Goal: Find specific page/section: Find specific page/section

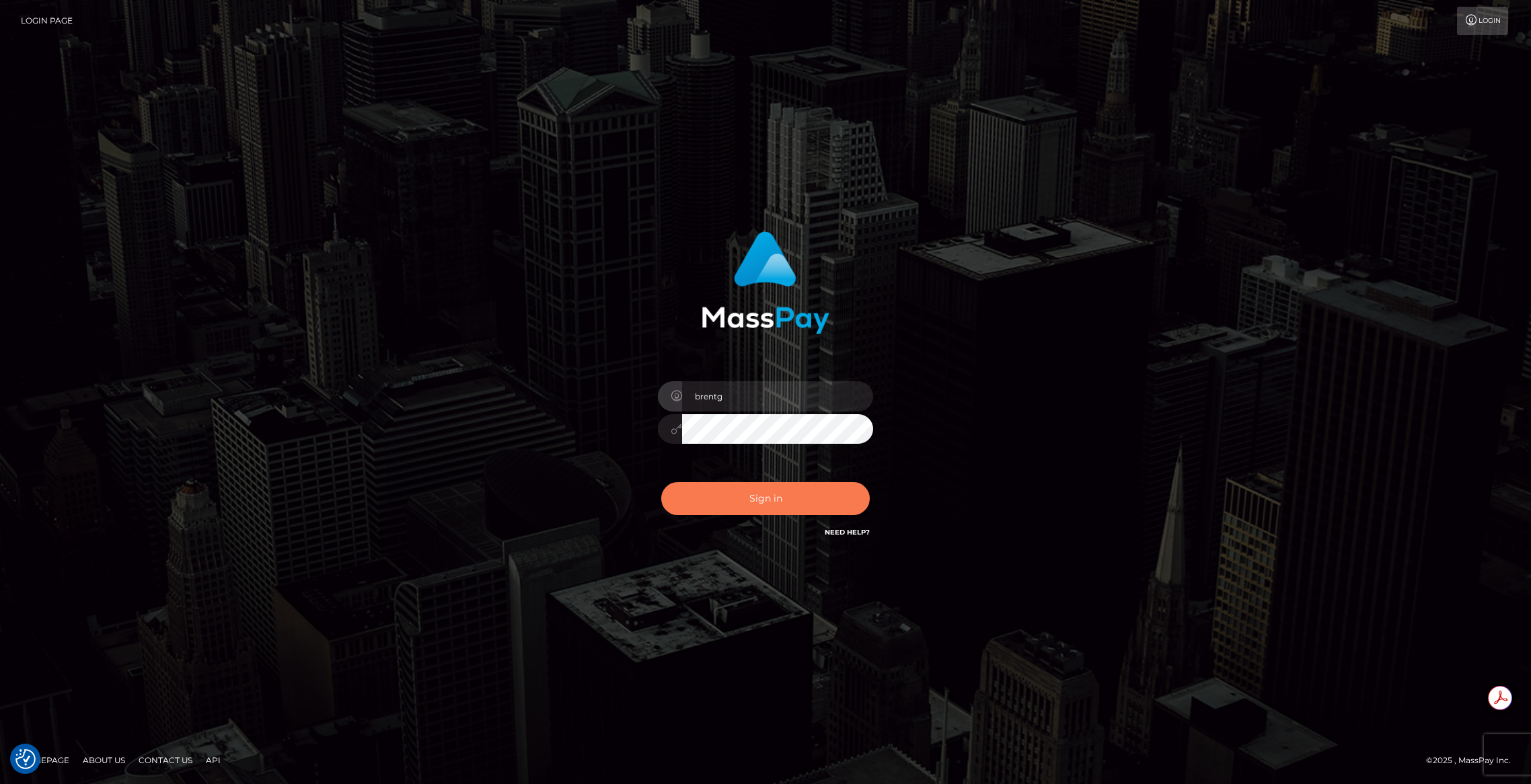
click at [784, 491] on button "Sign in" at bounding box center [766, 499] width 209 height 33
type input "brentg"
click at [755, 505] on button "Sign in" at bounding box center [766, 499] width 209 height 33
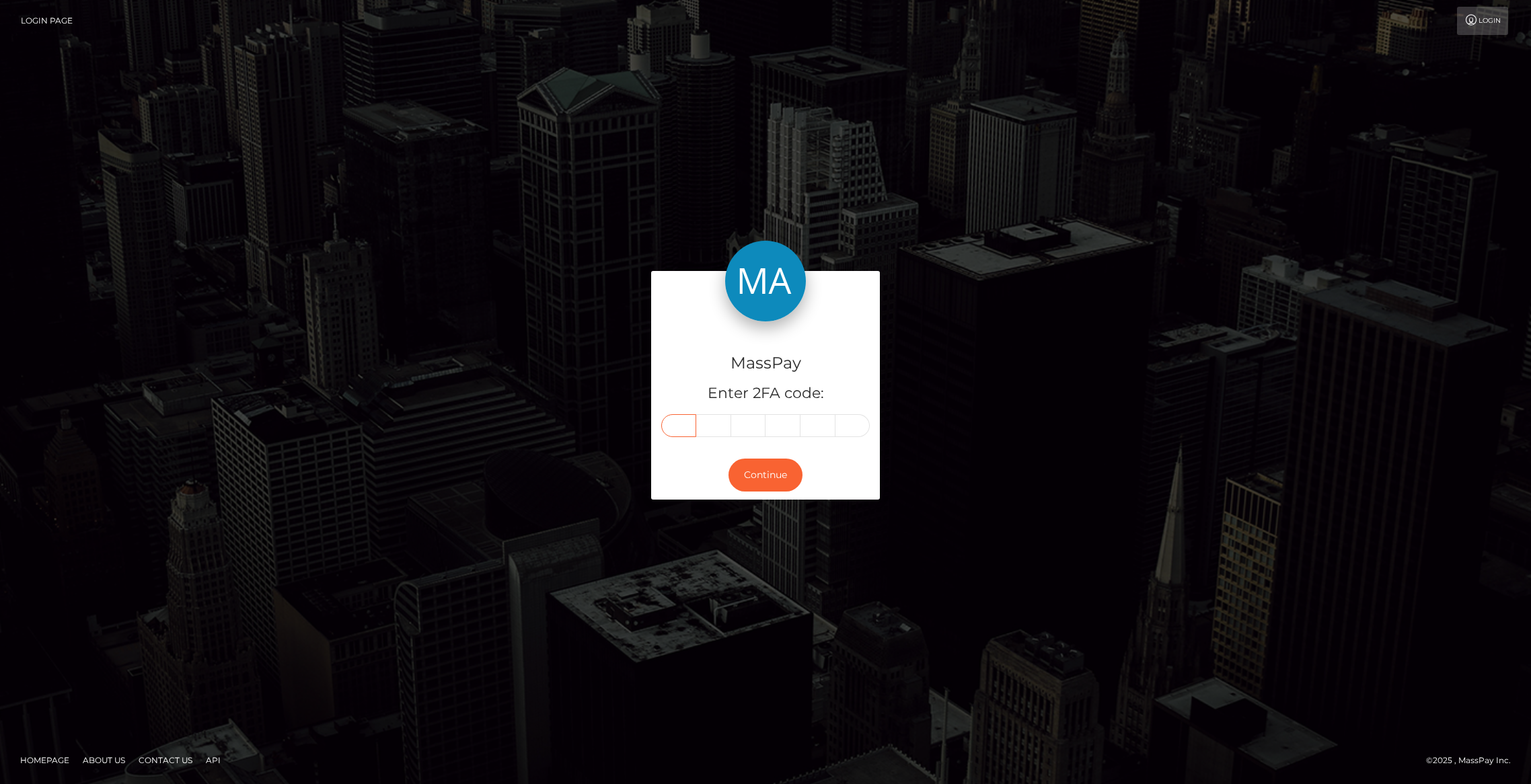
paste input "3"
type input "3"
type input "0"
type input "5"
type input "8"
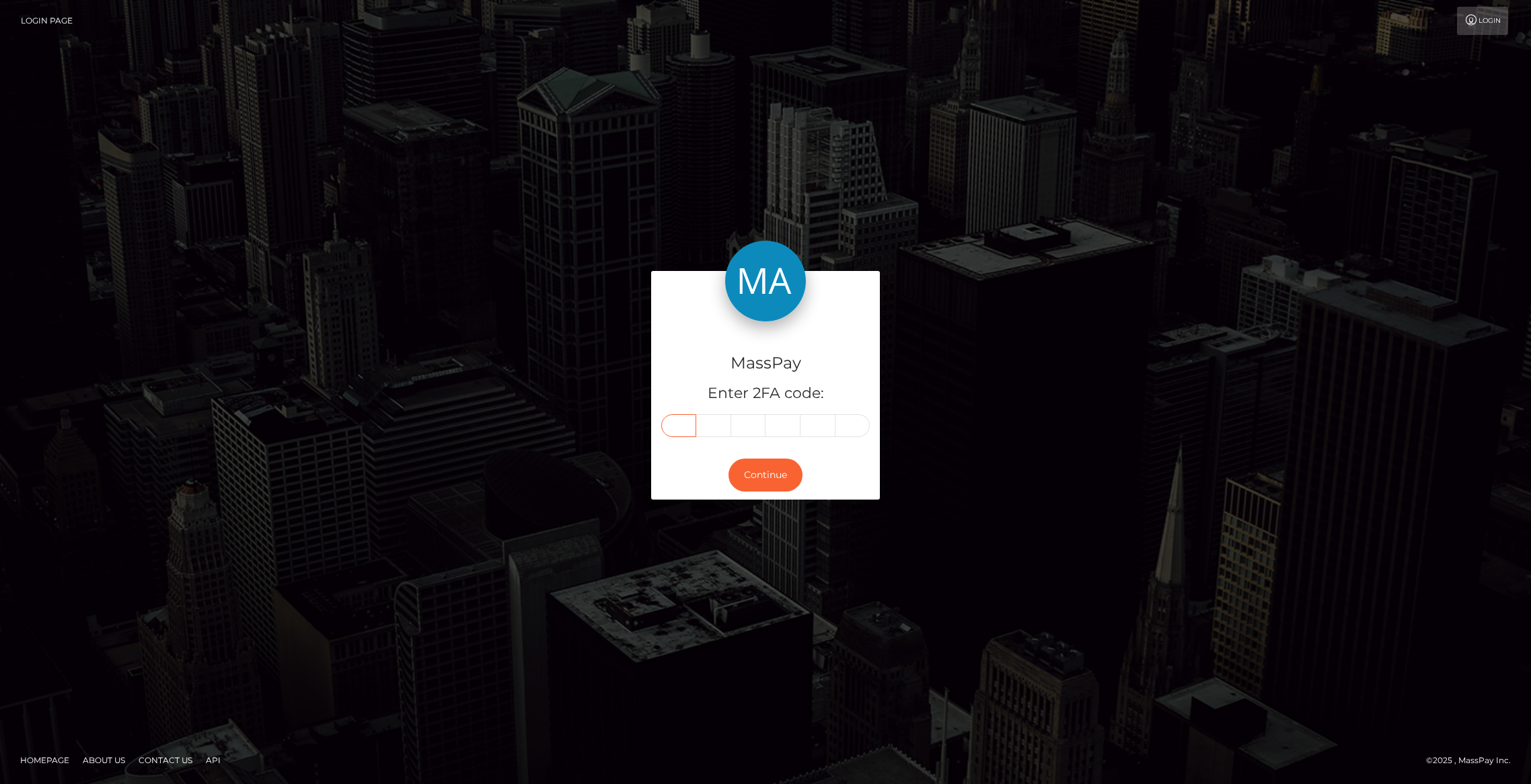
type input "1"
type input "2"
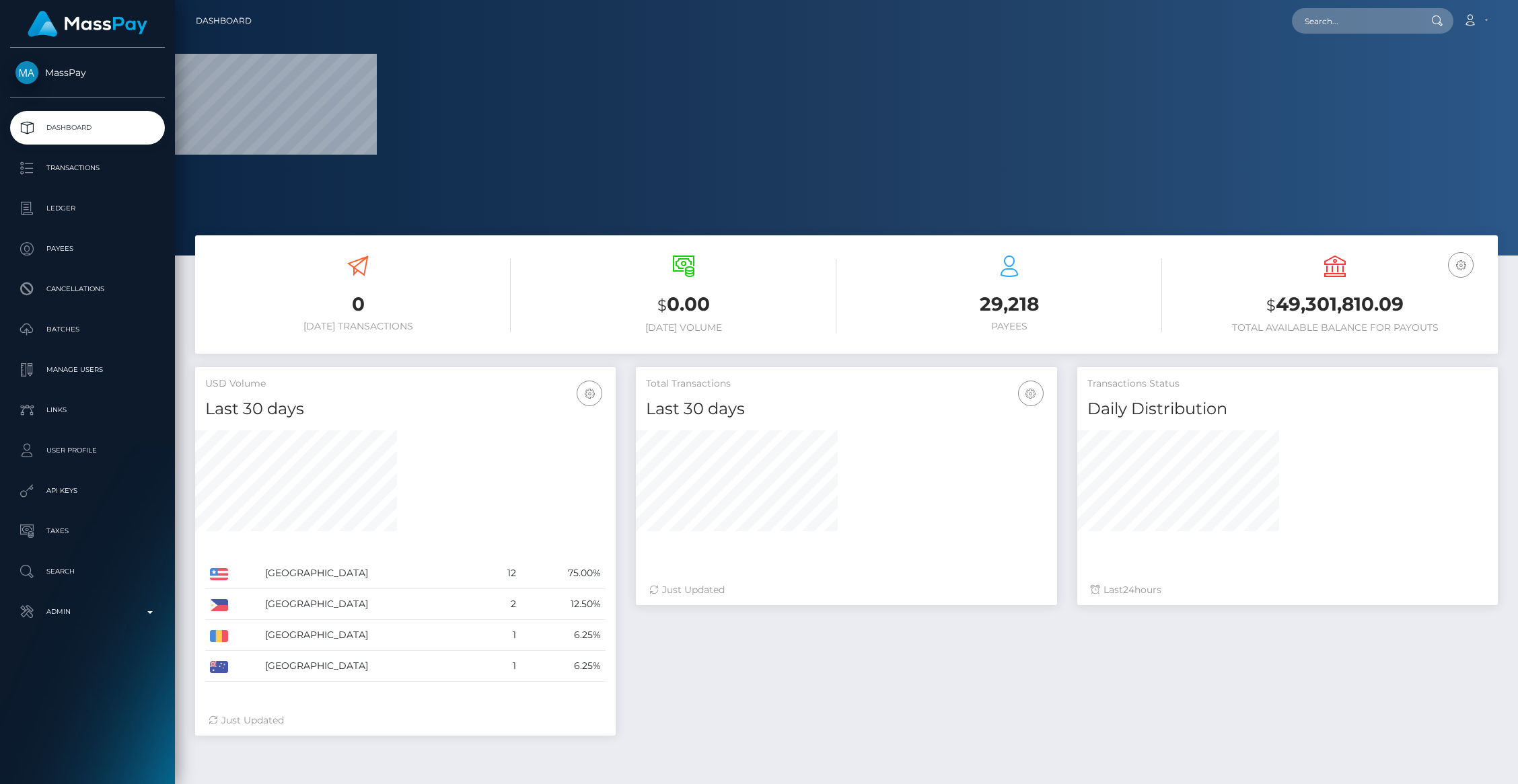
scroll to position [370, 421]
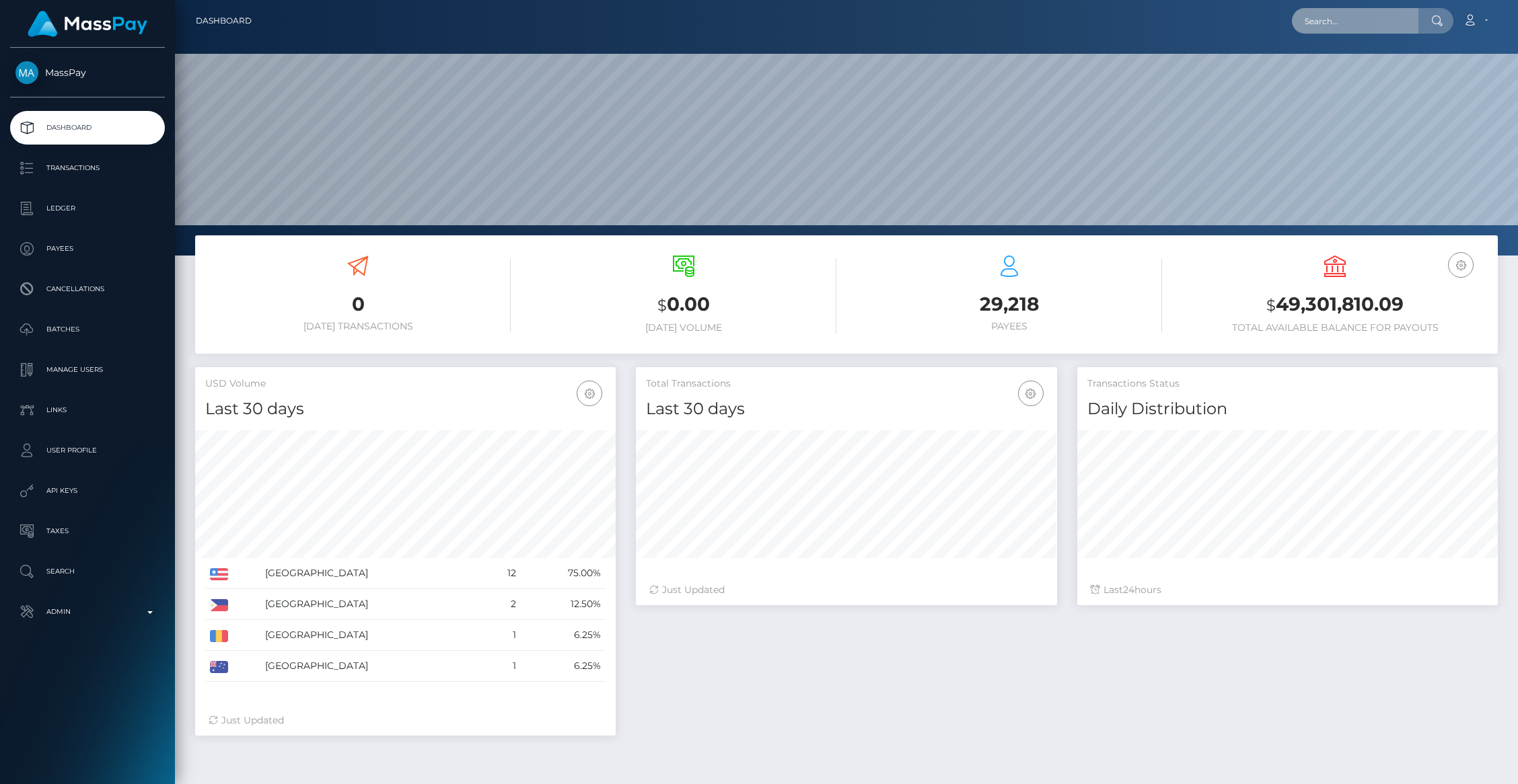
click at [1355, 8] on input "text" at bounding box center [1356, 21] width 127 height 25
click at [1360, 14] on input "text" at bounding box center [1356, 21] width 127 height 25
paste input "68e7ceecb8aca"
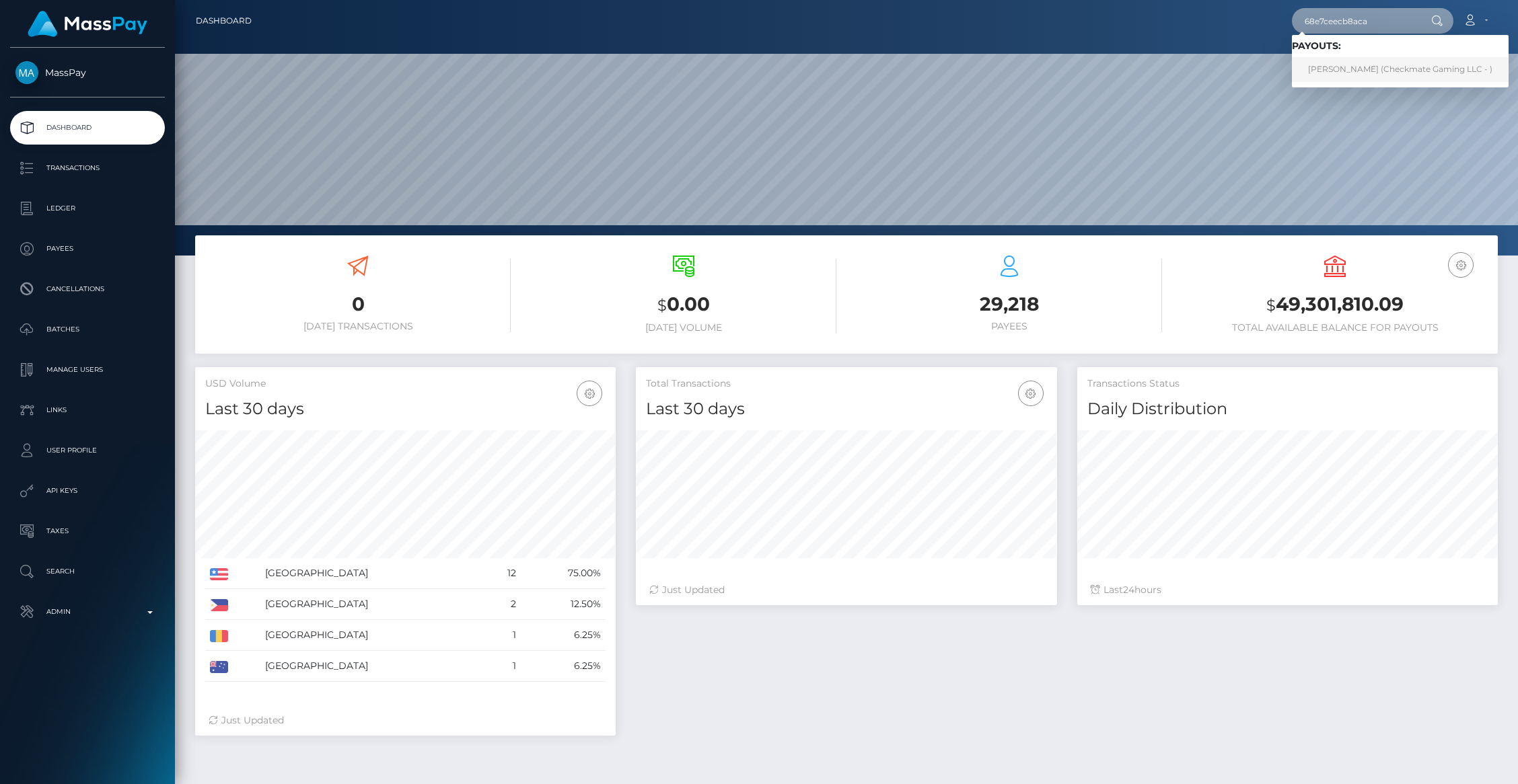
type input "68e7ceecb8aca"
click at [1341, 74] on link "Jonathan Levi (Checkmate Gaming LLC - )" at bounding box center [1401, 69] width 217 height 24
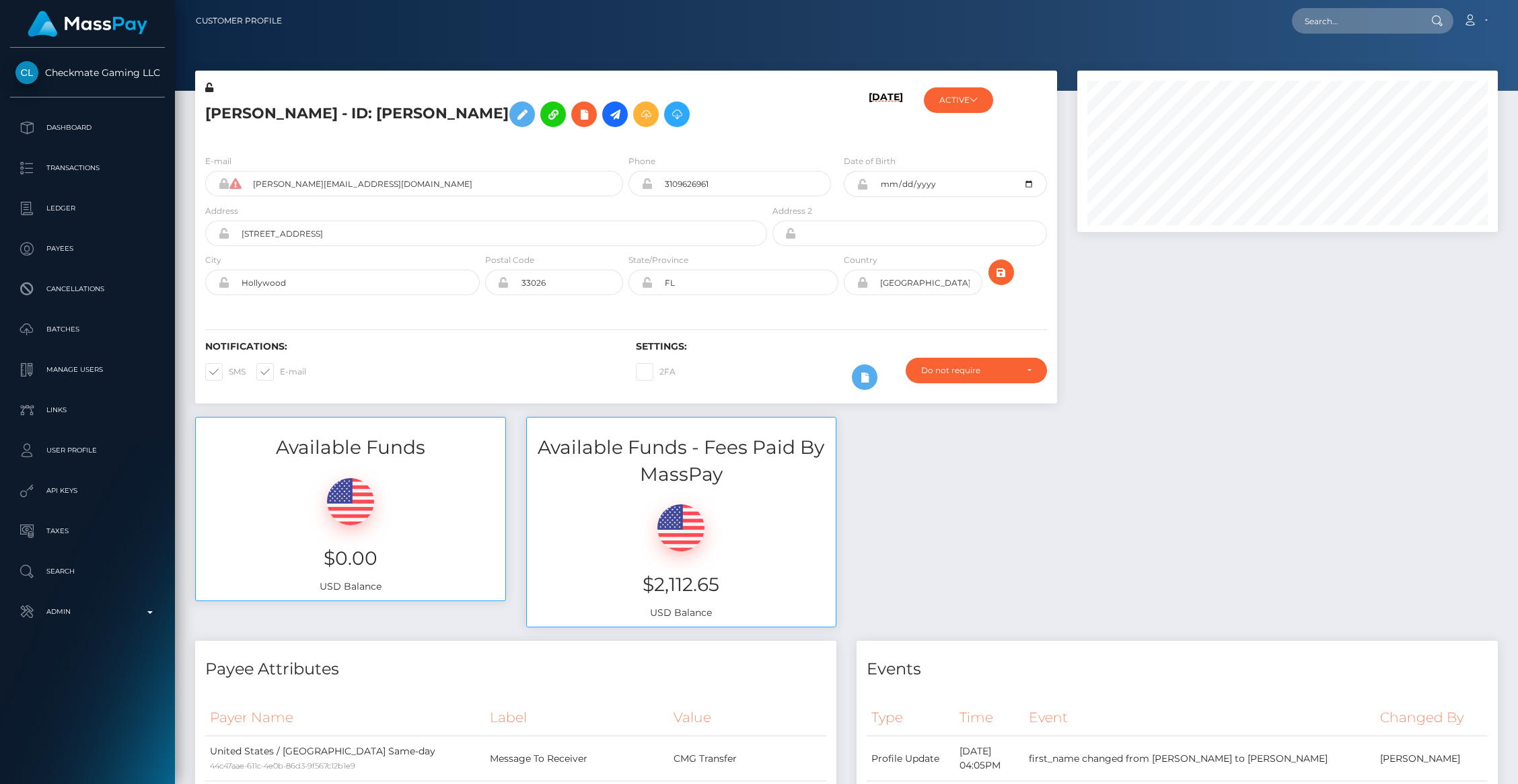
scroll to position [161, 421]
click at [1052, 572] on div "Available Funds $0.00 USD Balance Available Funds - Fees Paid By MassPay $2,112…" at bounding box center [846, 528] width 1323 height 224
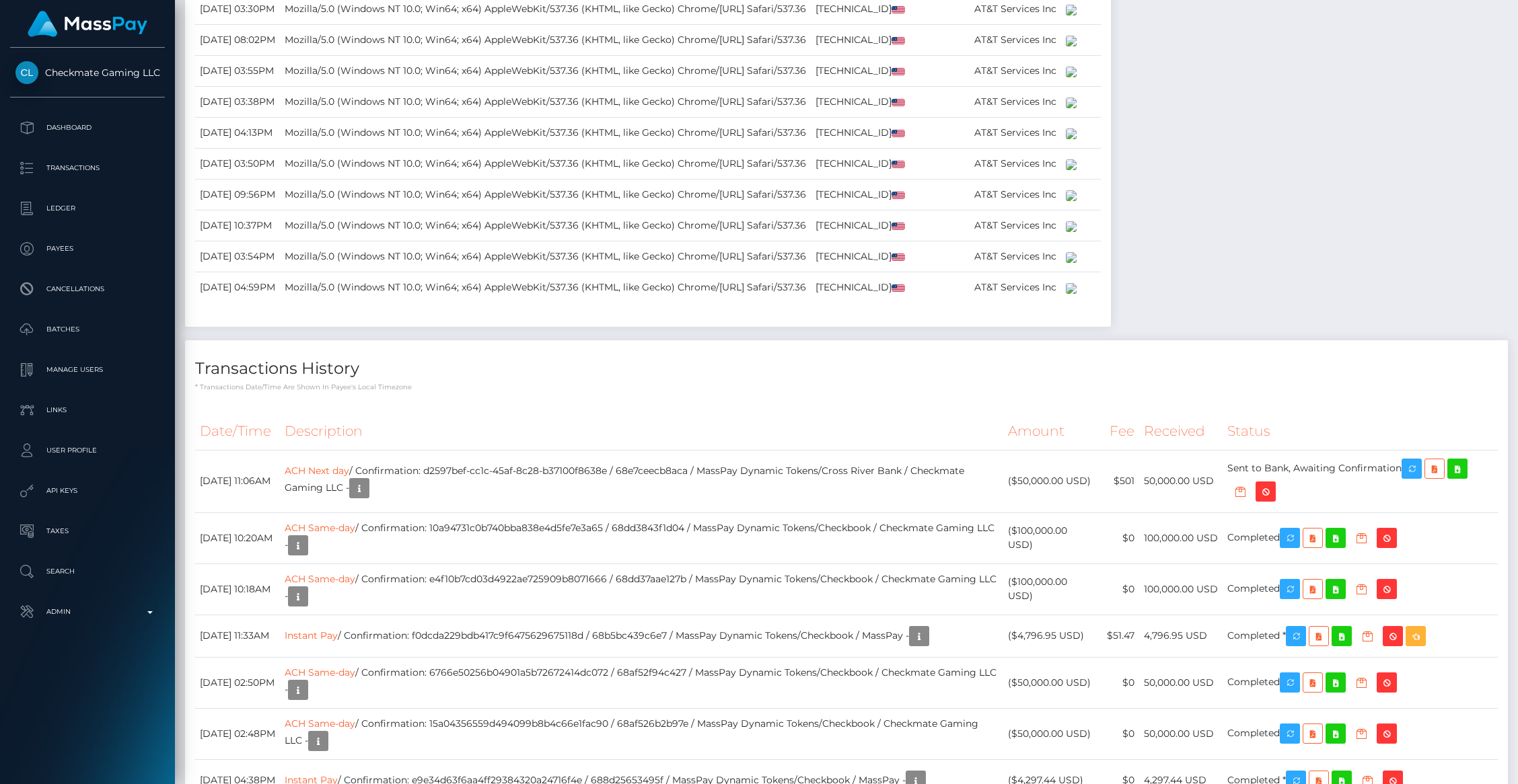
scroll to position [5191, 0]
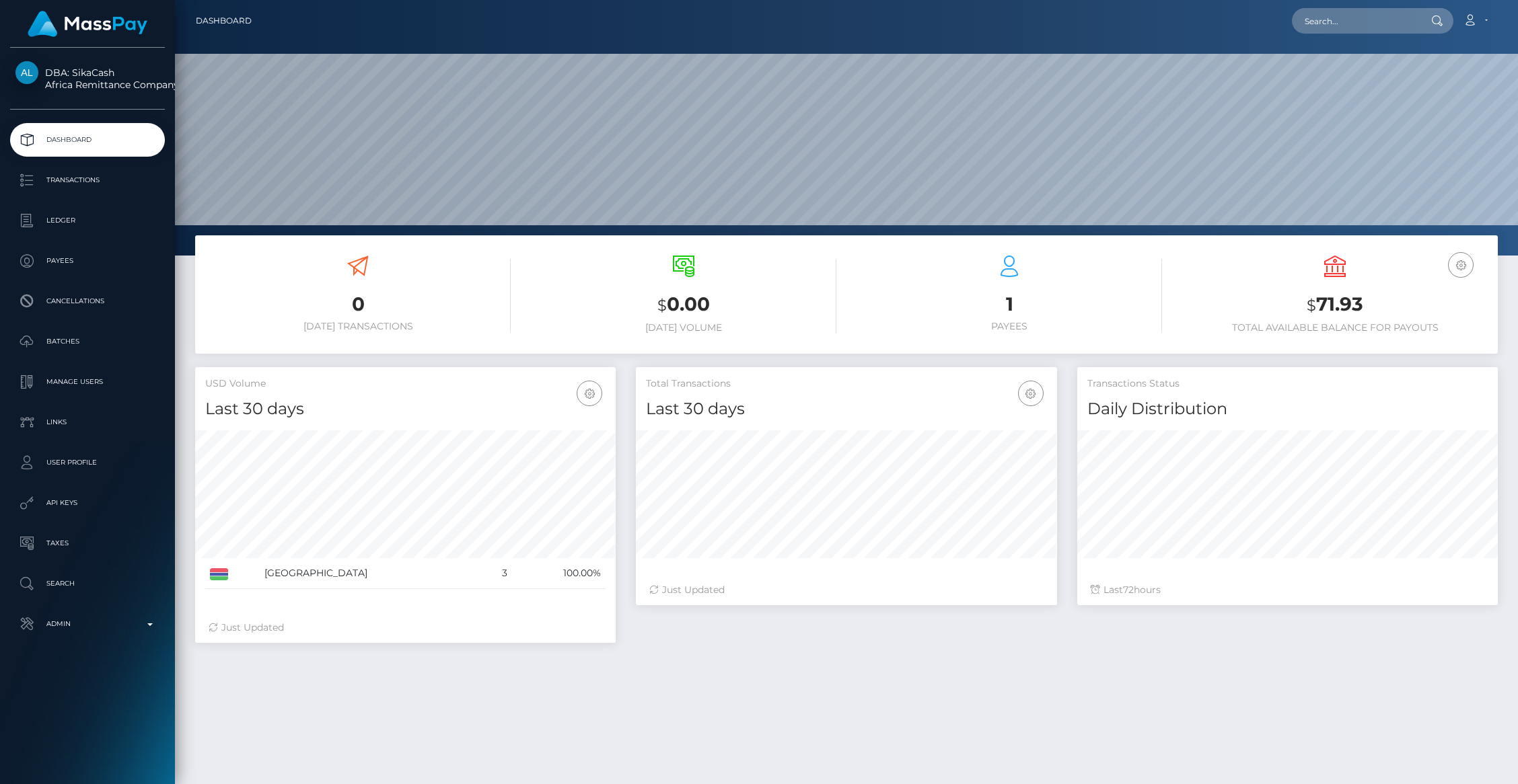
scroll to position [238, 421]
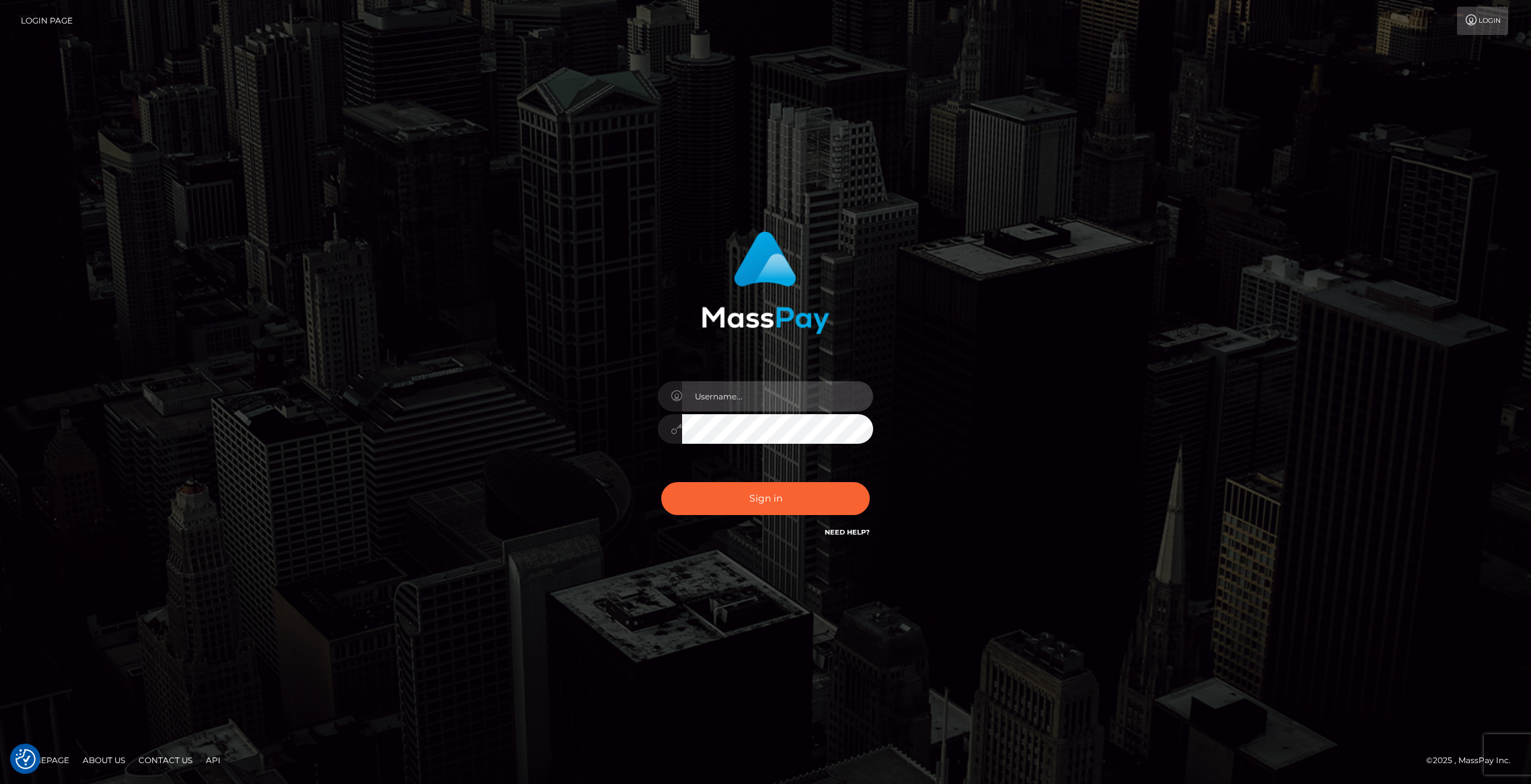
type input "brentg"
click at [786, 494] on button "Sign in" at bounding box center [766, 499] width 209 height 33
type input "brentg"
click at [748, 503] on button "Sign in" at bounding box center [766, 499] width 209 height 33
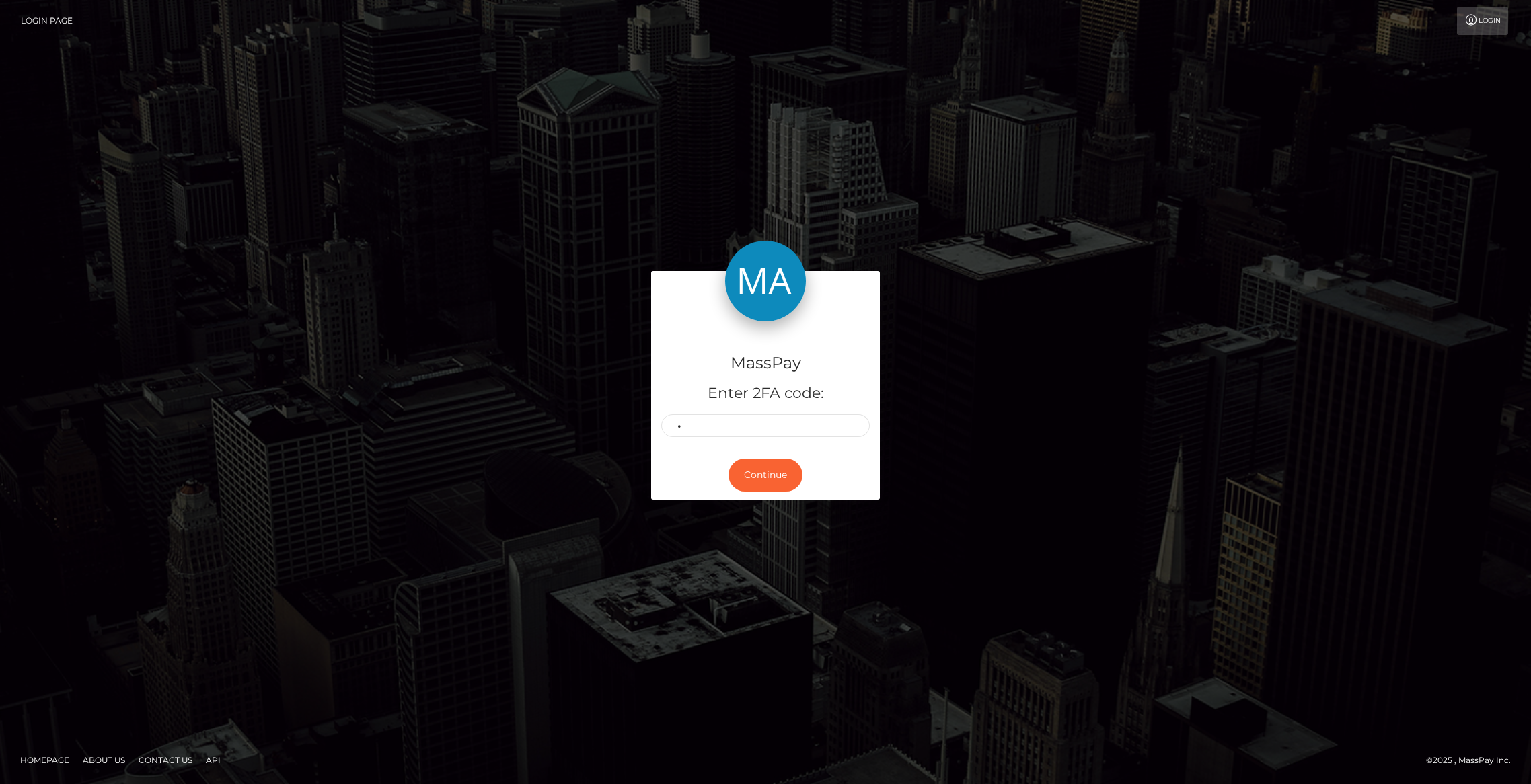
type input "3"
type input "7"
type input "9"
type input "7"
type input "8"
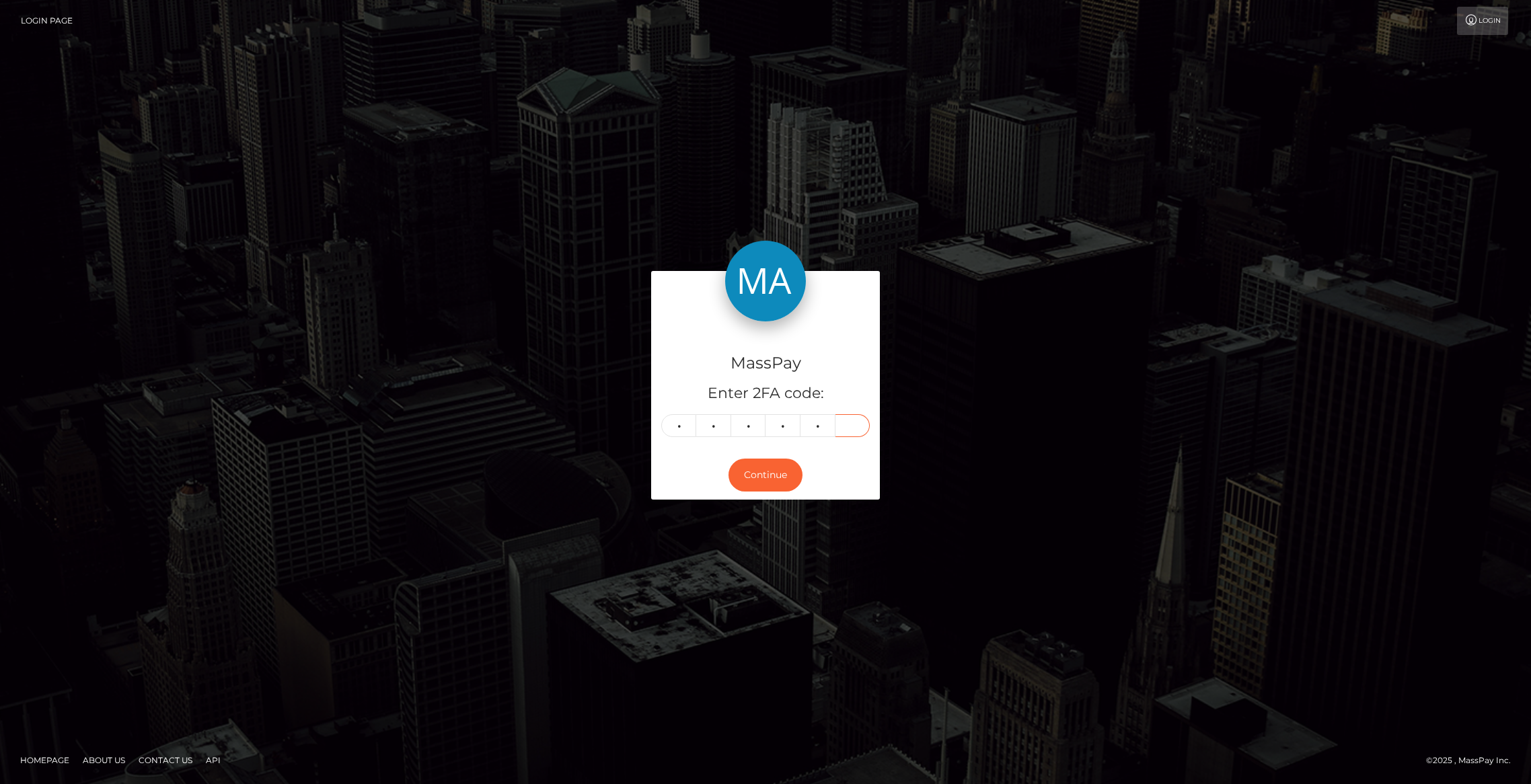
type input "6"
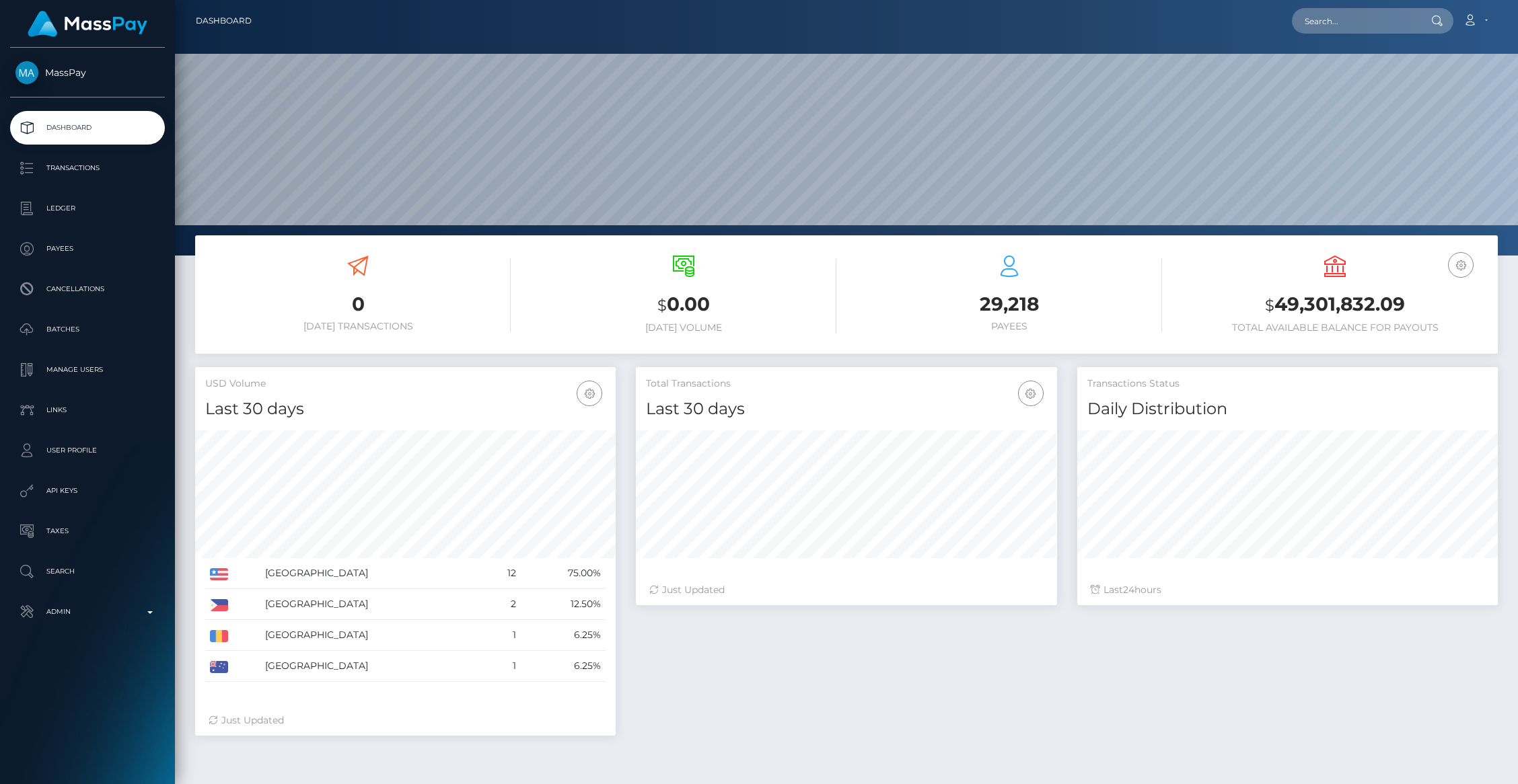
scroll to position [238, 421]
click at [1333, 30] on input "text" at bounding box center [1356, 21] width 127 height 25
paste input "pout_2xt5sJ6gt5Tv0"
type input "pout_2xt5sJ6gt5Tv0"
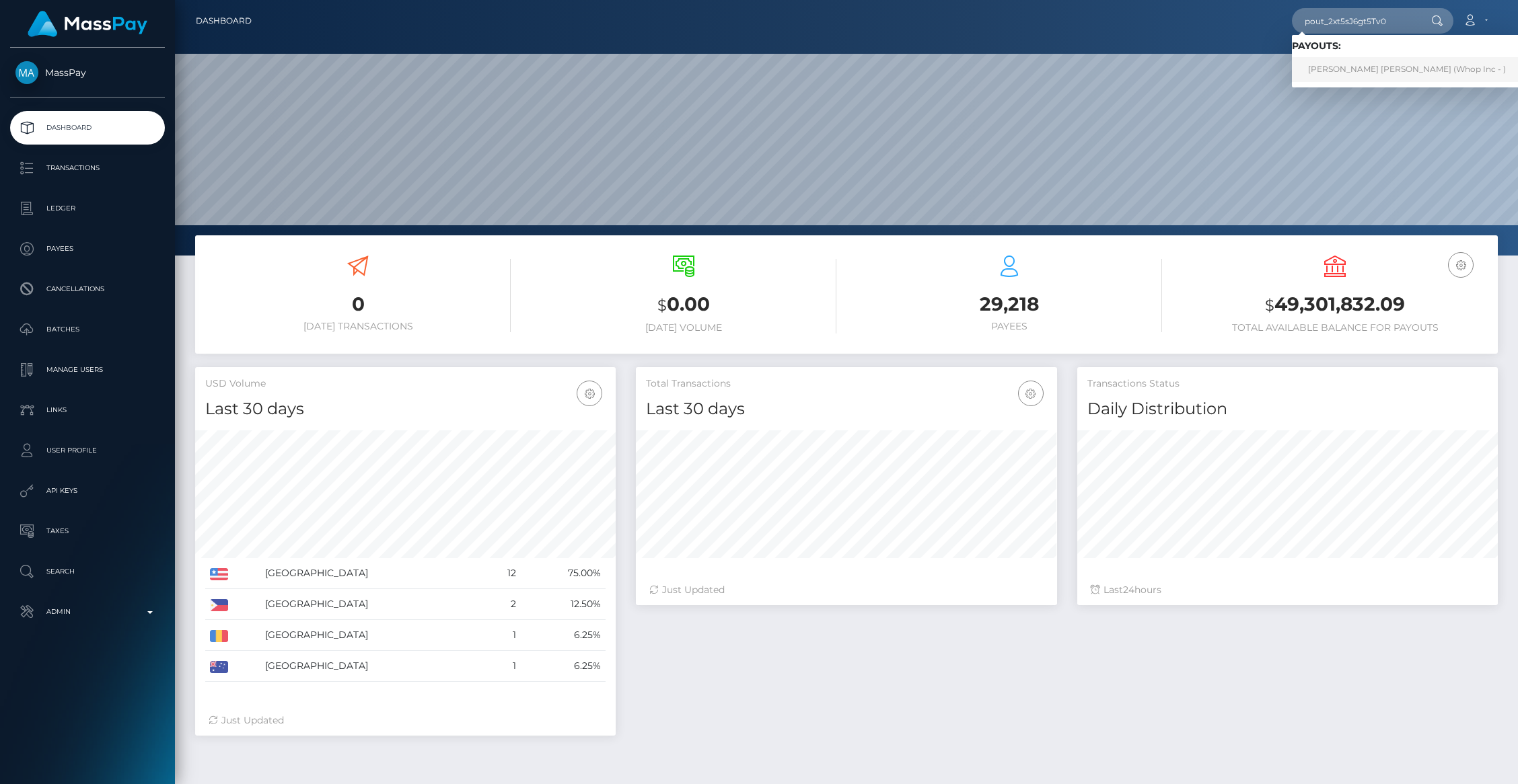
click at [1376, 75] on link "VICTORIA LEE DUKE (Whop Inc - )" at bounding box center [1408, 69] width 231 height 24
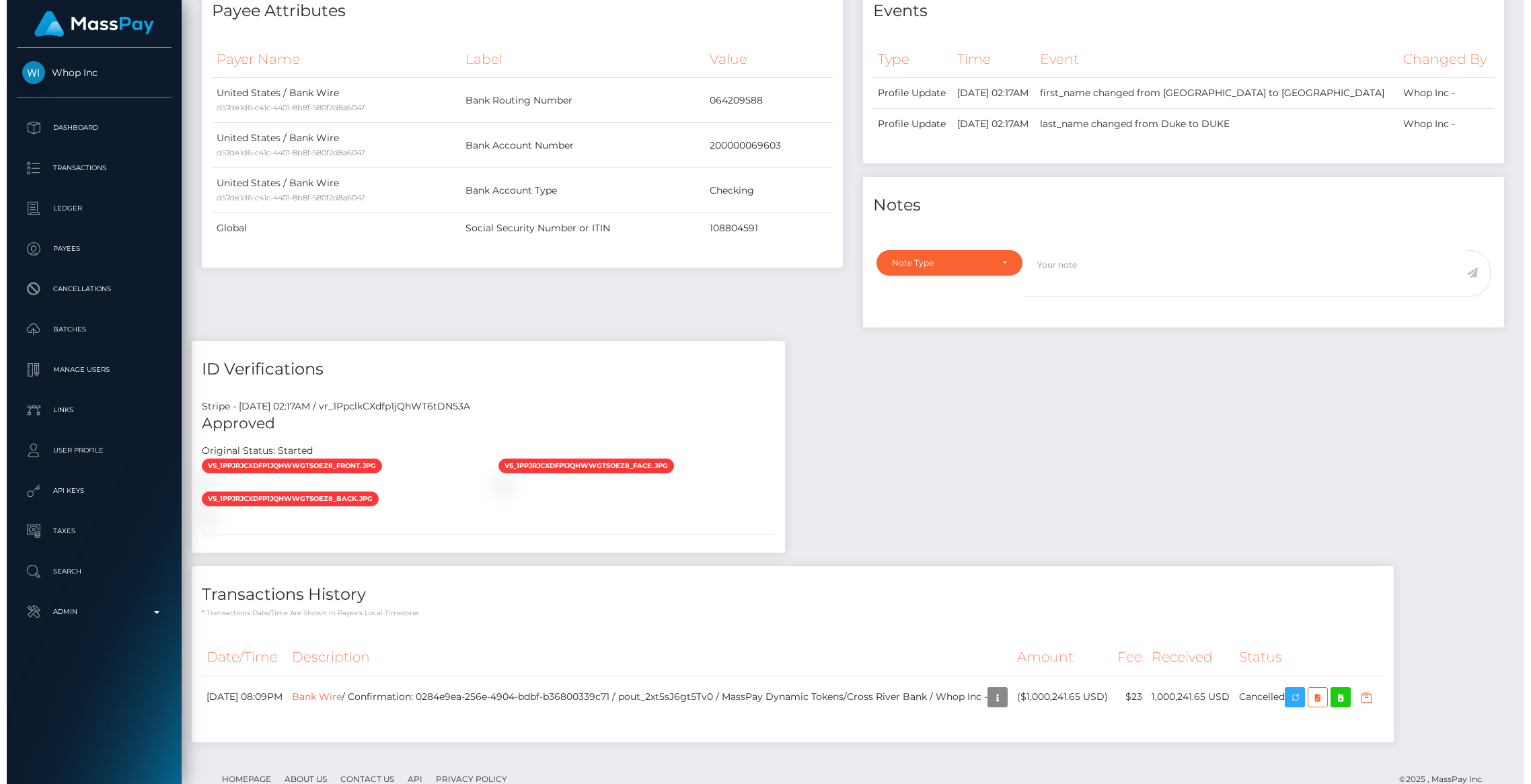
scroll to position [161, 421]
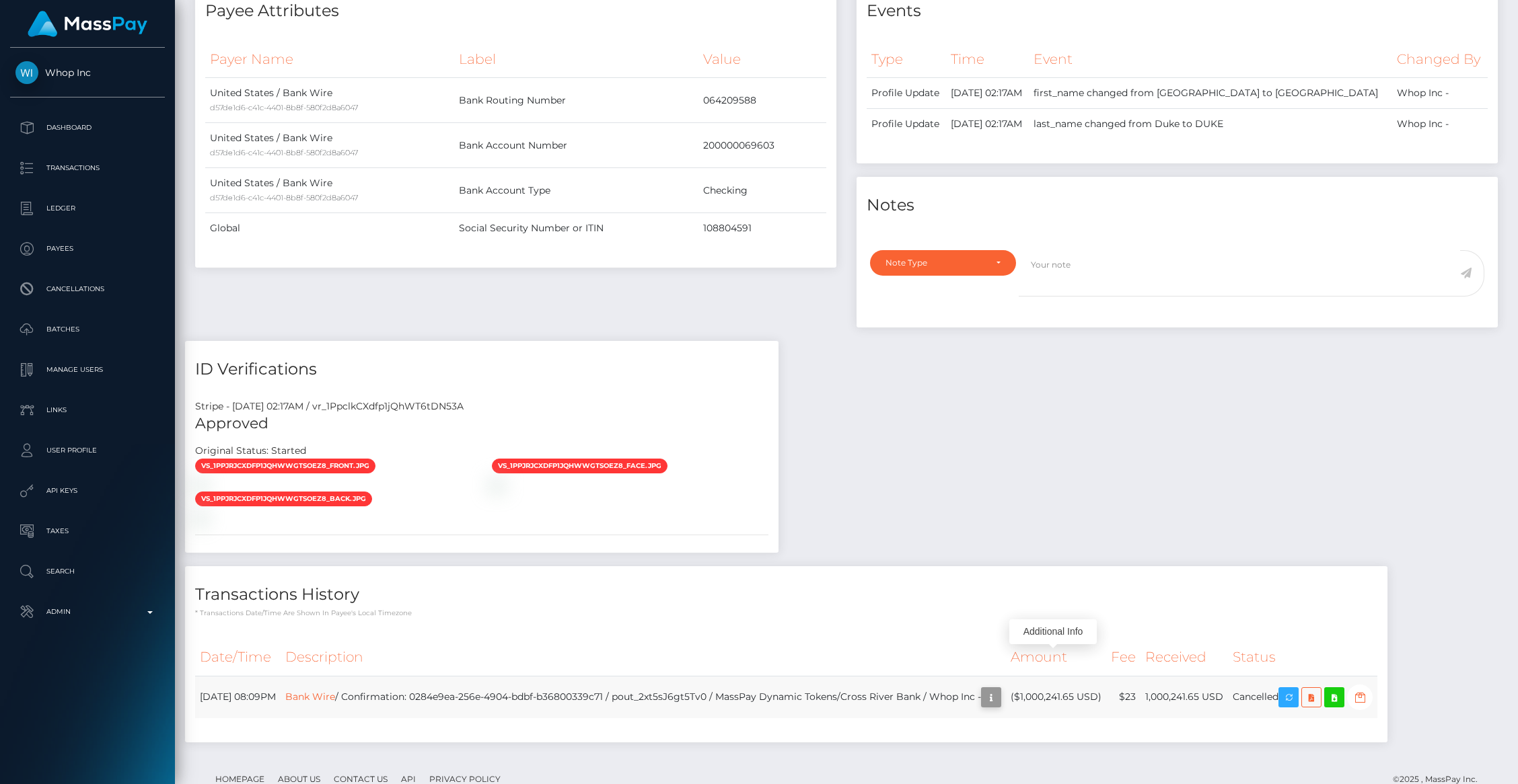
click at [999, 689] on icon "button" at bounding box center [991, 697] width 17 height 17
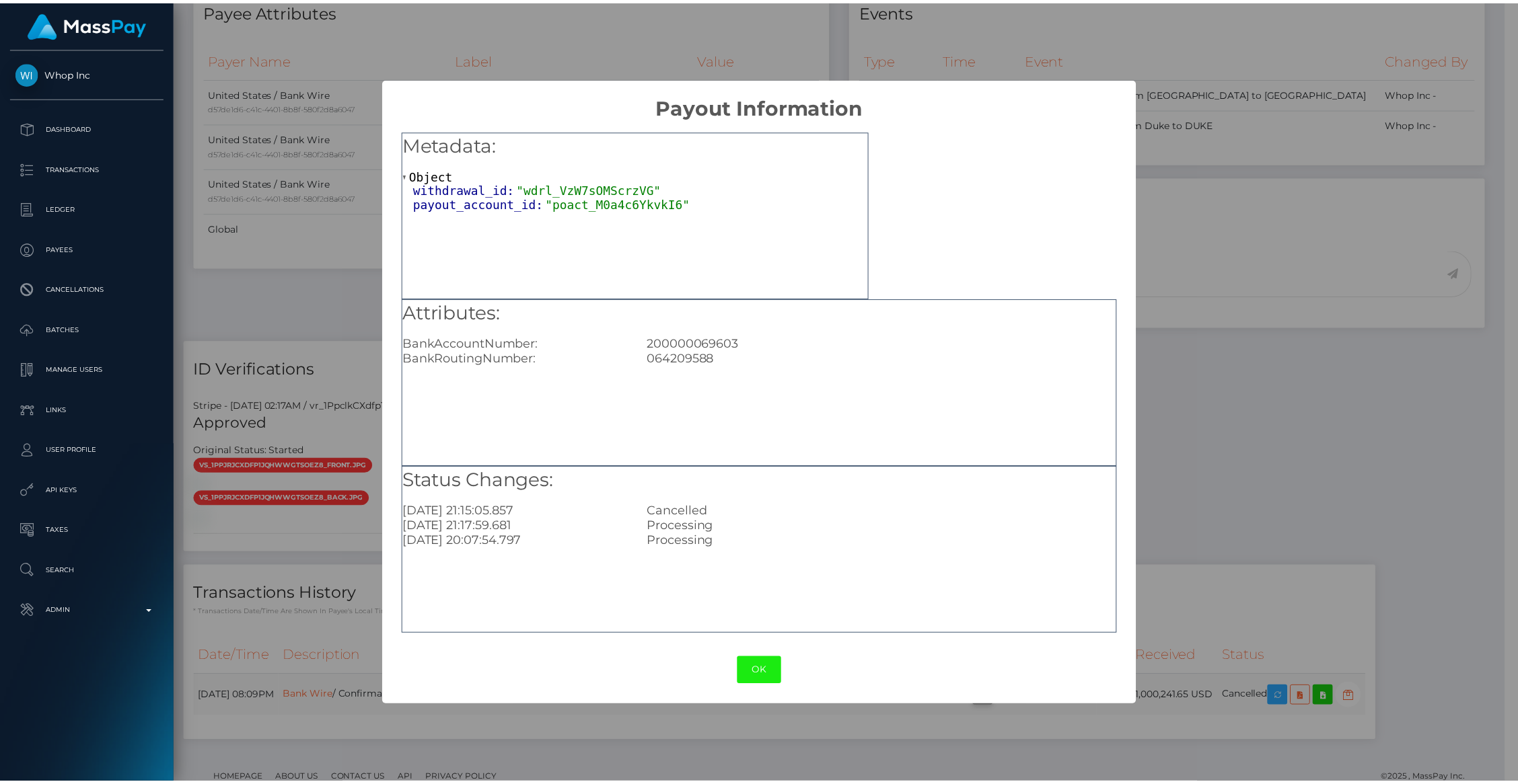
scroll to position [672458, 672539]
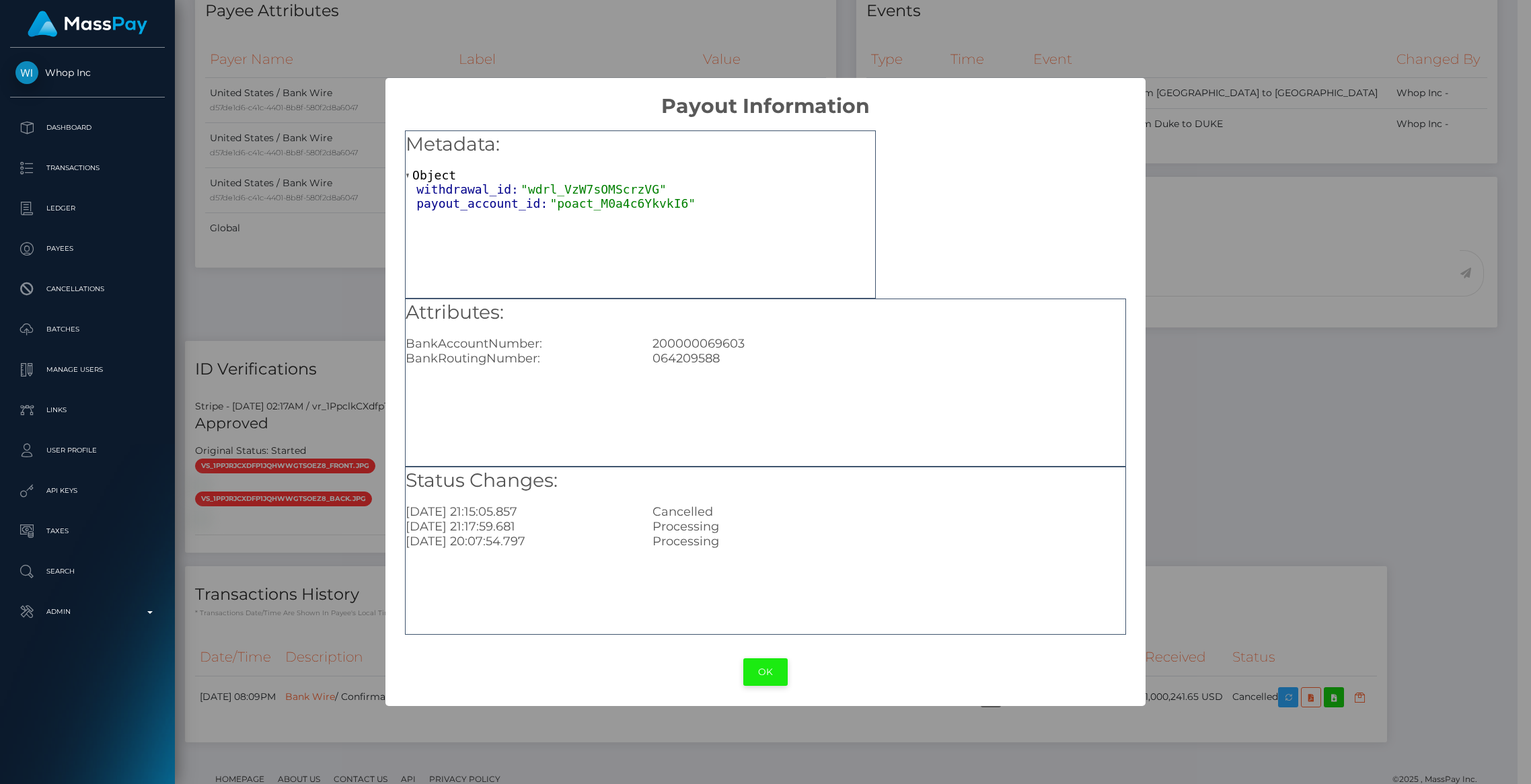
click at [762, 684] on button "OK" at bounding box center [765, 672] width 44 height 27
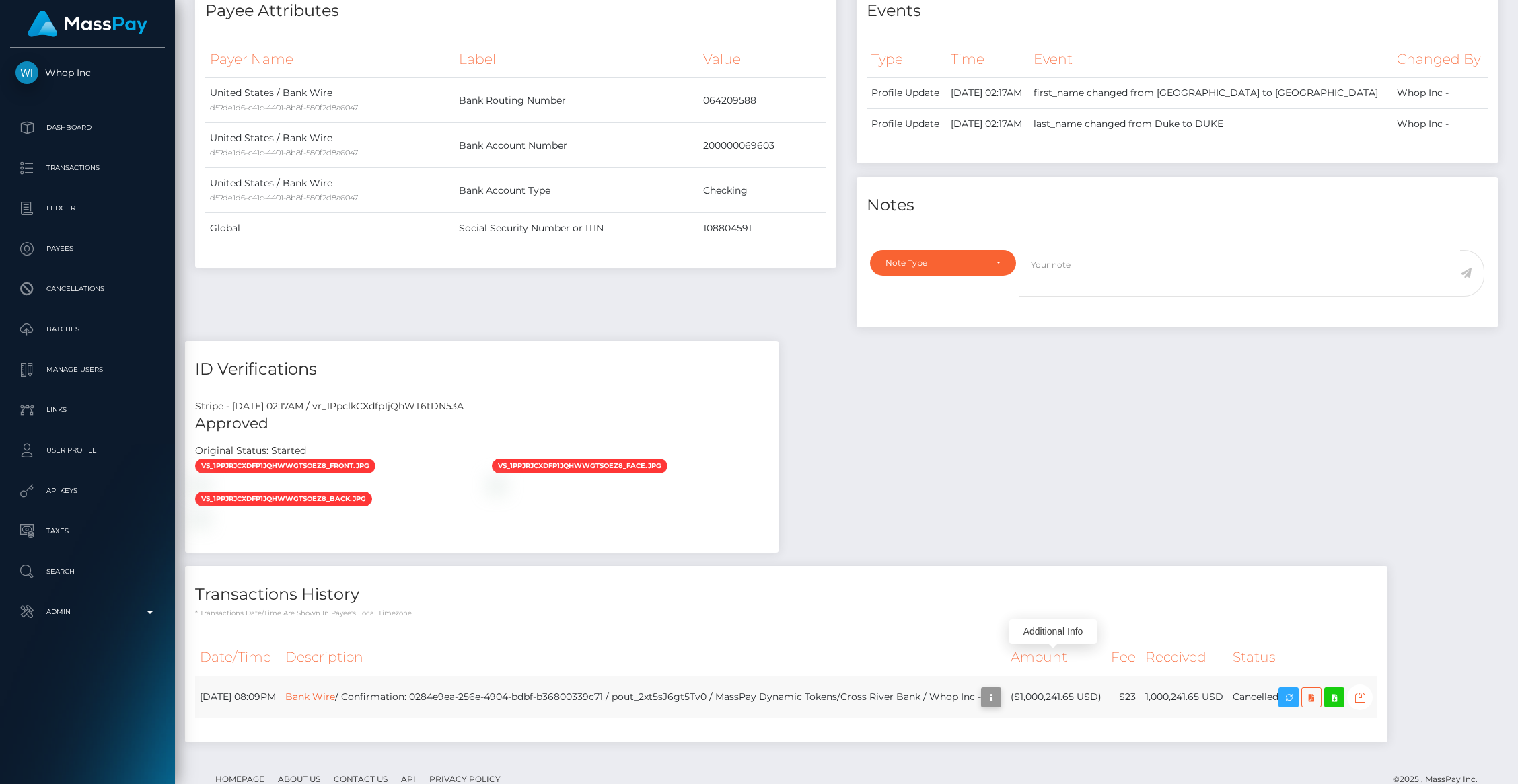
click at [999, 689] on icon "button" at bounding box center [991, 697] width 17 height 17
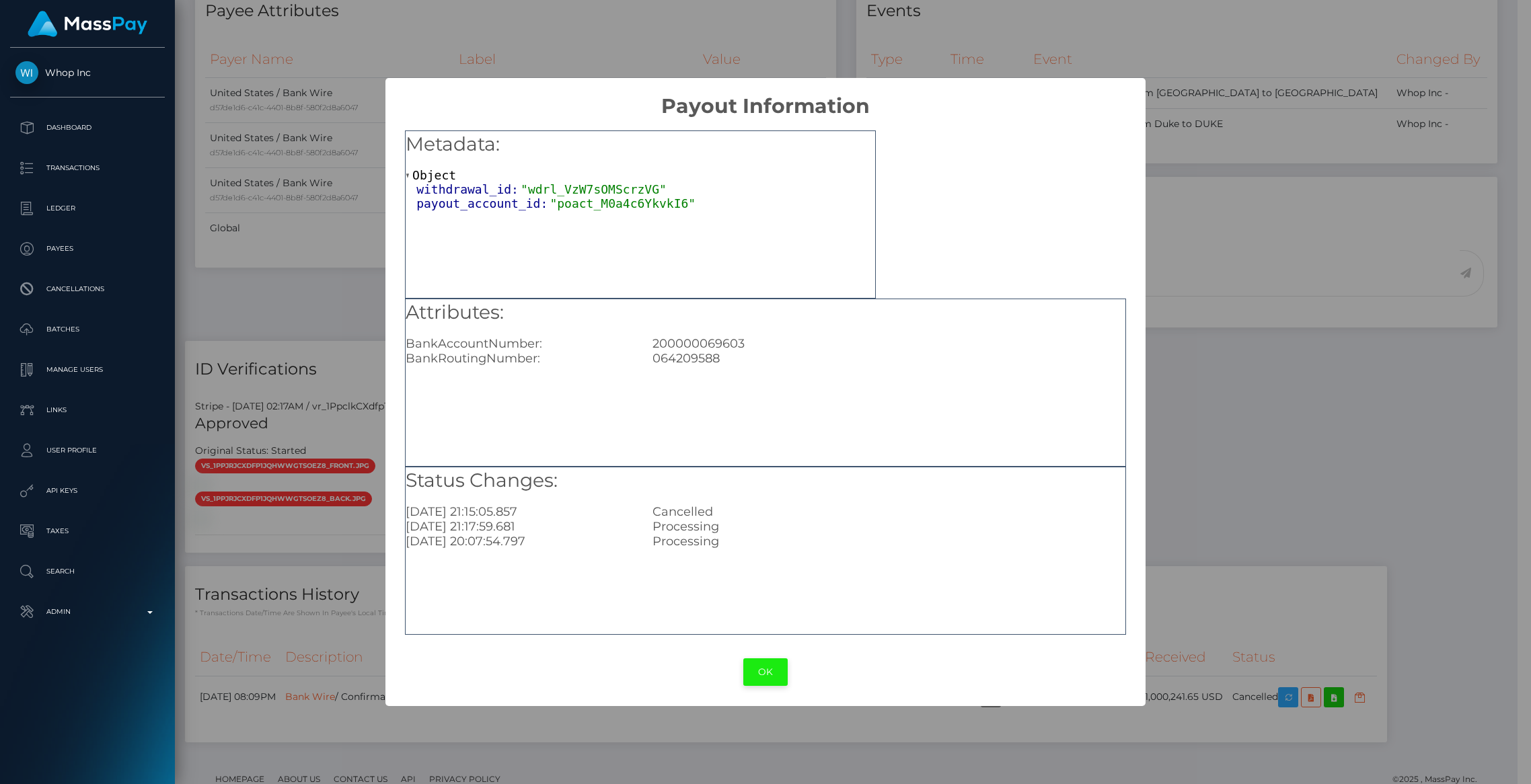
click at [766, 678] on button "OK" at bounding box center [765, 672] width 44 height 27
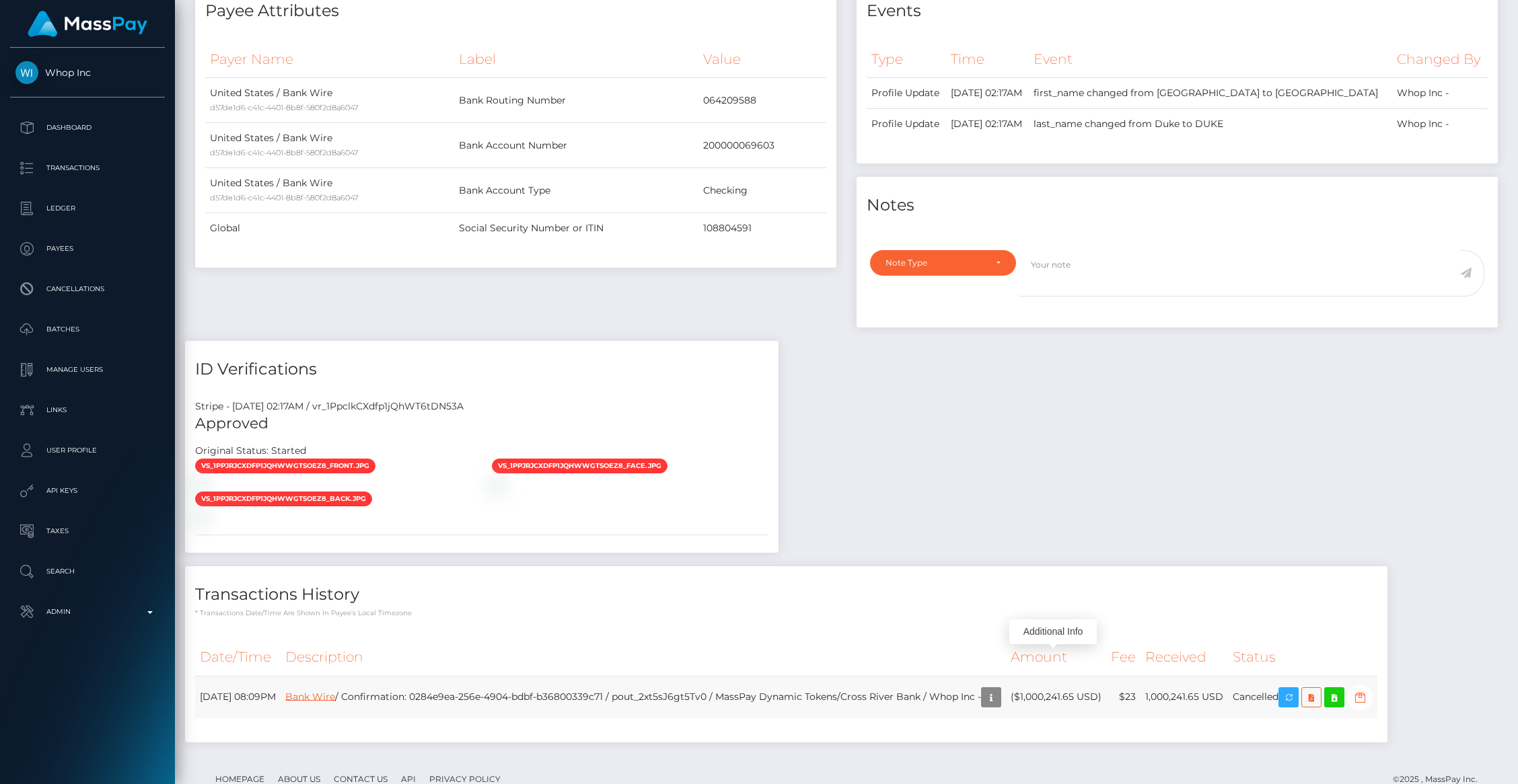
click at [335, 690] on link "Bank Wire" at bounding box center [310, 696] width 50 height 12
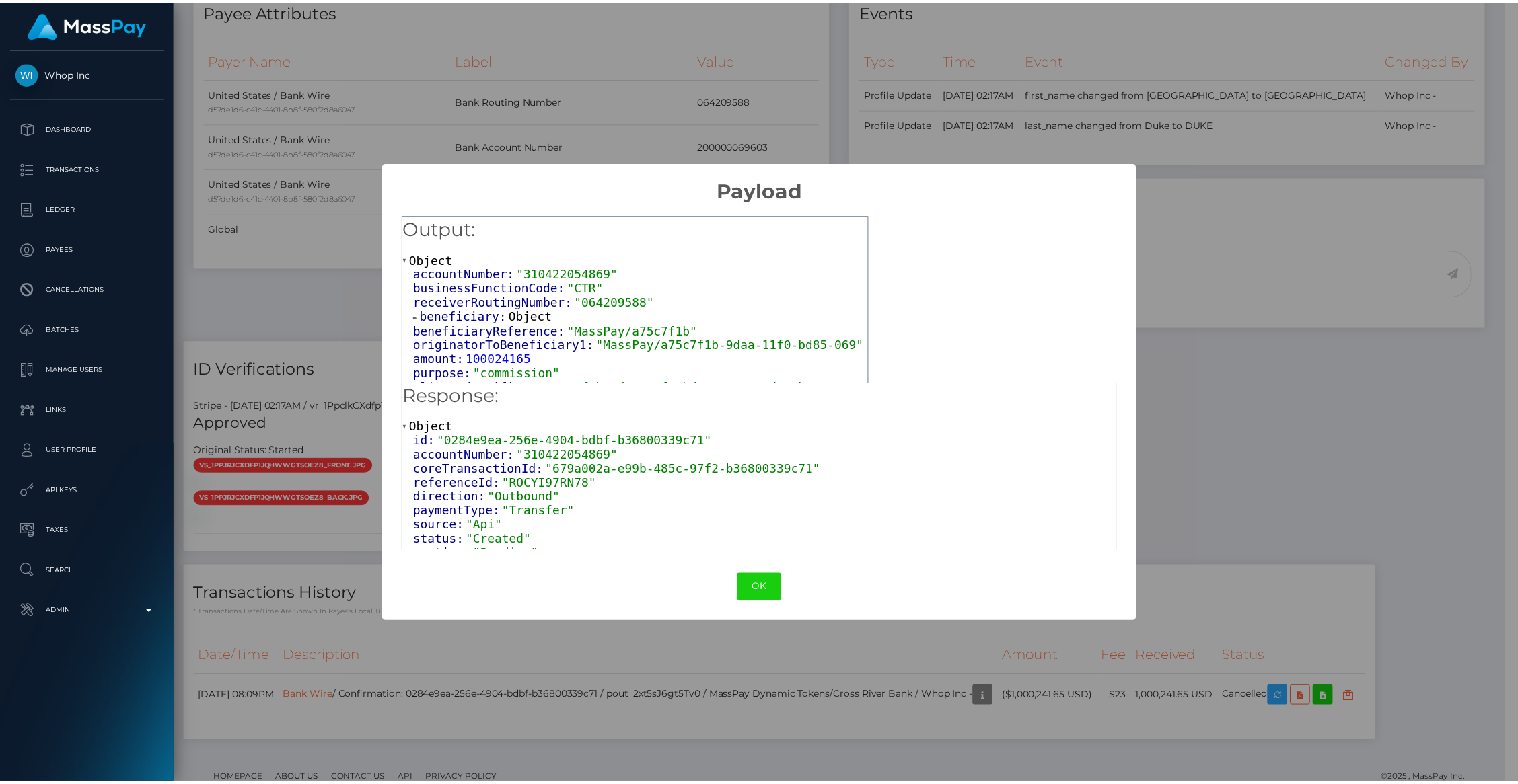
scroll to position [0, 0]
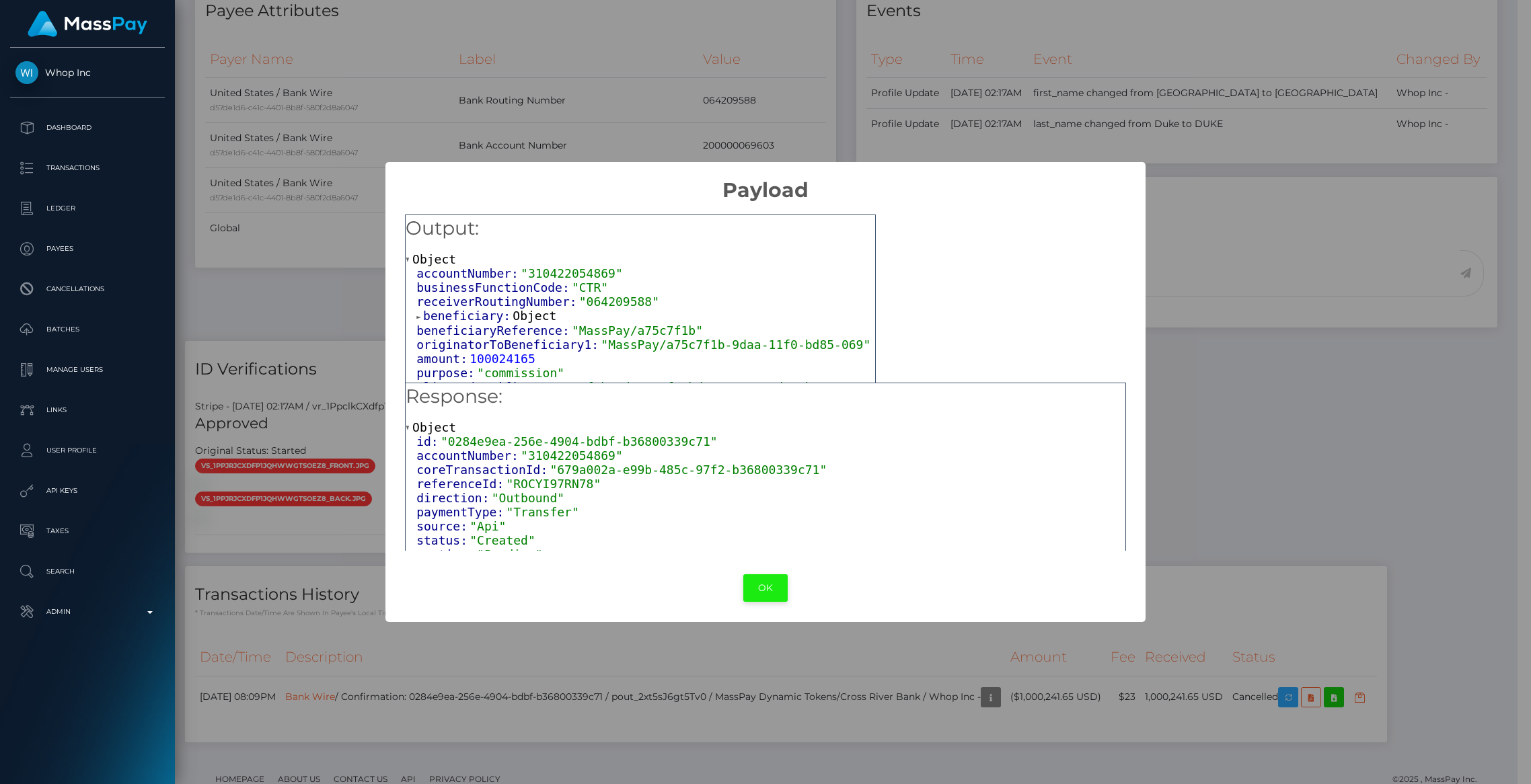
click at [768, 588] on button "OK" at bounding box center [765, 588] width 44 height 27
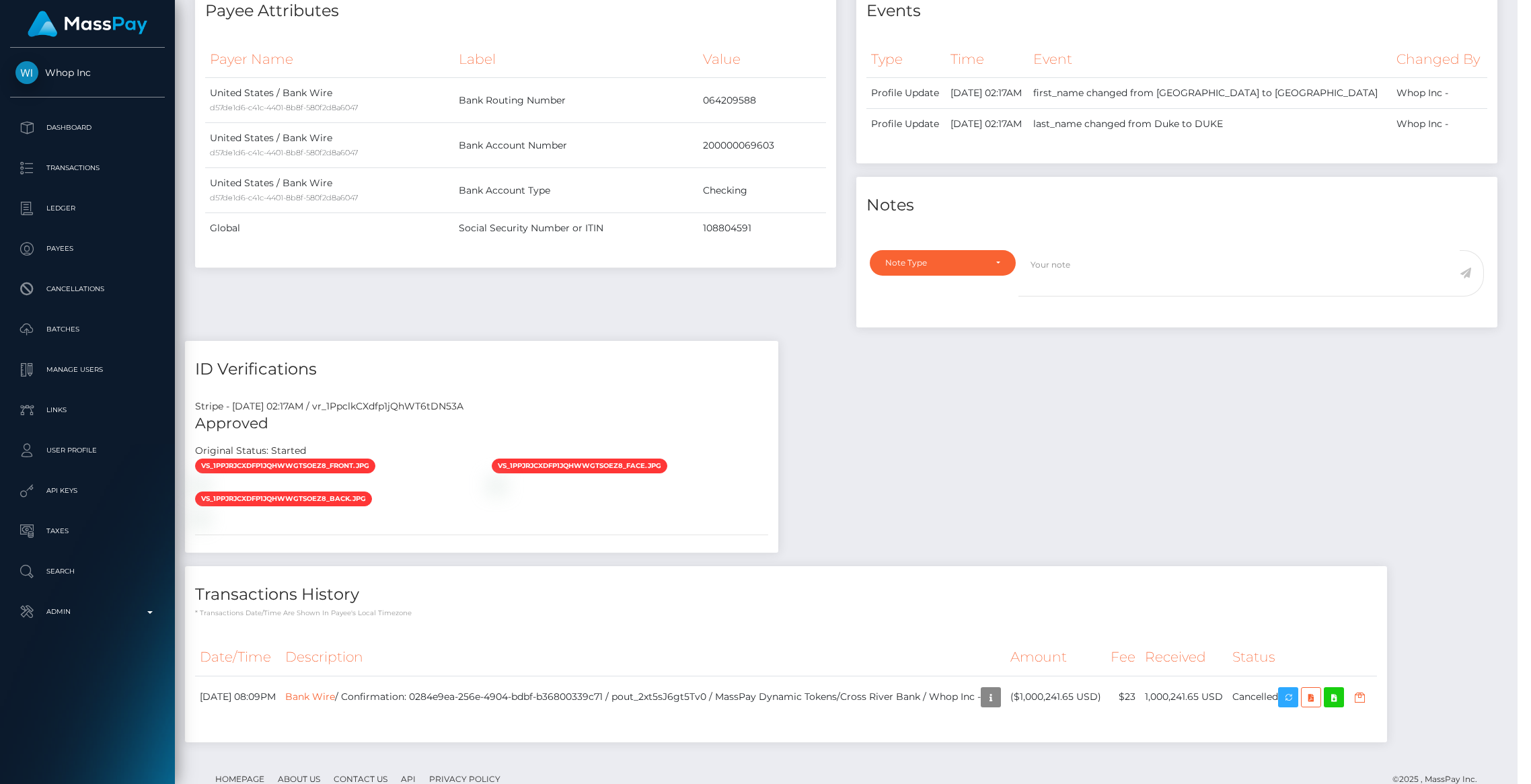
scroll to position [672458, 672243]
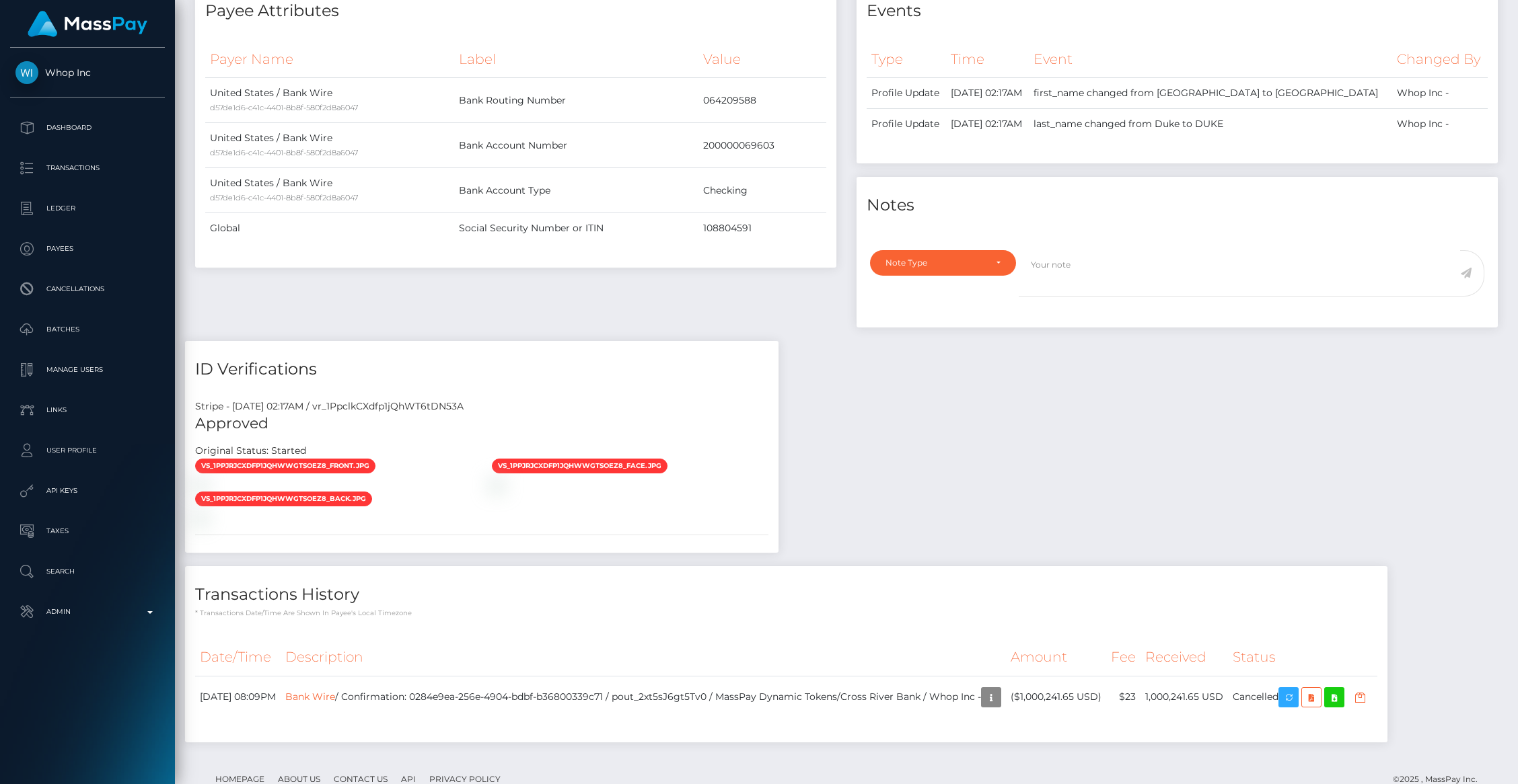
click at [937, 421] on div "Payee Attributes Payer Name Label Value United States / Bank Wire d57de1d6-c41c…" at bounding box center [846, 369] width 1323 height 773
click at [999, 689] on icon "button" at bounding box center [991, 697] width 17 height 17
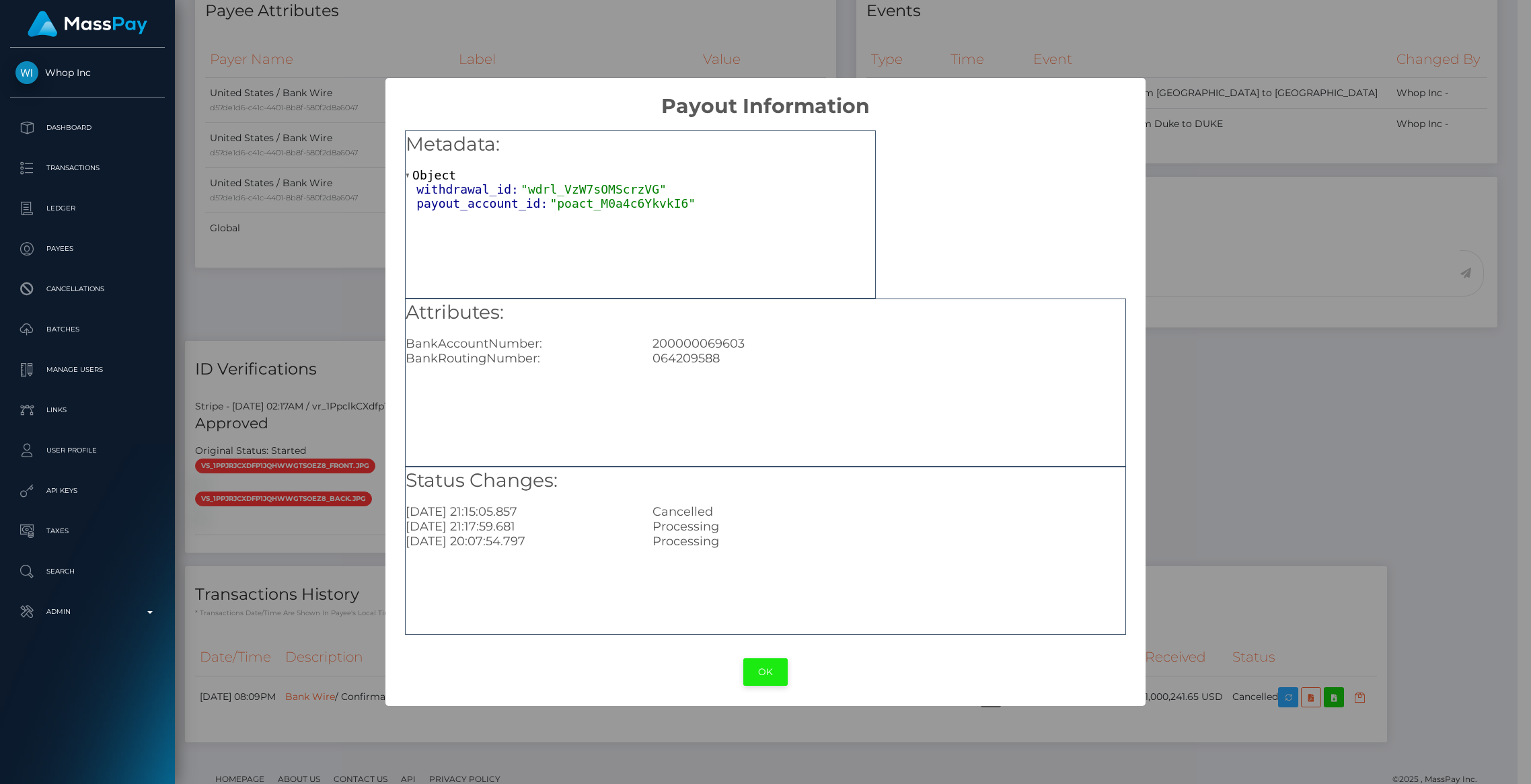
click at [752, 674] on button "OK" at bounding box center [765, 672] width 44 height 27
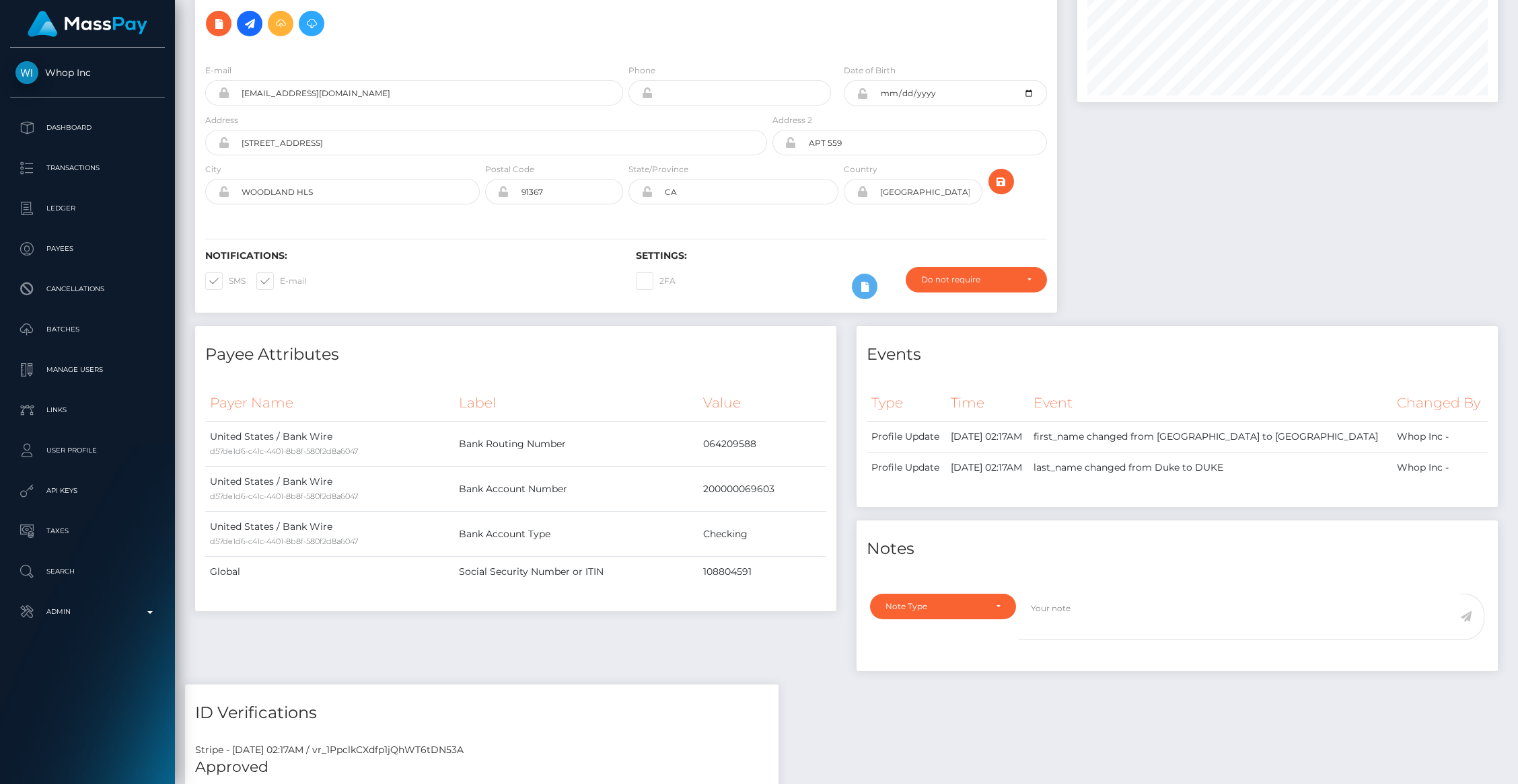
scroll to position [0, 0]
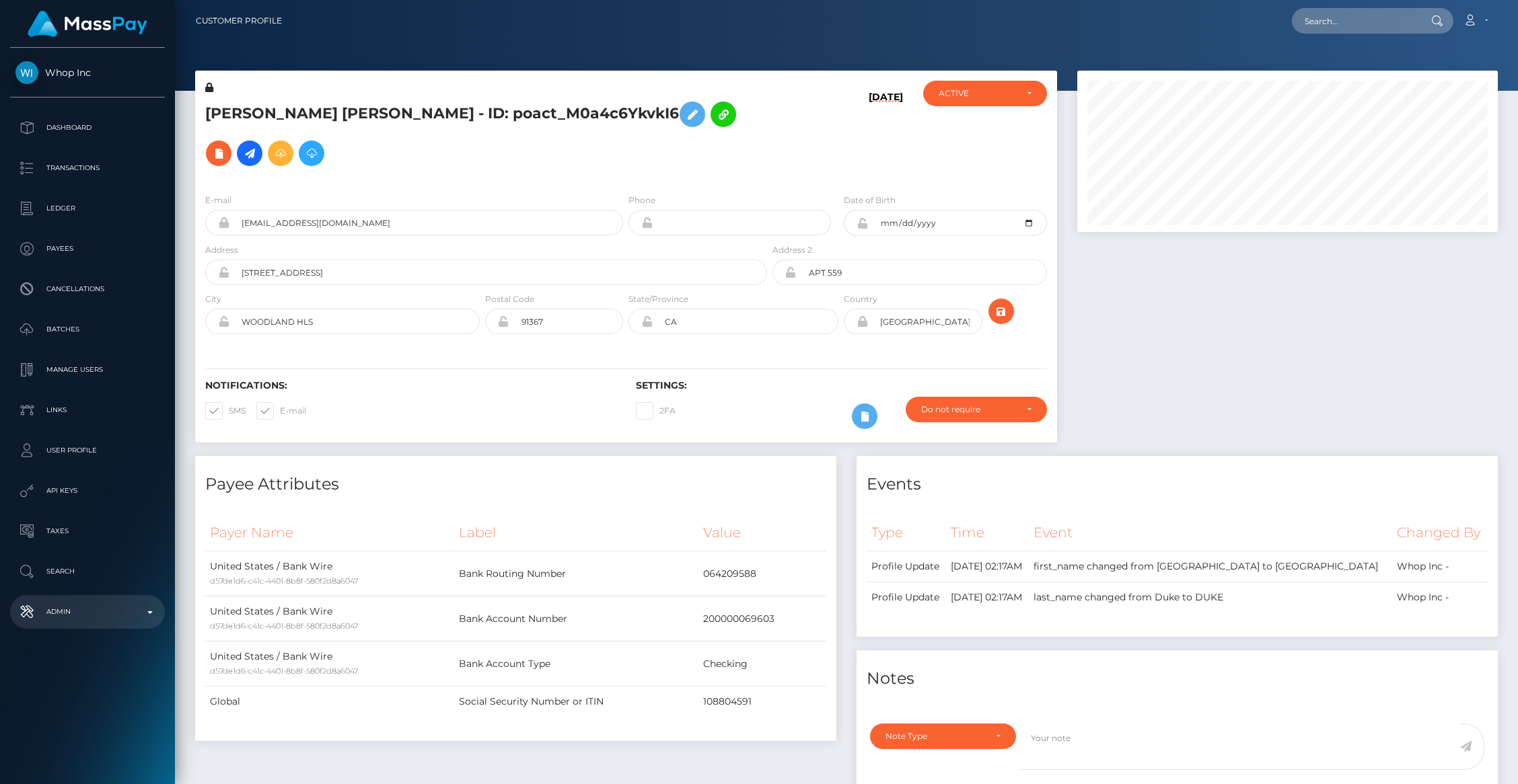
click at [152, 616] on p "Admin" at bounding box center [87, 612] width 144 height 21
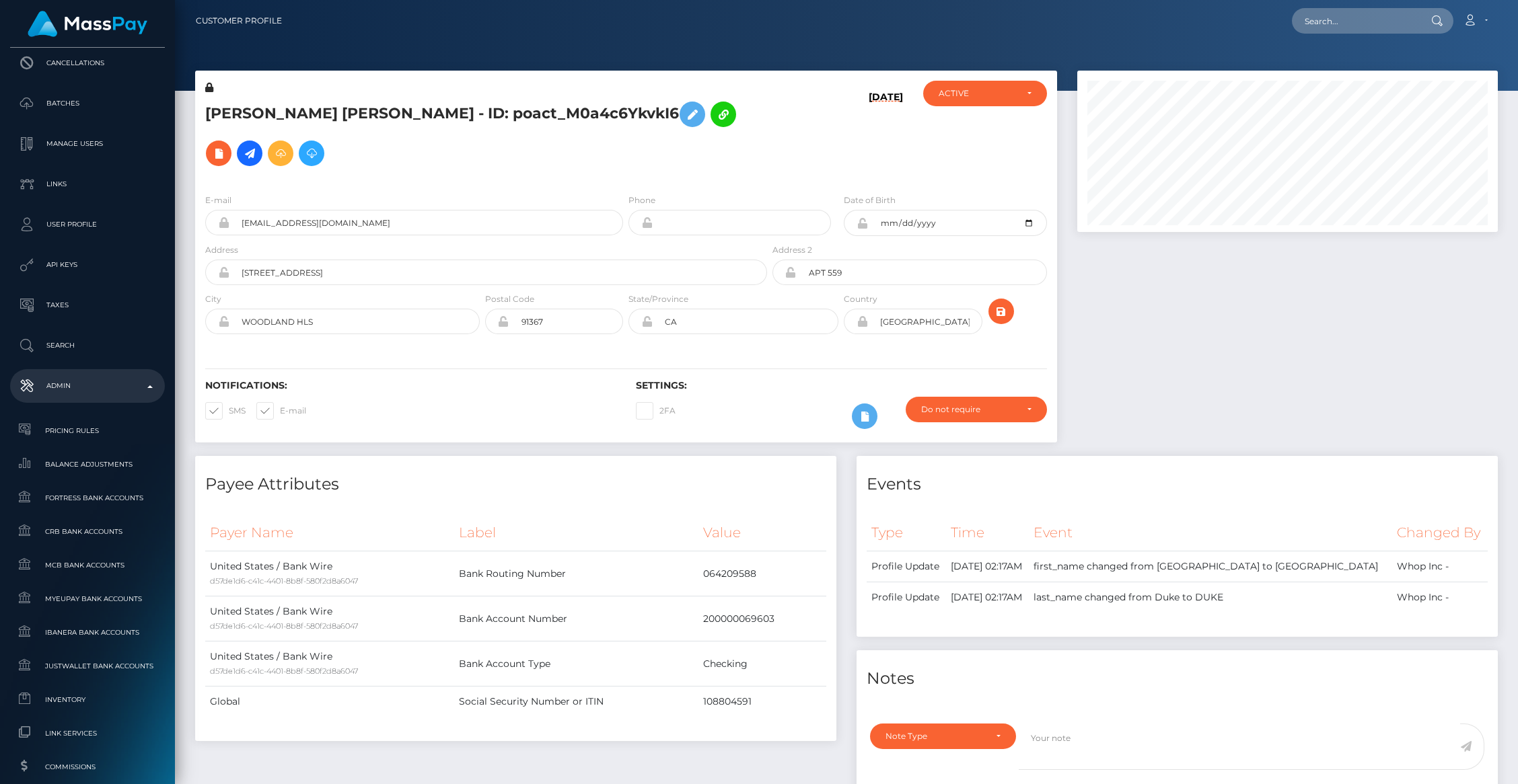
scroll to position [217, 0]
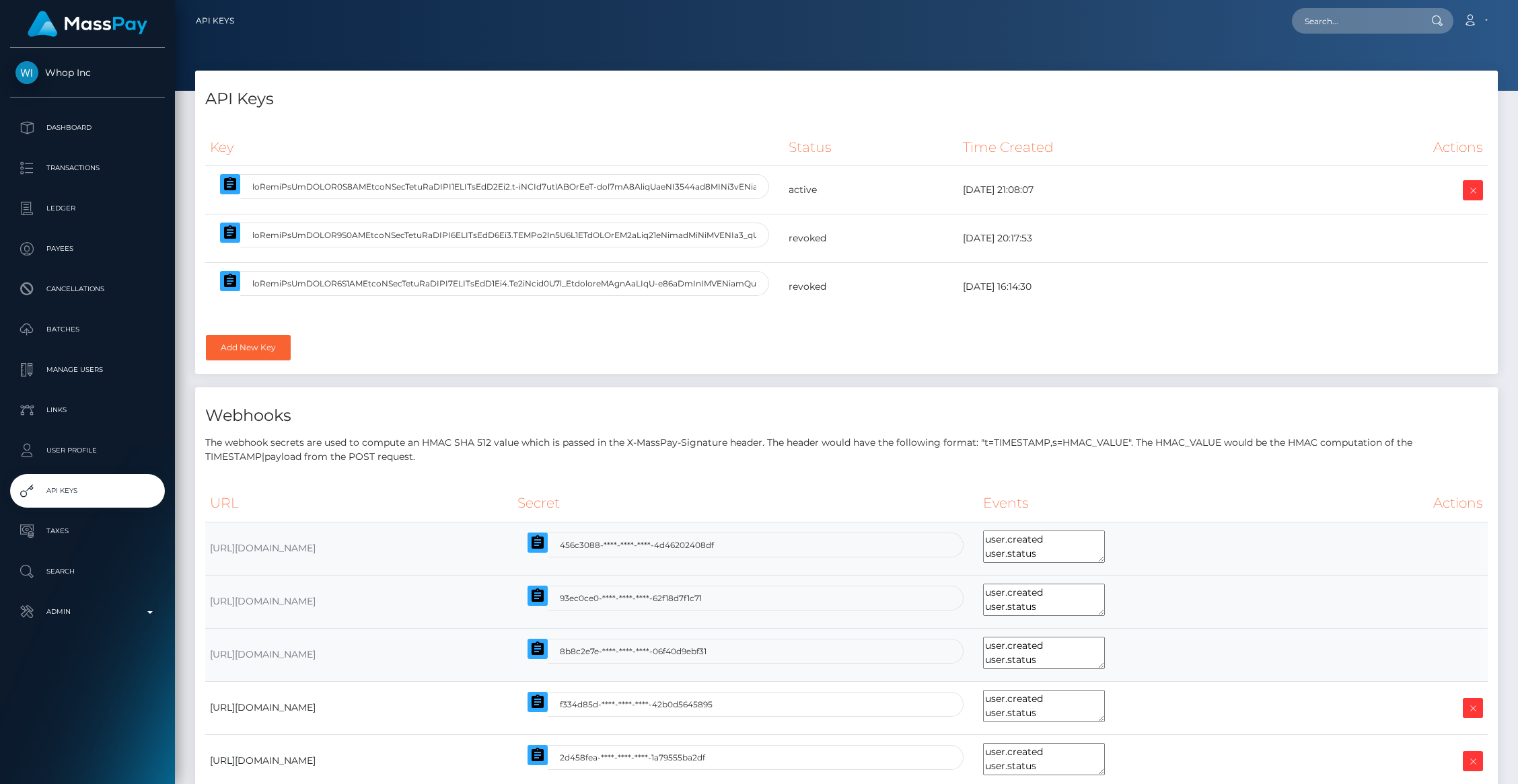
select select
click at [238, 189] on button "button" at bounding box center [230, 184] width 21 height 21
click at [1329, 27] on input "text" at bounding box center [1356, 21] width 127 height 25
paste input "pout_ROtcmlC8xxSdT"
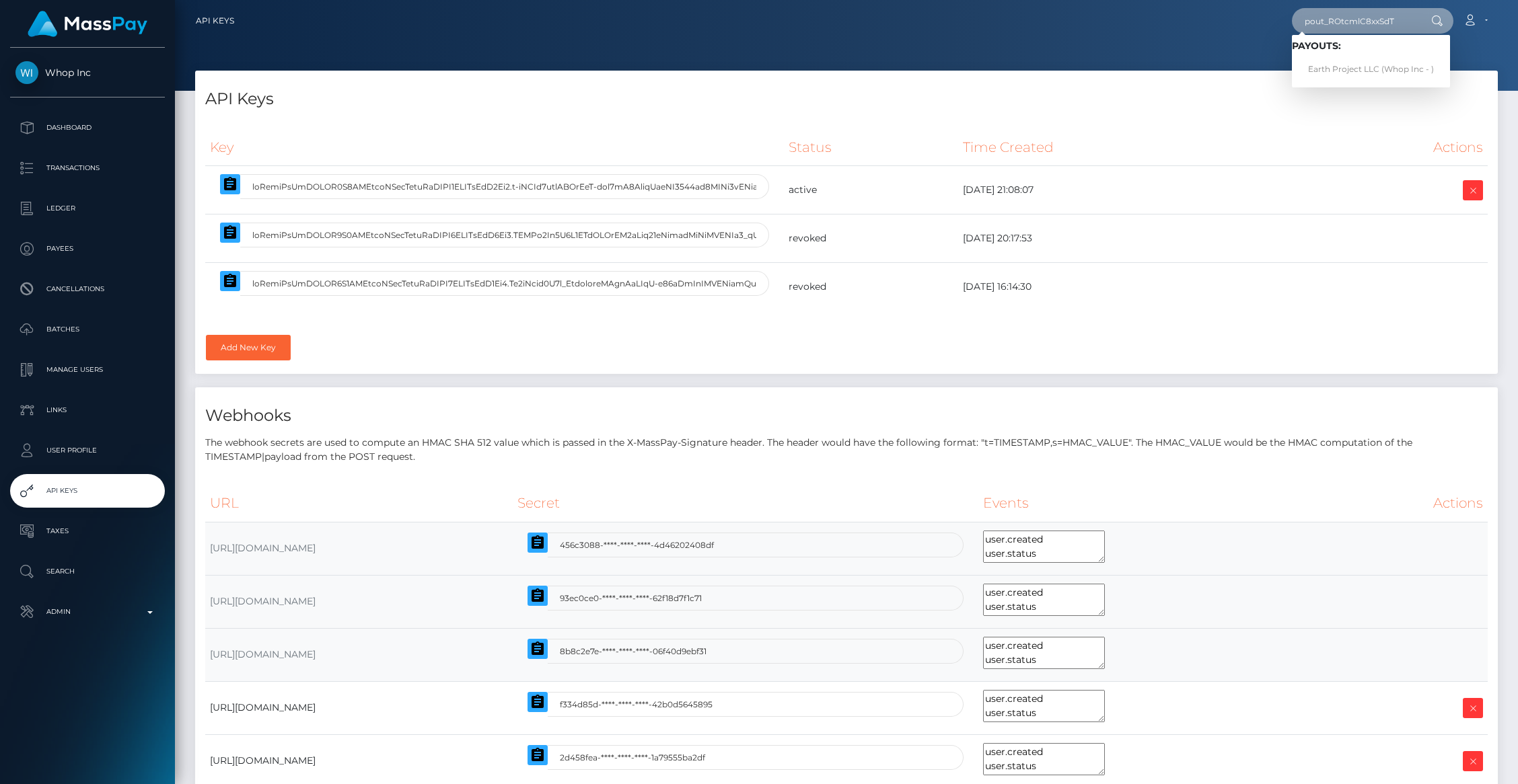
type input "pout_ROtcmlC8xxSdT"
click at [1349, 70] on link "Earth Project LLC (Whop Inc - )" at bounding box center [1371, 69] width 158 height 24
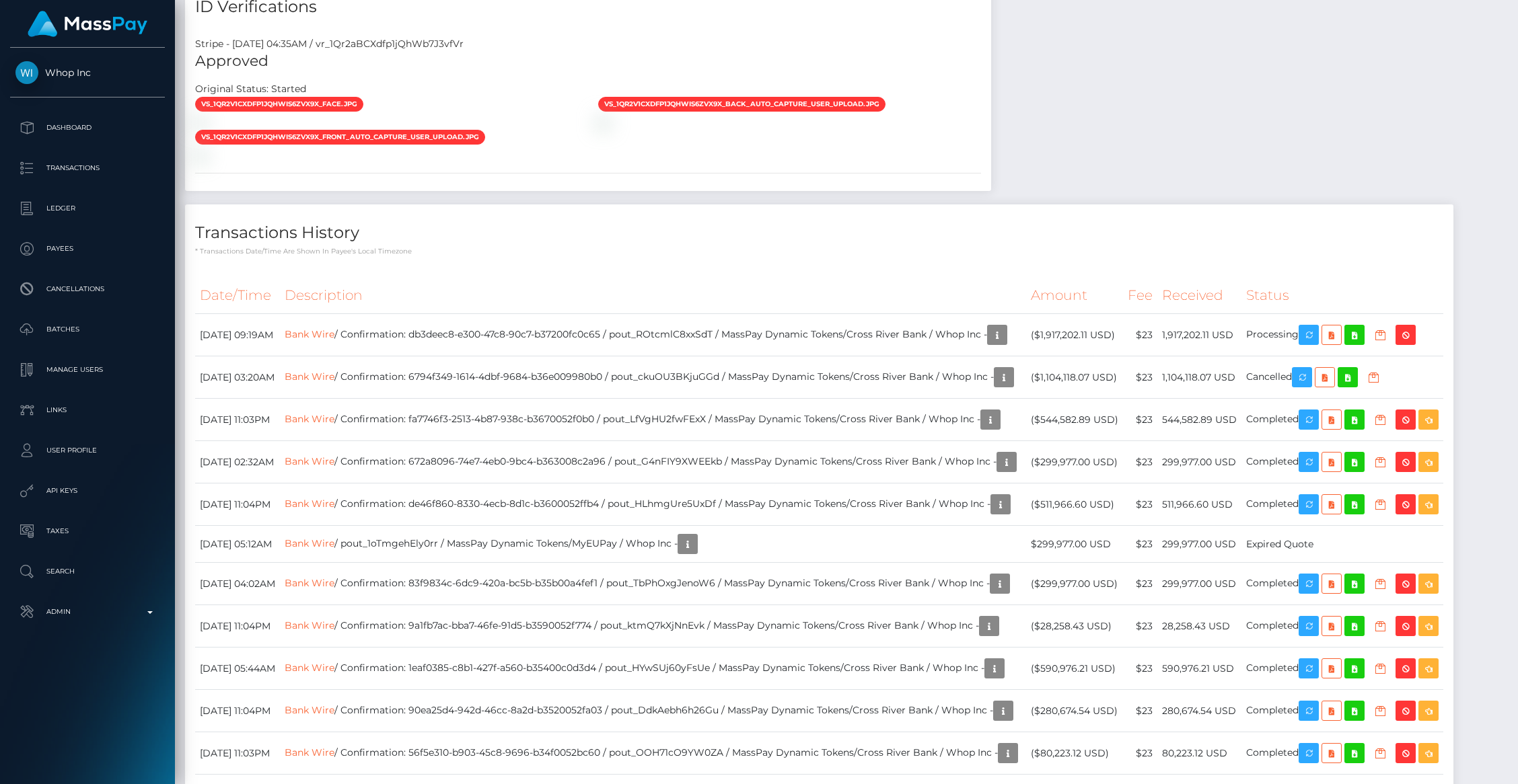
scroll to position [1518, 0]
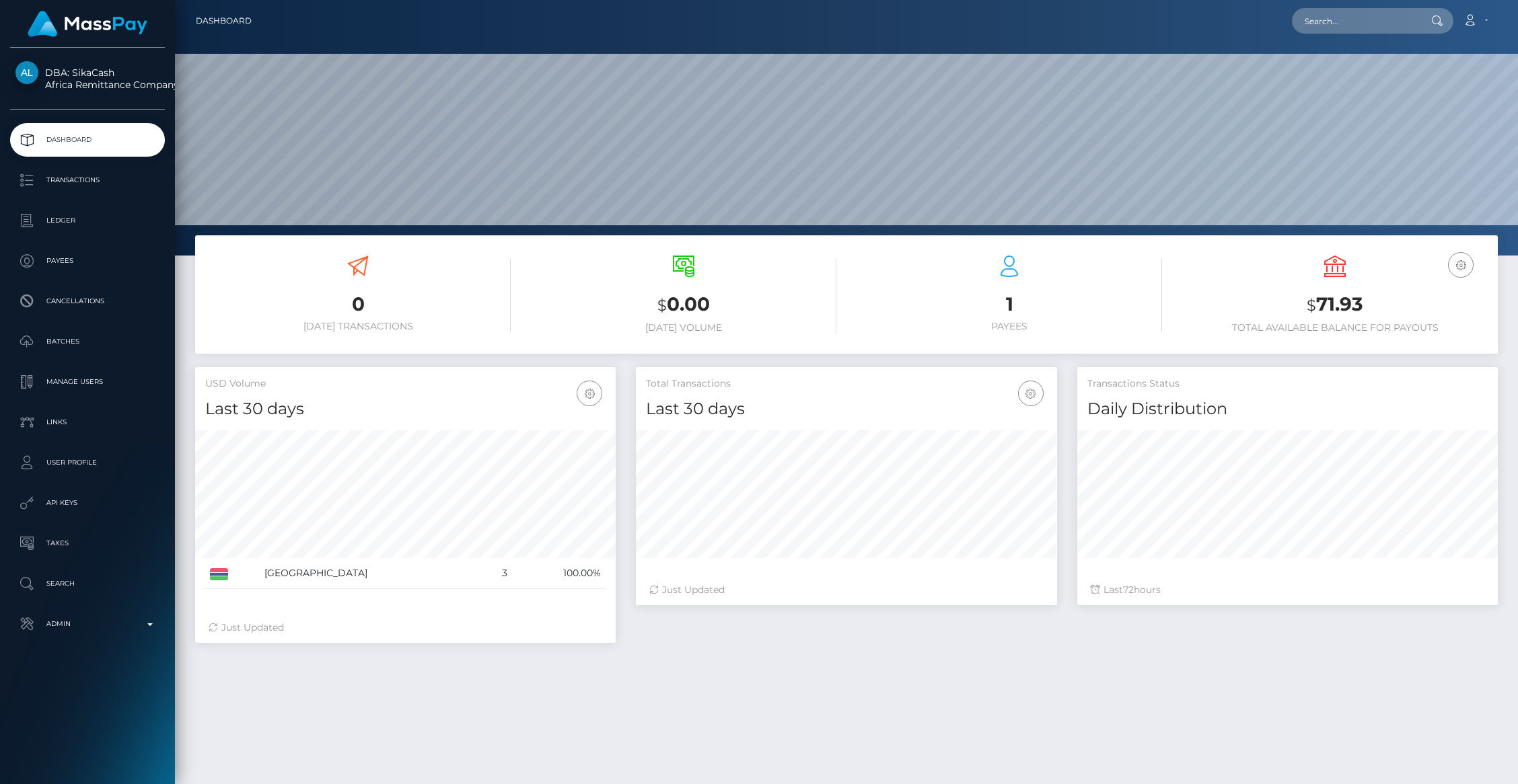
scroll to position [238, 421]
click at [88, 183] on p "Transactions" at bounding box center [87, 180] width 144 height 21
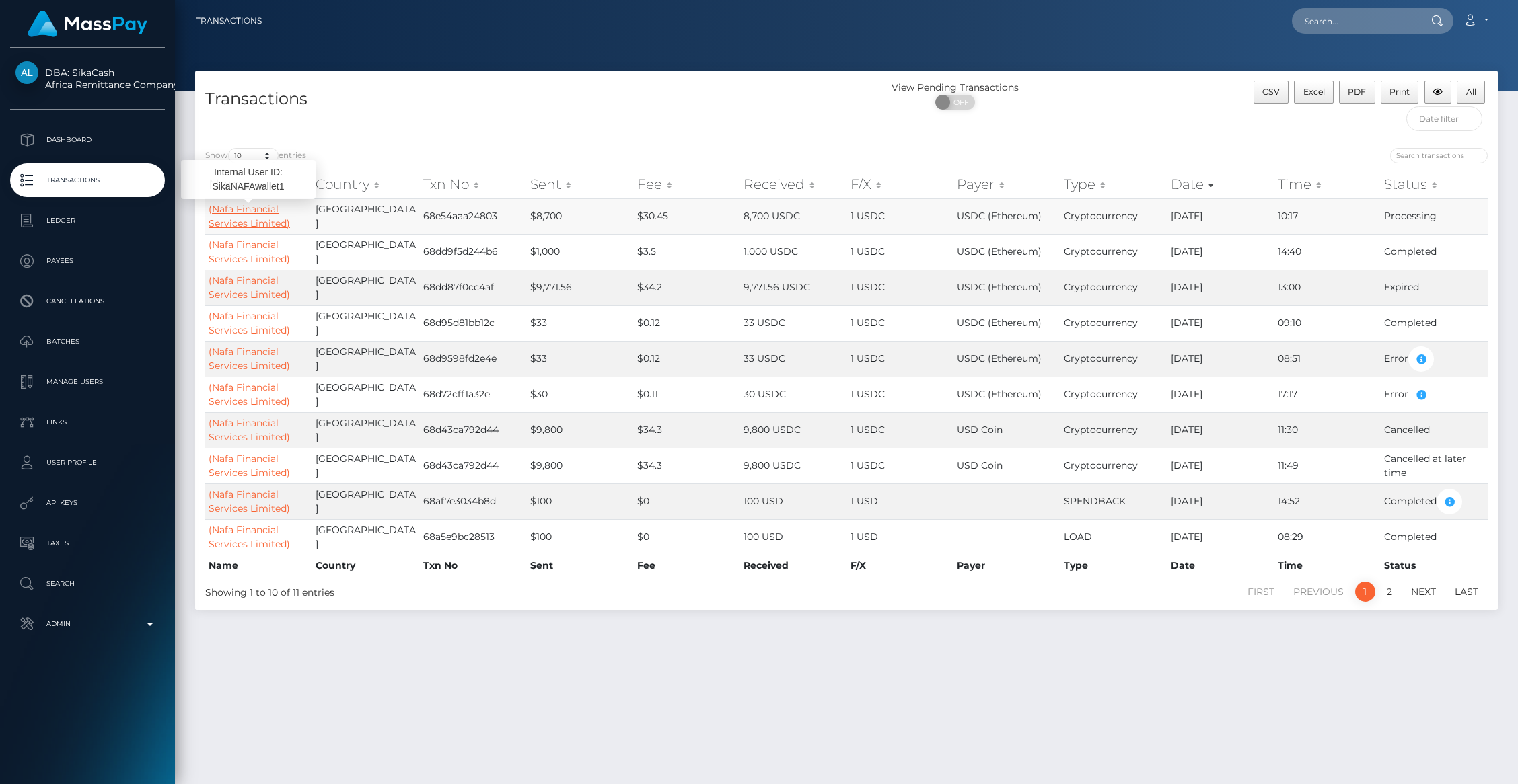
click at [264, 224] on link "(Nafa Financial Services Limited)" at bounding box center [249, 216] width 81 height 26
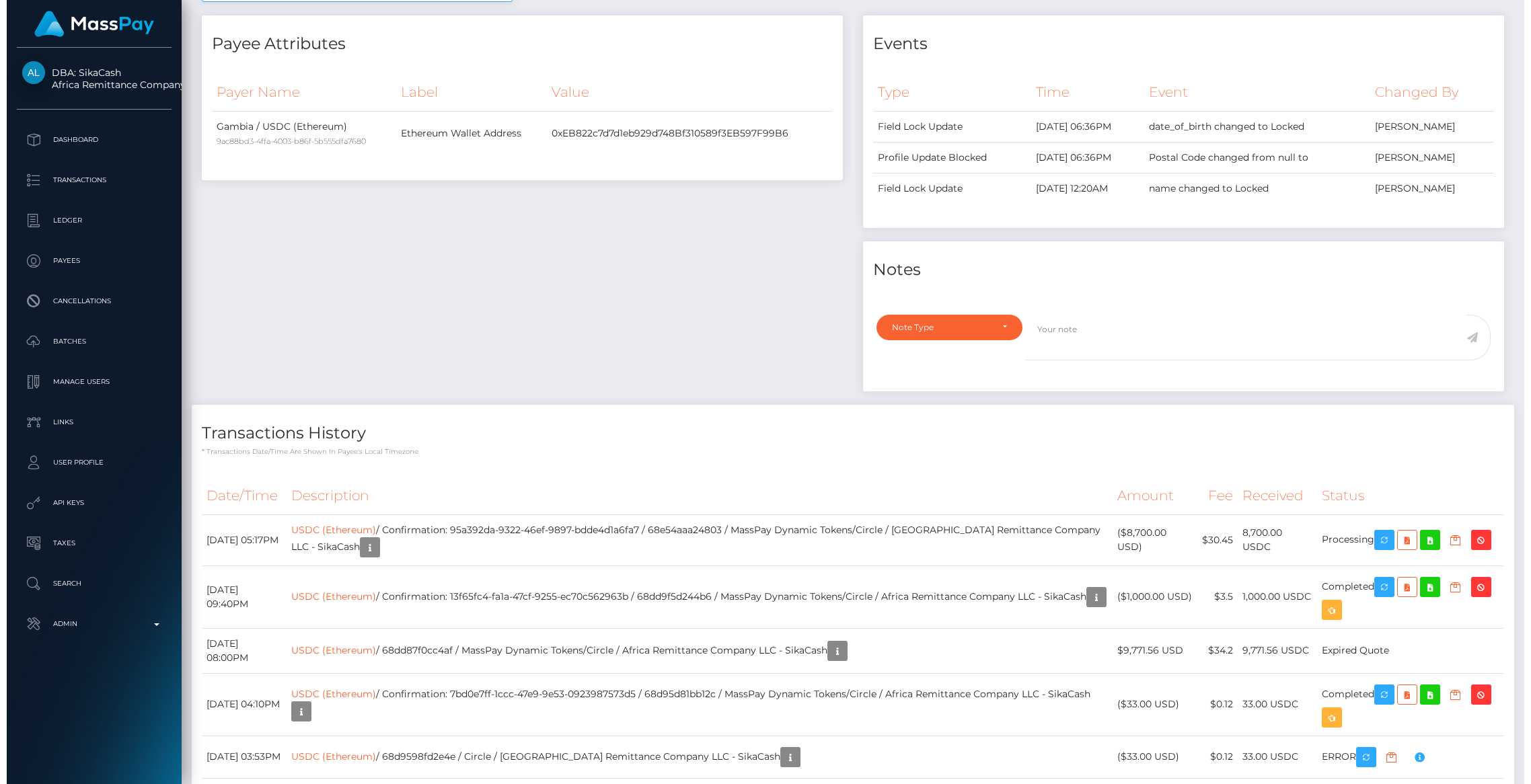
scroll to position [633, 0]
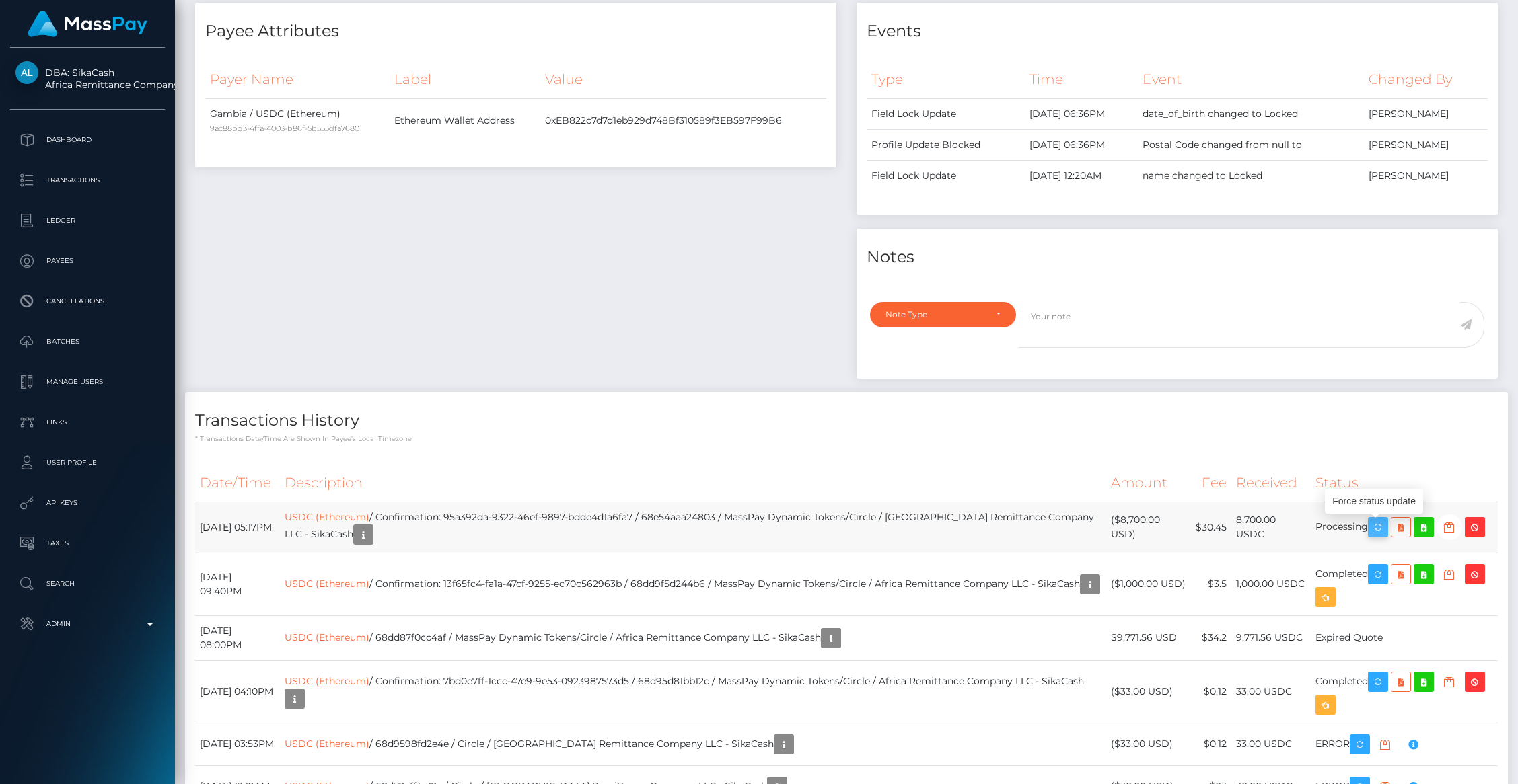
click at [1379, 522] on icon "button" at bounding box center [1378, 527] width 17 height 17
click at [932, 385] on div "Events Type Time Event Changed By" at bounding box center [1177, 197] width 661 height 390
click at [1475, 533] on icon "button" at bounding box center [1475, 527] width 17 height 17
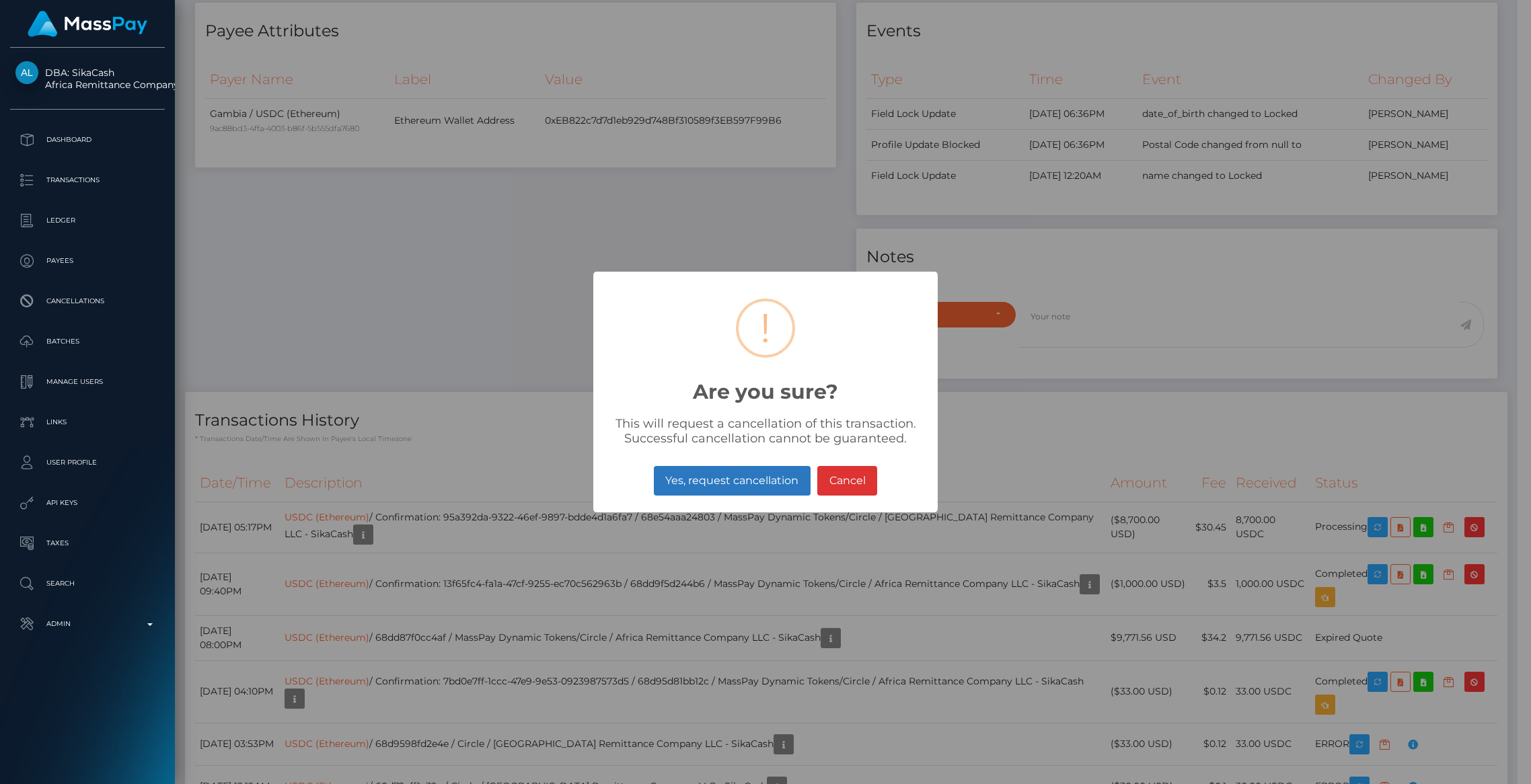
click at [704, 477] on button "Yes, request cancellation" at bounding box center [732, 480] width 157 height 29
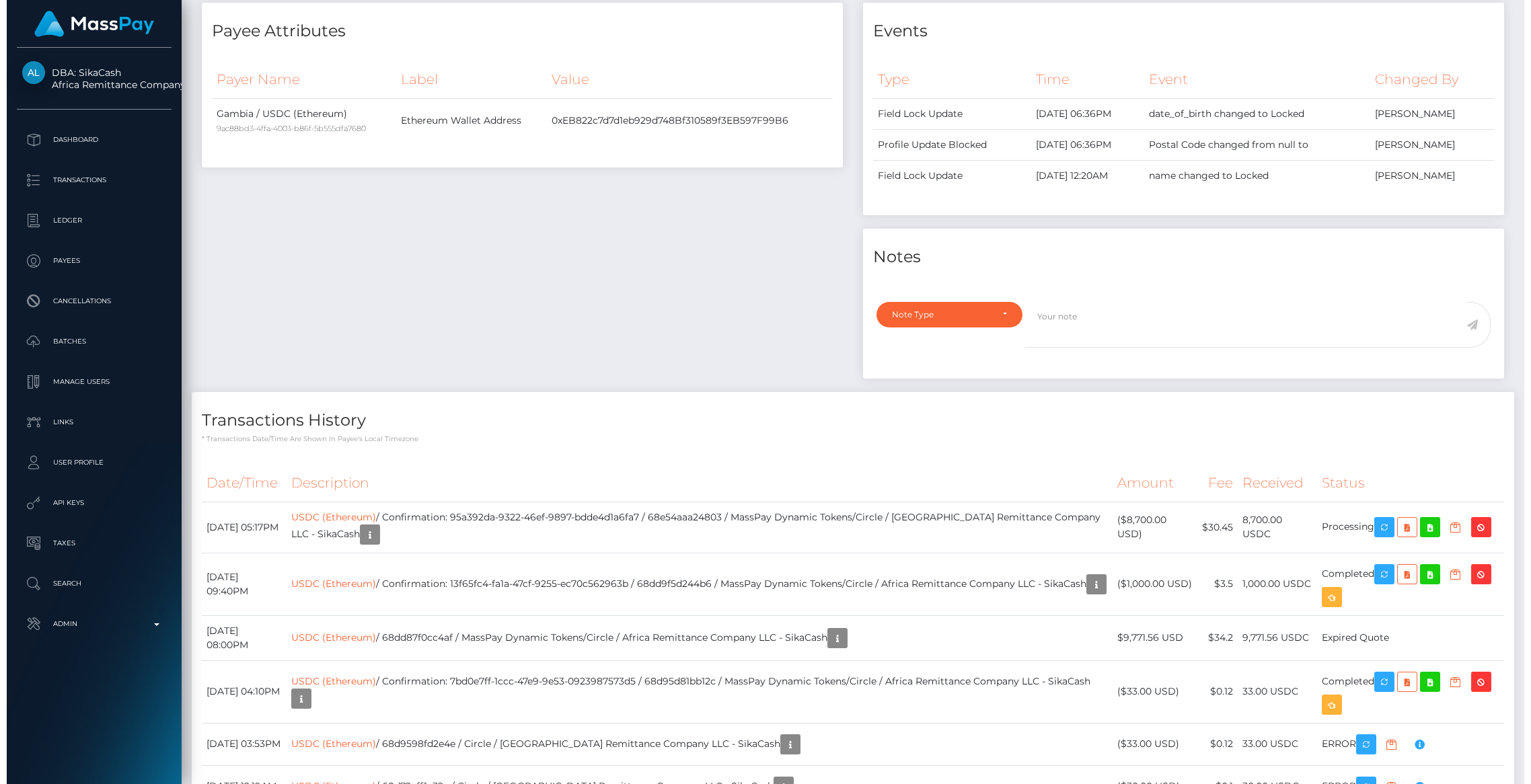
scroll to position [161, 421]
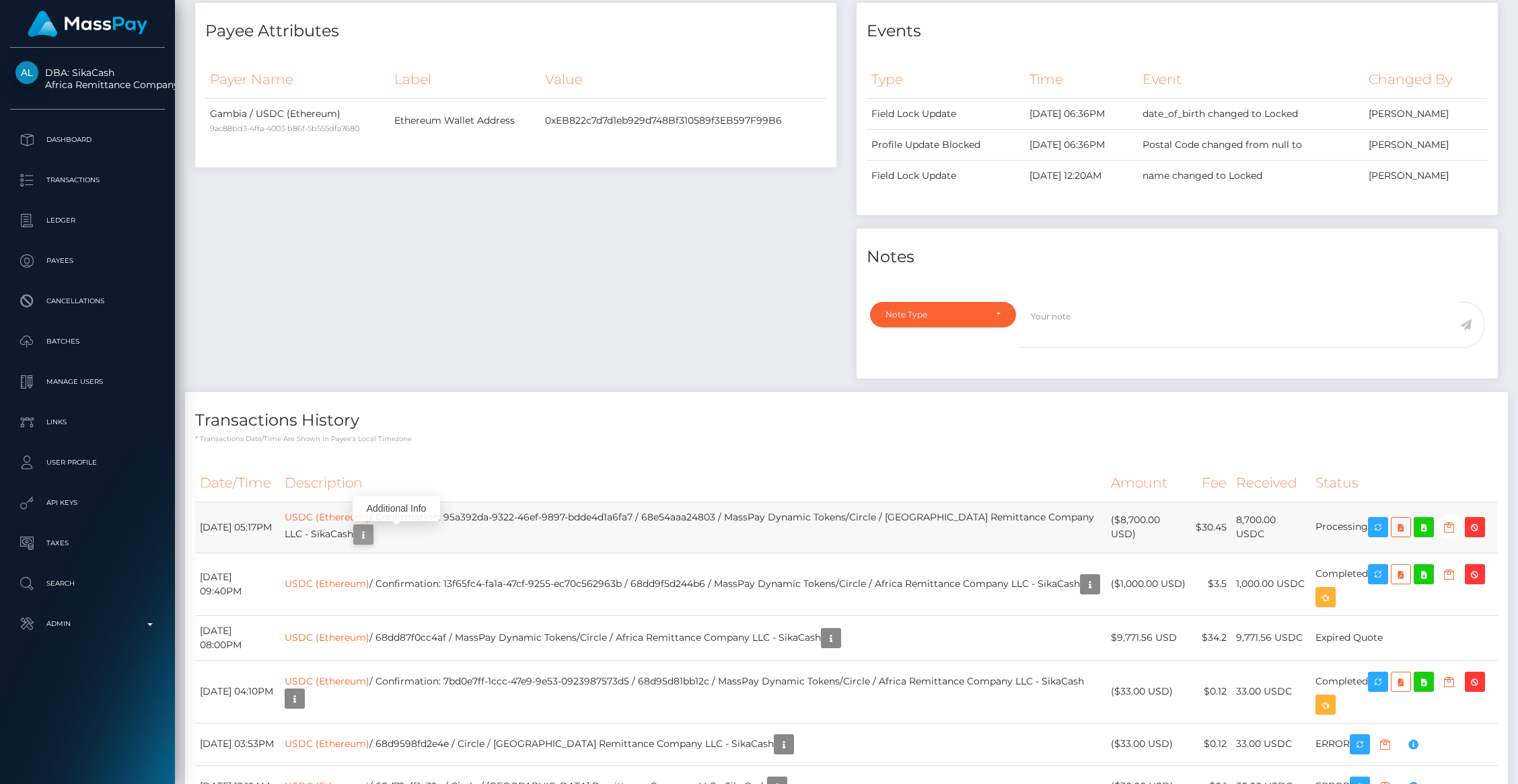
click at [371, 540] on icon "button" at bounding box center [363, 534] width 17 height 17
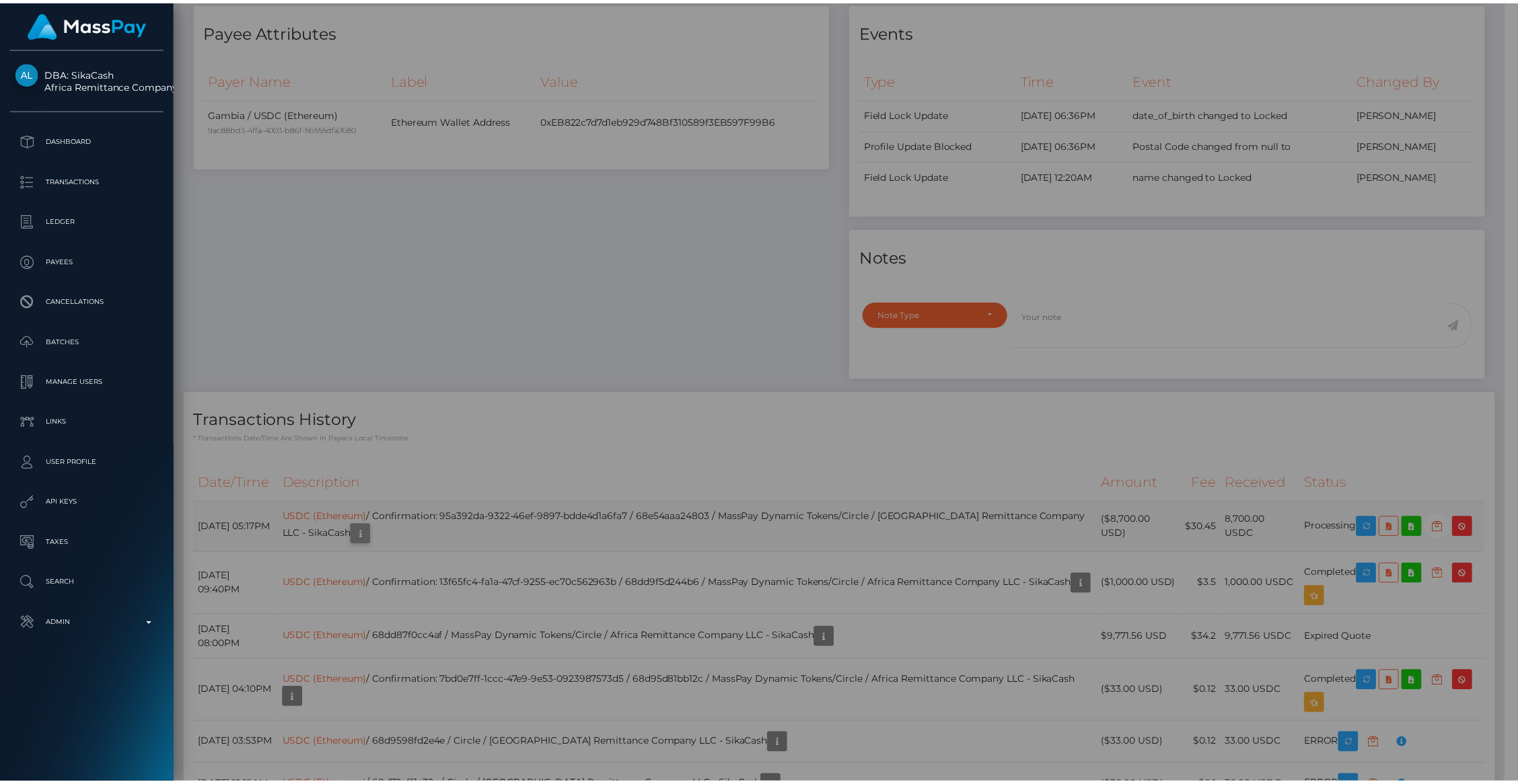
scroll to position [672458, 672539]
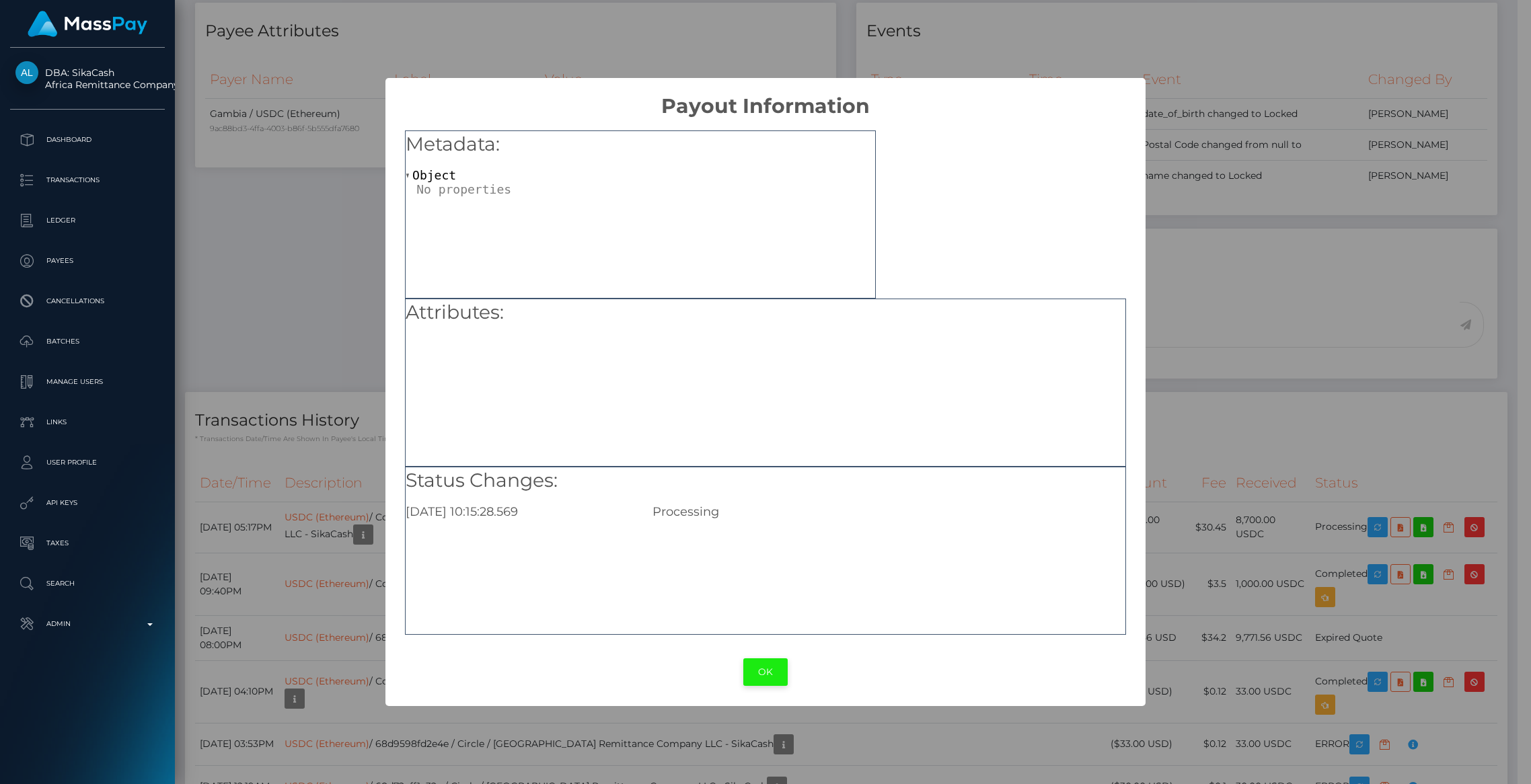
click at [765, 670] on button "OK" at bounding box center [765, 672] width 44 height 27
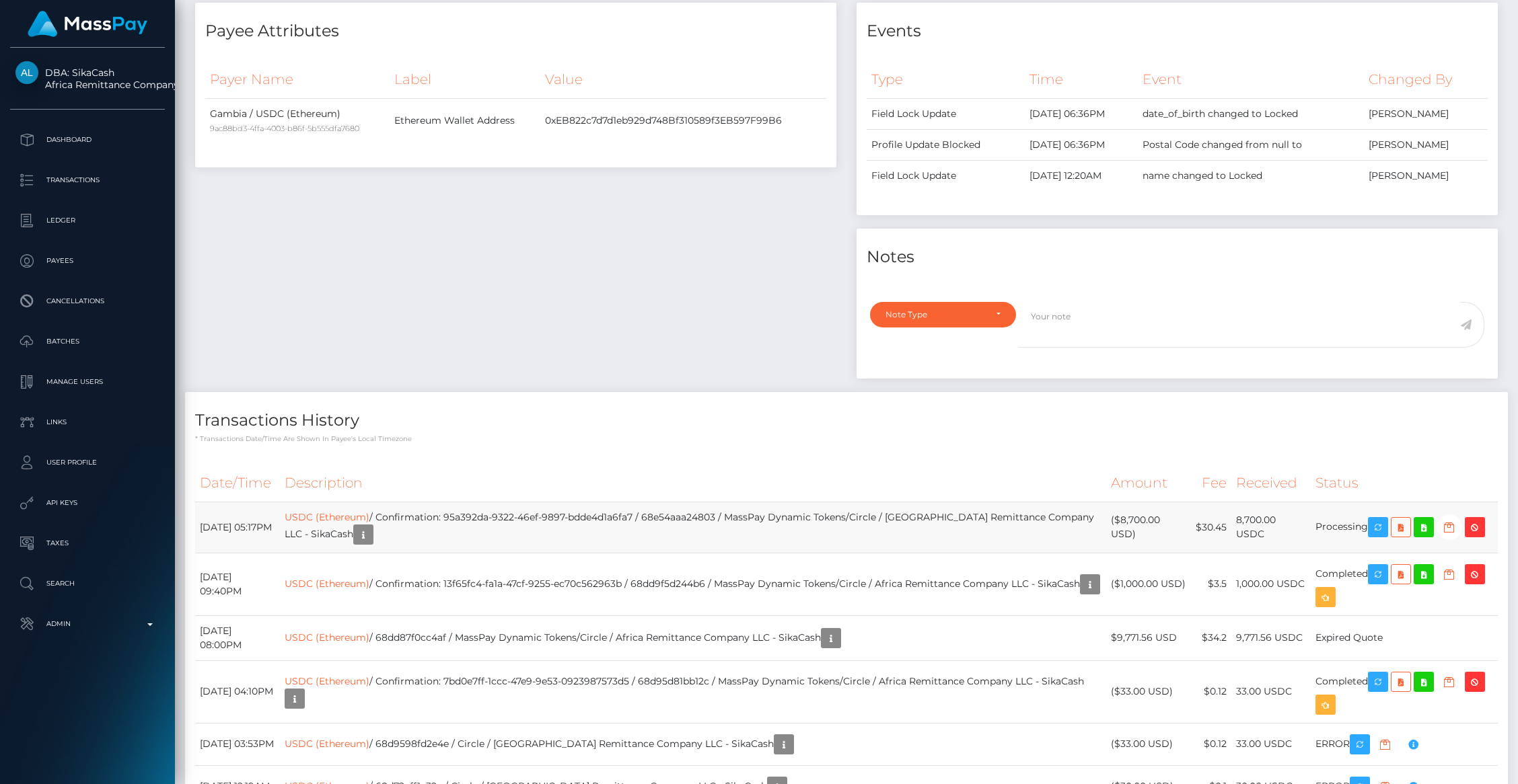
click at [1240, 538] on td "8,700.00 USDC" at bounding box center [1271, 527] width 79 height 51
click at [510, 326] on div "Payee Attributes Payer Name Label Value Gambia / USDC (Ethereum) 9ac88bd3-4ffa-…" at bounding box center [515, 197] width 661 height 390
click at [1374, 539] on td "Processing" at bounding box center [1405, 527] width 188 height 51
click at [1373, 535] on icon "button" at bounding box center [1378, 527] width 17 height 17
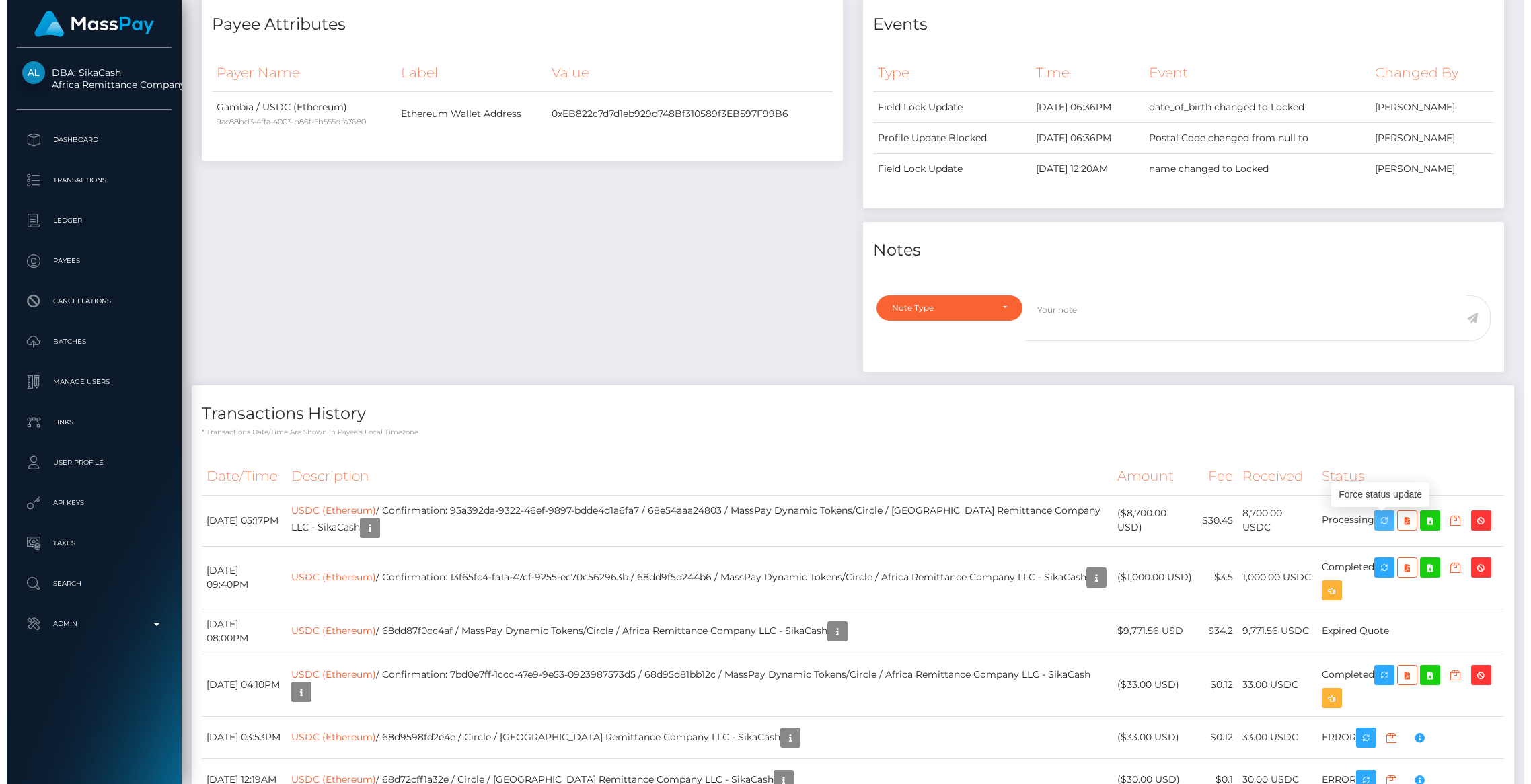
scroll to position [641, 0]
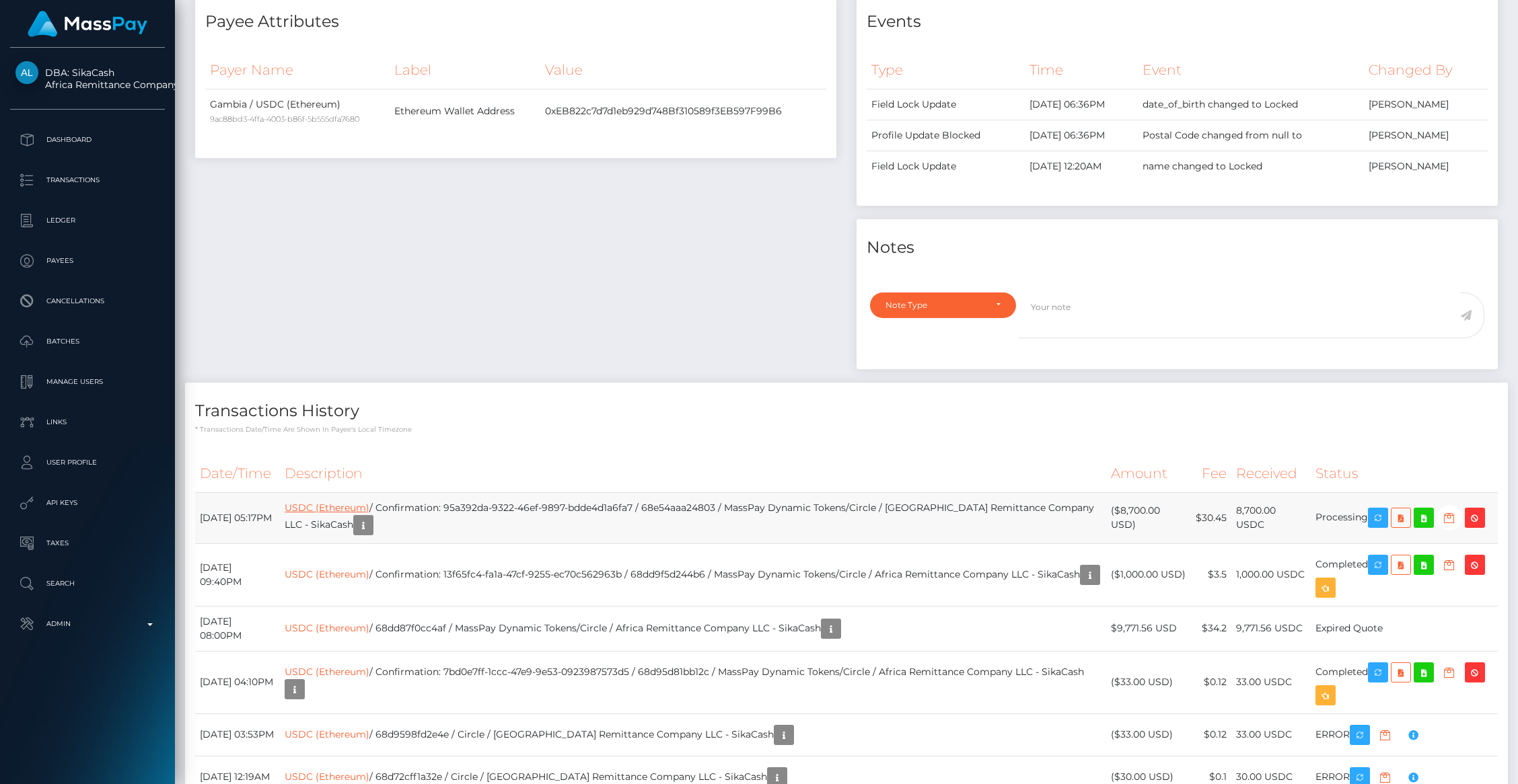
click at [369, 506] on link "USDC (Ethereum)" at bounding box center [326, 508] width 85 height 12
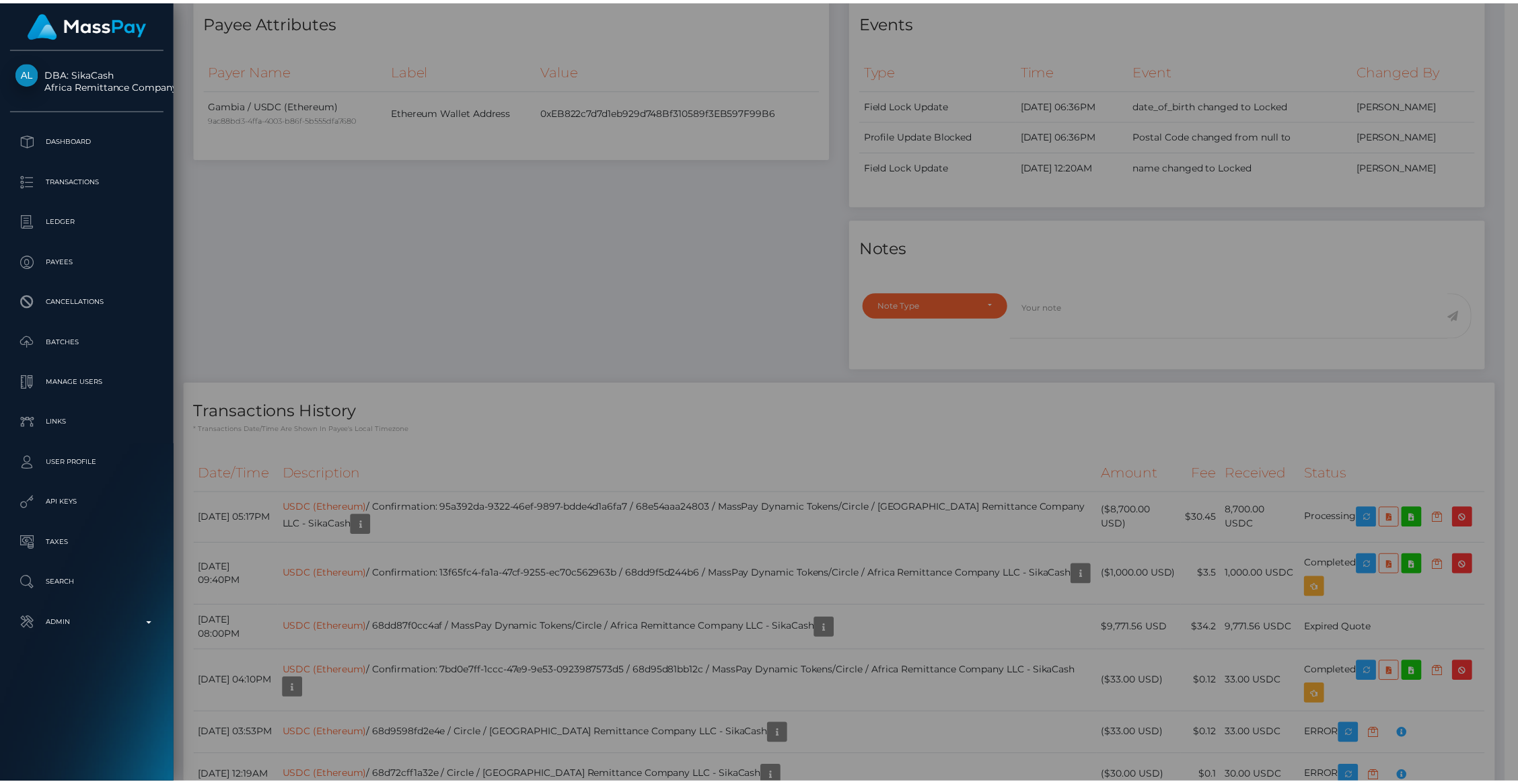
scroll to position [672458, 672539]
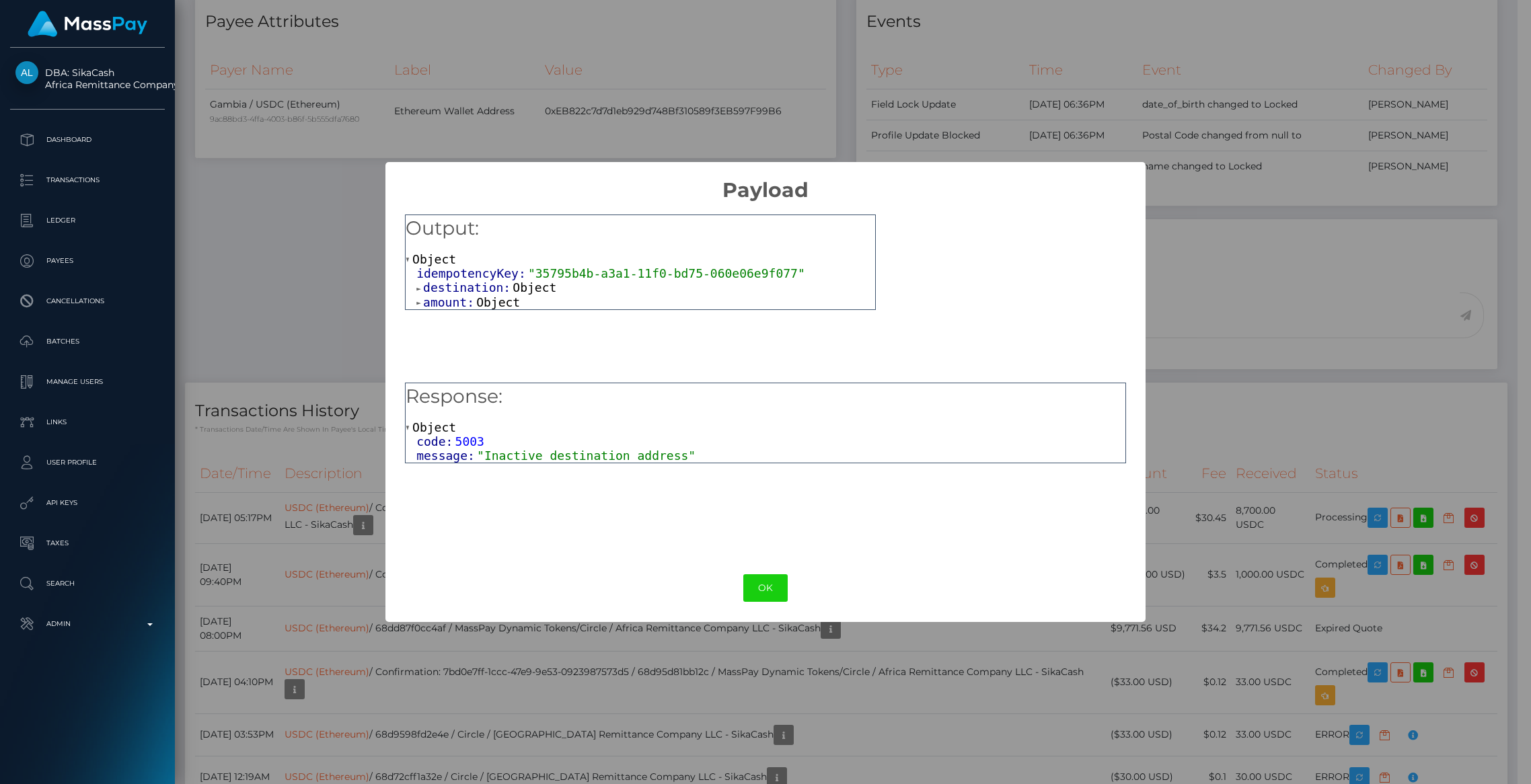
click at [793, 587] on div "OK No Cancel" at bounding box center [766, 588] width 760 height 41
click at [782, 589] on button "OK" at bounding box center [765, 588] width 44 height 27
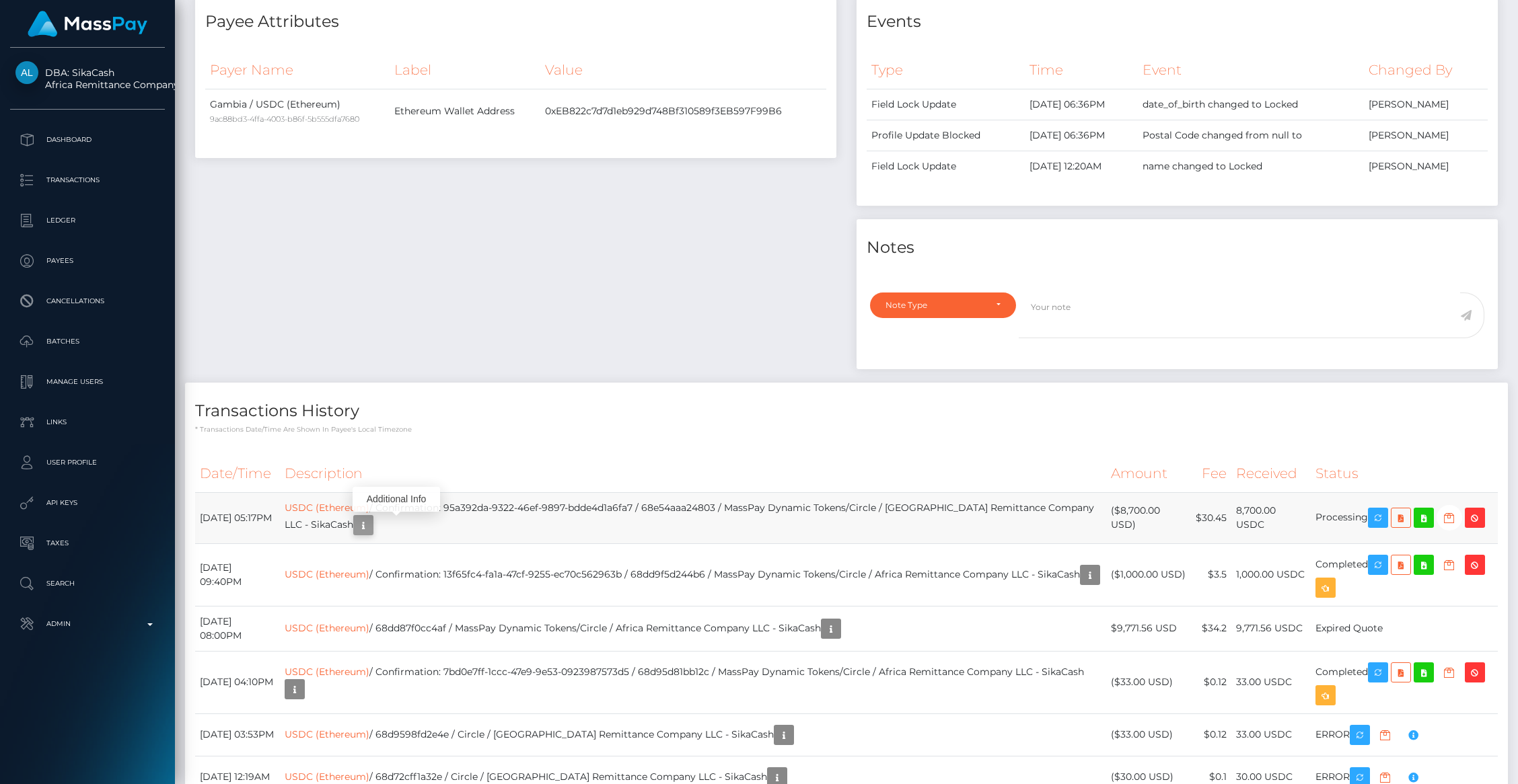
click at [371, 525] on icon "button" at bounding box center [363, 525] width 17 height 17
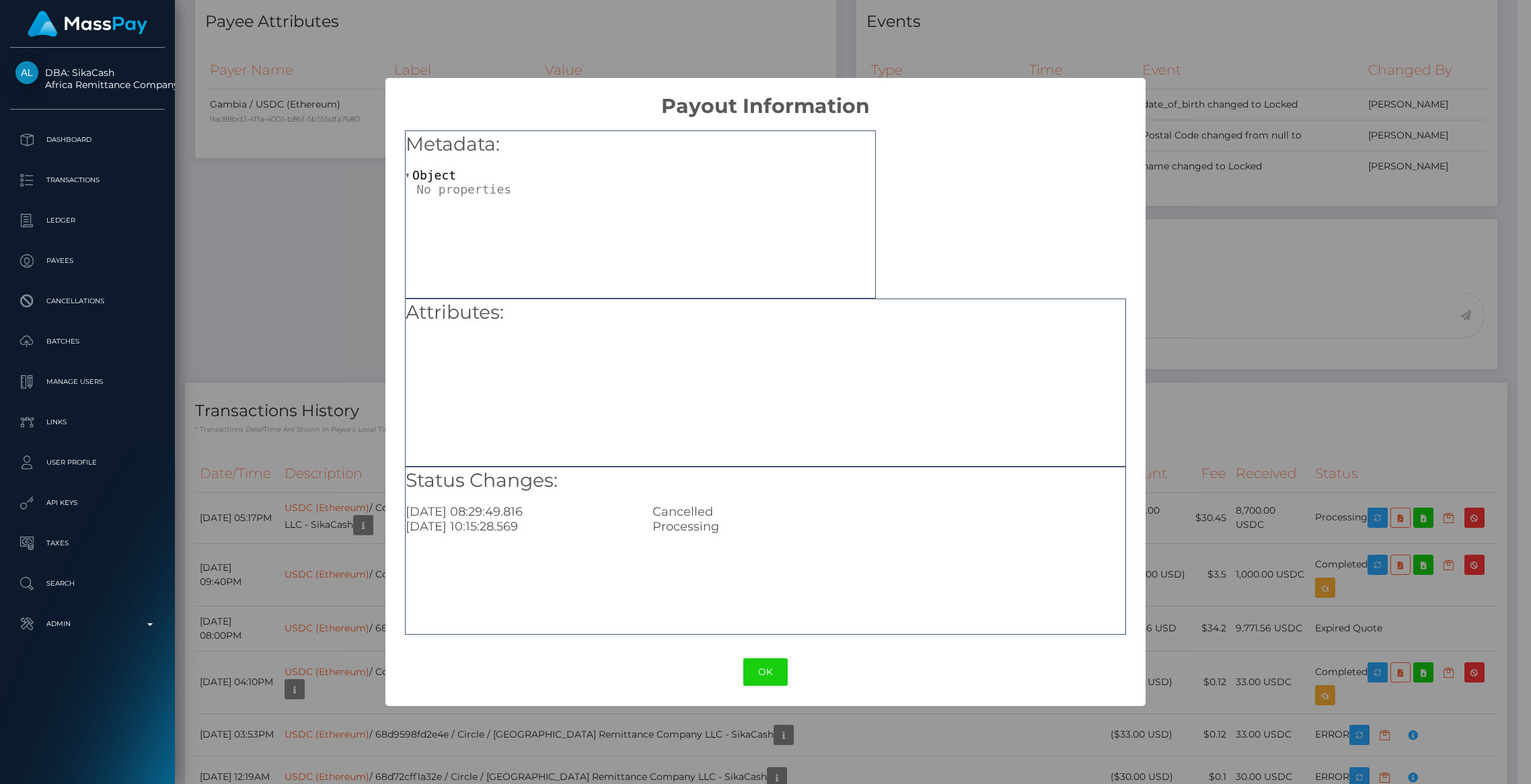
click at [373, 323] on div "× Payout Information Metadata: Object Attributes: Status Changes: 2025-10-10 08…" at bounding box center [766, 392] width 1531 height 784
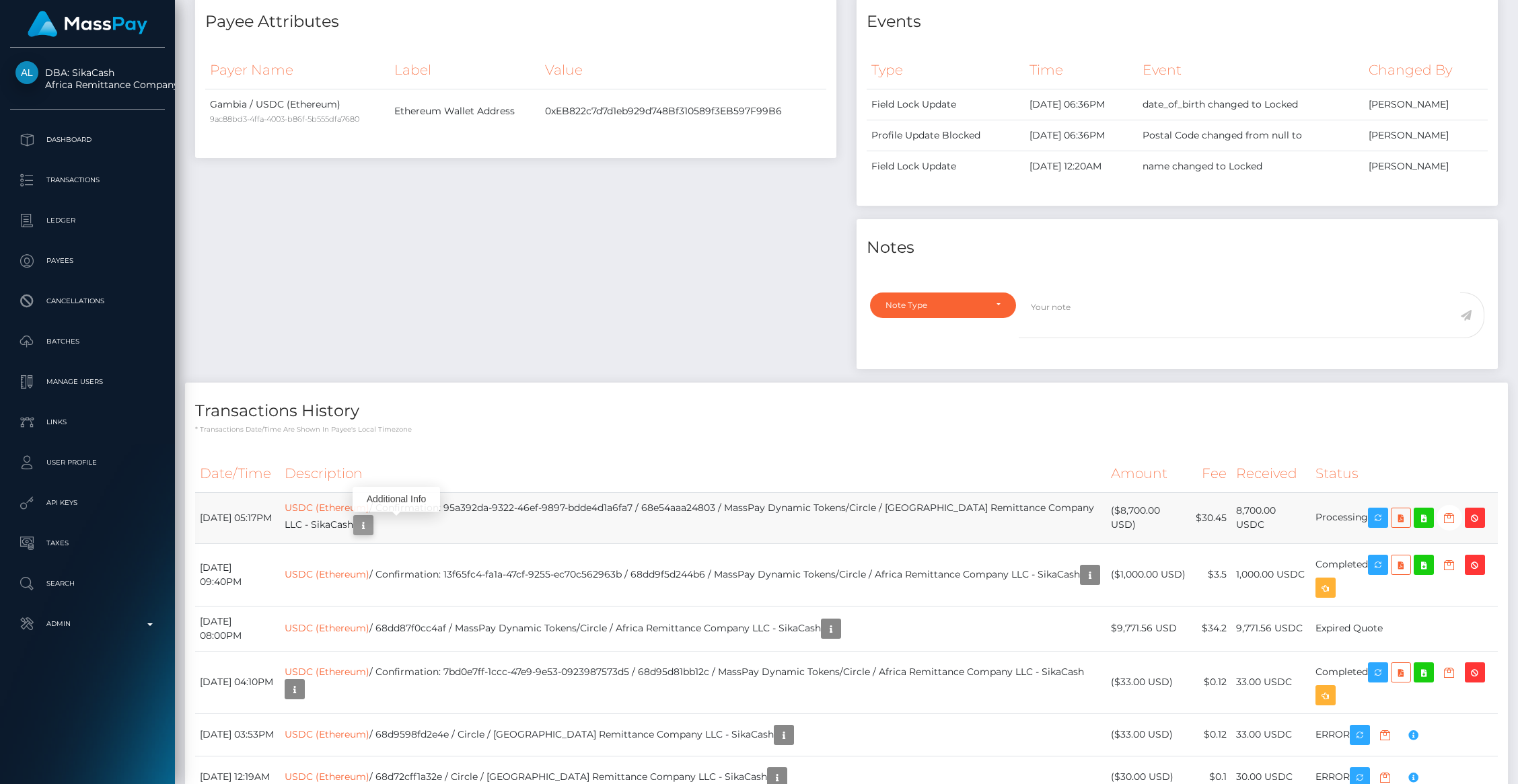
click at [371, 527] on icon "button" at bounding box center [363, 525] width 17 height 17
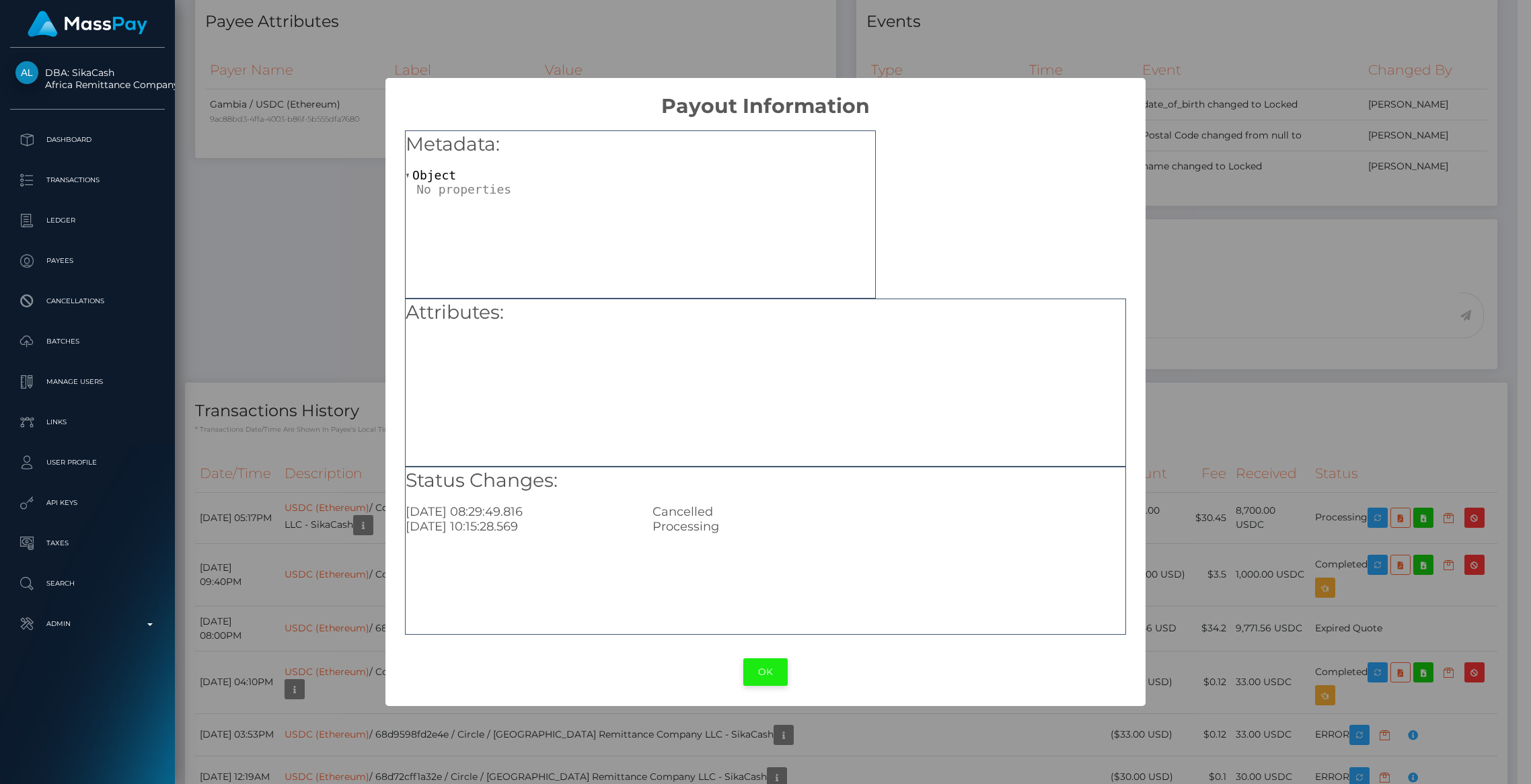
click at [766, 681] on button "OK" at bounding box center [765, 672] width 44 height 27
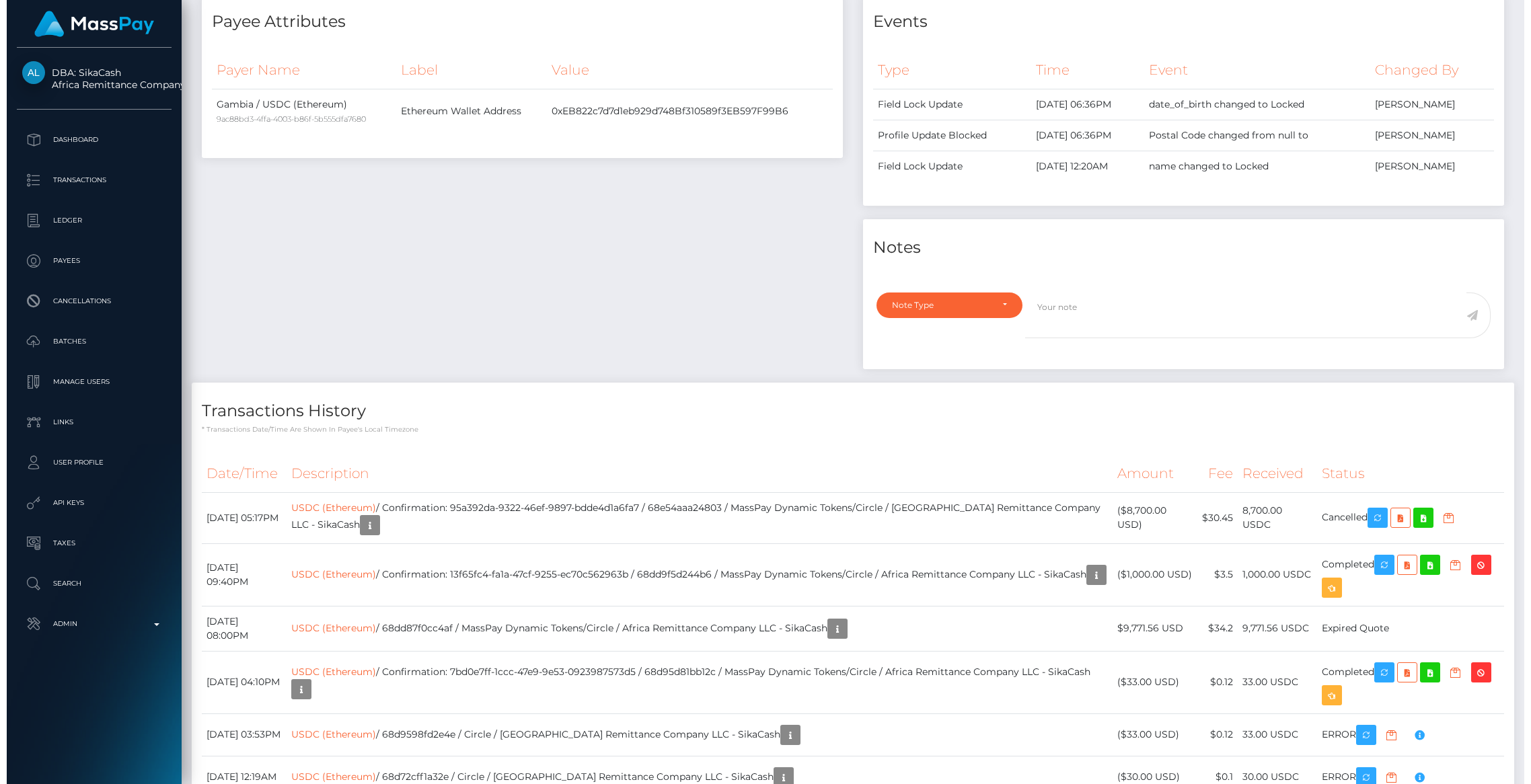
scroll to position [161, 421]
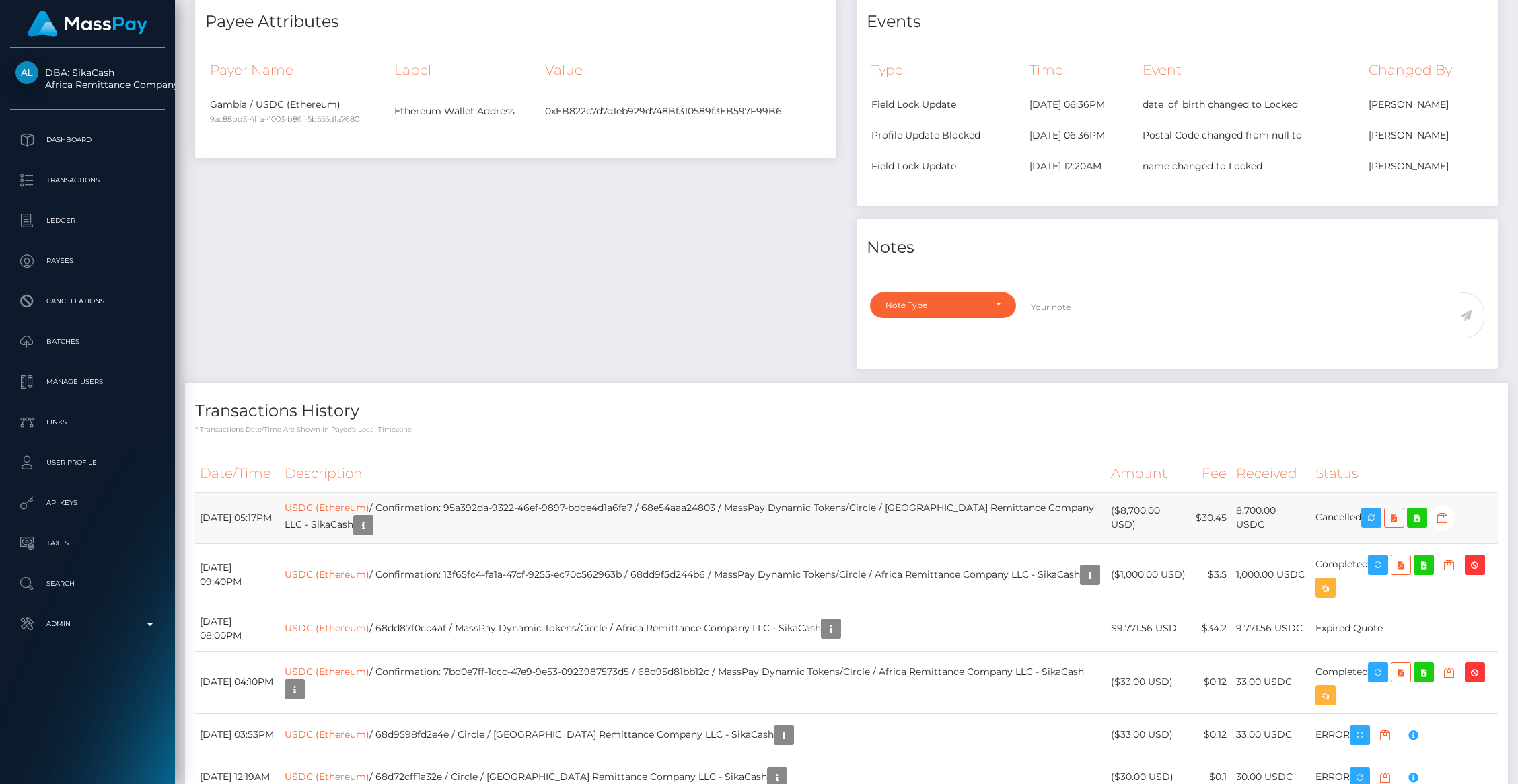
click at [369, 504] on link "USDC (Ethereum)" at bounding box center [326, 508] width 85 height 12
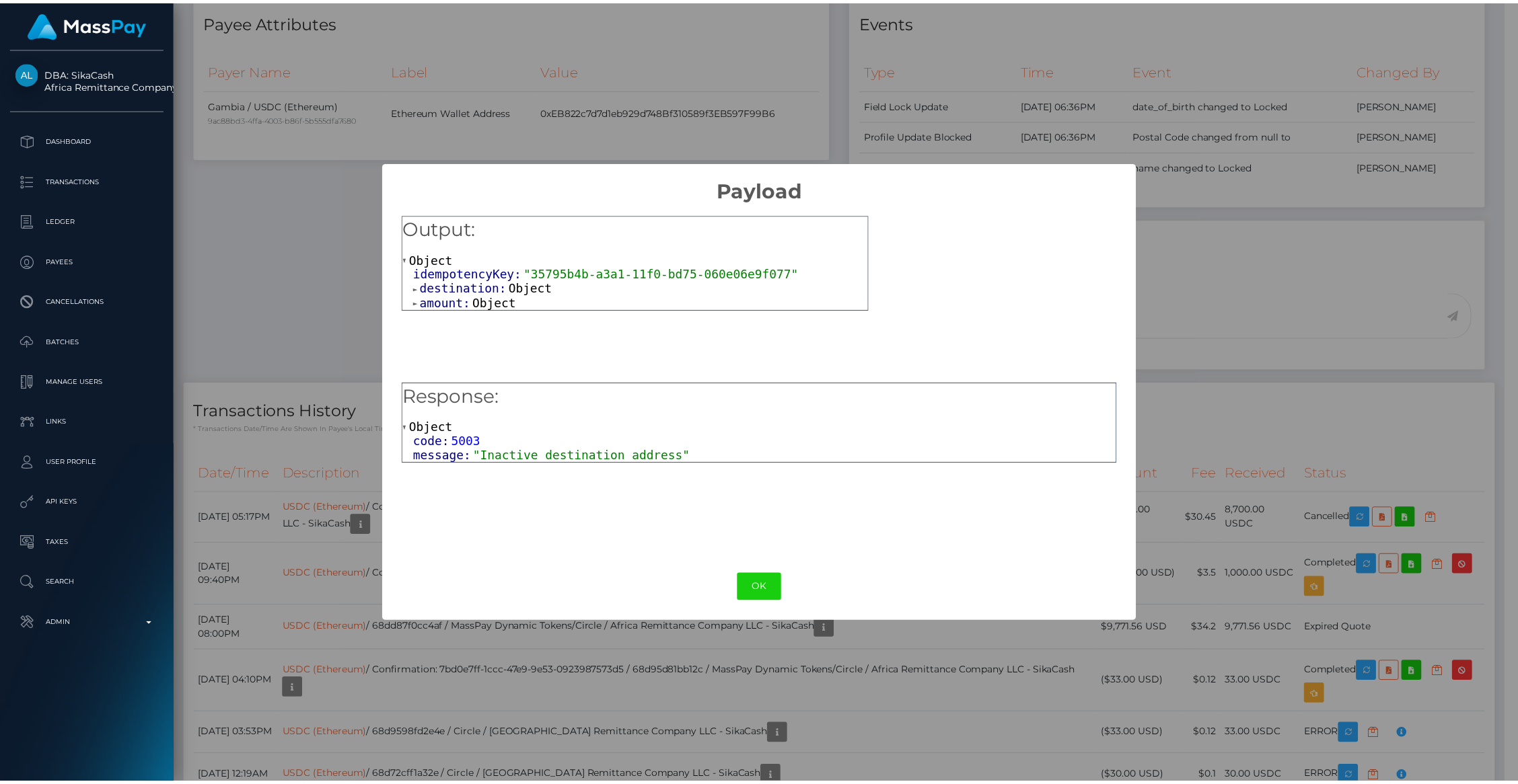
scroll to position [672458, 672539]
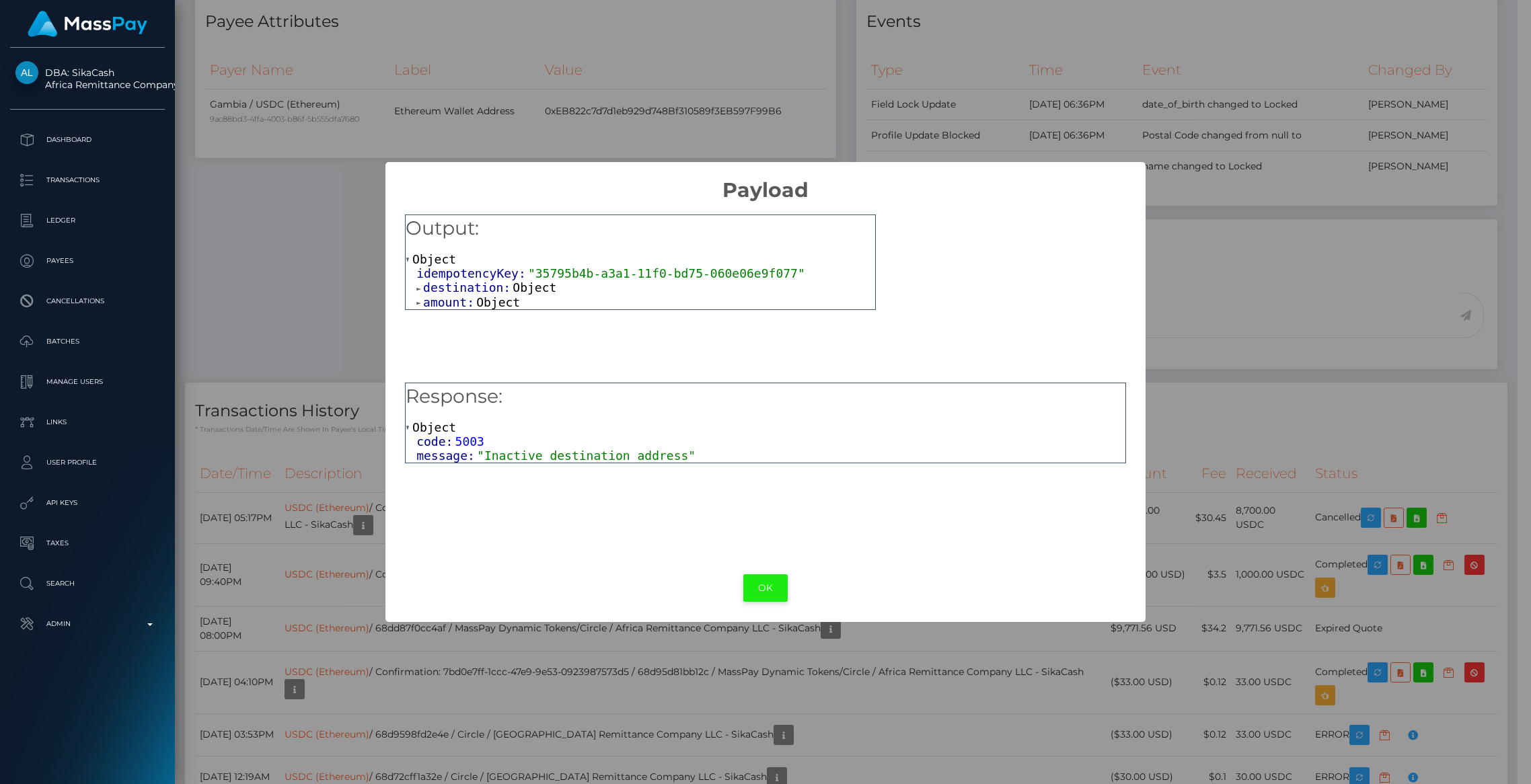
click at [774, 593] on button "OK" at bounding box center [765, 588] width 44 height 27
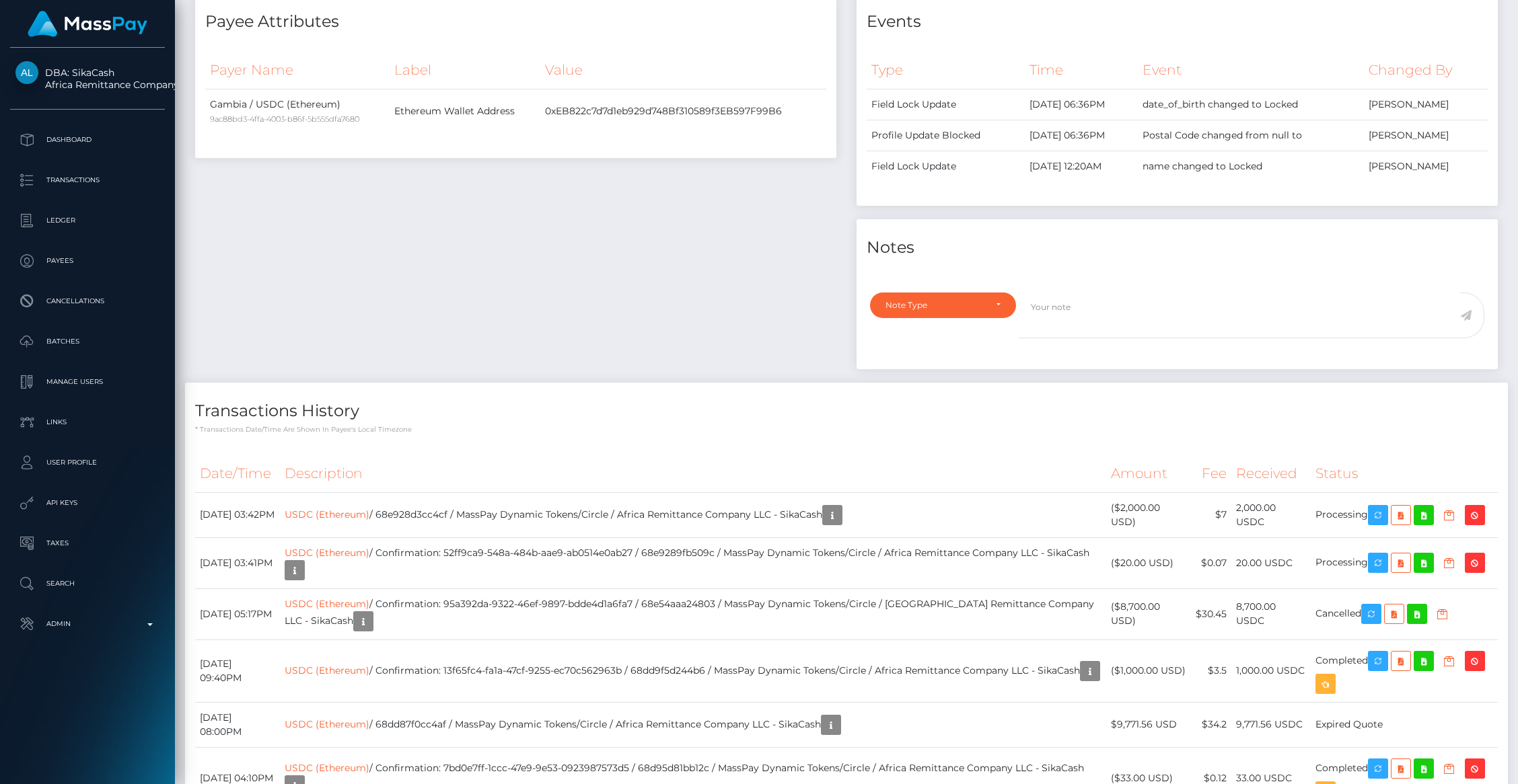
scroll to position [161, 421]
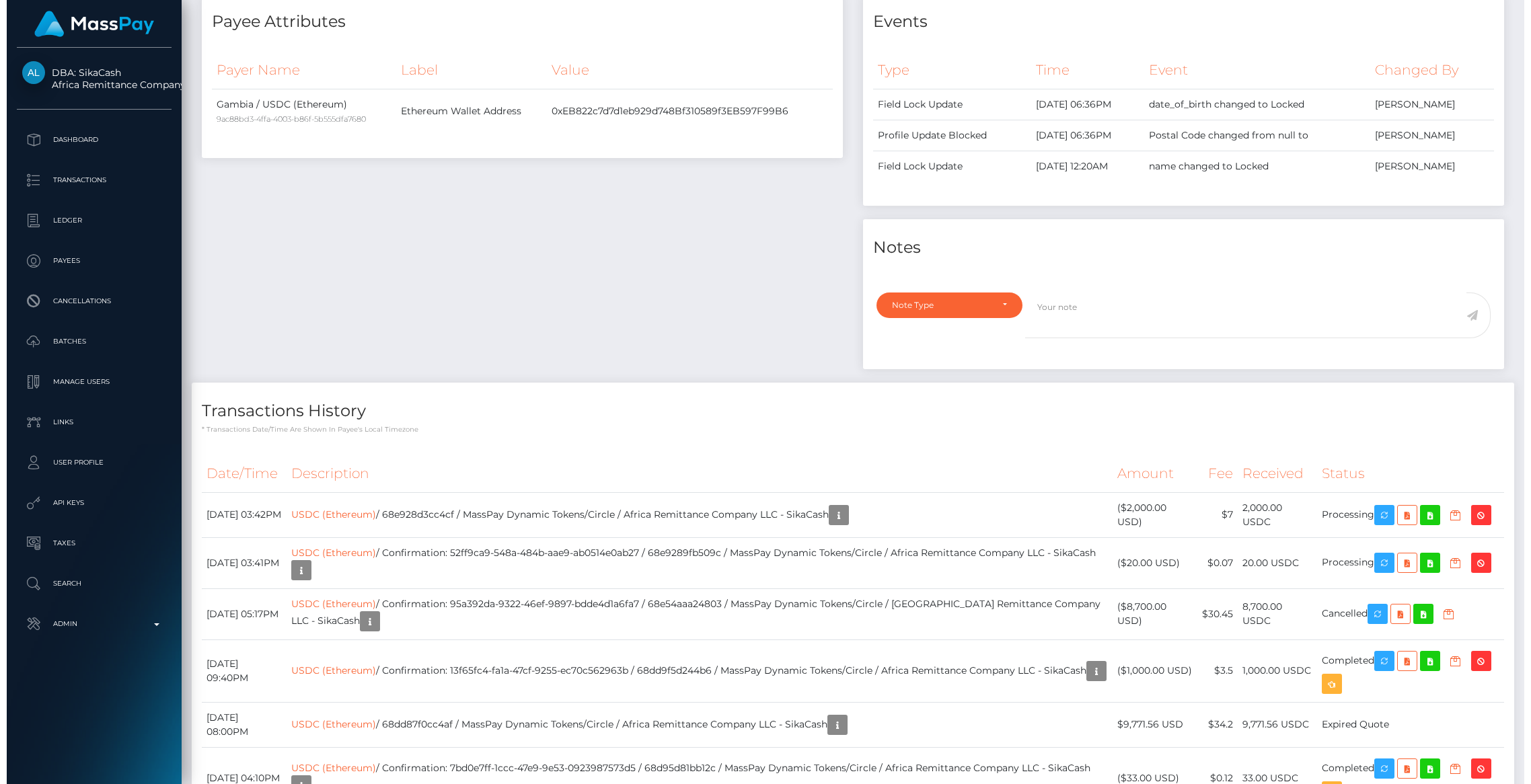
scroll to position [161, 421]
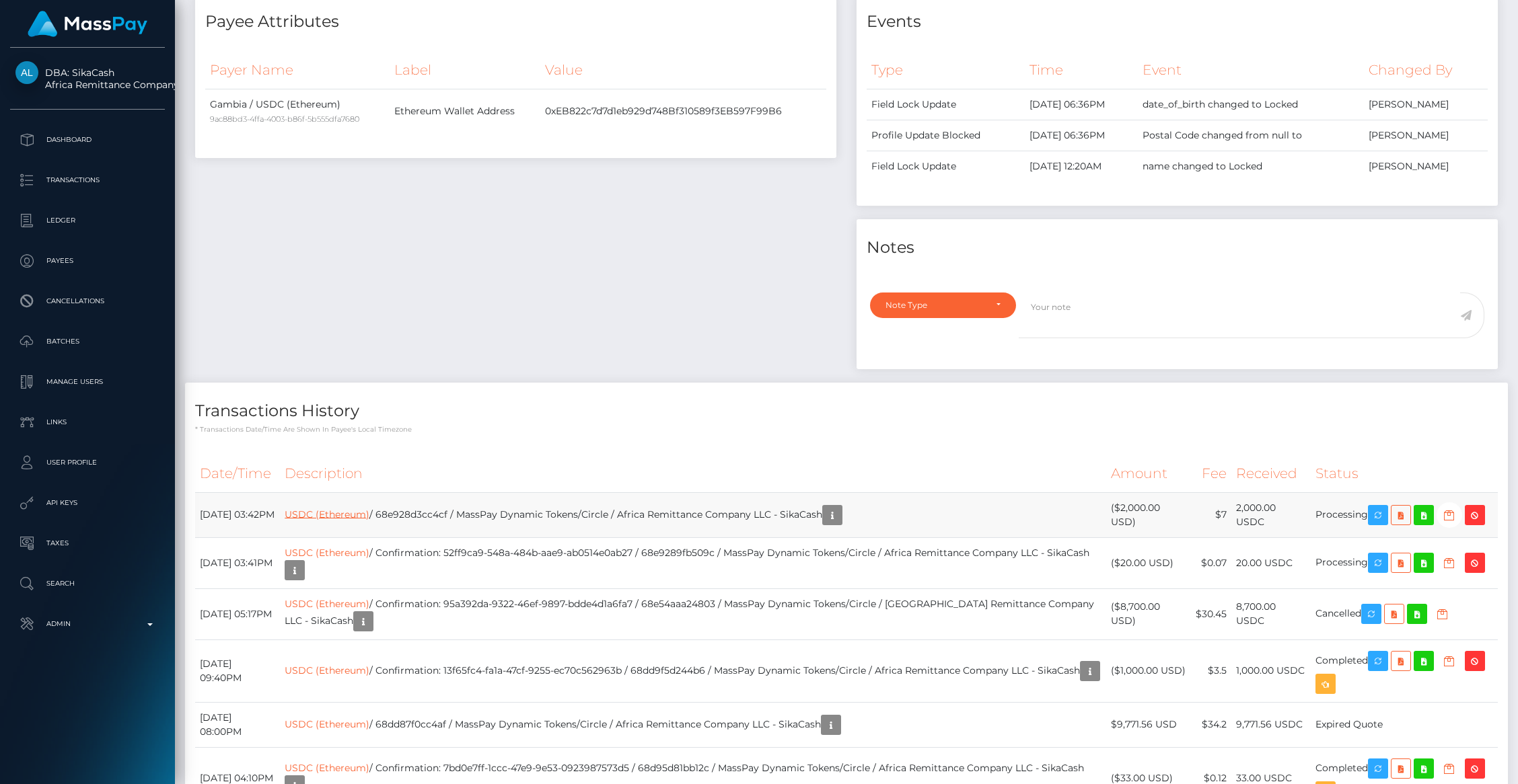
click at [369, 513] on link "USDC (Ethereum)" at bounding box center [326, 514] width 85 height 12
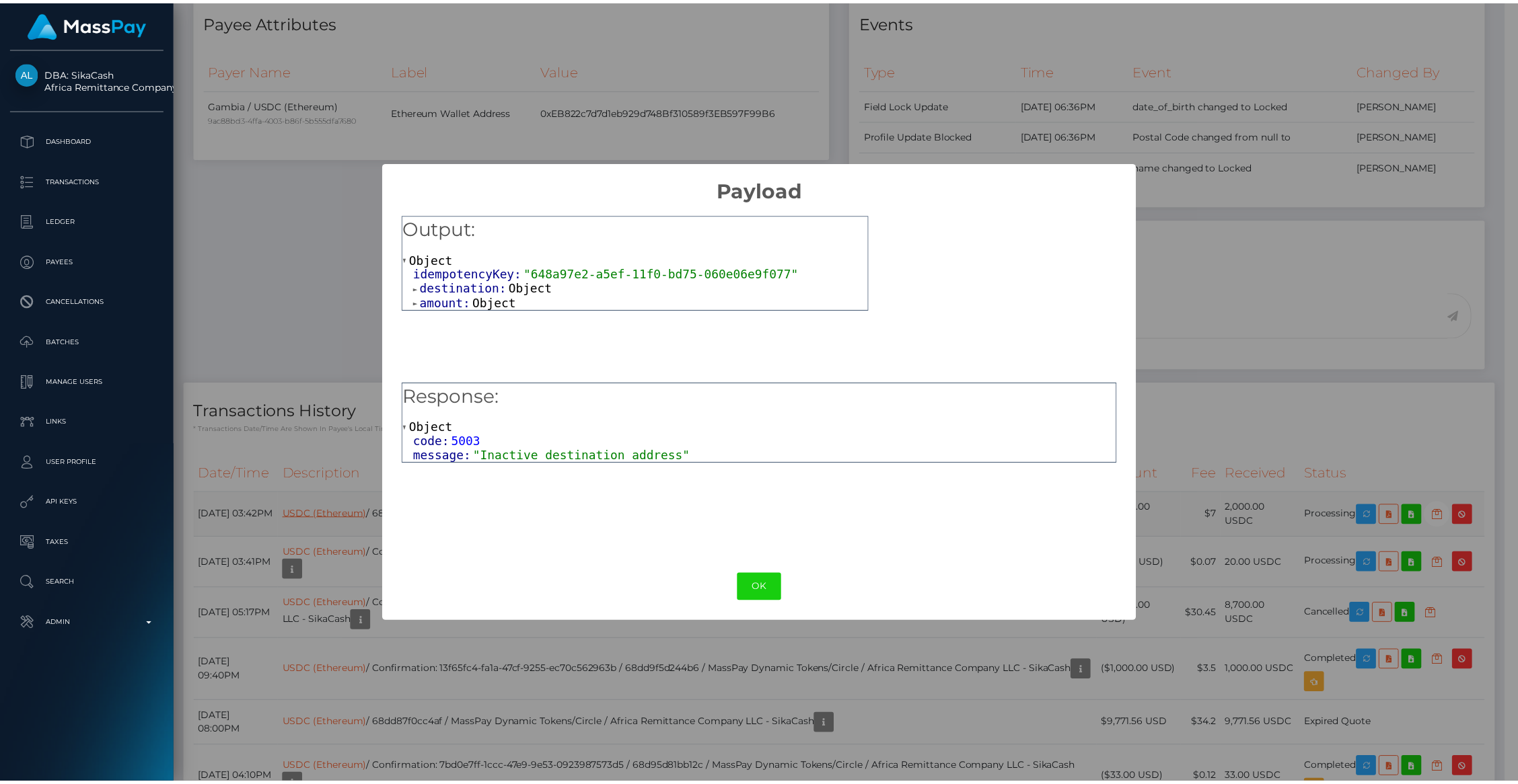
scroll to position [672458, 672539]
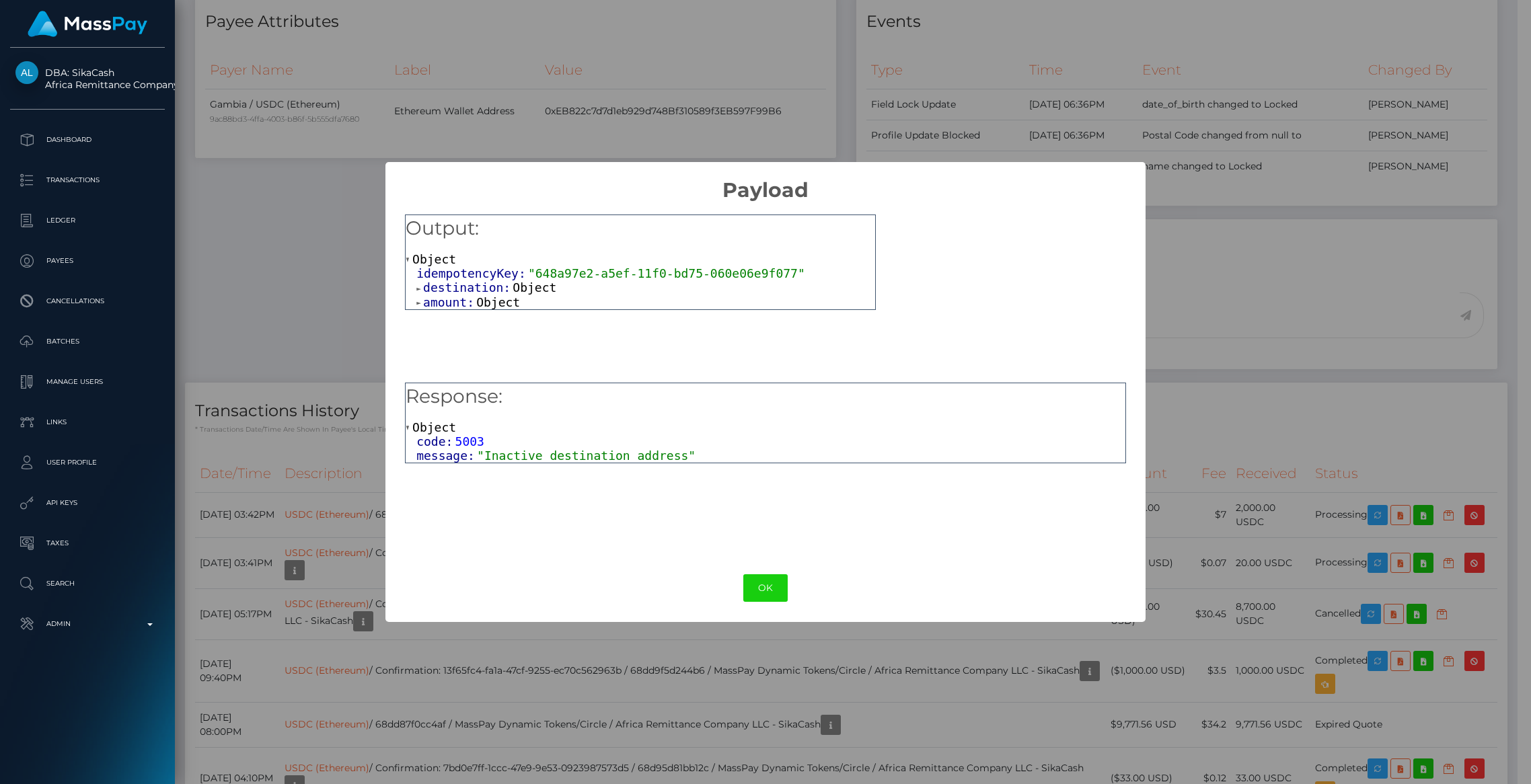
click at [419, 304] on span at bounding box center [419, 303] width 7 height 9
click at [416, 288] on span at bounding box center [419, 288] width 7 height 9
click at [608, 466] on div "Response: Object code: 5003 message: "Inactive destination address"" at bounding box center [766, 467] width 722 height 168
click at [762, 579] on button "OK" at bounding box center [765, 588] width 44 height 27
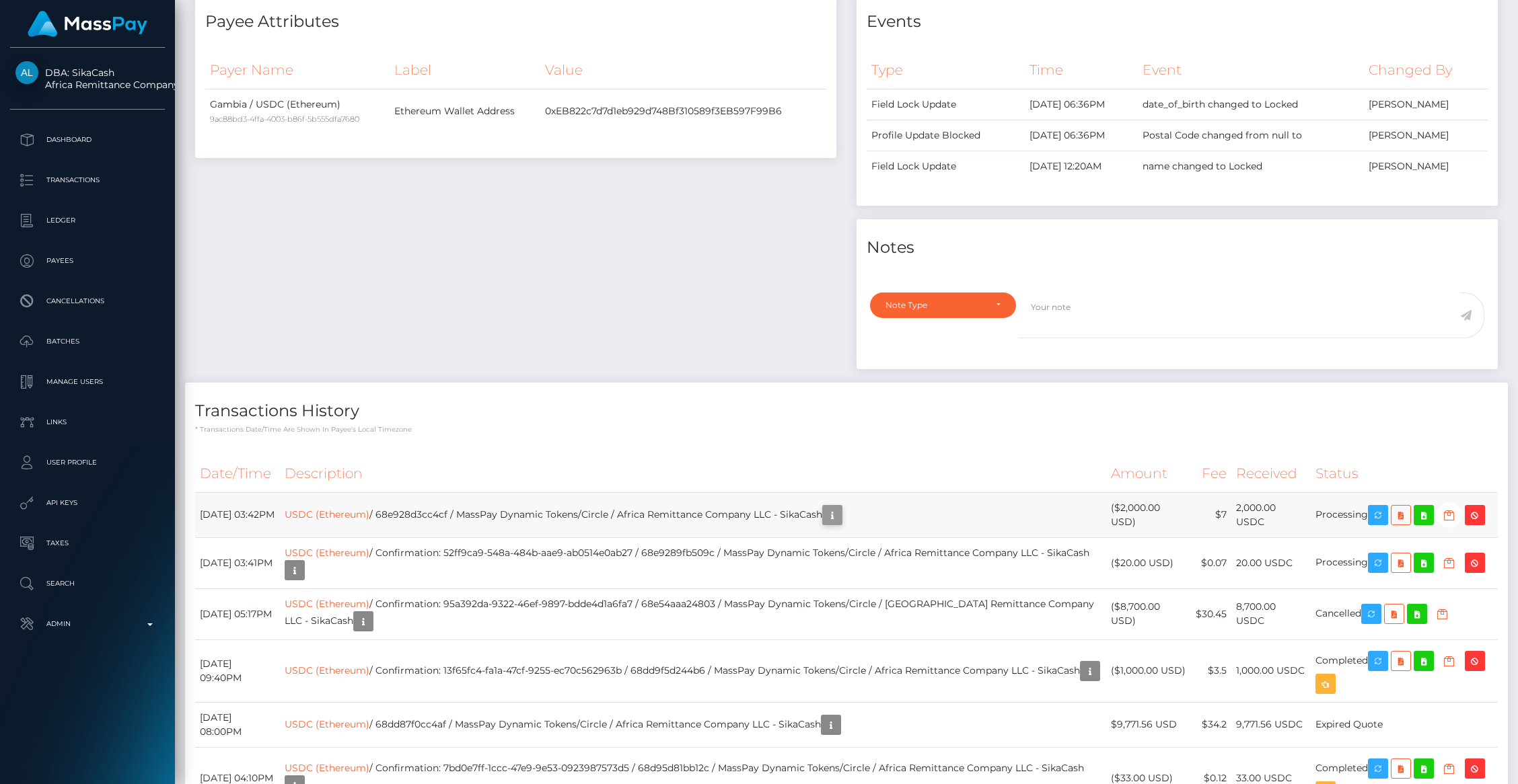
click at [843, 524] on button "button" at bounding box center [832, 515] width 21 height 21
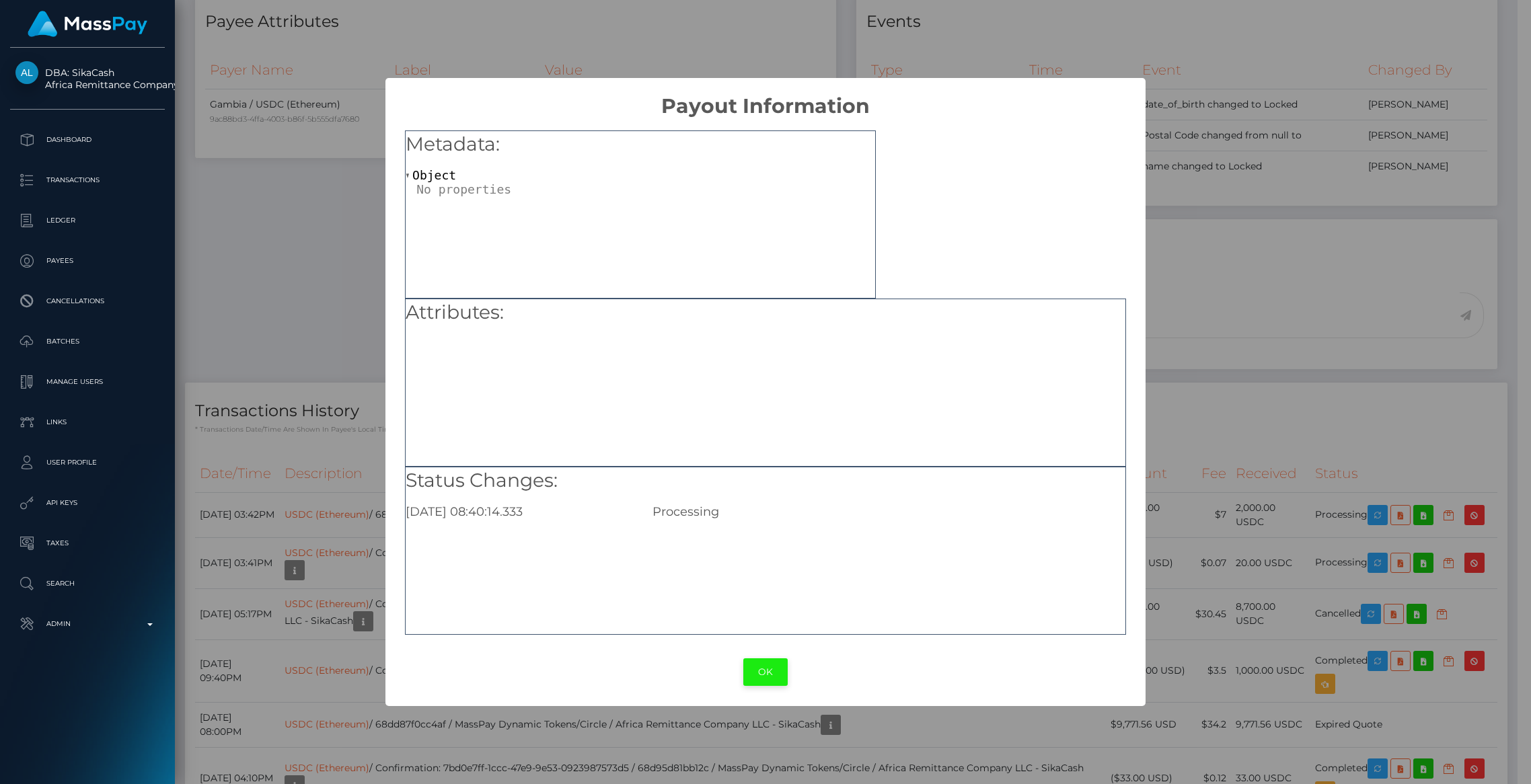
click at [768, 676] on button "OK" at bounding box center [765, 672] width 44 height 27
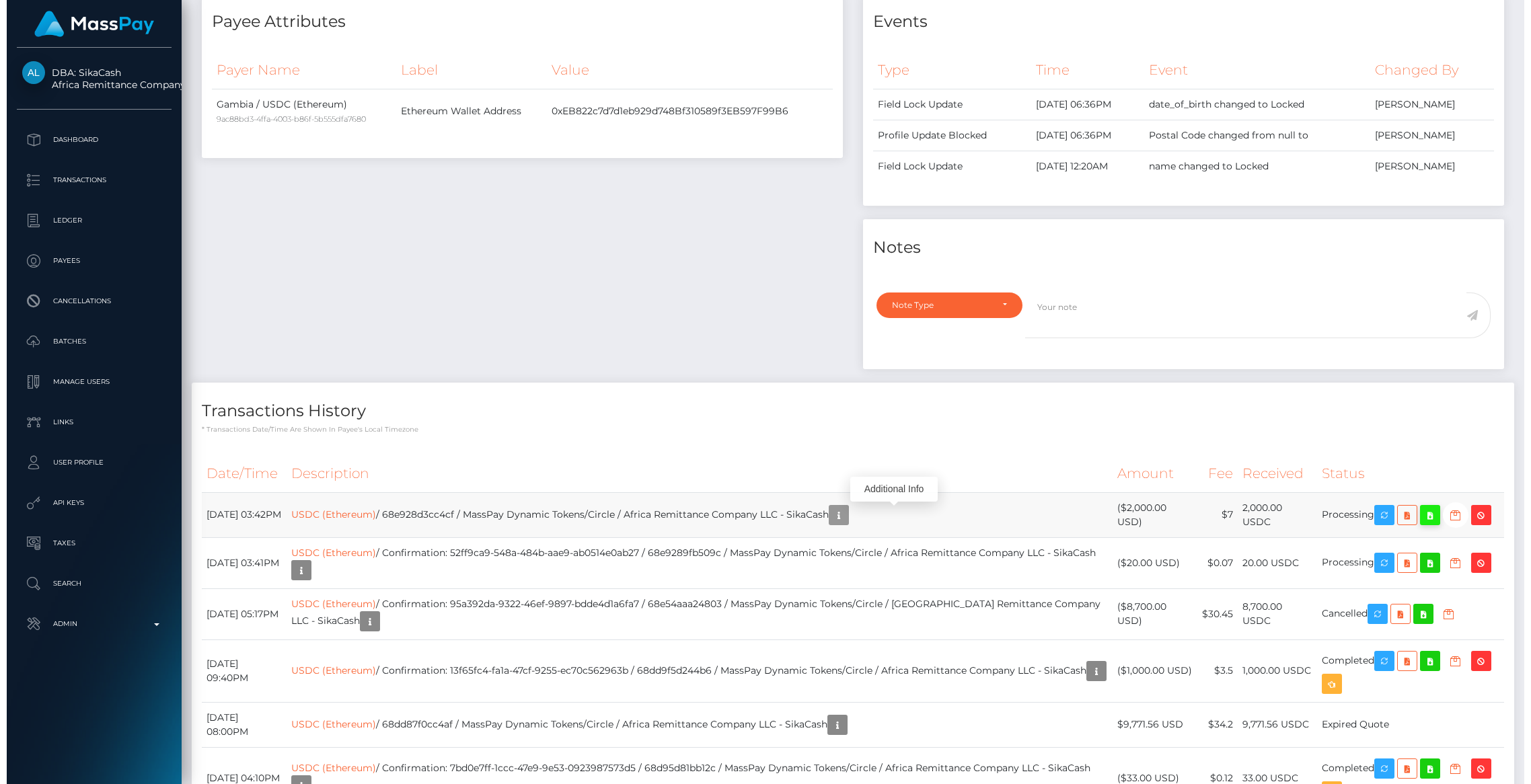
scroll to position [639, 0]
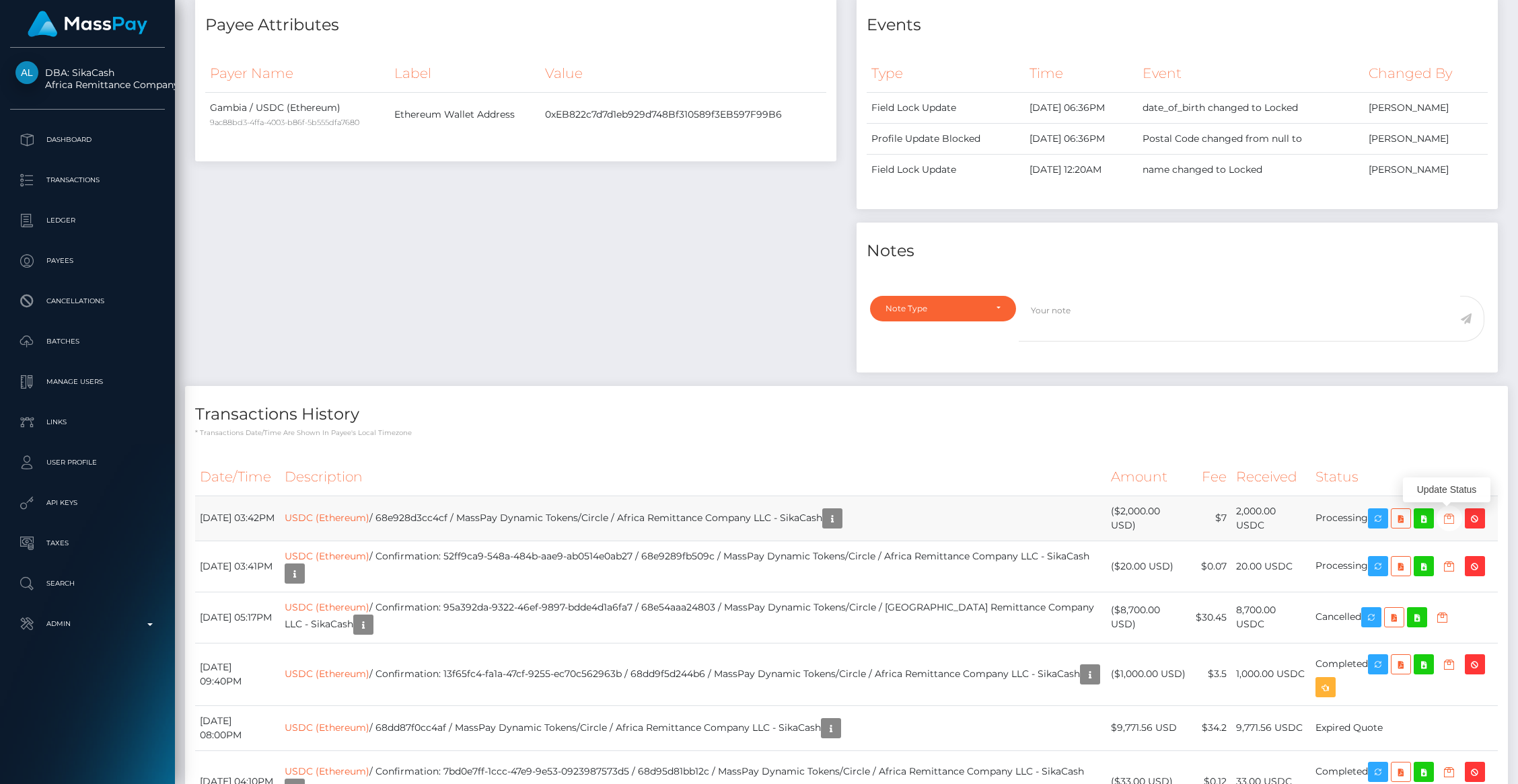
click at [1444, 521] on icon "button" at bounding box center [1450, 518] width 17 height 17
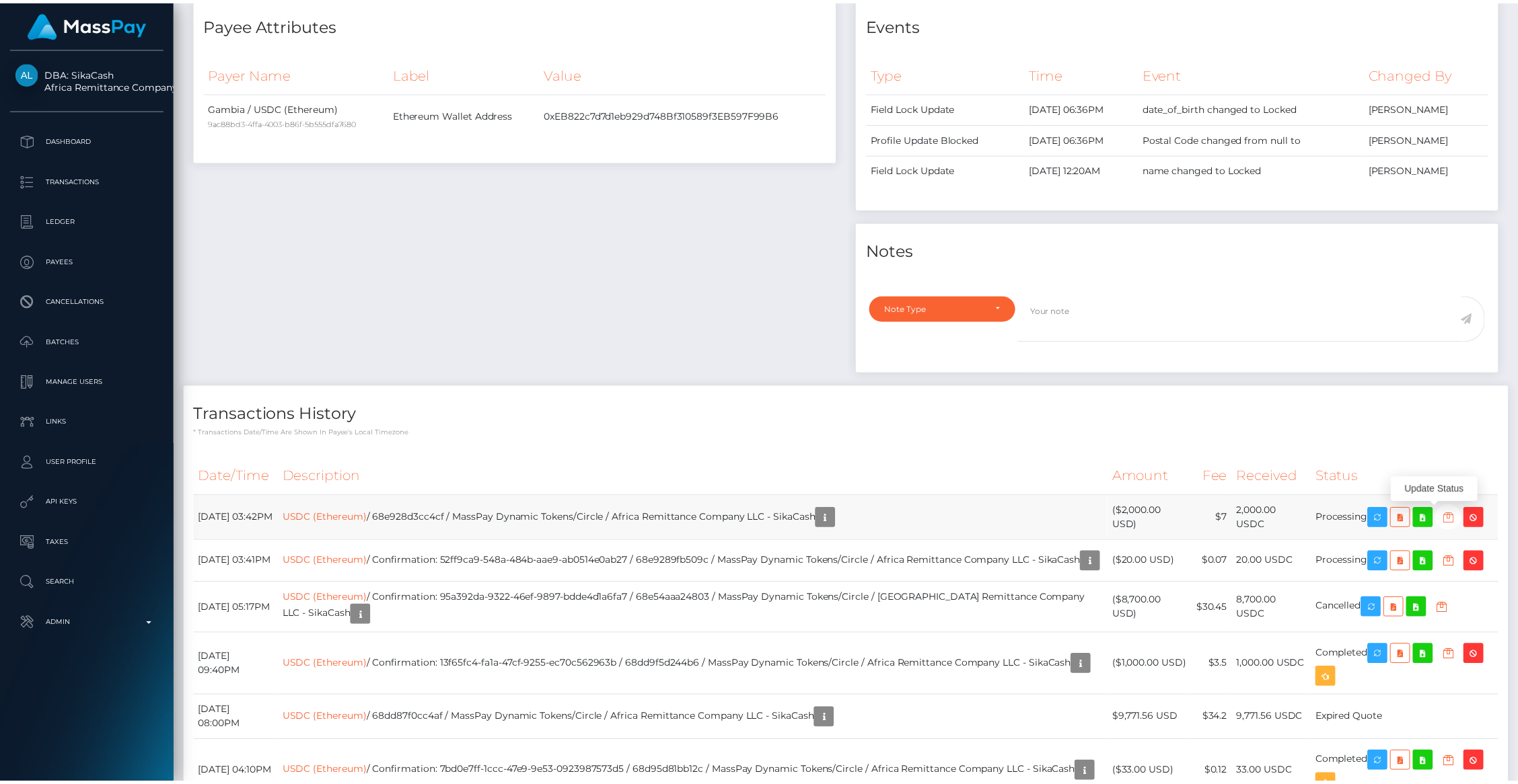
scroll to position [672458, 672539]
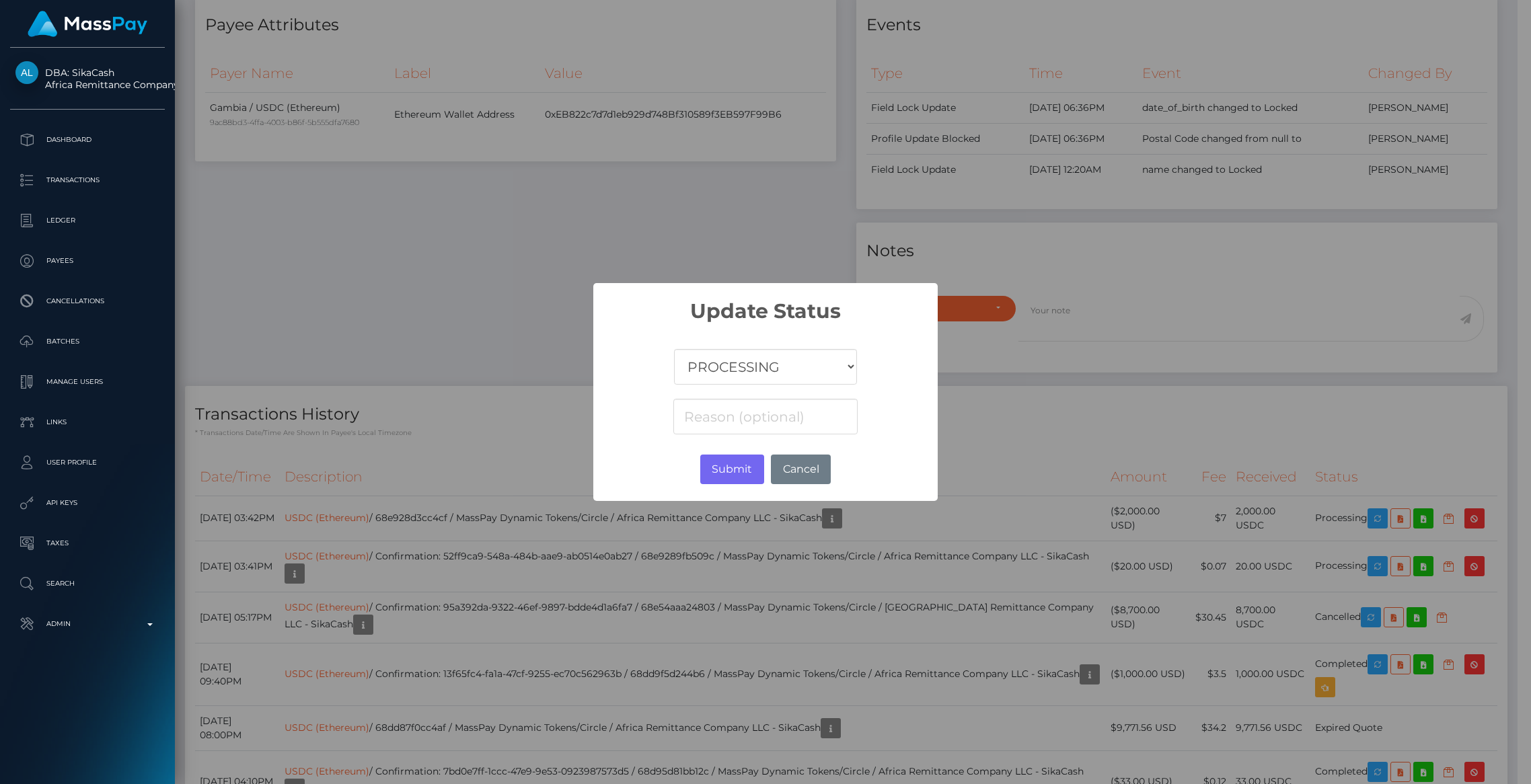
click at [745, 380] on select "COMPLETED CANCELLED READY_FOR_PICKUP PROCESSING" at bounding box center [765, 367] width 183 height 36
select select "CANCELLED"
click at [674, 350] on select "COMPLETED CANCELLED READY_FOR_PICKUP PROCESSING" at bounding box center [765, 367] width 183 height 36
click at [743, 475] on button "Submit" at bounding box center [731, 470] width 63 height 29
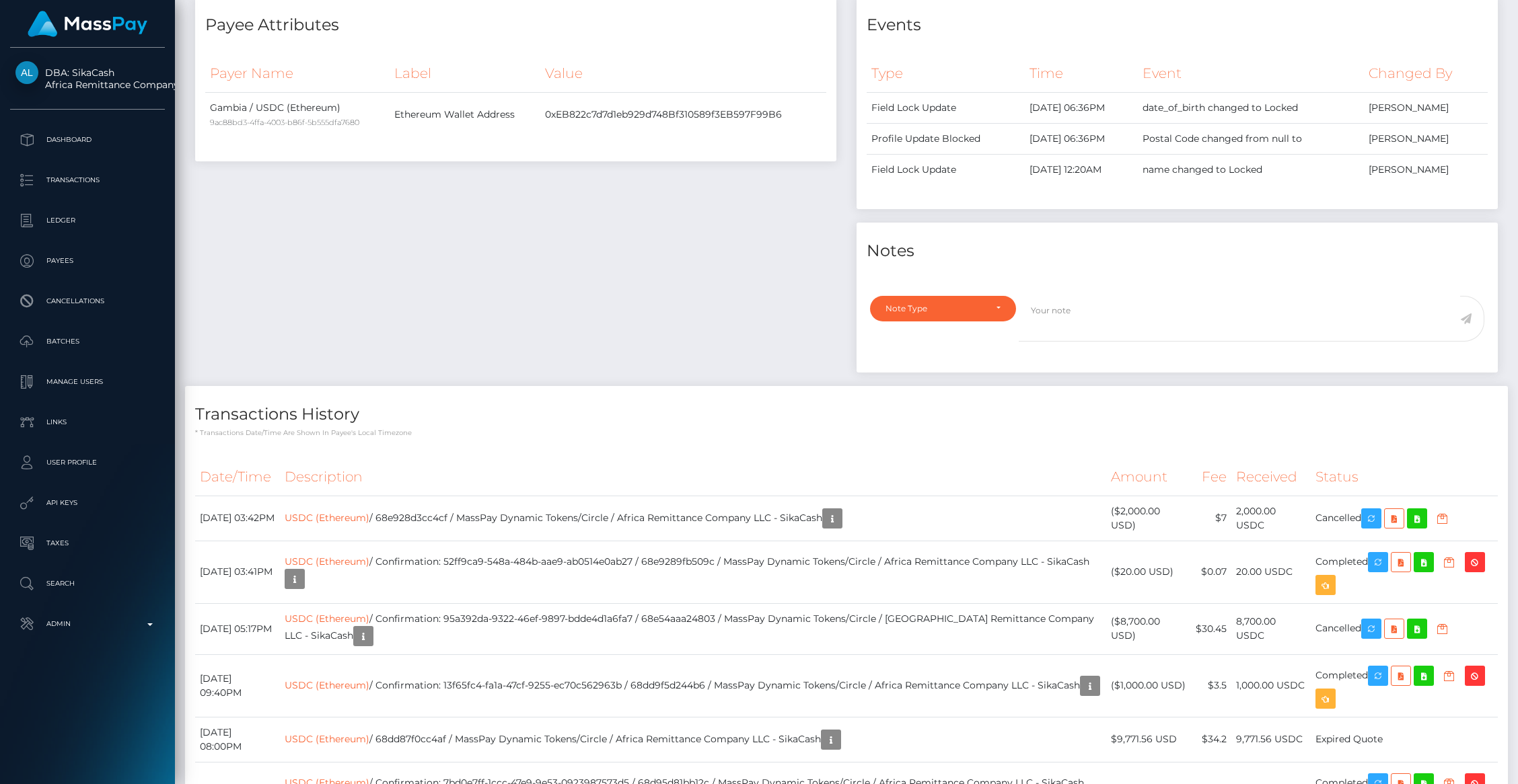
scroll to position [161, 421]
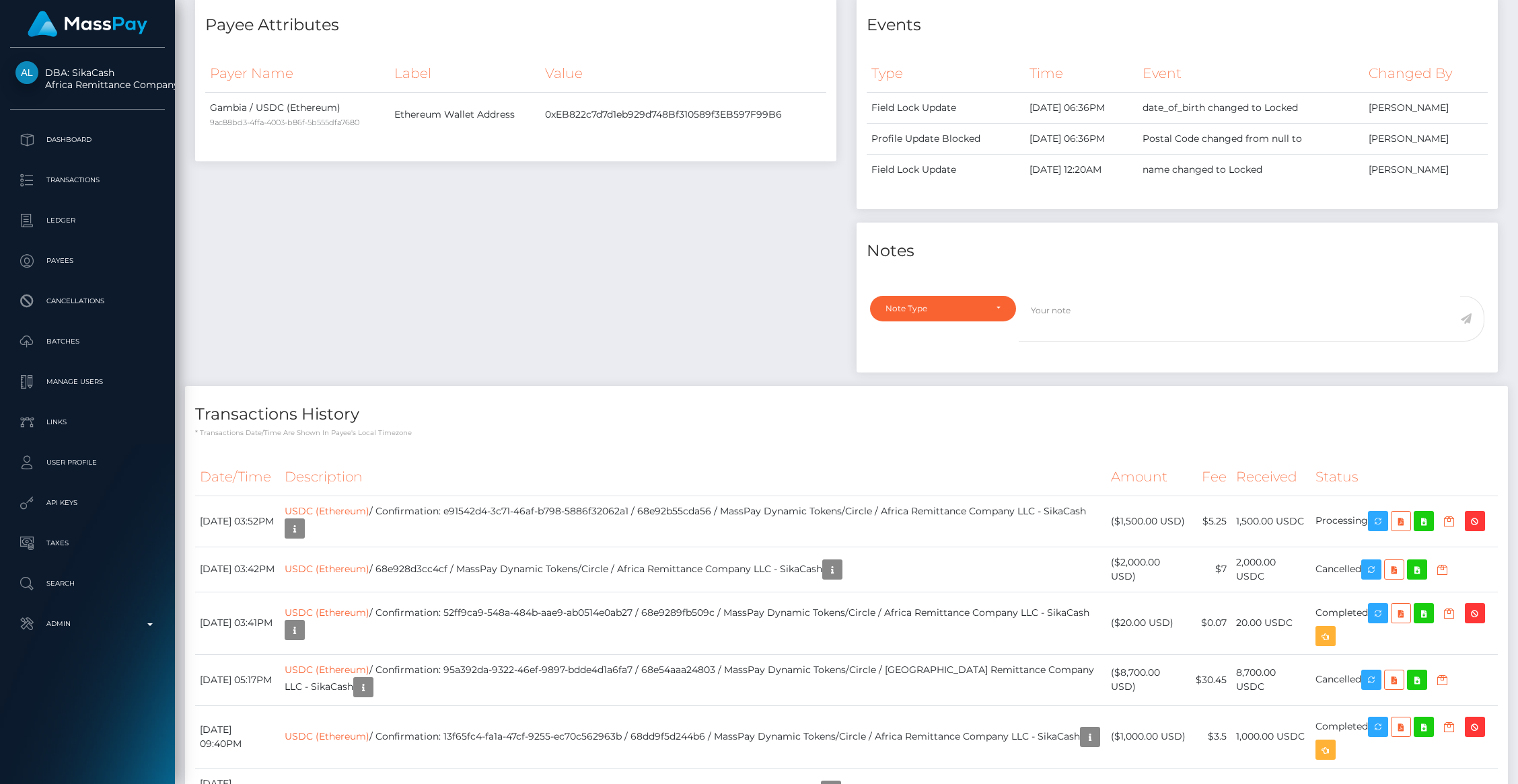
scroll to position [161, 421]
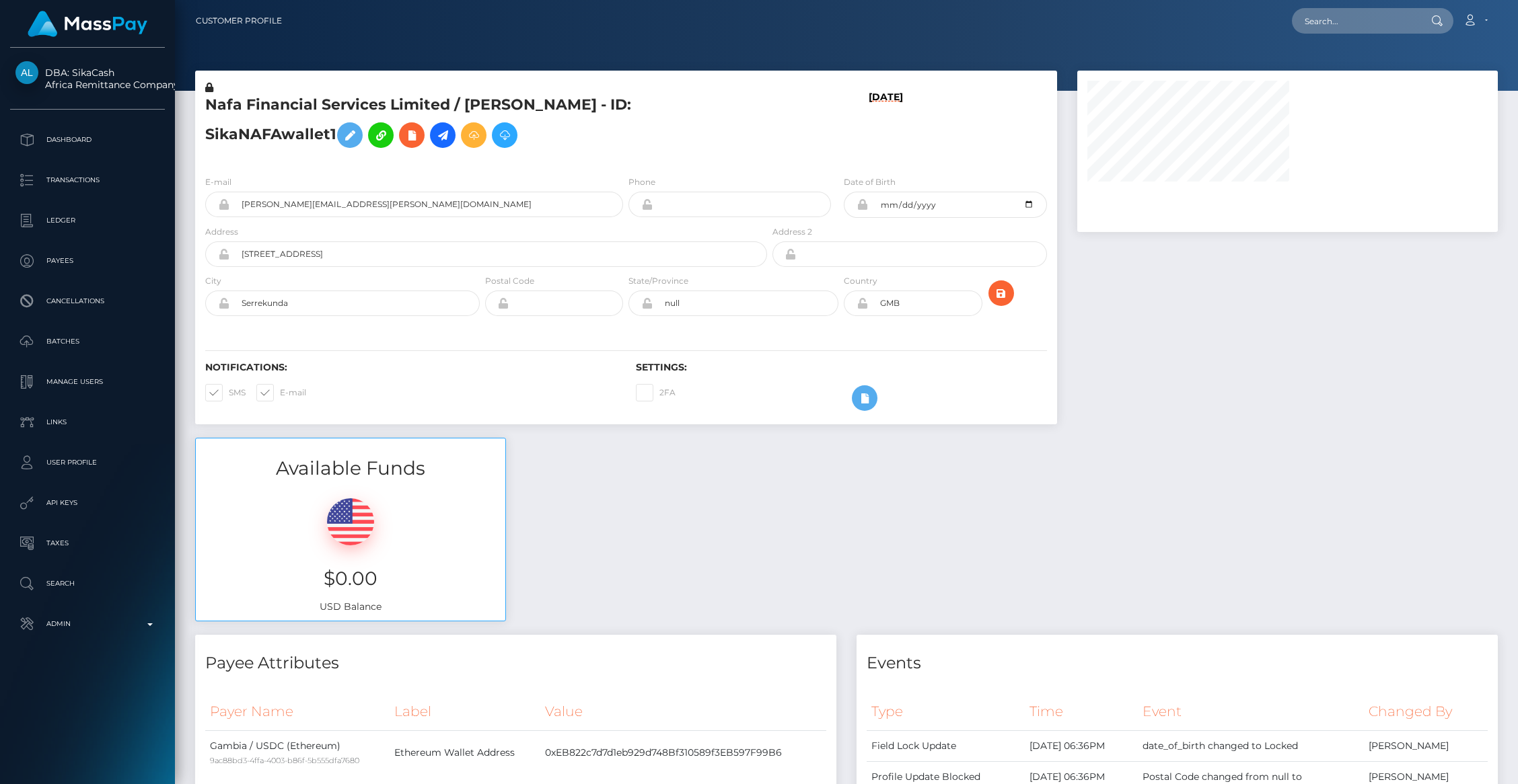
scroll to position [639, 0]
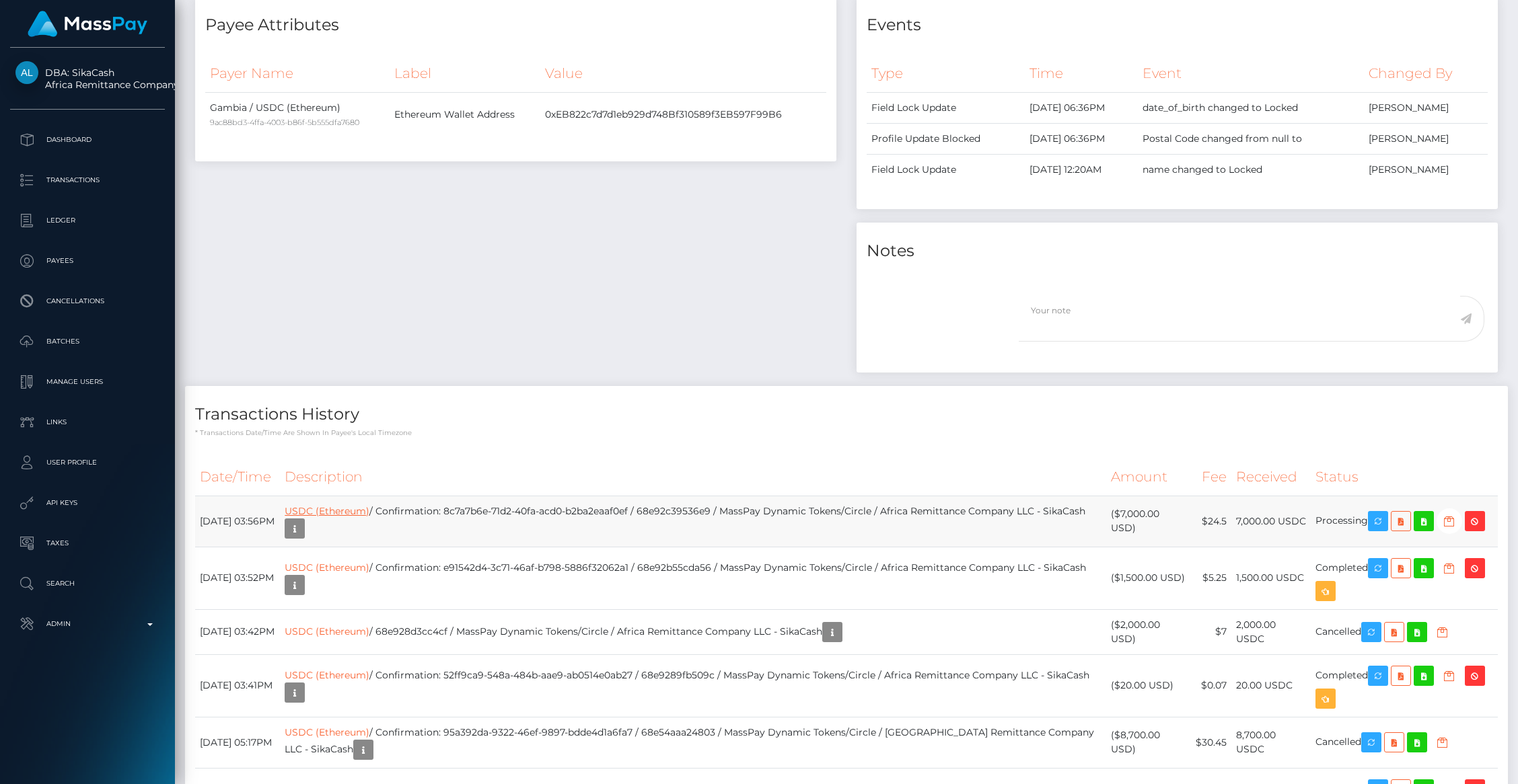
click at [369, 507] on link "USDC (Ethereum)" at bounding box center [326, 511] width 85 height 12
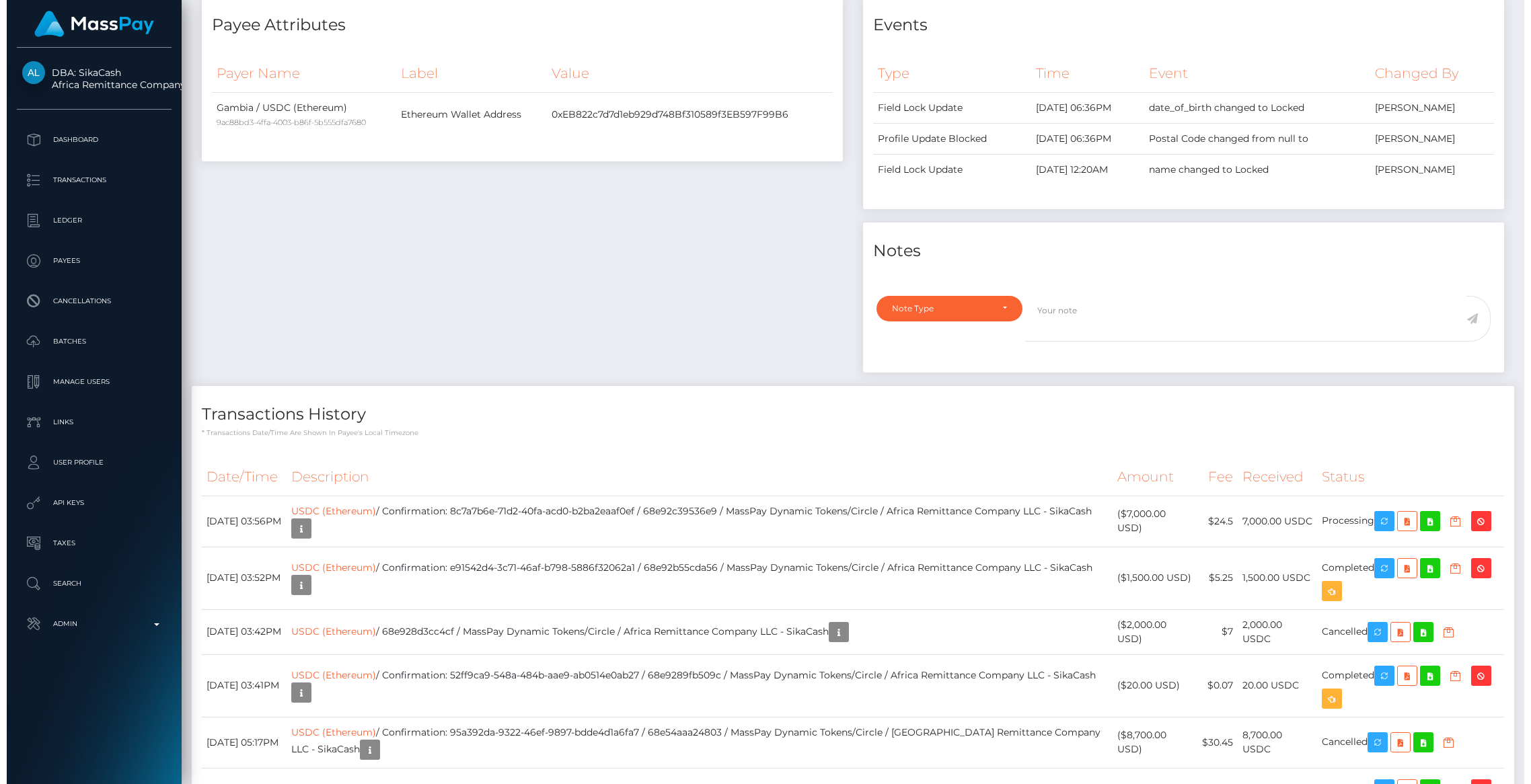
scroll to position [161, 421]
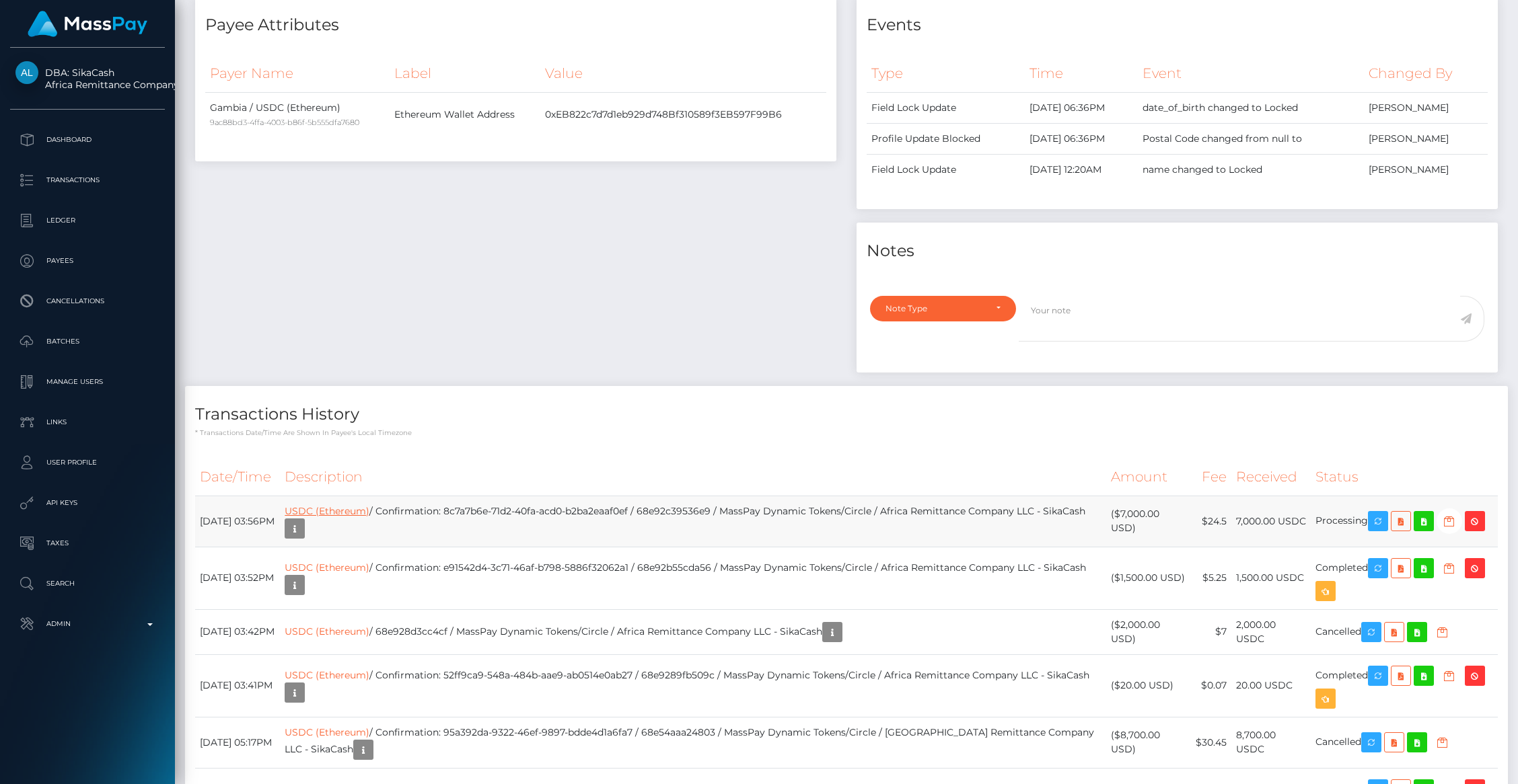
click at [369, 506] on link "USDC (Ethereum)" at bounding box center [326, 511] width 85 height 12
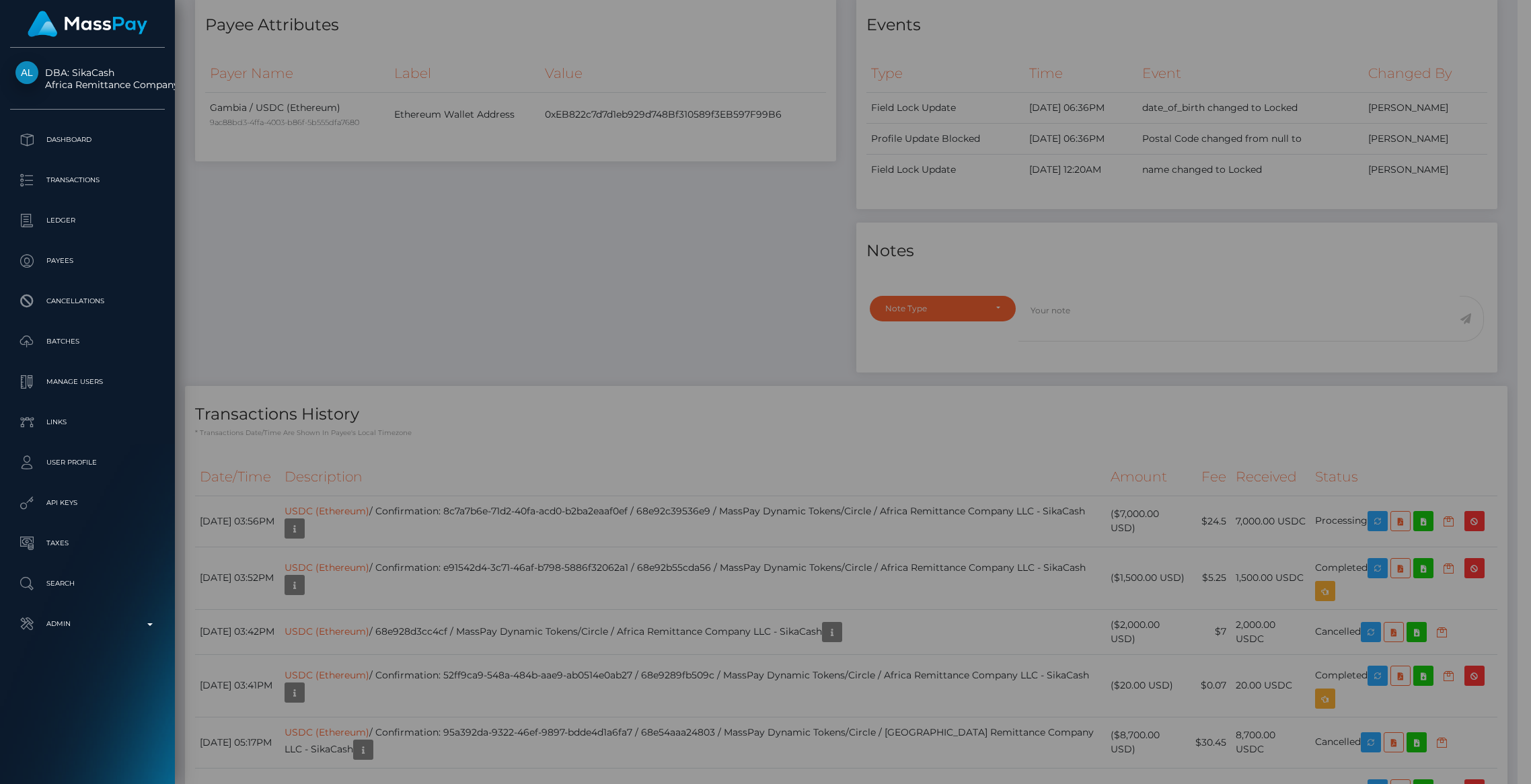
scroll to position [672458, 672243]
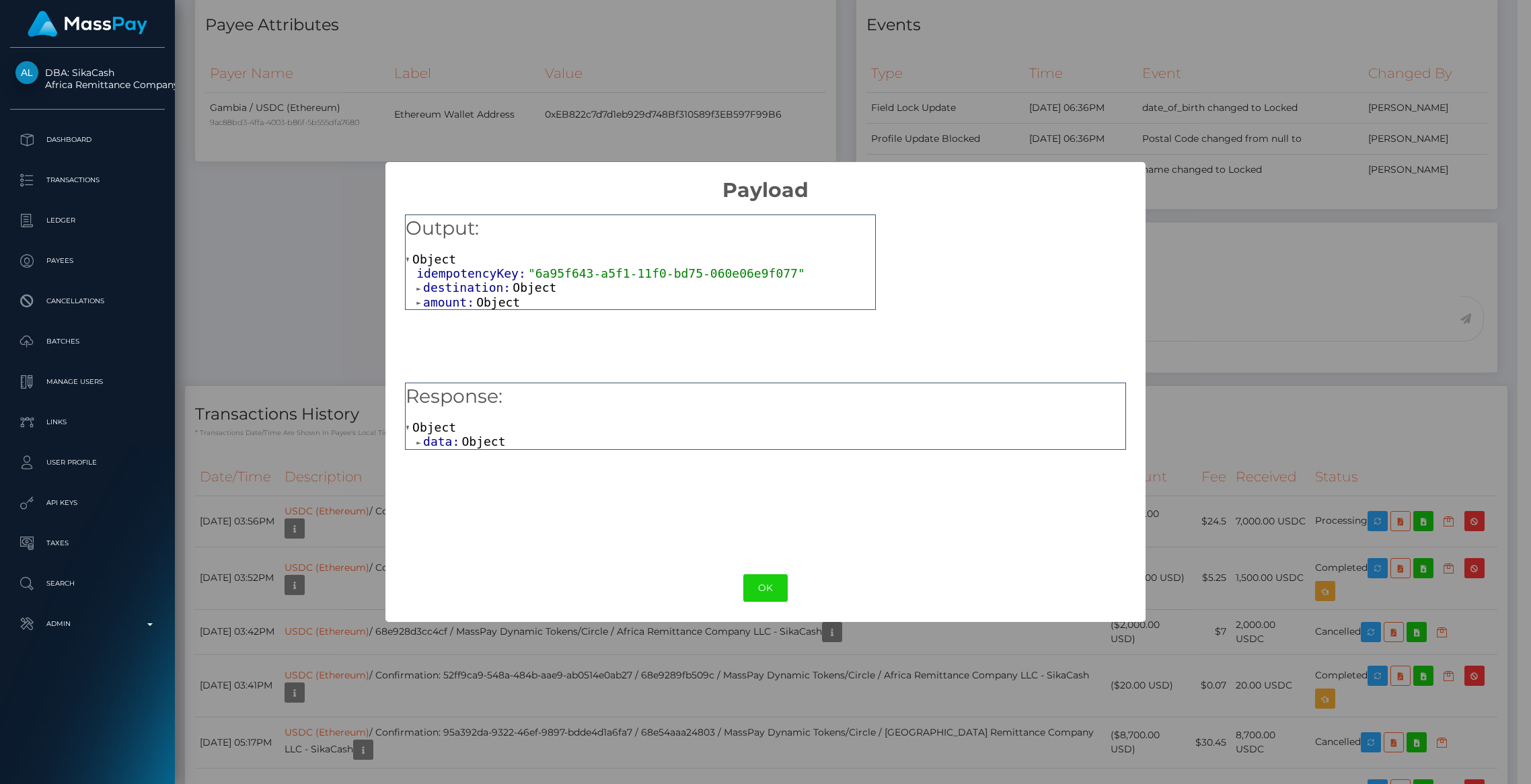
click at [450, 443] on span "data:" at bounding box center [441, 441] width 38 height 14
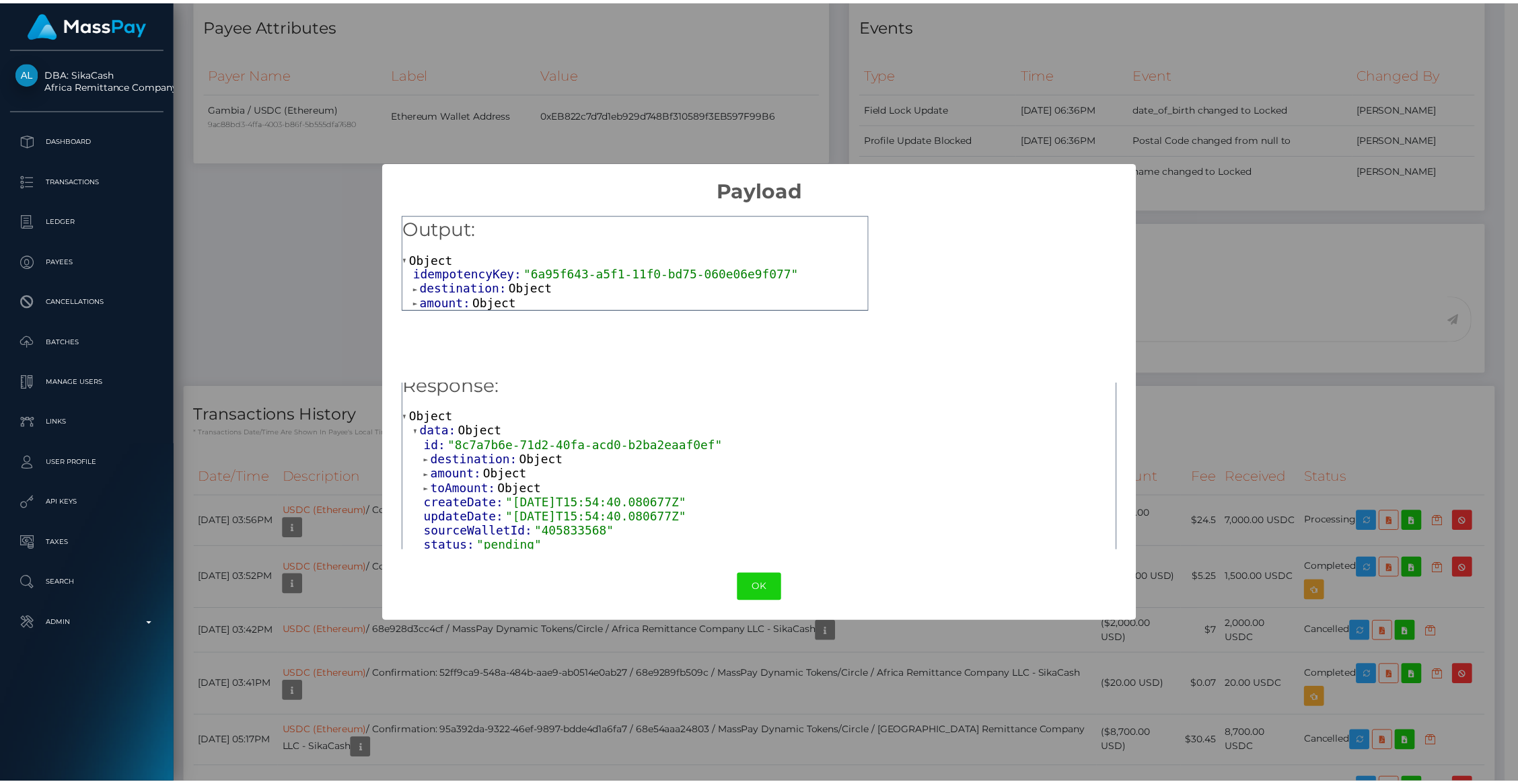
scroll to position [17, 0]
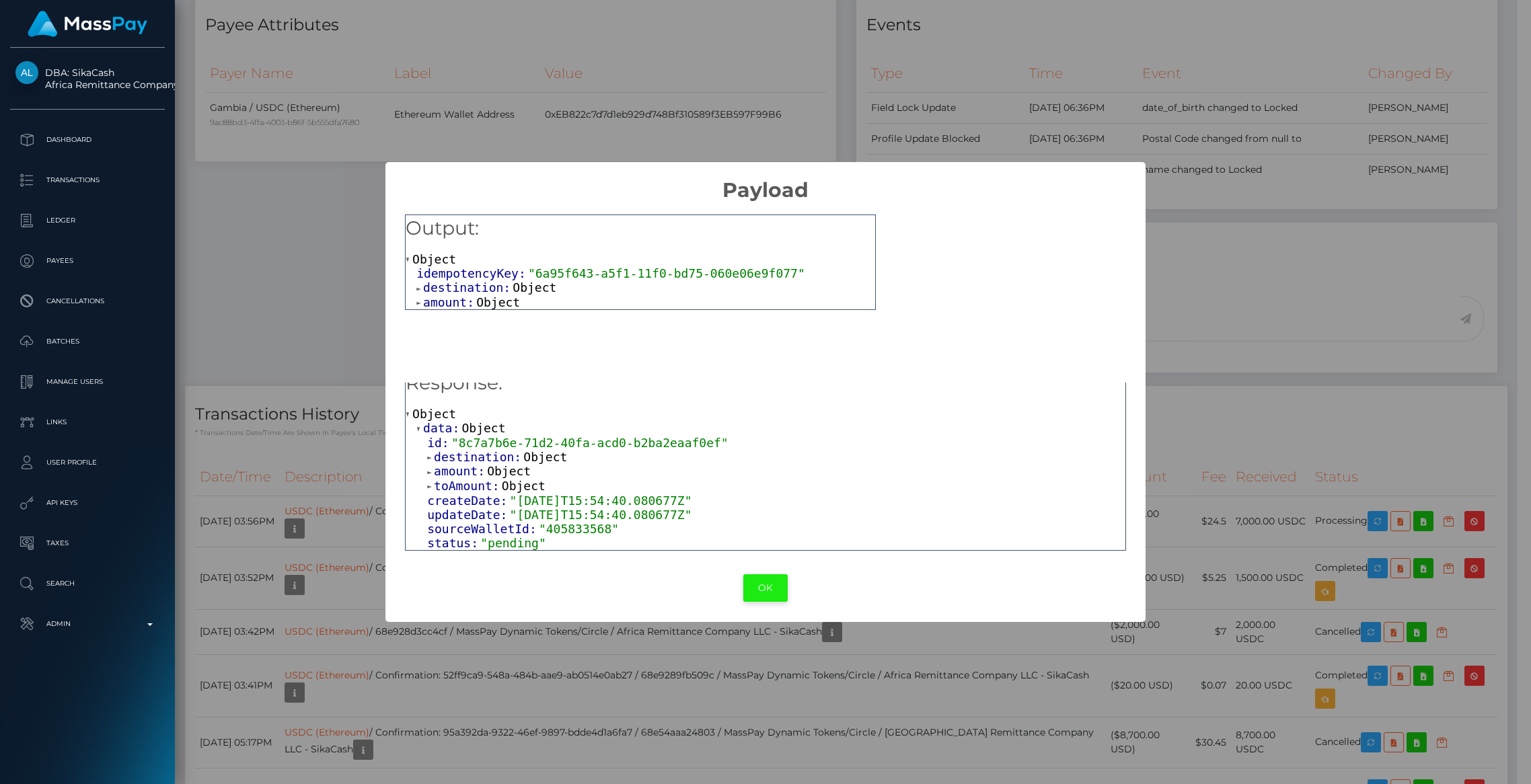
click at [766, 581] on button "OK" at bounding box center [765, 588] width 44 height 27
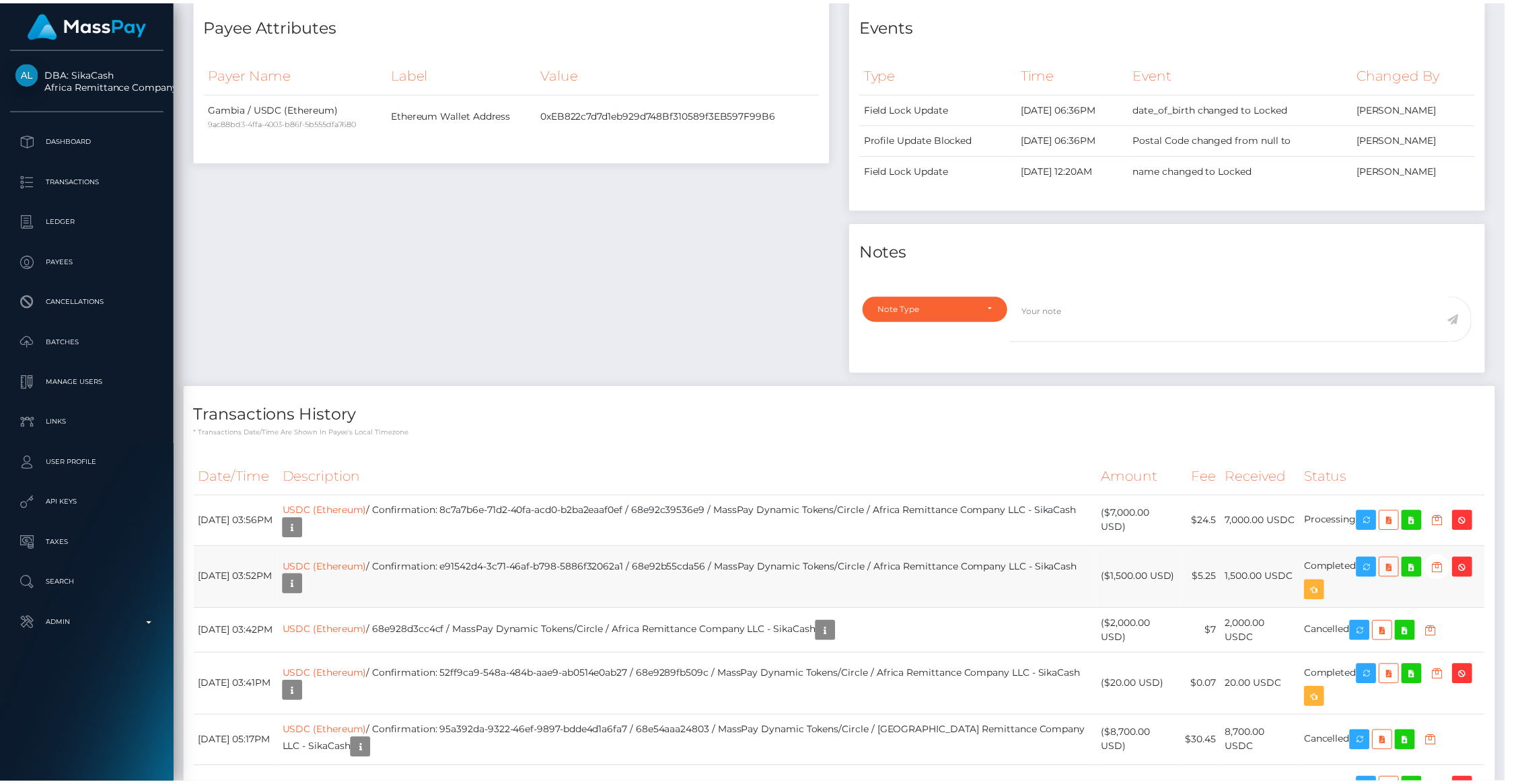
scroll to position [672458, 672539]
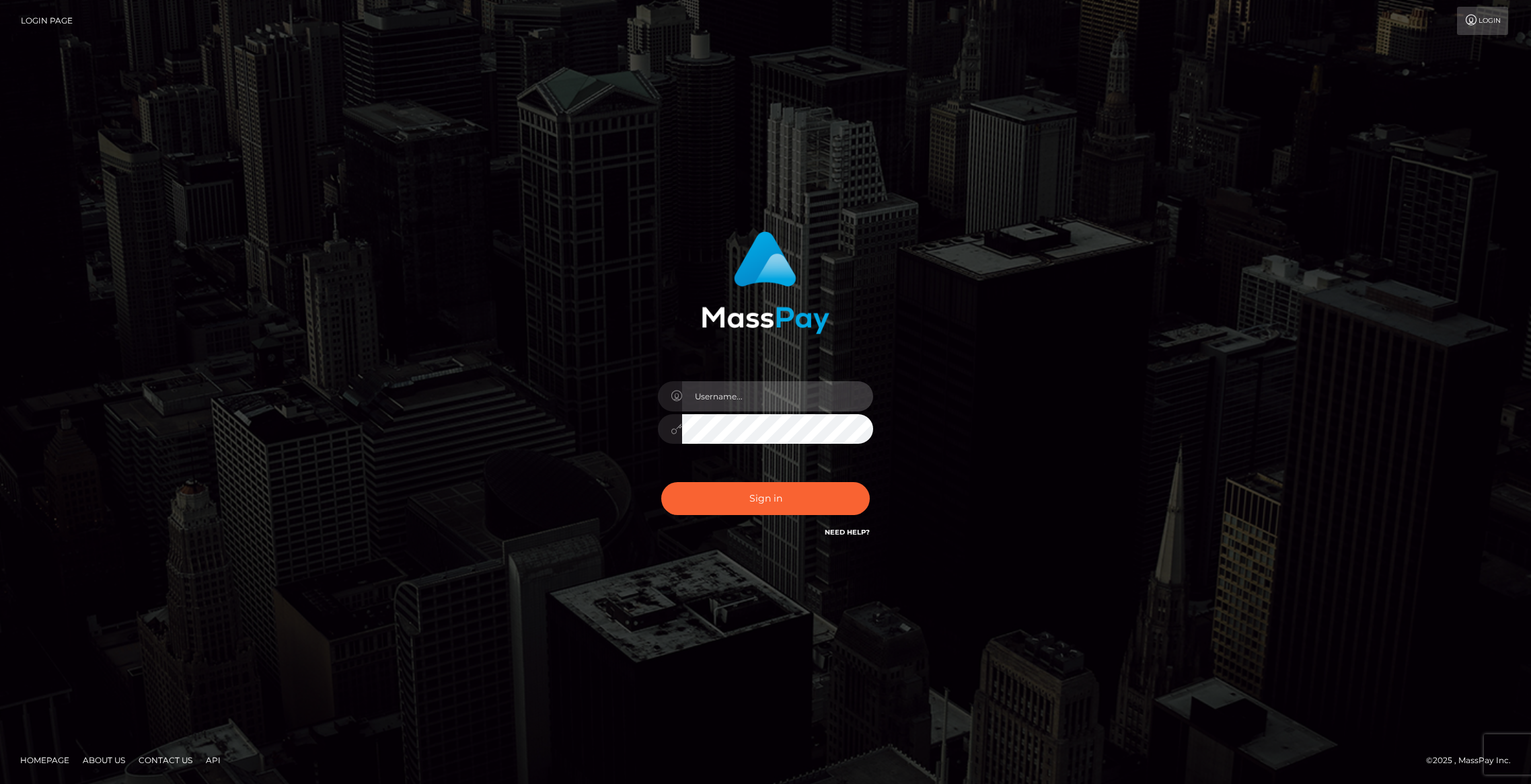
type input "brentg"
click at [779, 492] on button "Sign in" at bounding box center [766, 499] width 209 height 33
type input "brentg"
click at [725, 507] on button "Sign in" at bounding box center [766, 499] width 209 height 33
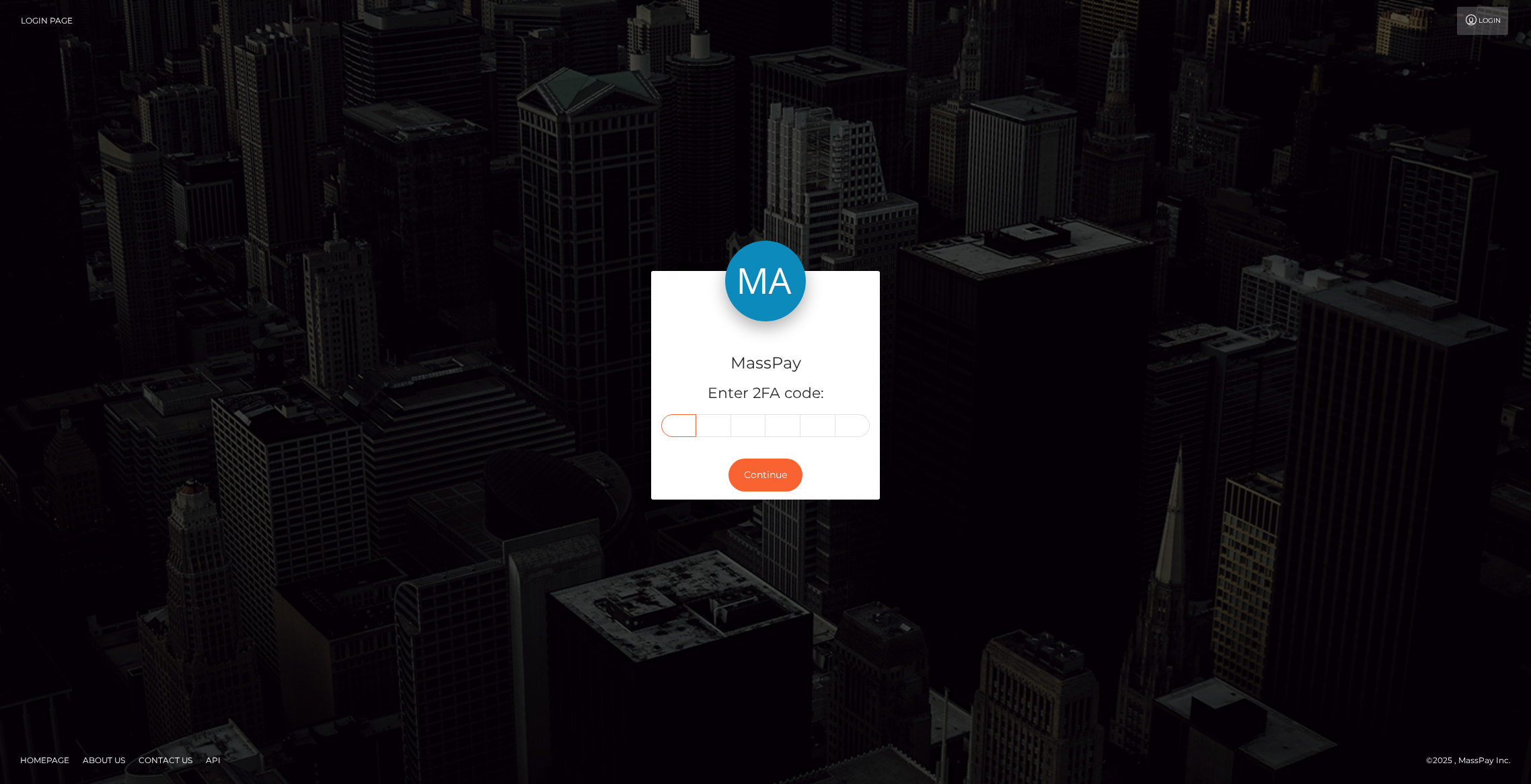
paste input "9"
type input "9"
type input "2"
type input "8"
type input "0"
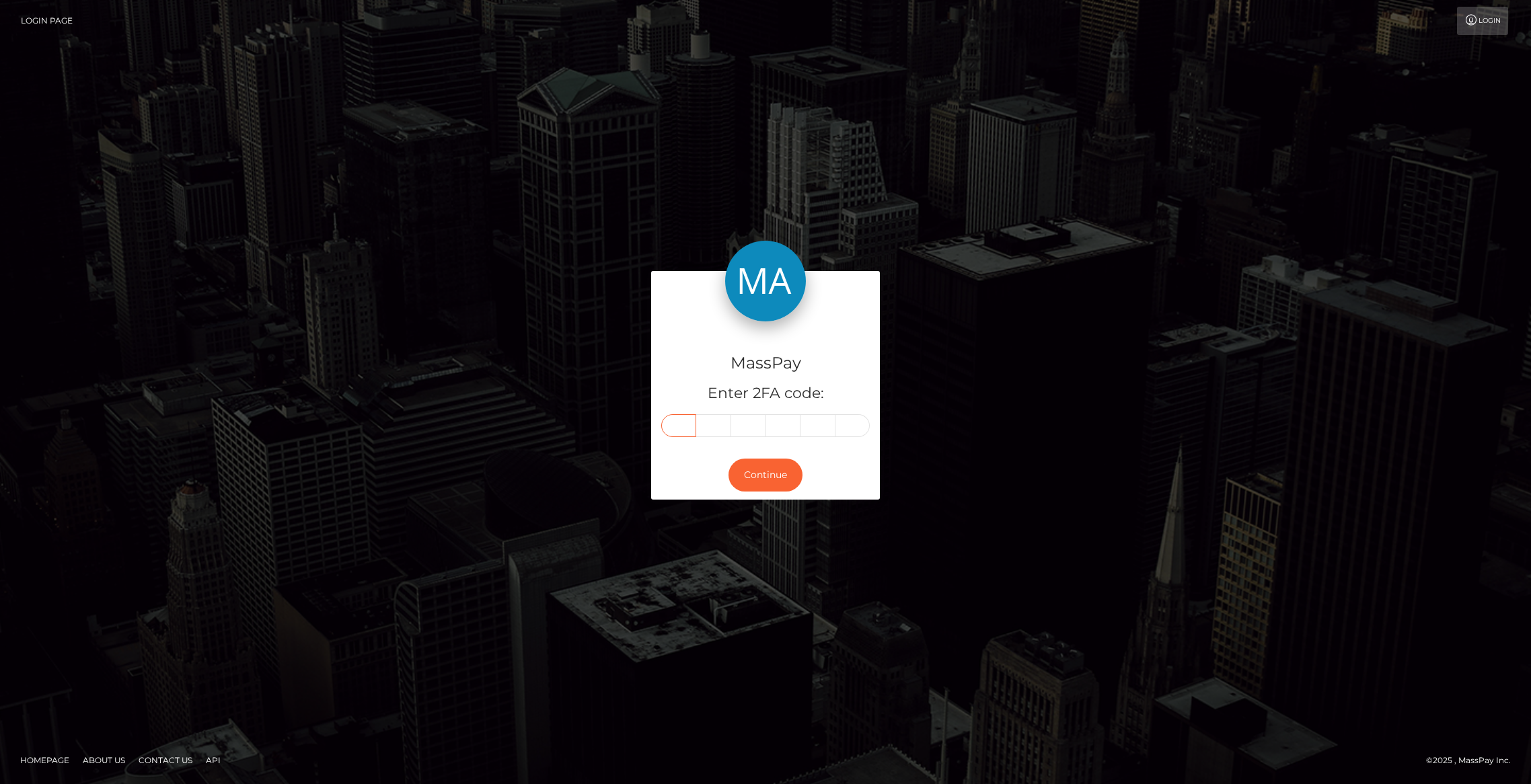
type input "0"
type input "1"
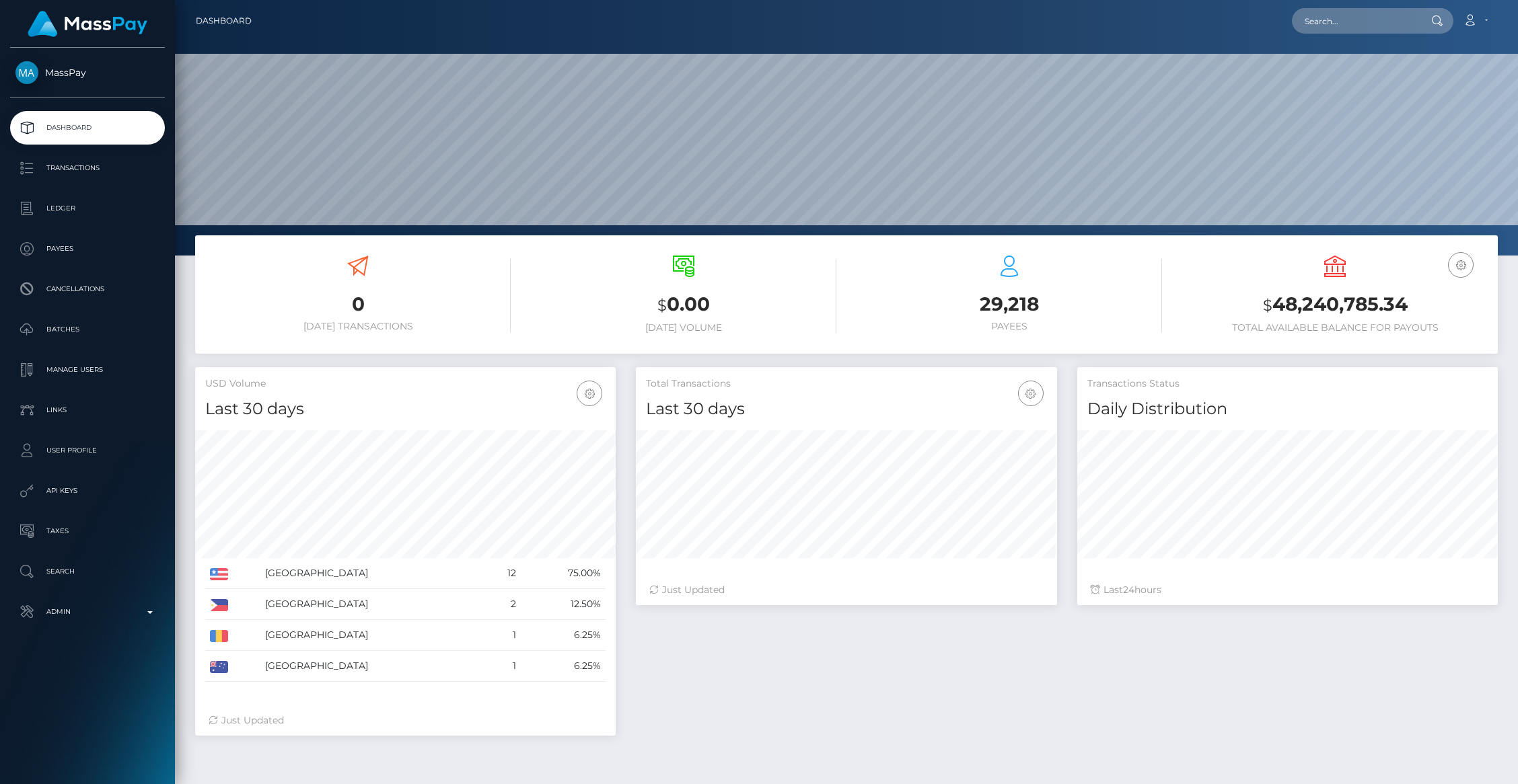
scroll to position [238, 421]
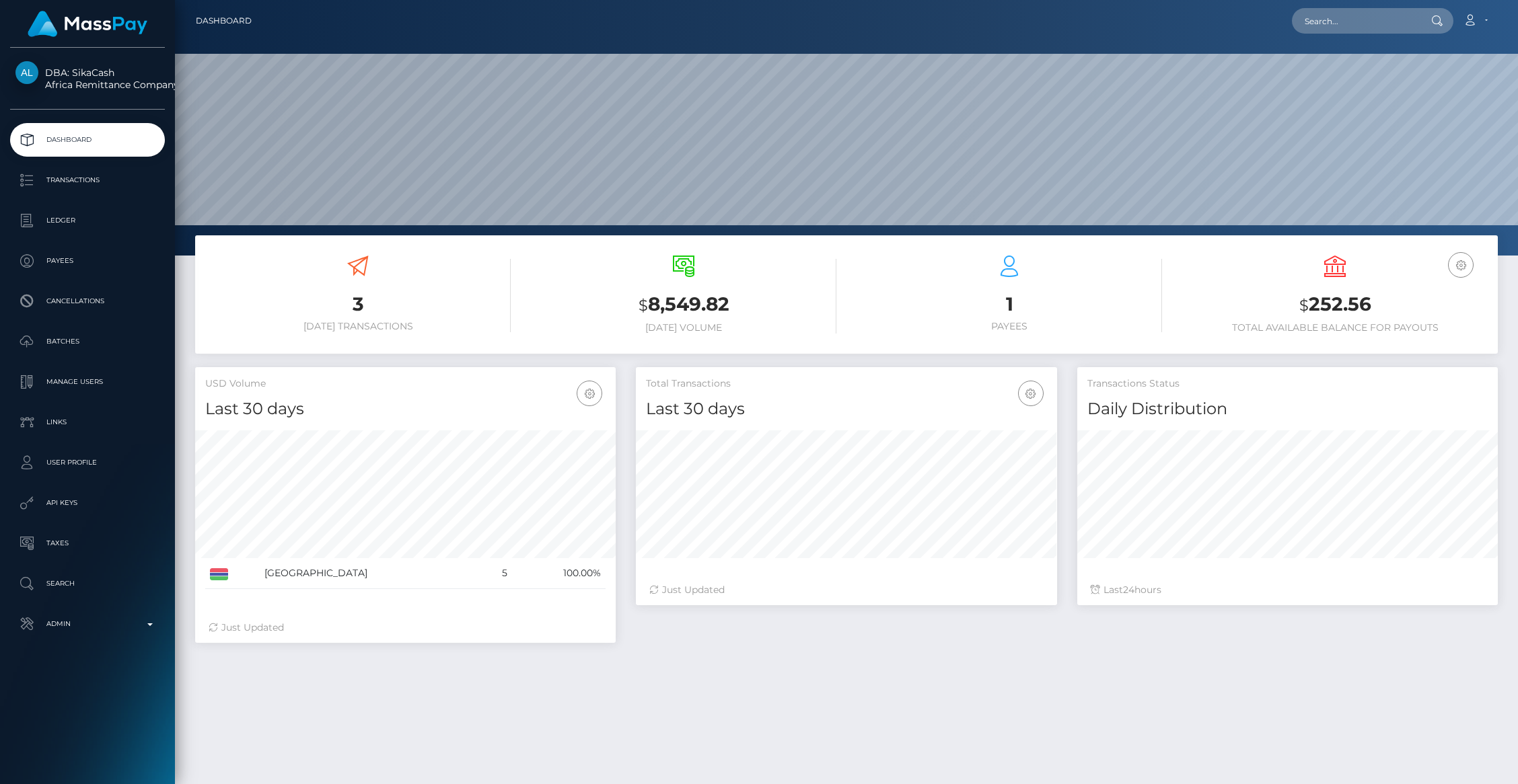
scroll to position [238, 421]
click at [73, 183] on p "Transactions" at bounding box center [87, 180] width 144 height 21
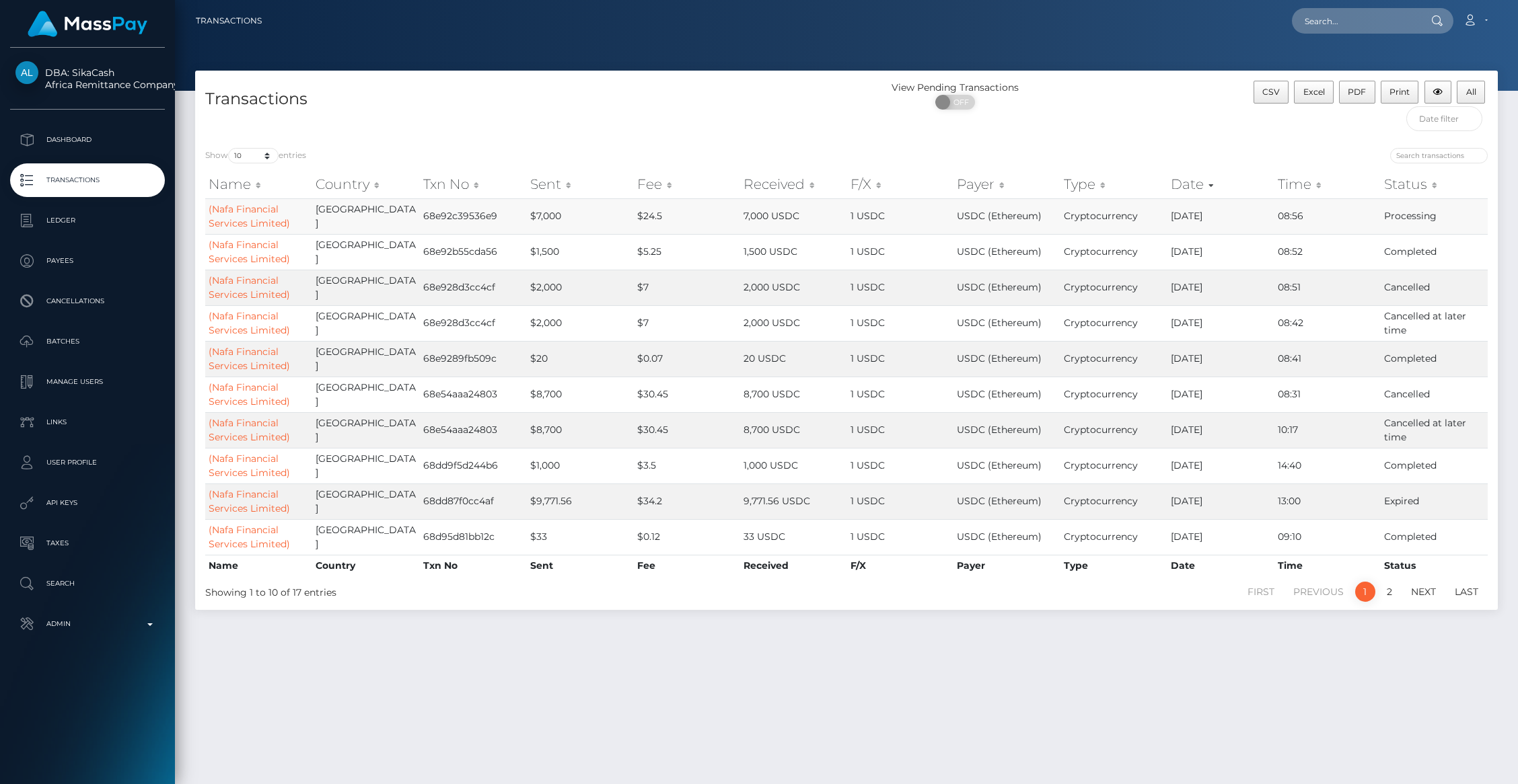
click at [253, 230] on td "(Nafa Financial Services Limited)" at bounding box center [259, 216] width 107 height 36
click at [250, 228] on link "(Nafa Financial Services Limited)" at bounding box center [249, 216] width 81 height 26
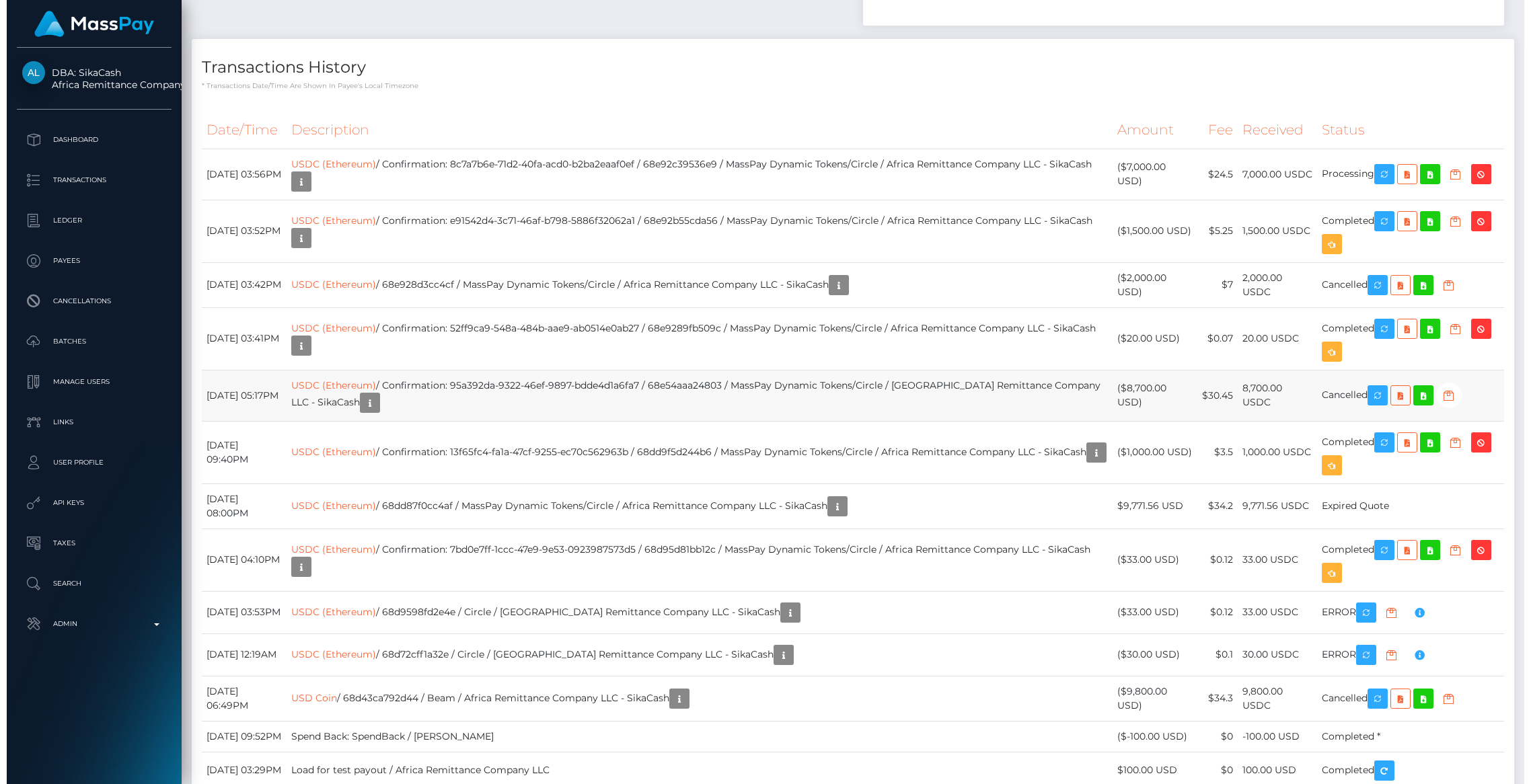
scroll to position [970, 0]
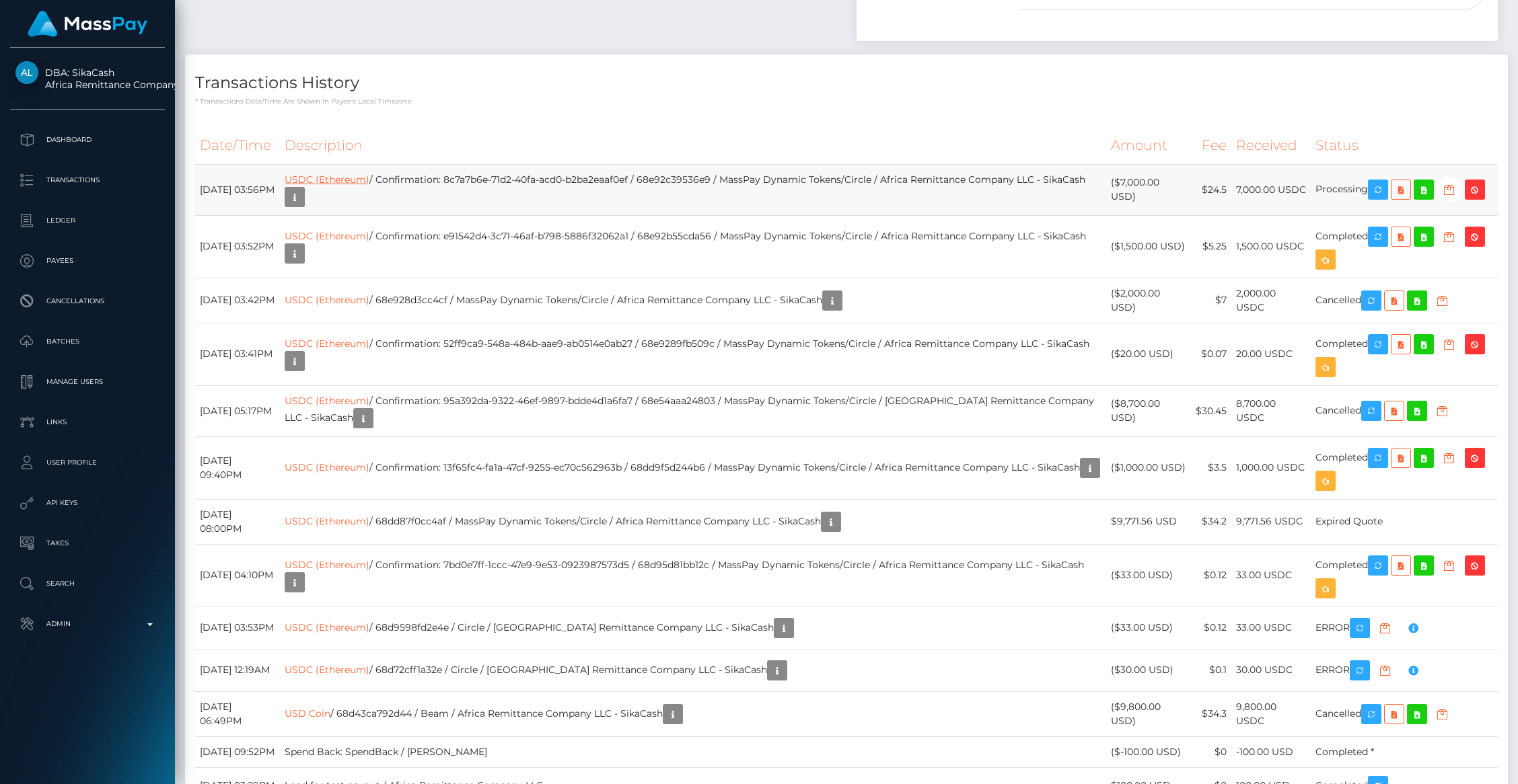
click at [369, 175] on link "USDC (Ethereum)" at bounding box center [326, 180] width 85 height 12
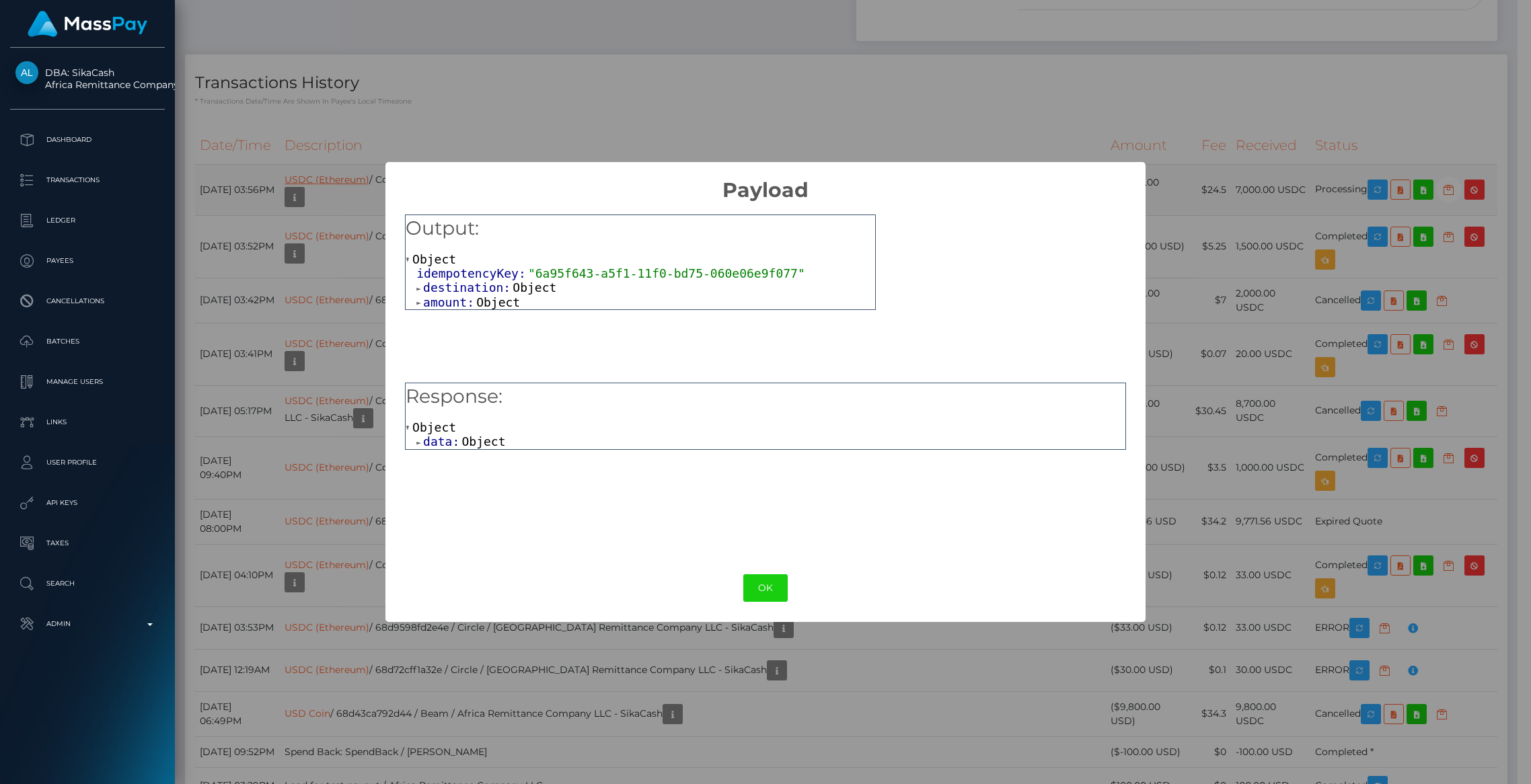
scroll to position [672458, 672243]
click at [486, 438] on span "Object" at bounding box center [483, 441] width 44 height 14
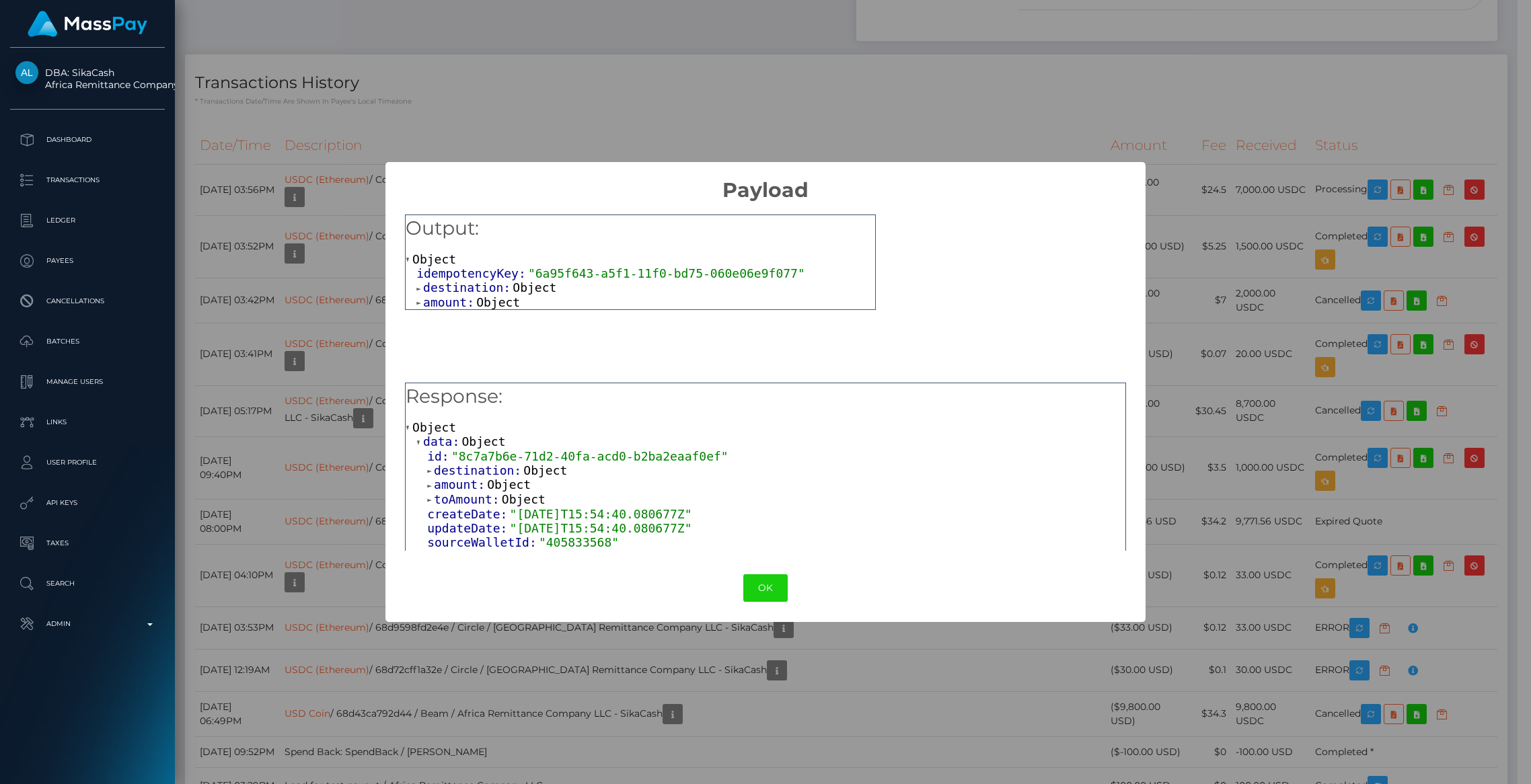
scroll to position [17, 0]
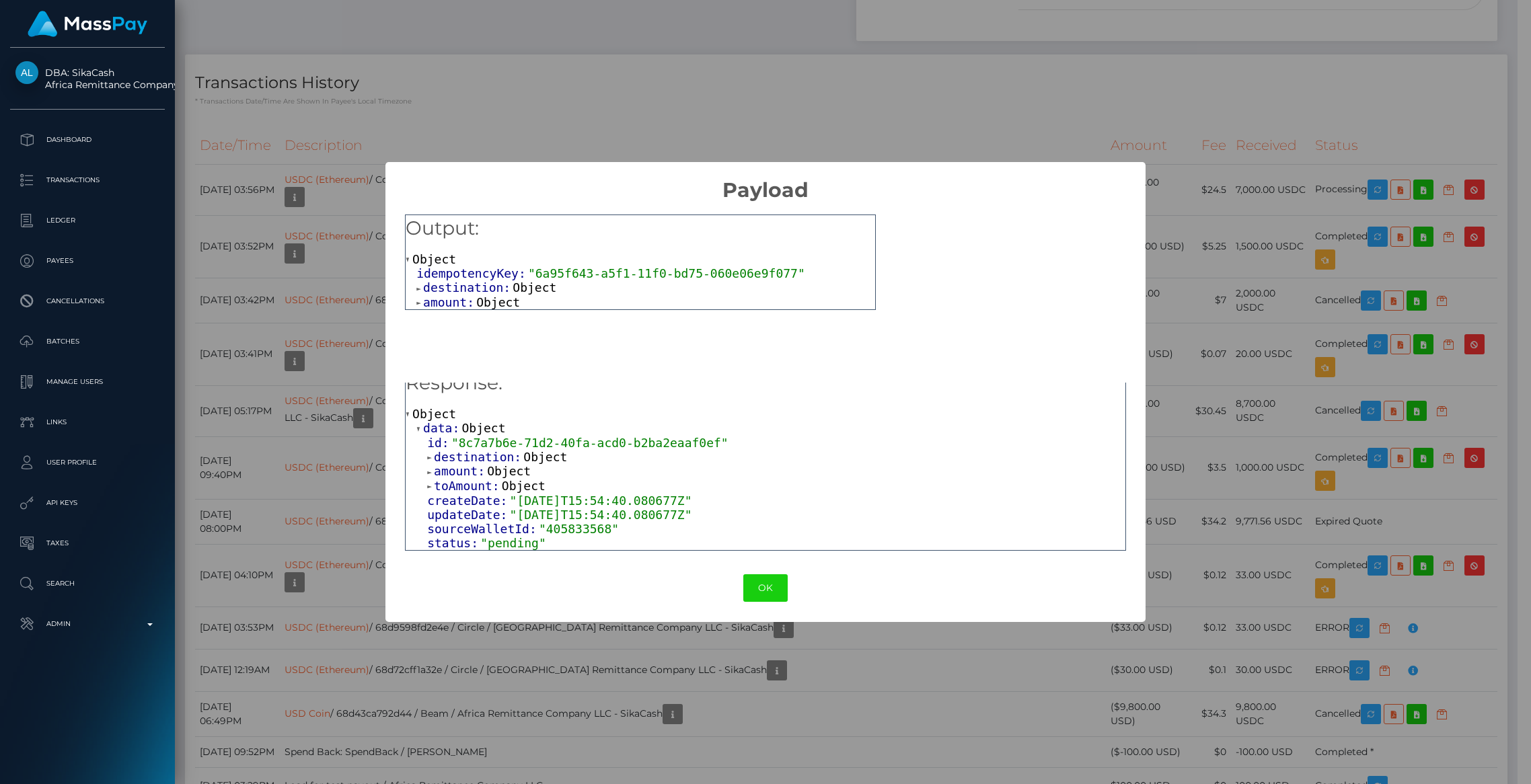
click at [479, 459] on span "destination:" at bounding box center [478, 457] width 90 height 14
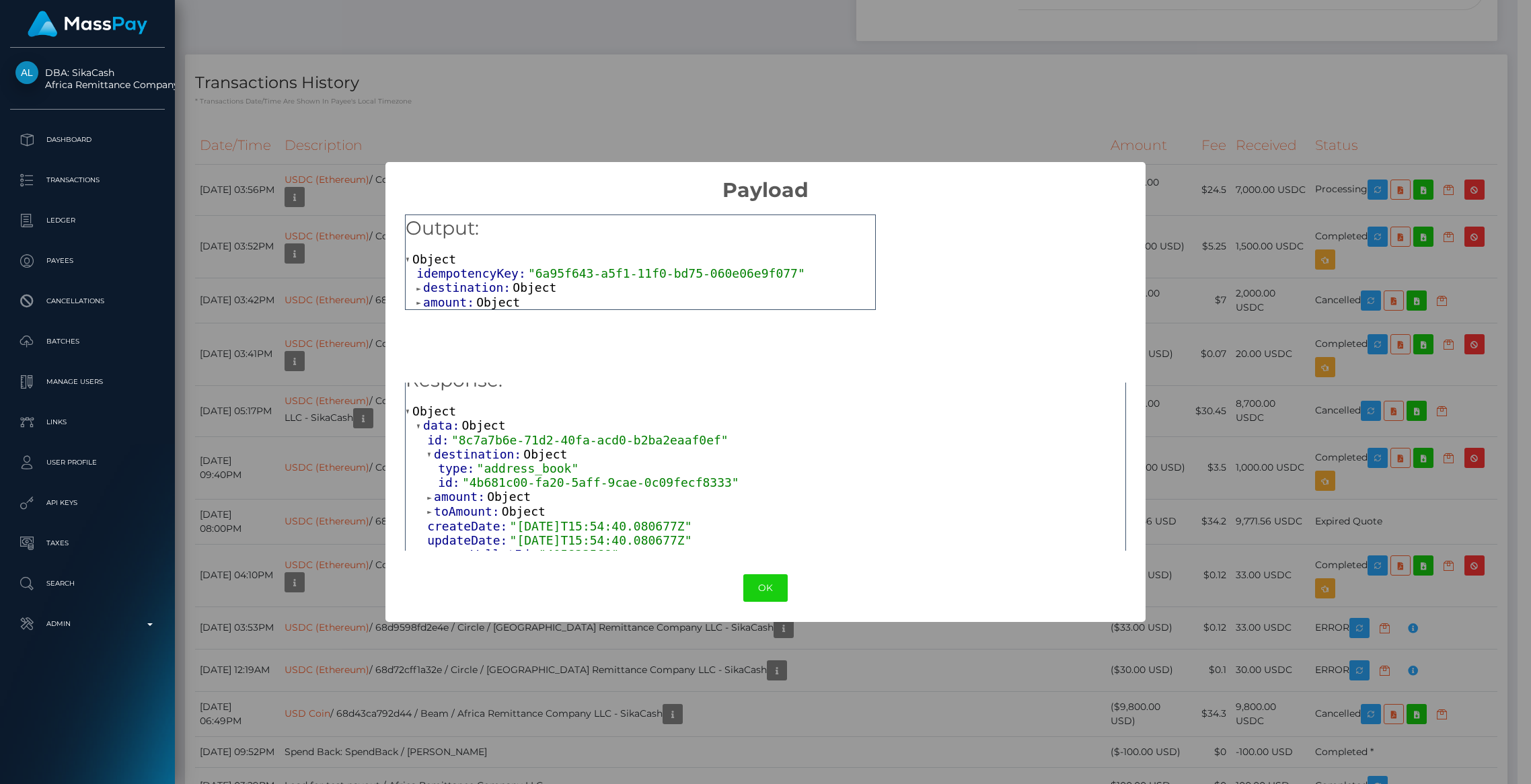
click at [487, 506] on span "toAmount:" at bounding box center [468, 512] width 68 height 14
click at [479, 487] on span ""4b681c00-fa20-5aff-9cae-0c09fecf8333"" at bounding box center [600, 482] width 277 height 14
click at [479, 495] on span "amount:" at bounding box center [460, 497] width 53 height 14
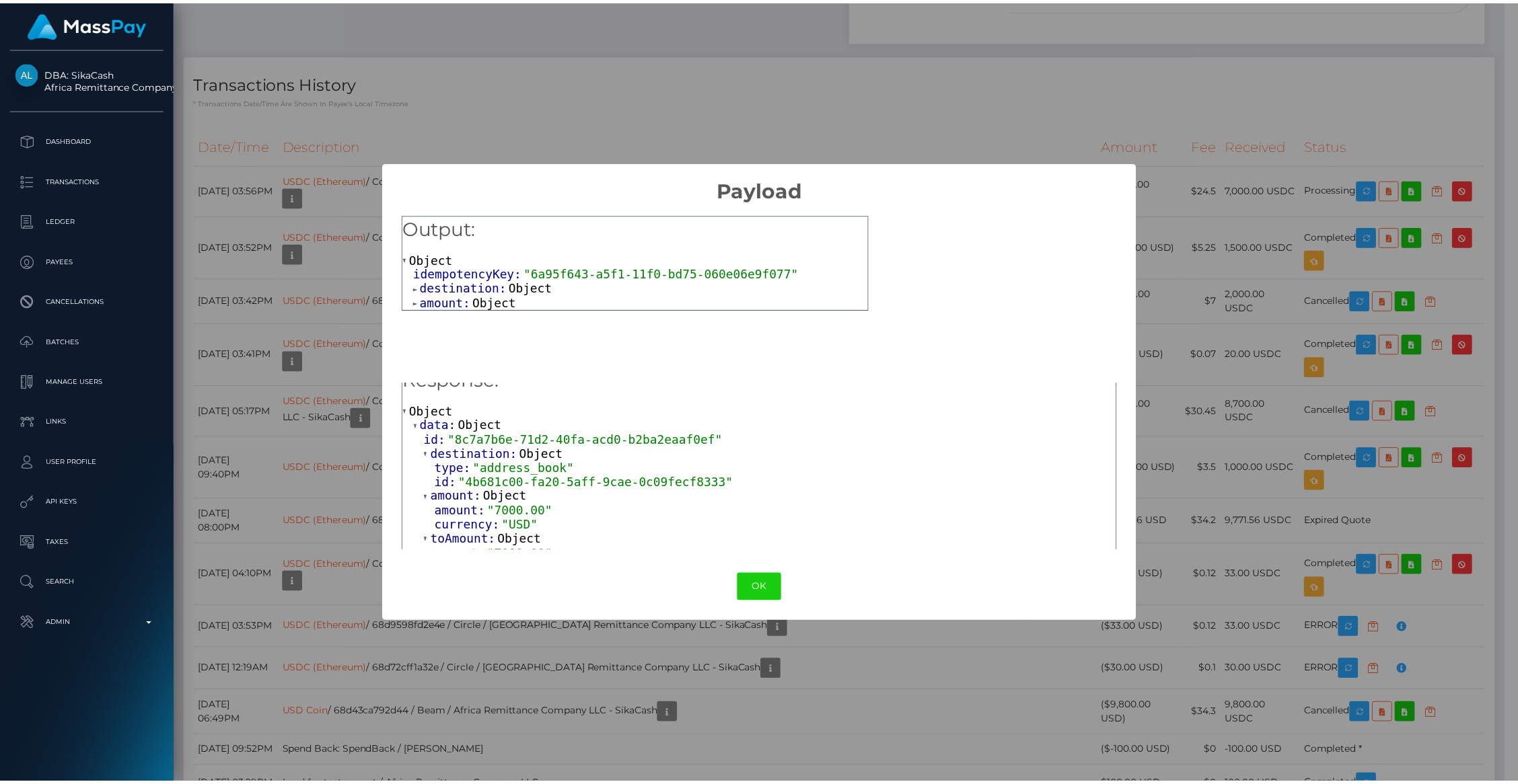
scroll to position [103, 0]
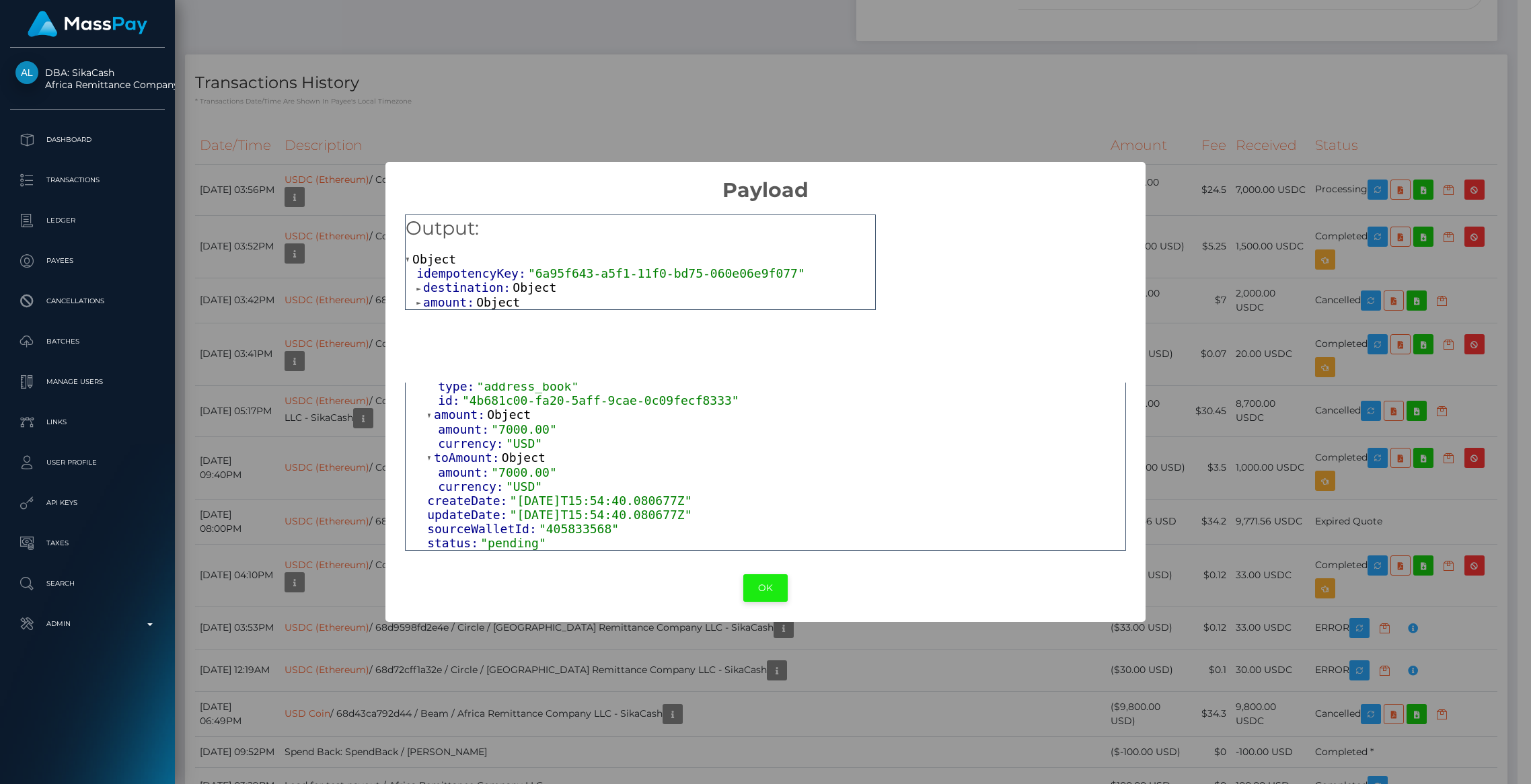
click at [775, 589] on button "OK" at bounding box center [765, 588] width 44 height 27
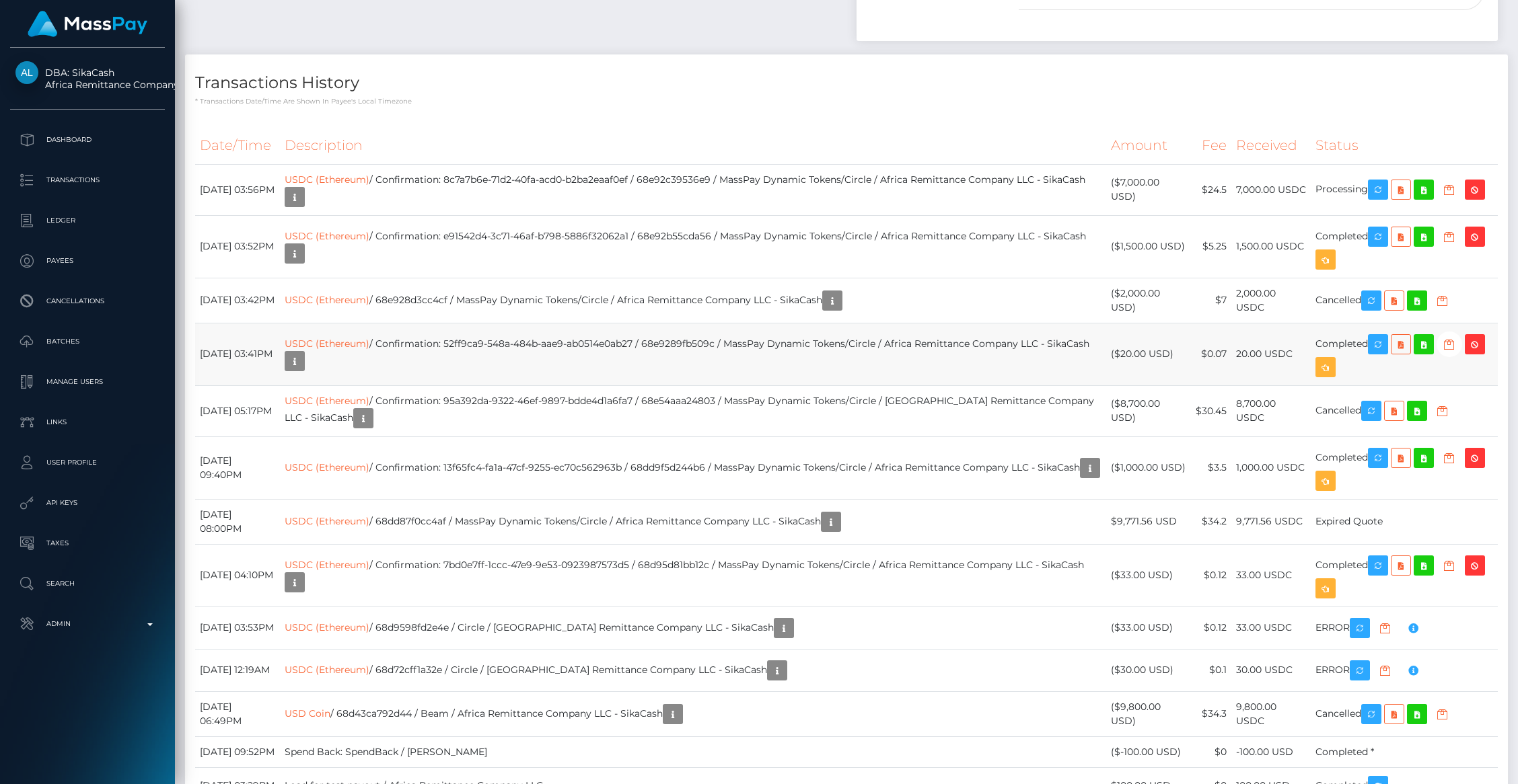
scroll to position [672458, 672539]
click at [1376, 185] on icon "button" at bounding box center [1378, 189] width 17 height 17
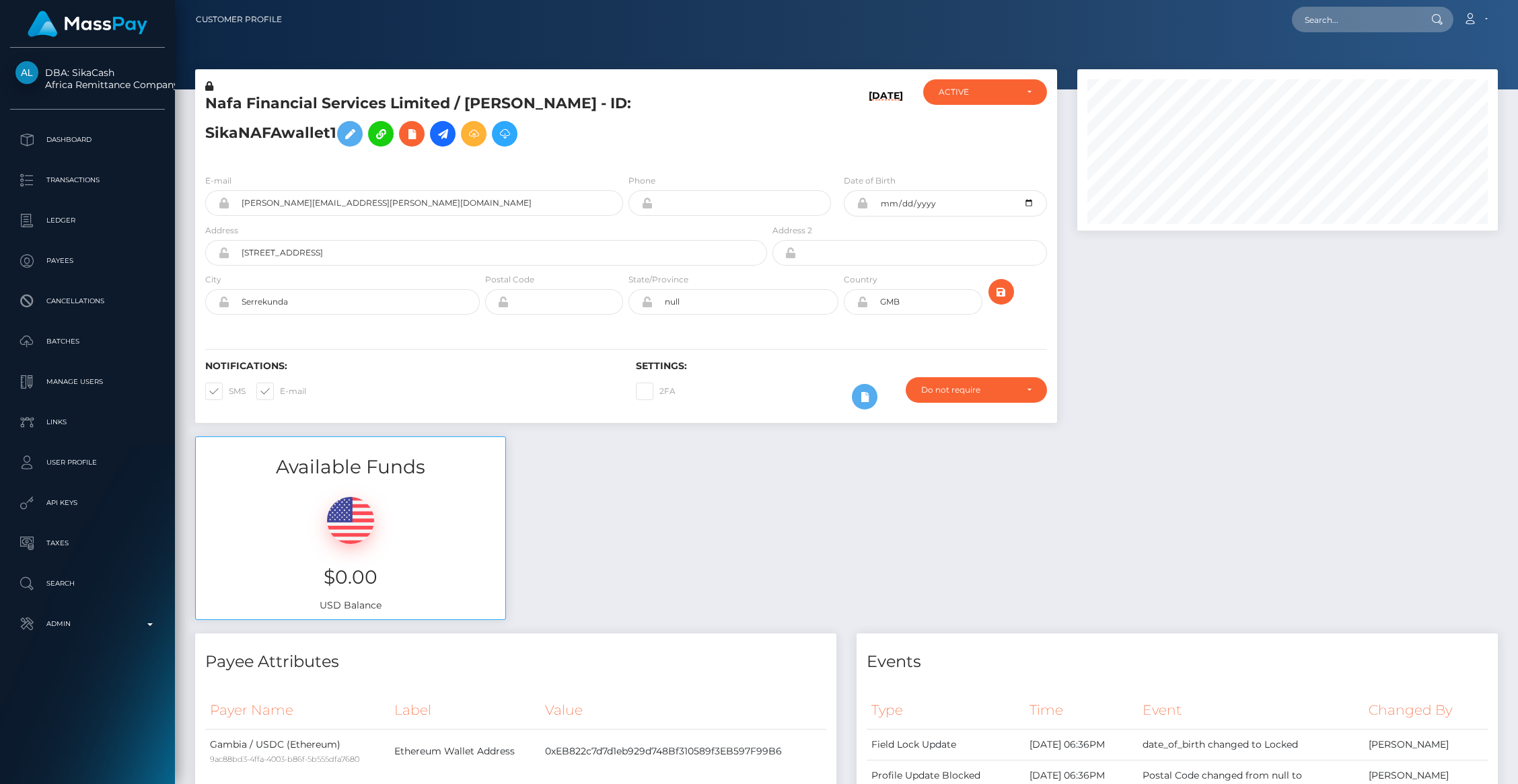
scroll to position [0, 0]
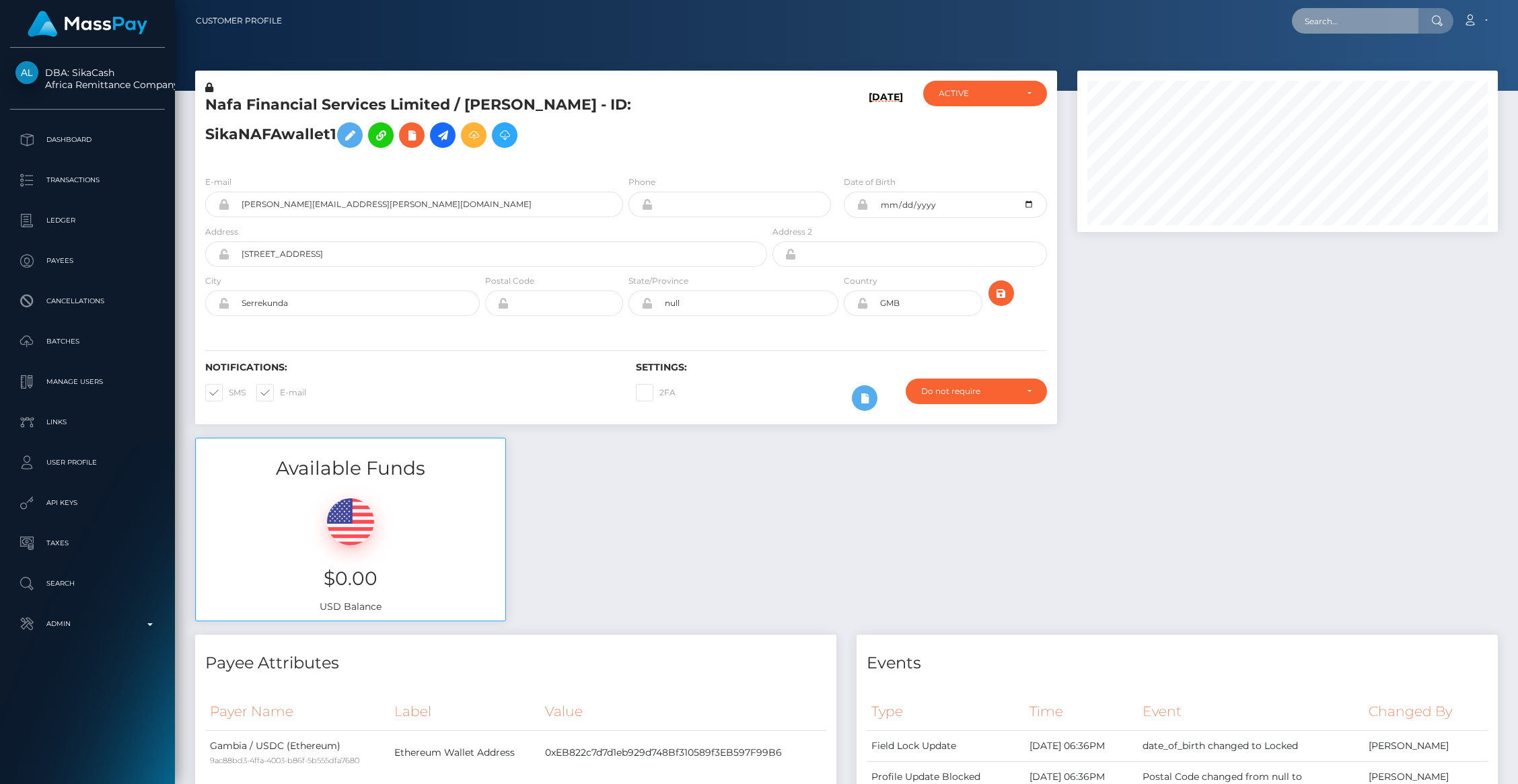
click at [1360, 18] on input "text" at bounding box center [1356, 21] width 127 height 25
paste input "PY63988751"
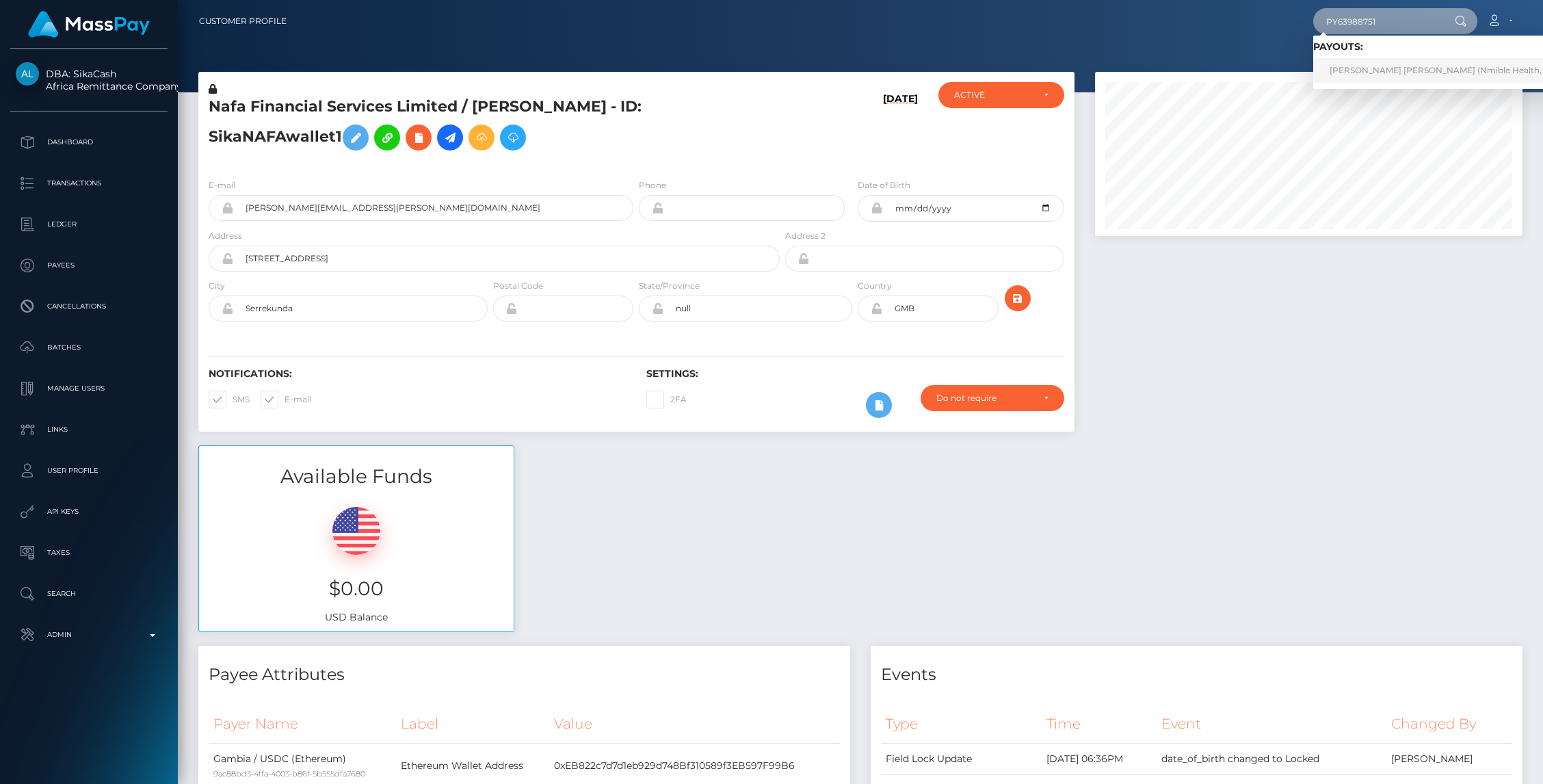
type input "PY63988751"
click at [1409, 67] on link "MARIA PIEDAD ALVAREZ RUIZ (Nmible Health, Inc. - N/A)" at bounding box center [1458, 70] width 288 height 25
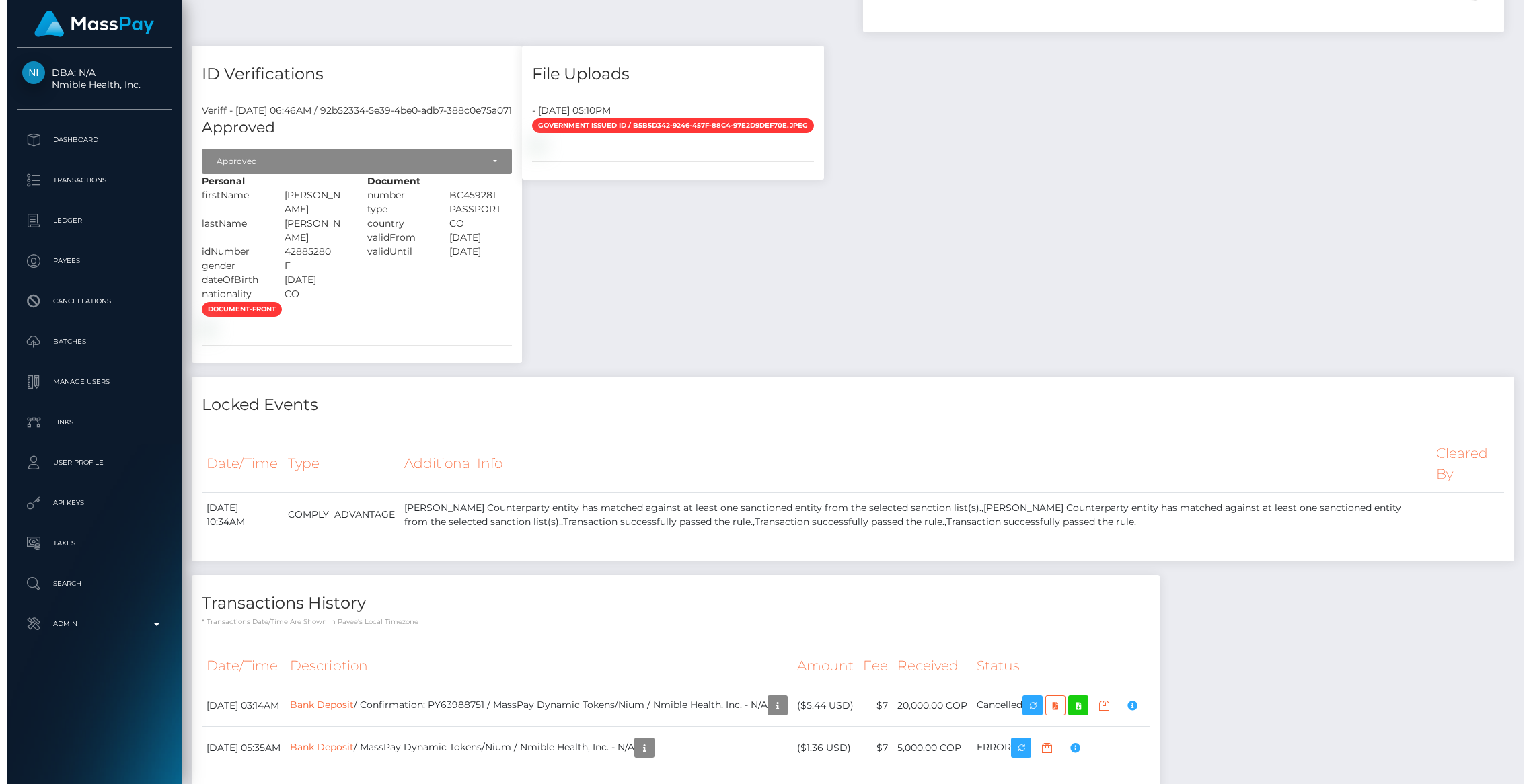
scroll to position [1598, 0]
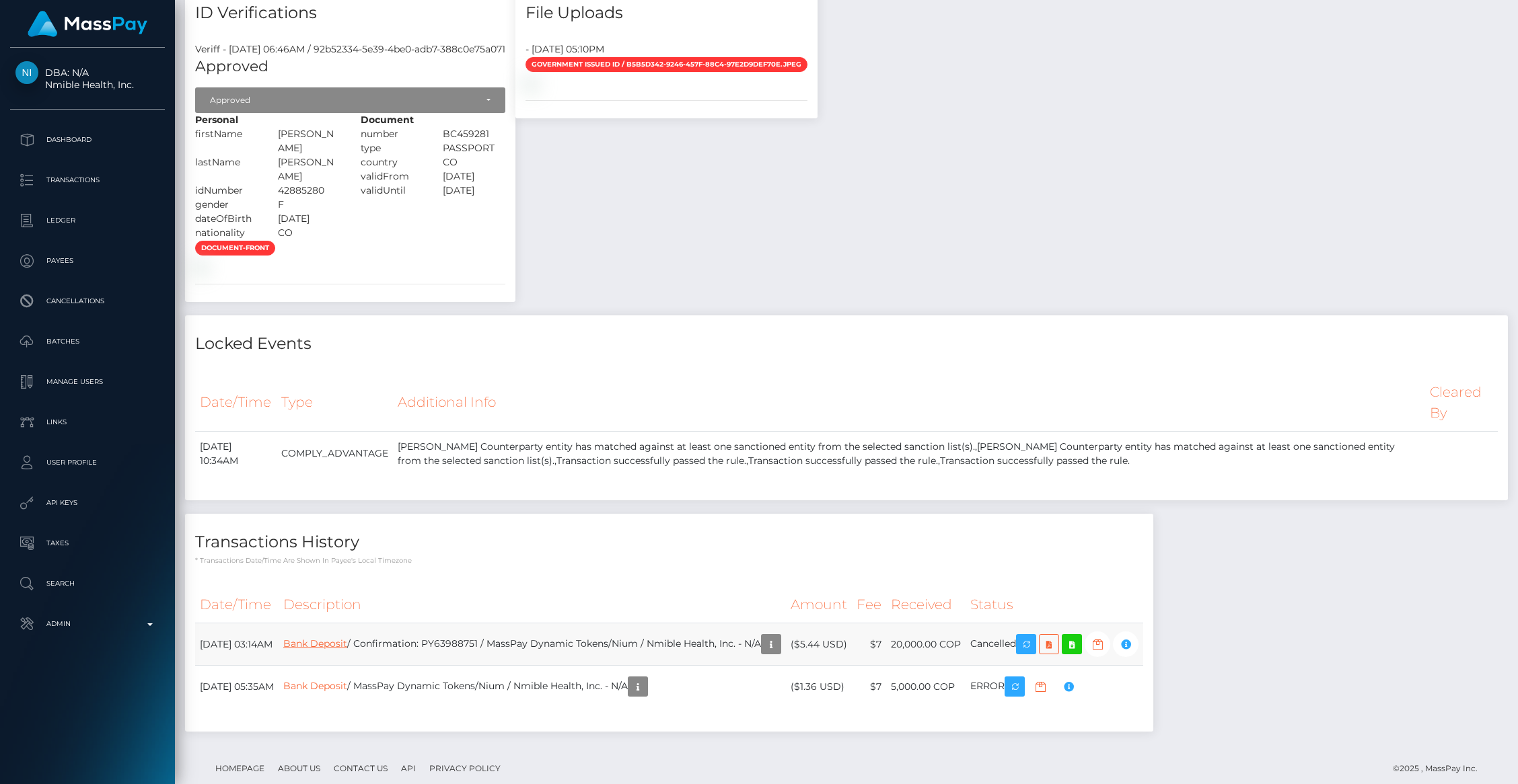
click at [347, 638] on link "Bank Deposit" at bounding box center [315, 643] width 63 height 12
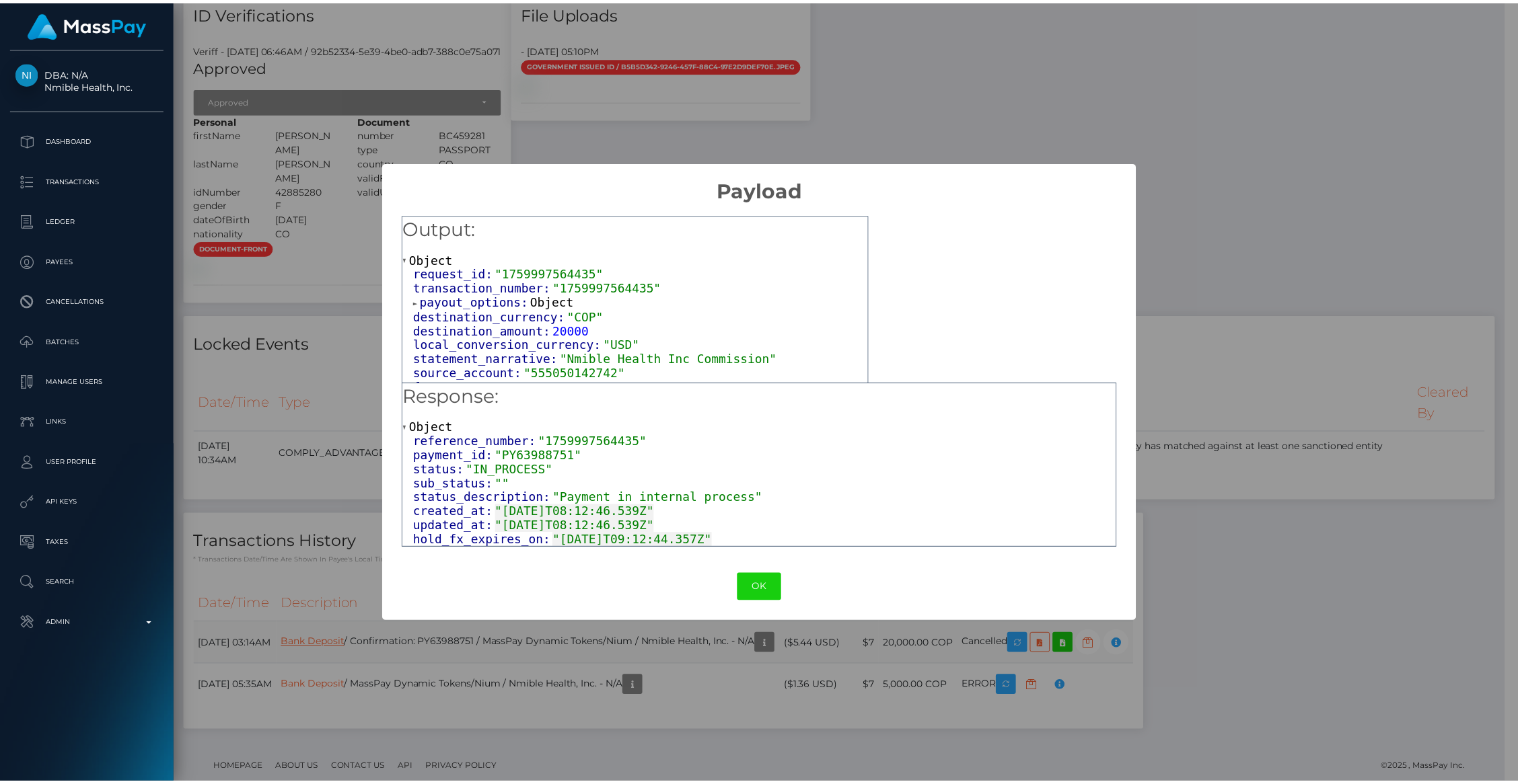
scroll to position [672458, 672539]
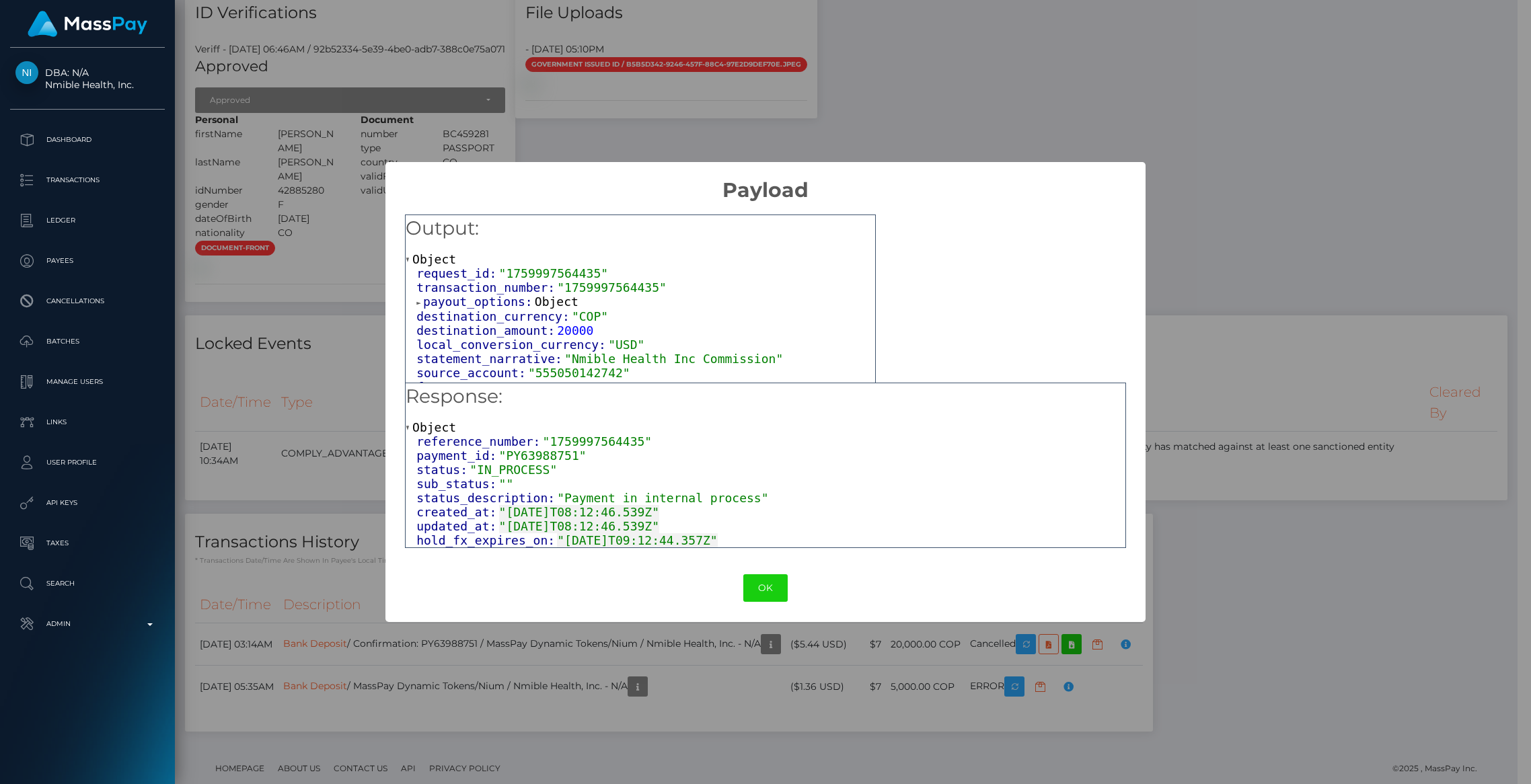
click at [339, 351] on div "× Payload Output: Object request_id: "1759997564435" transaction_number: "17599…" at bounding box center [766, 392] width 1531 height 784
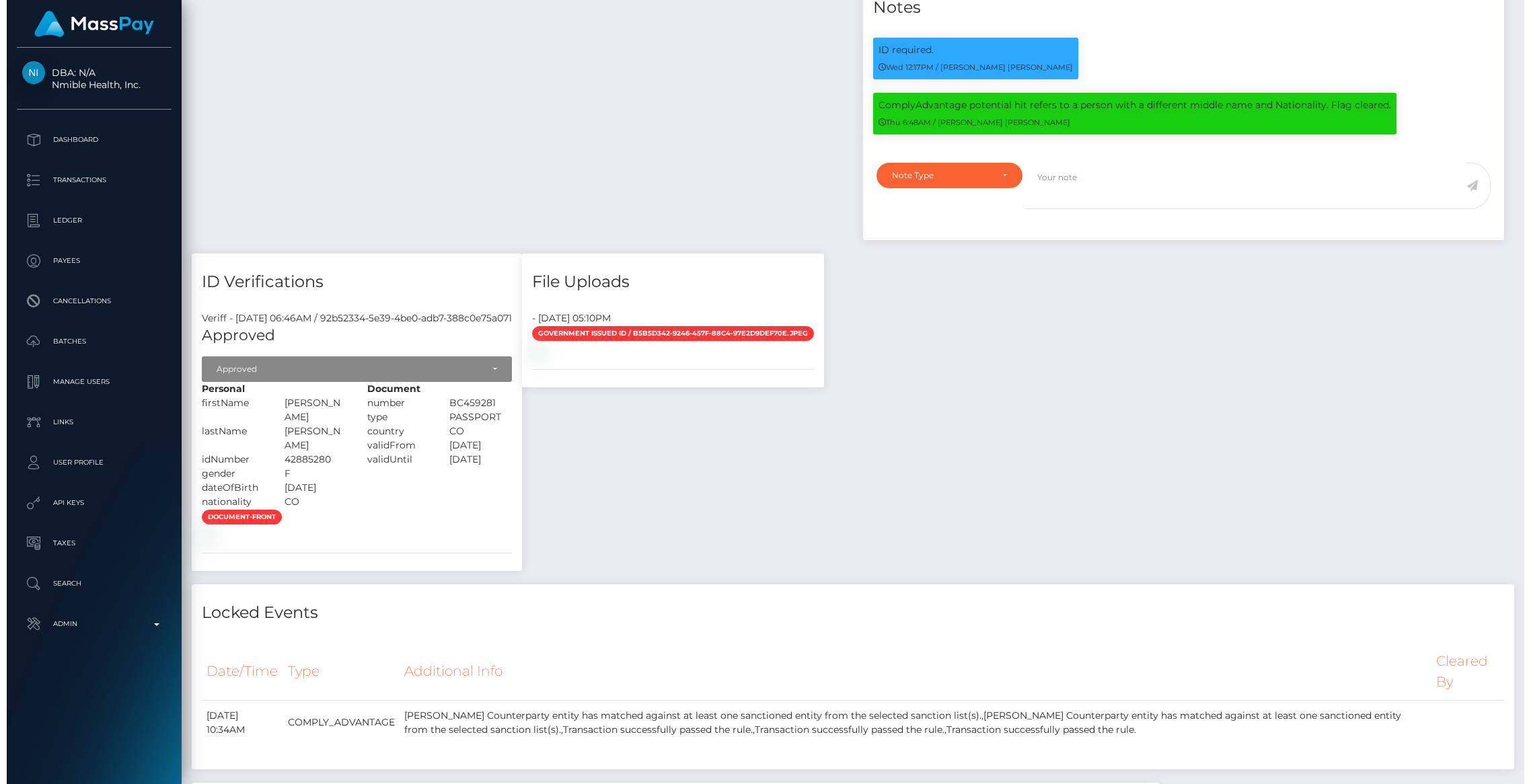
scroll to position [1585, 0]
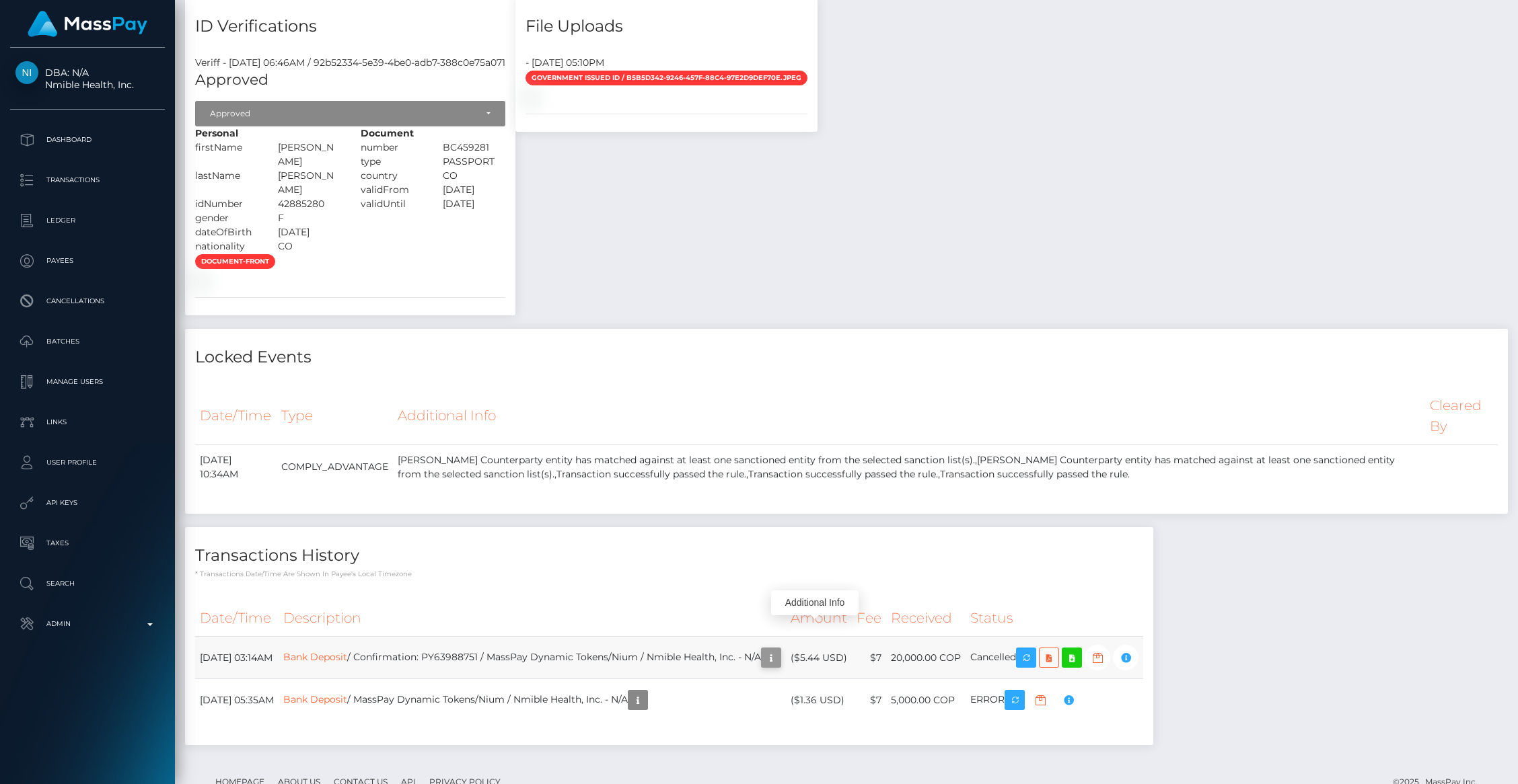
click at [780, 649] on icon "button" at bounding box center [771, 657] width 17 height 17
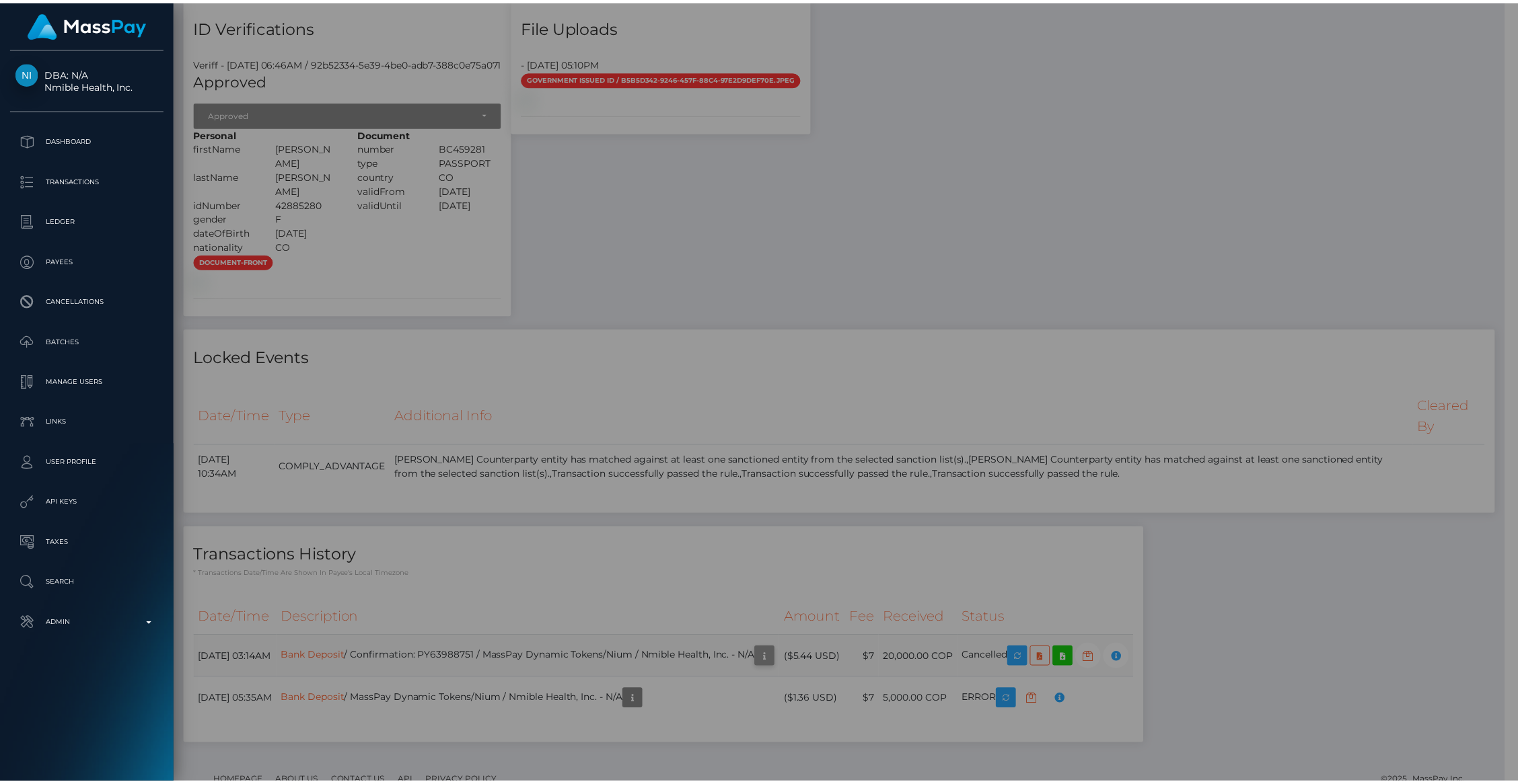
scroll to position [672458, 672539]
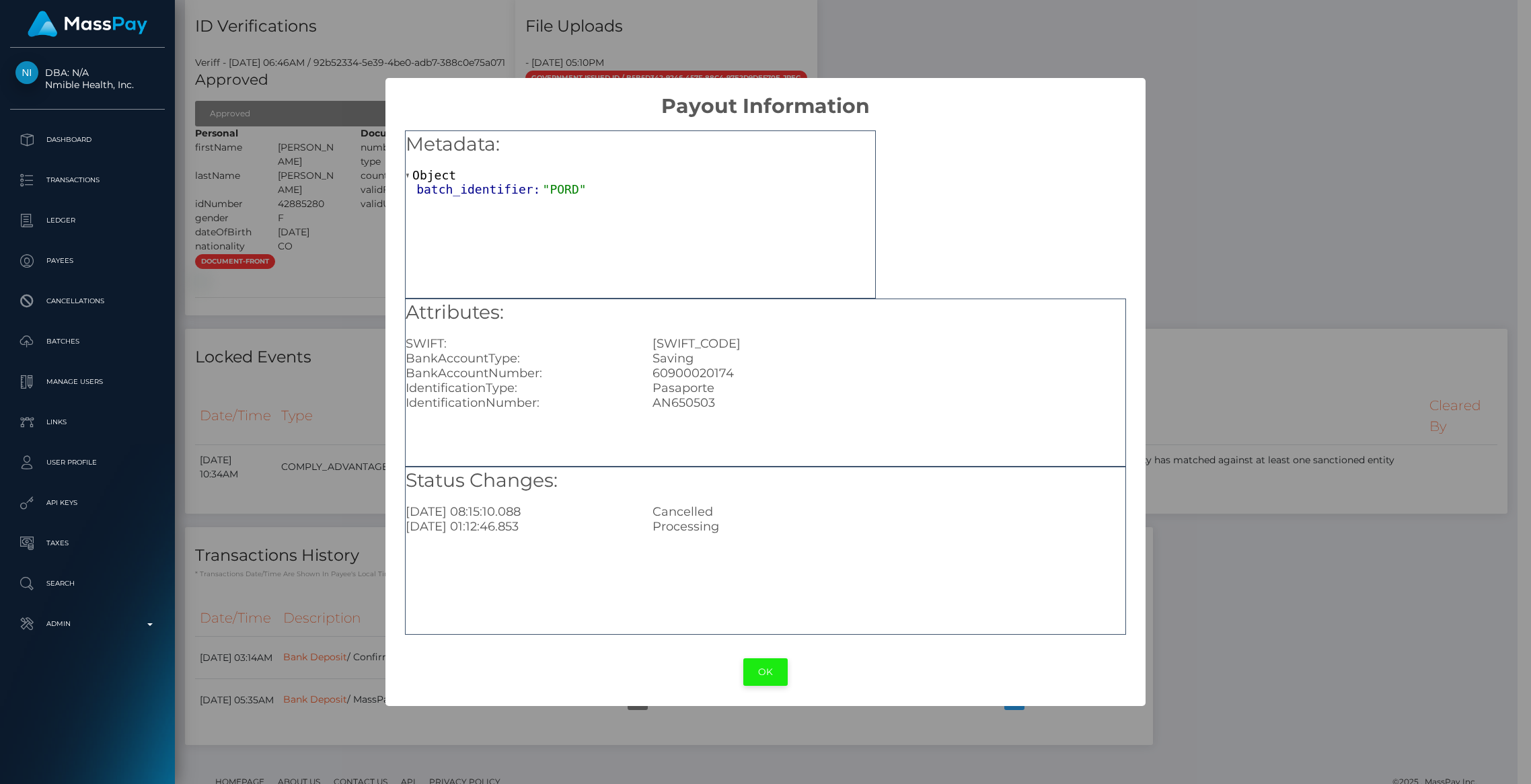
click at [767, 678] on button "OK" at bounding box center [765, 672] width 44 height 27
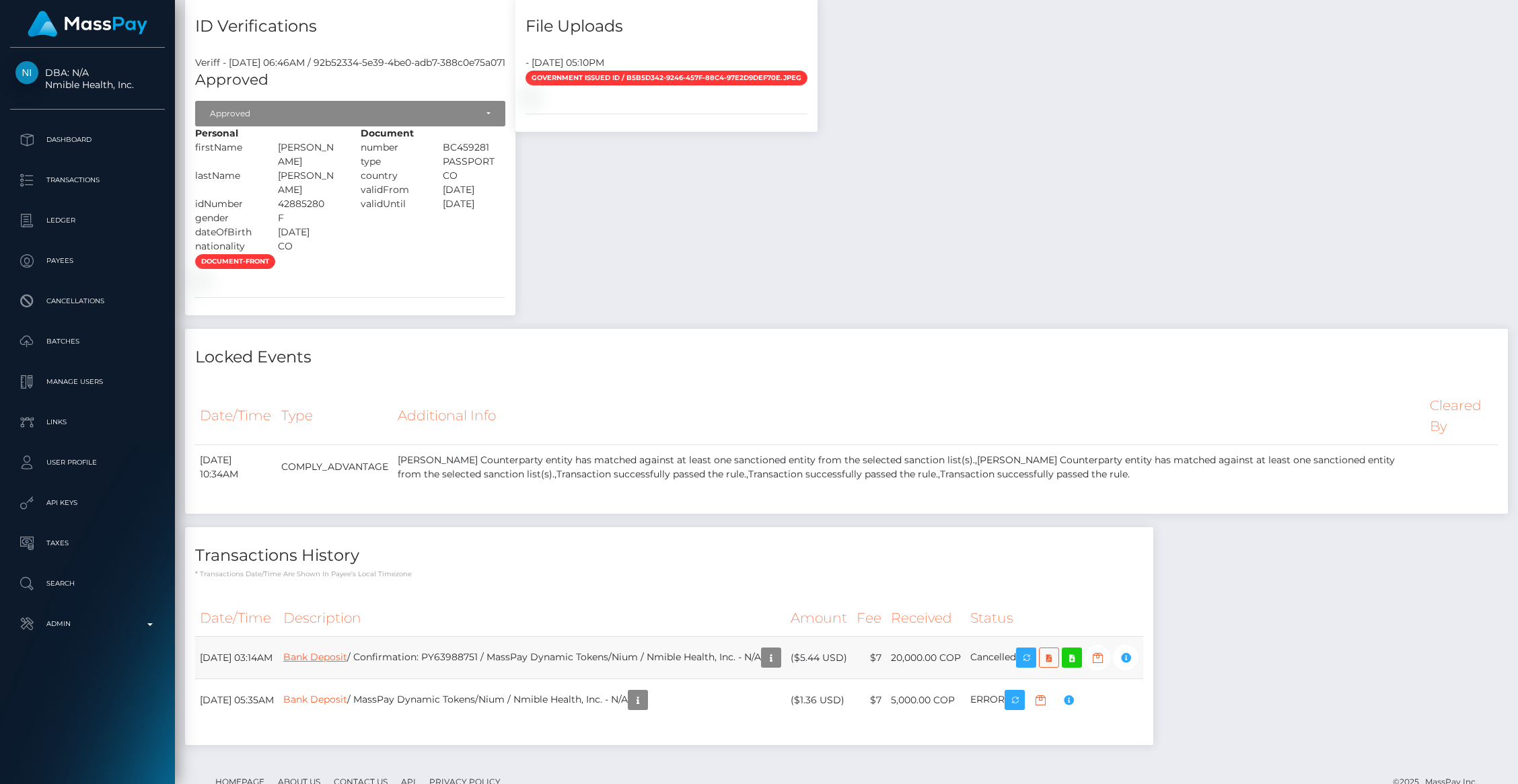
click at [347, 651] on link "Bank Deposit" at bounding box center [315, 657] width 63 height 12
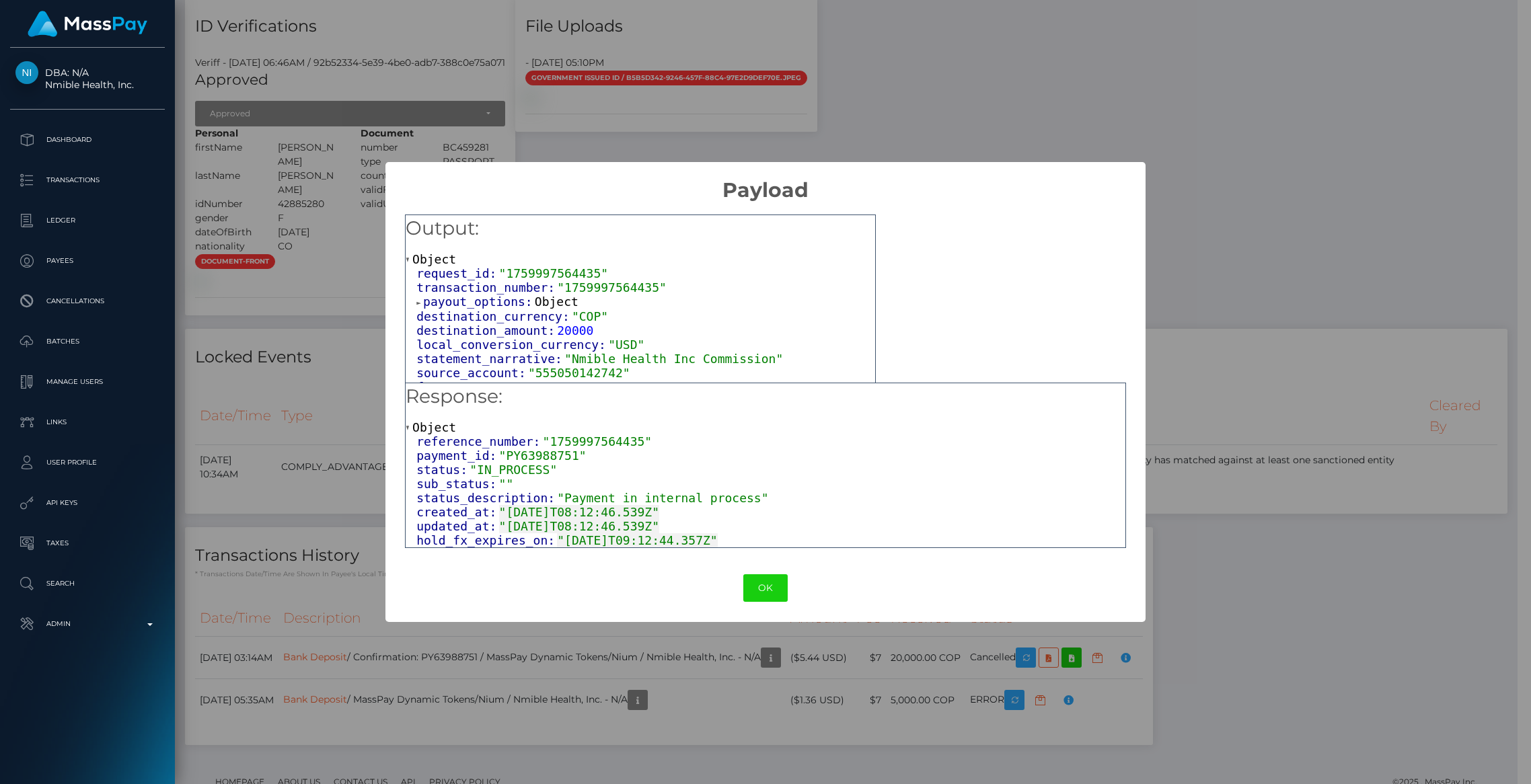
click at [444, 306] on span "payout_options:" at bounding box center [478, 302] width 111 height 14
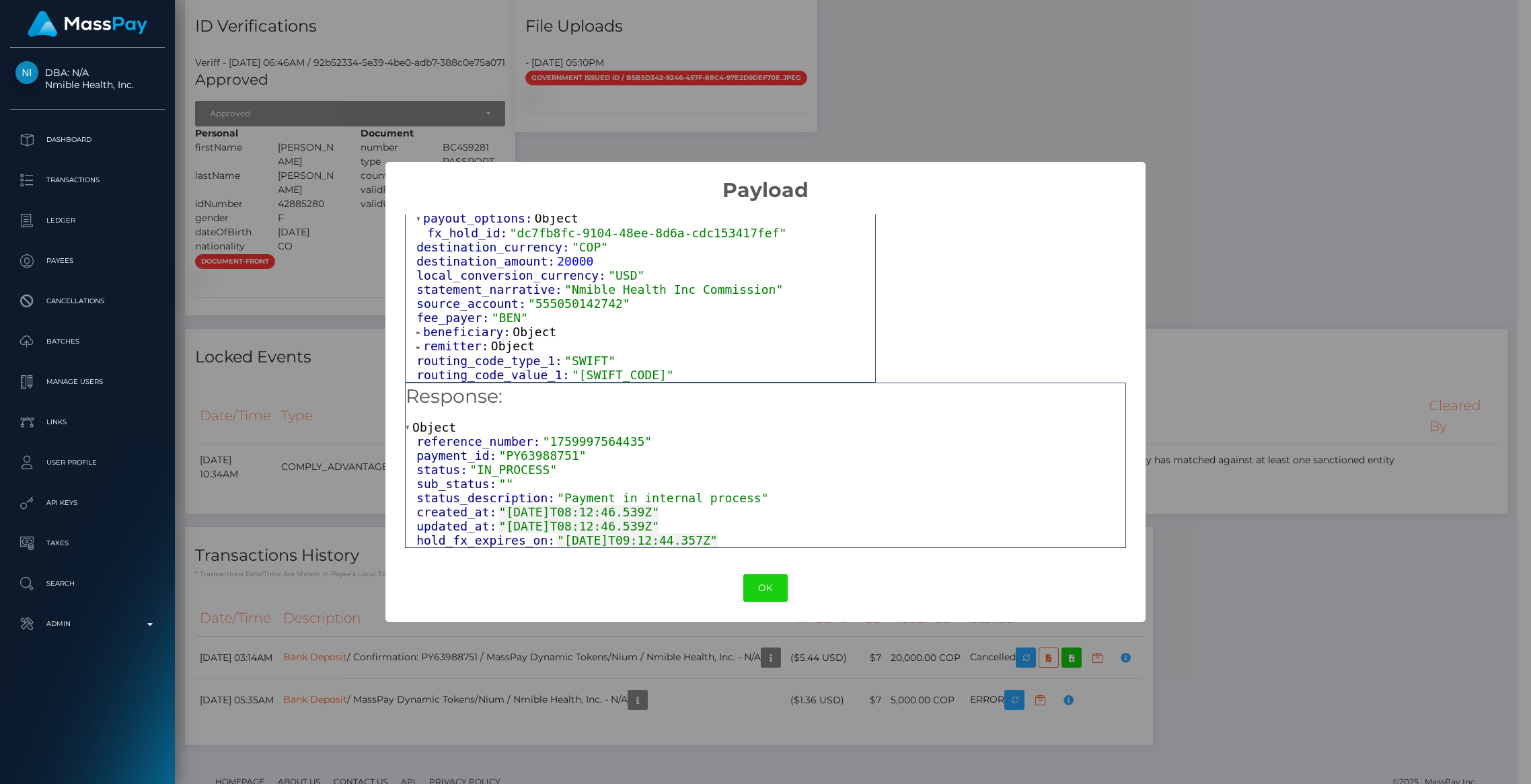
scroll to position [85, 0]
click at [484, 338] on span "beneficiary:" at bounding box center [468, 332] width 90 height 14
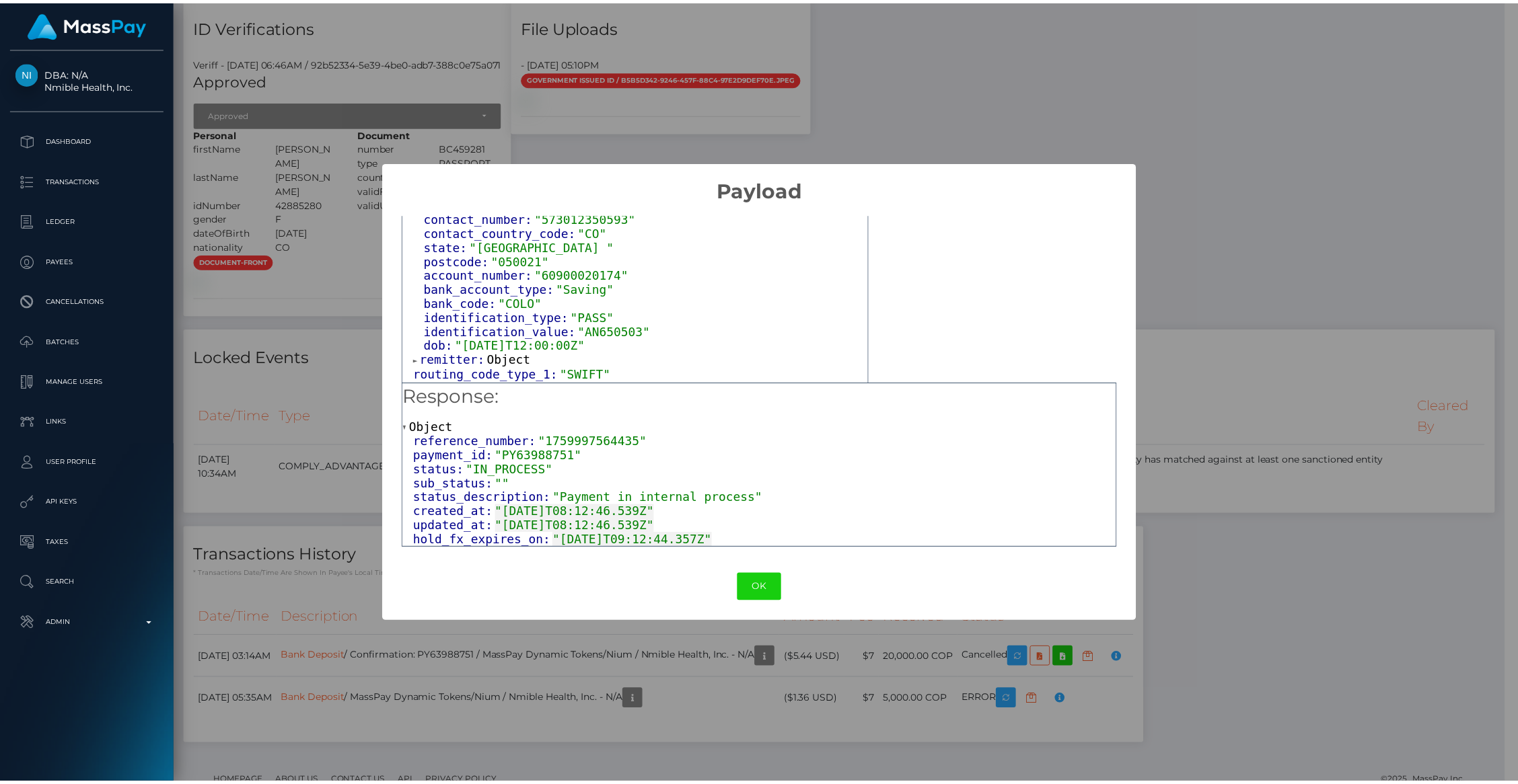
scroll to position [316, 0]
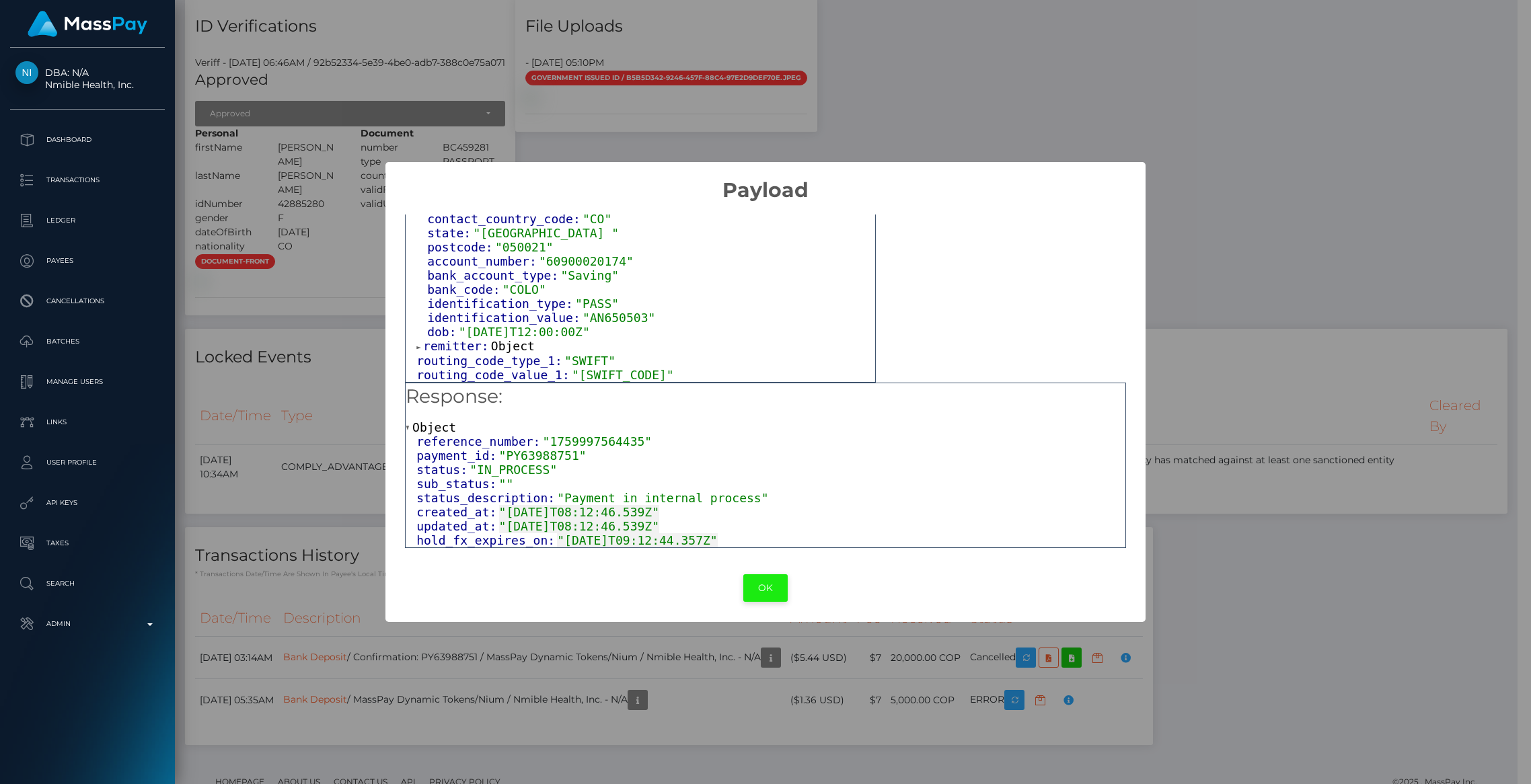
click at [774, 598] on button "OK" at bounding box center [765, 588] width 44 height 27
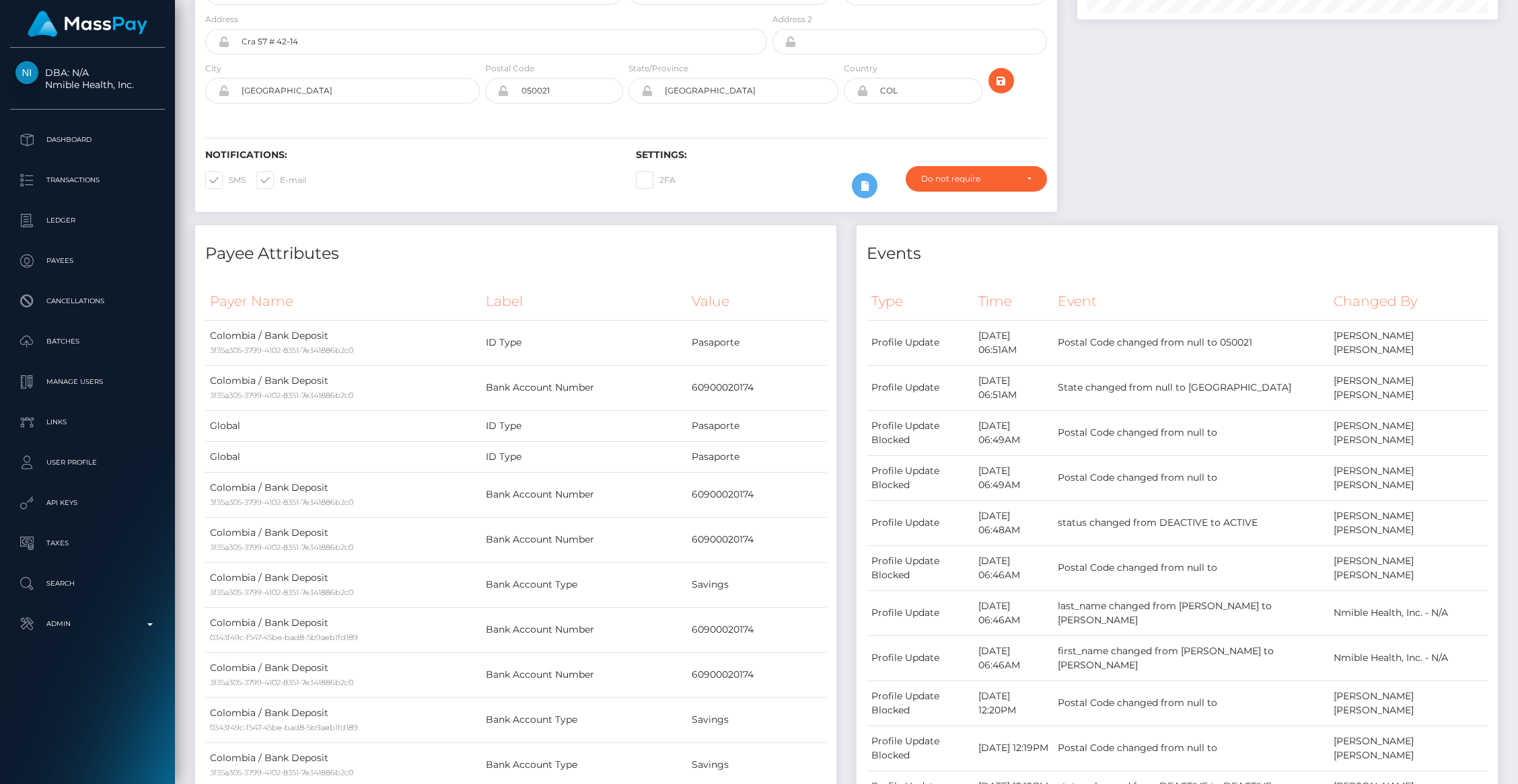
scroll to position [0, 0]
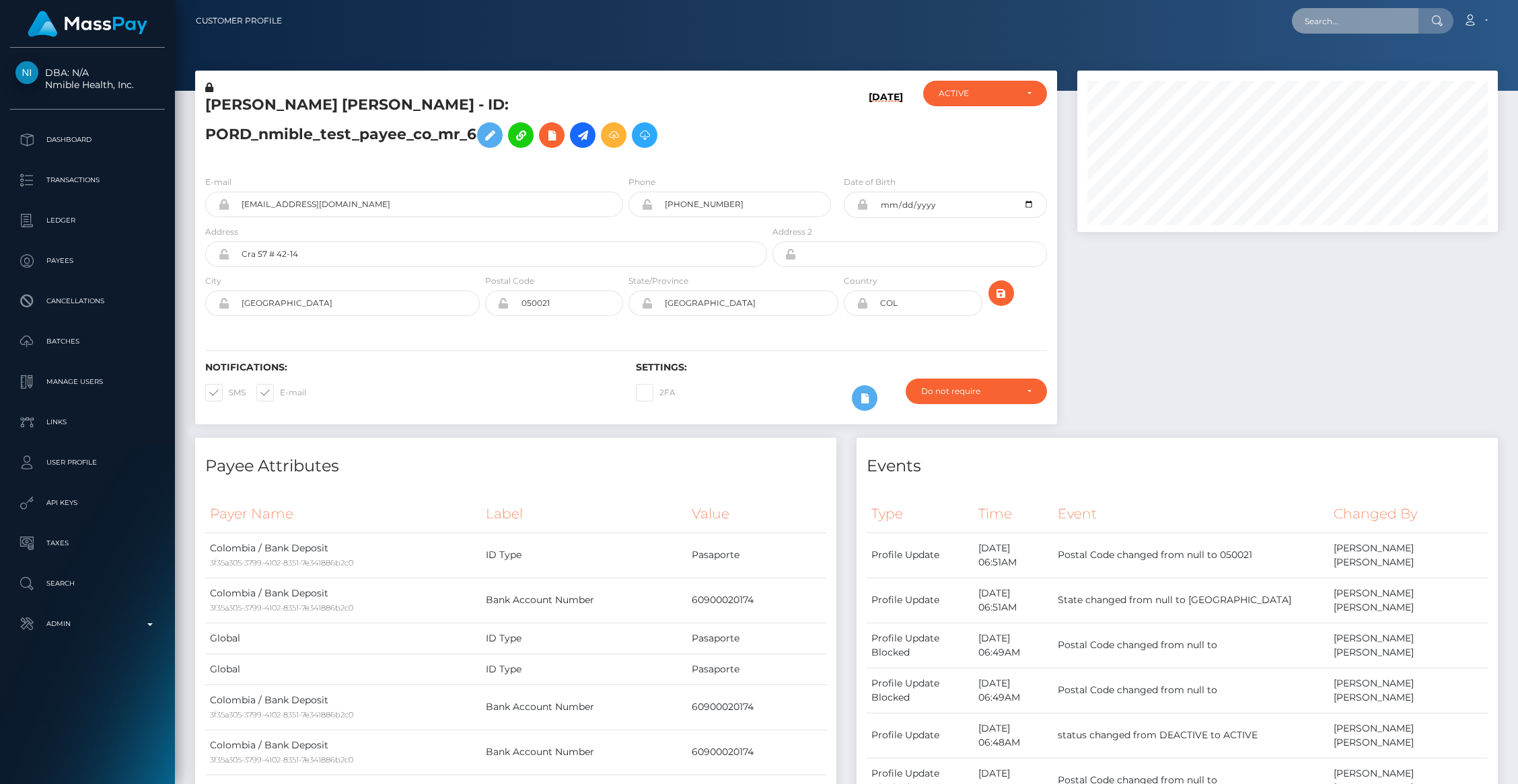
click at [1329, 31] on input "text" at bounding box center [1356, 21] width 127 height 25
paste input "pout_HQr31q6jmmshg"
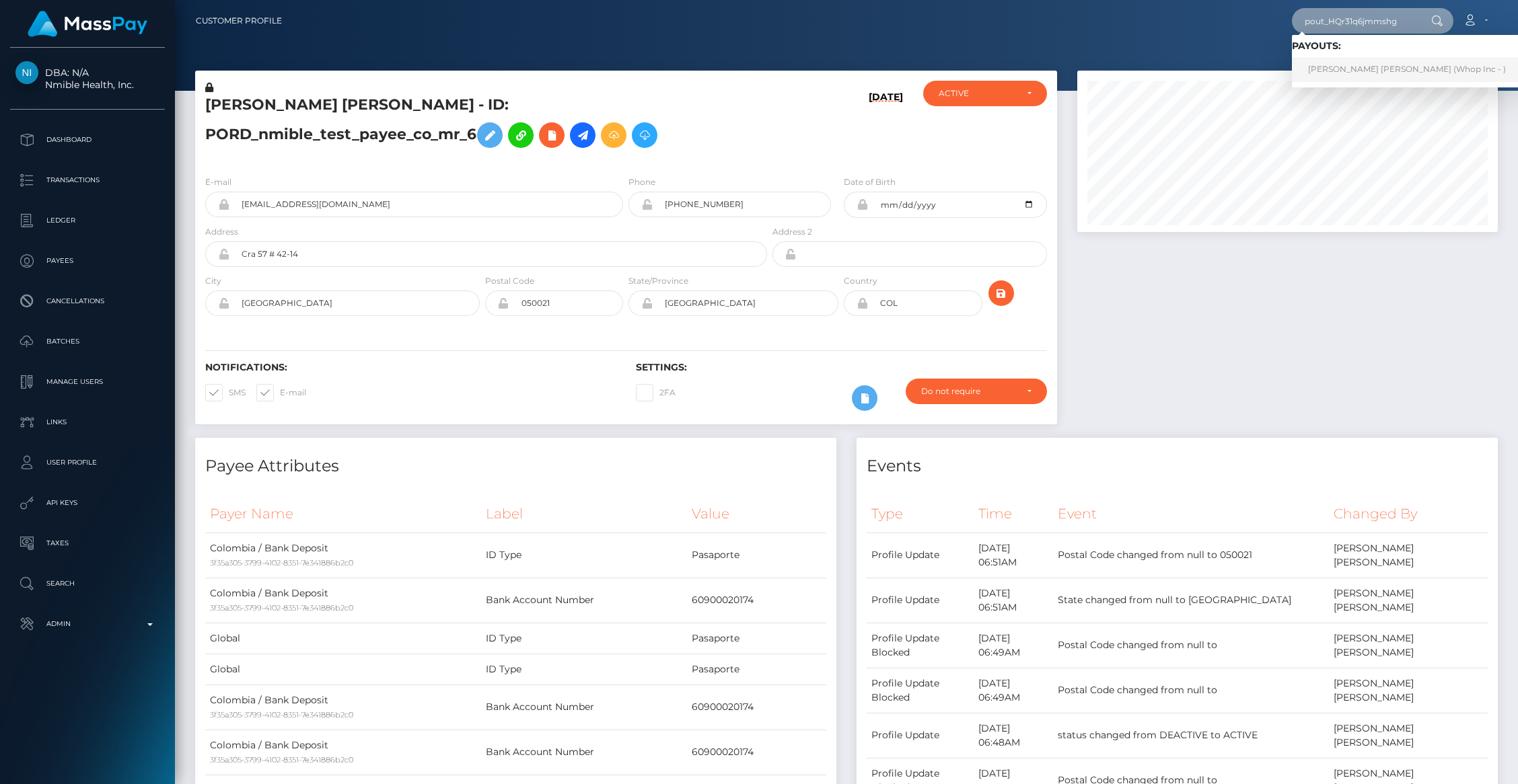
type input "pout_HQr31q6jmmshg"
click at [1338, 68] on link "VICTORIA LEE DUKE (Whop Inc - )" at bounding box center [1408, 69] width 231 height 24
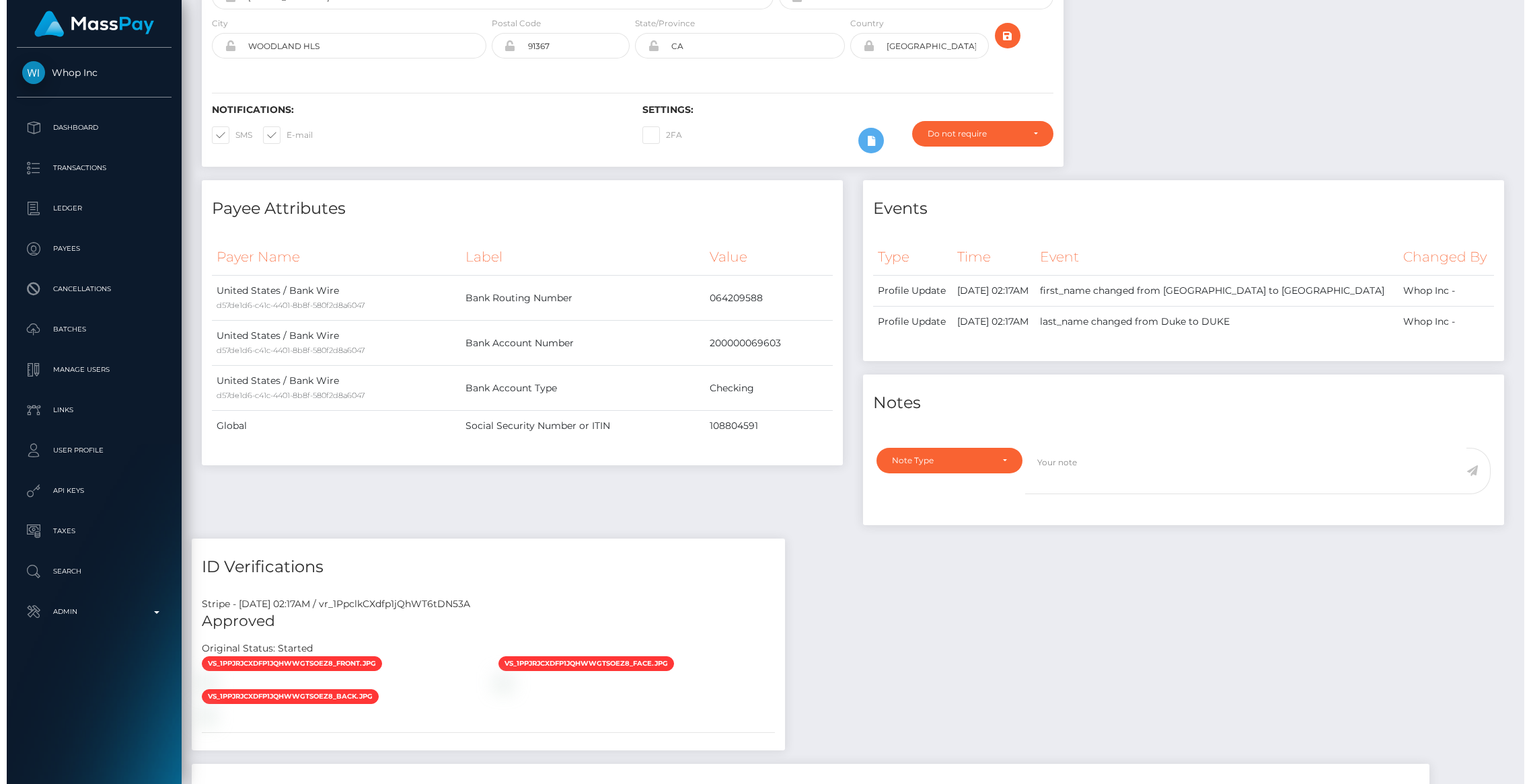
scroll to position [558, 0]
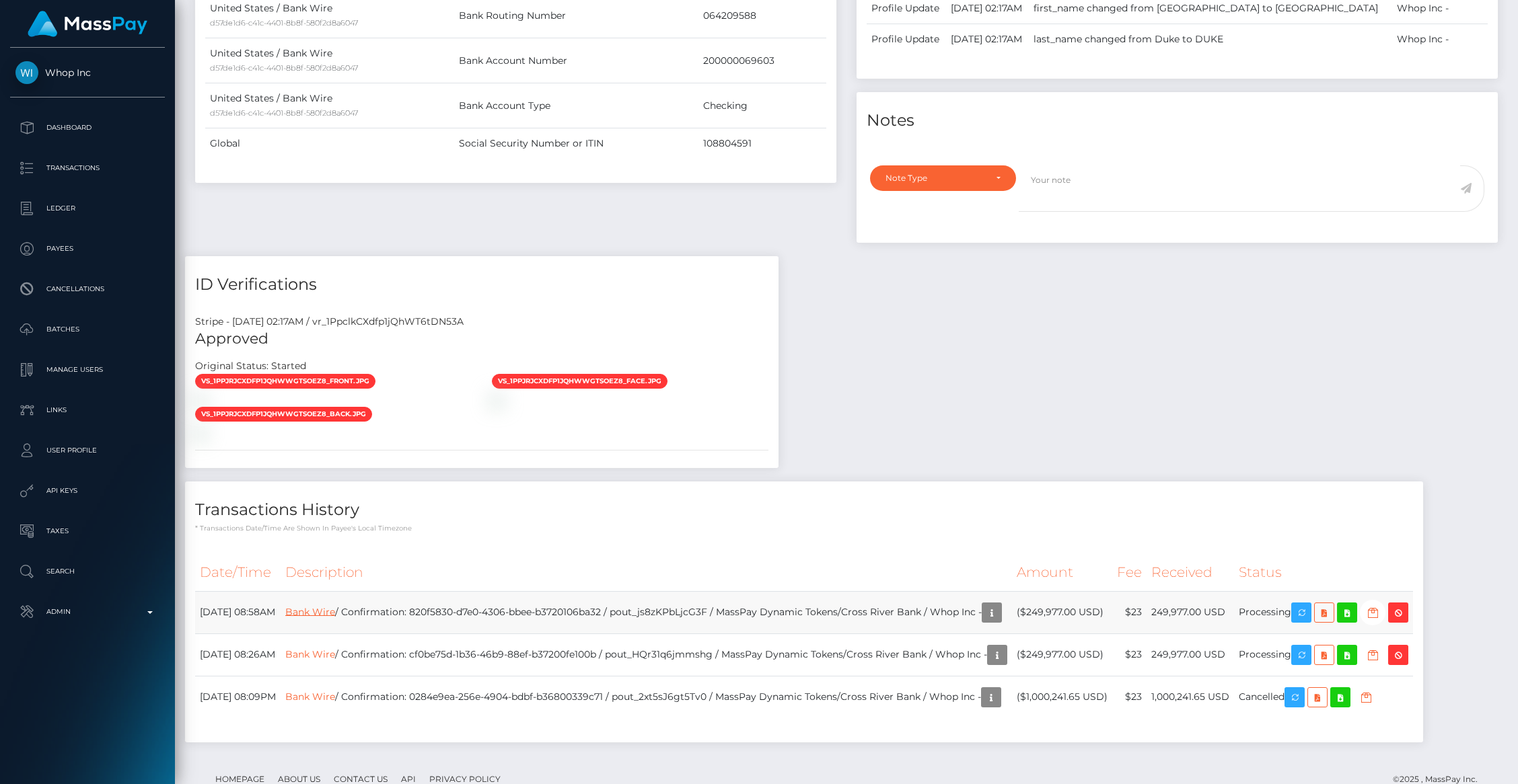
click at [335, 605] on link "Bank Wire" at bounding box center [310, 611] width 50 height 12
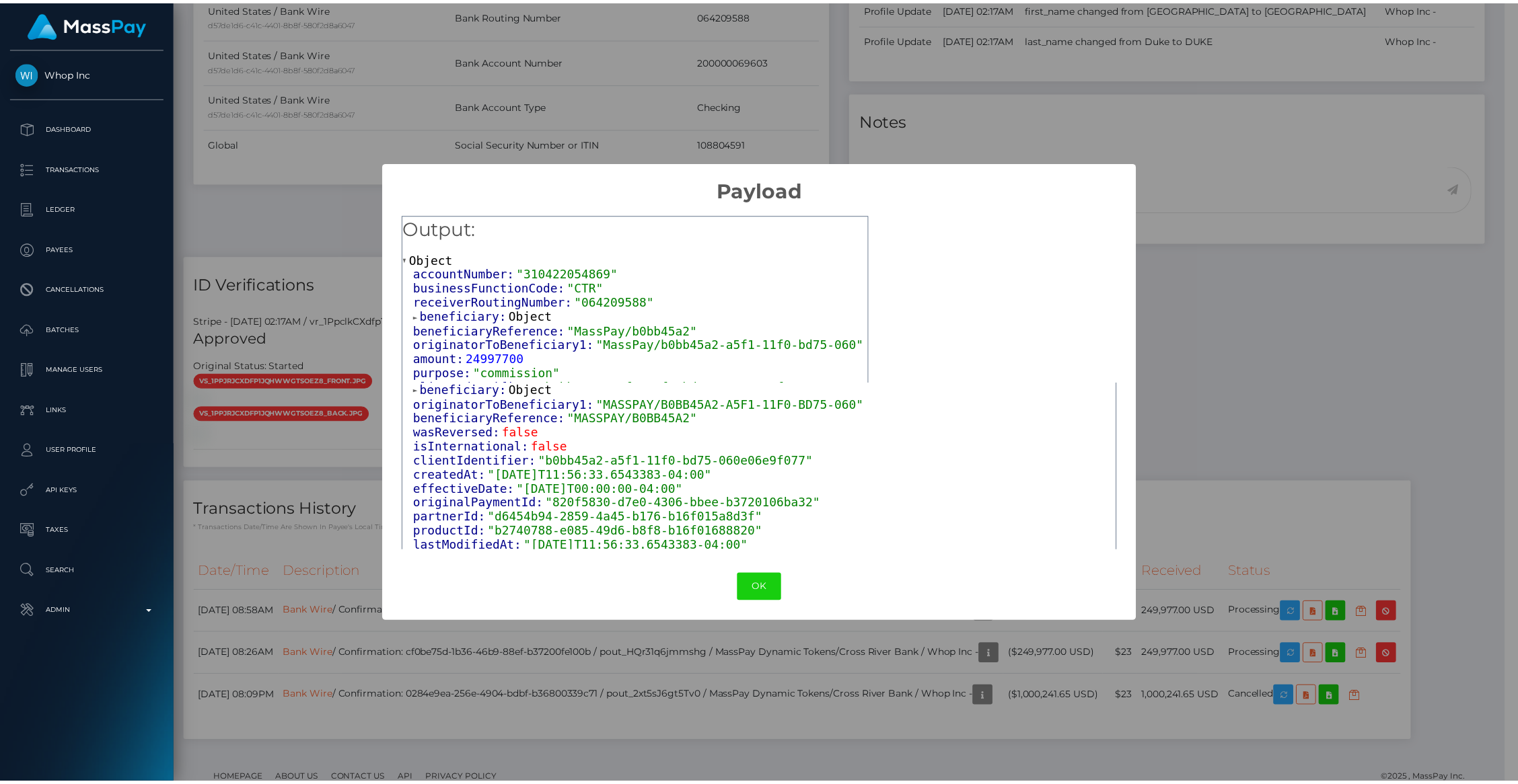
scroll to position [461, 0]
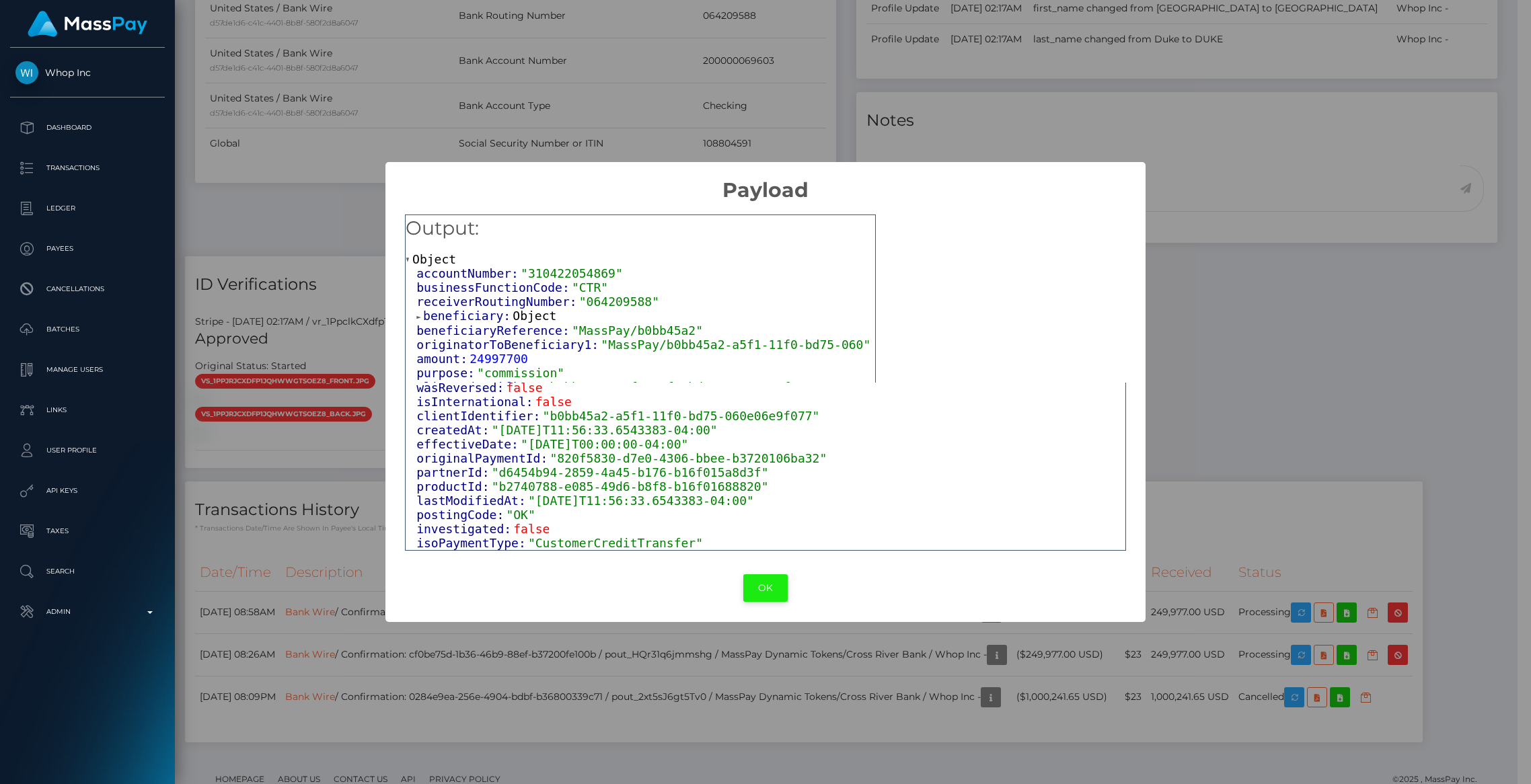
click at [768, 591] on button "OK" at bounding box center [765, 588] width 44 height 27
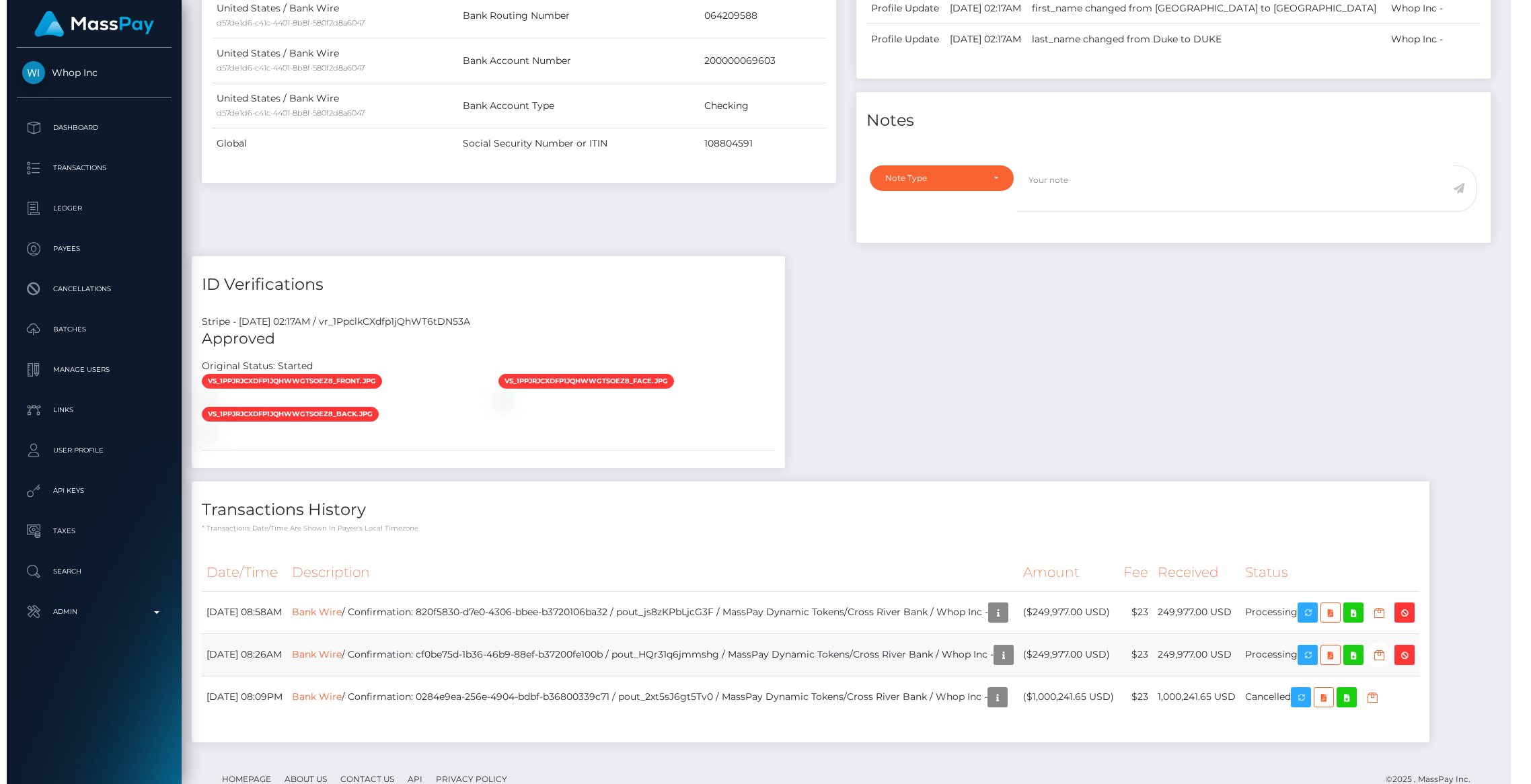
scroll to position [672458, 672243]
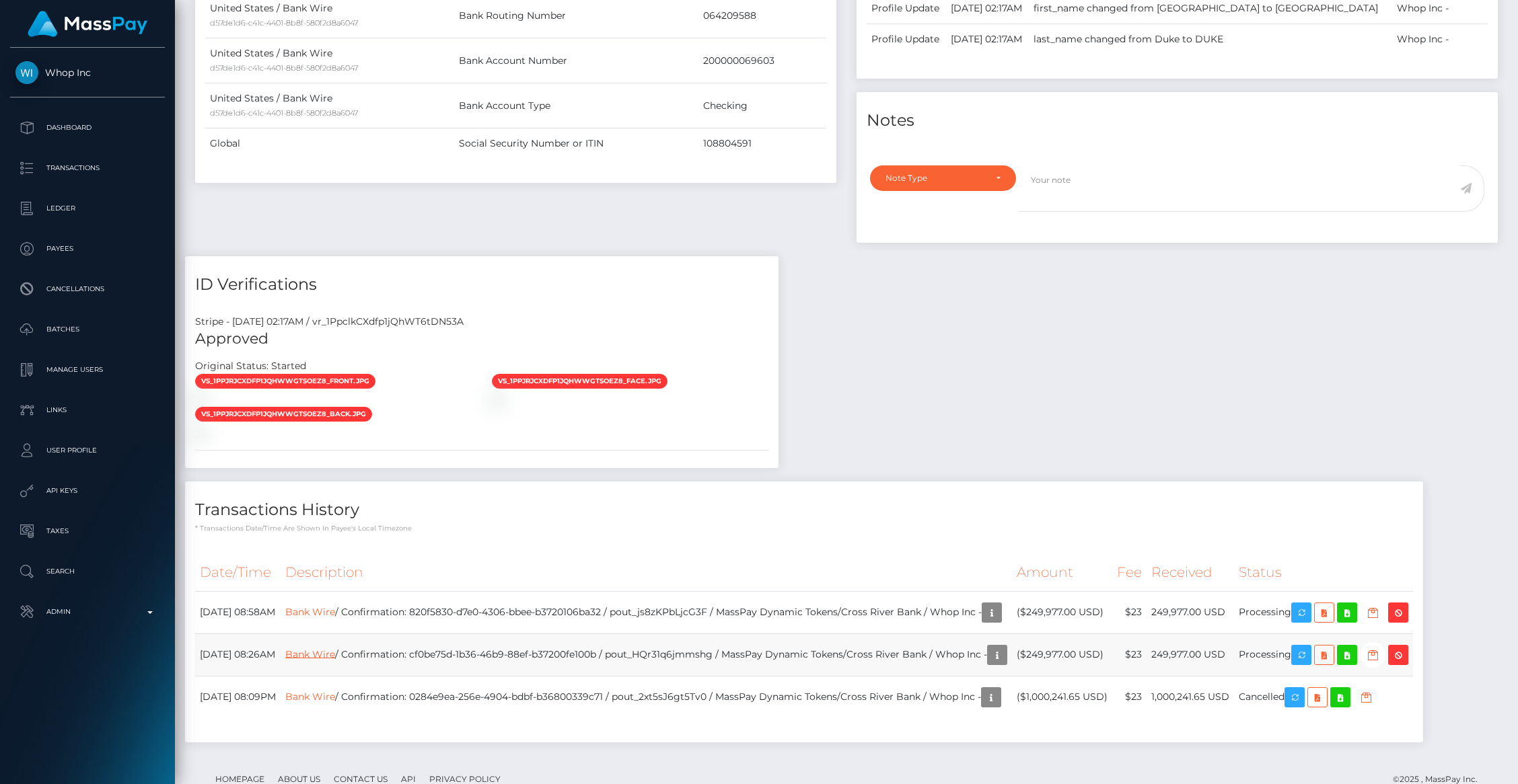
click at [335, 647] on link "Bank Wire" at bounding box center [310, 653] width 50 height 12
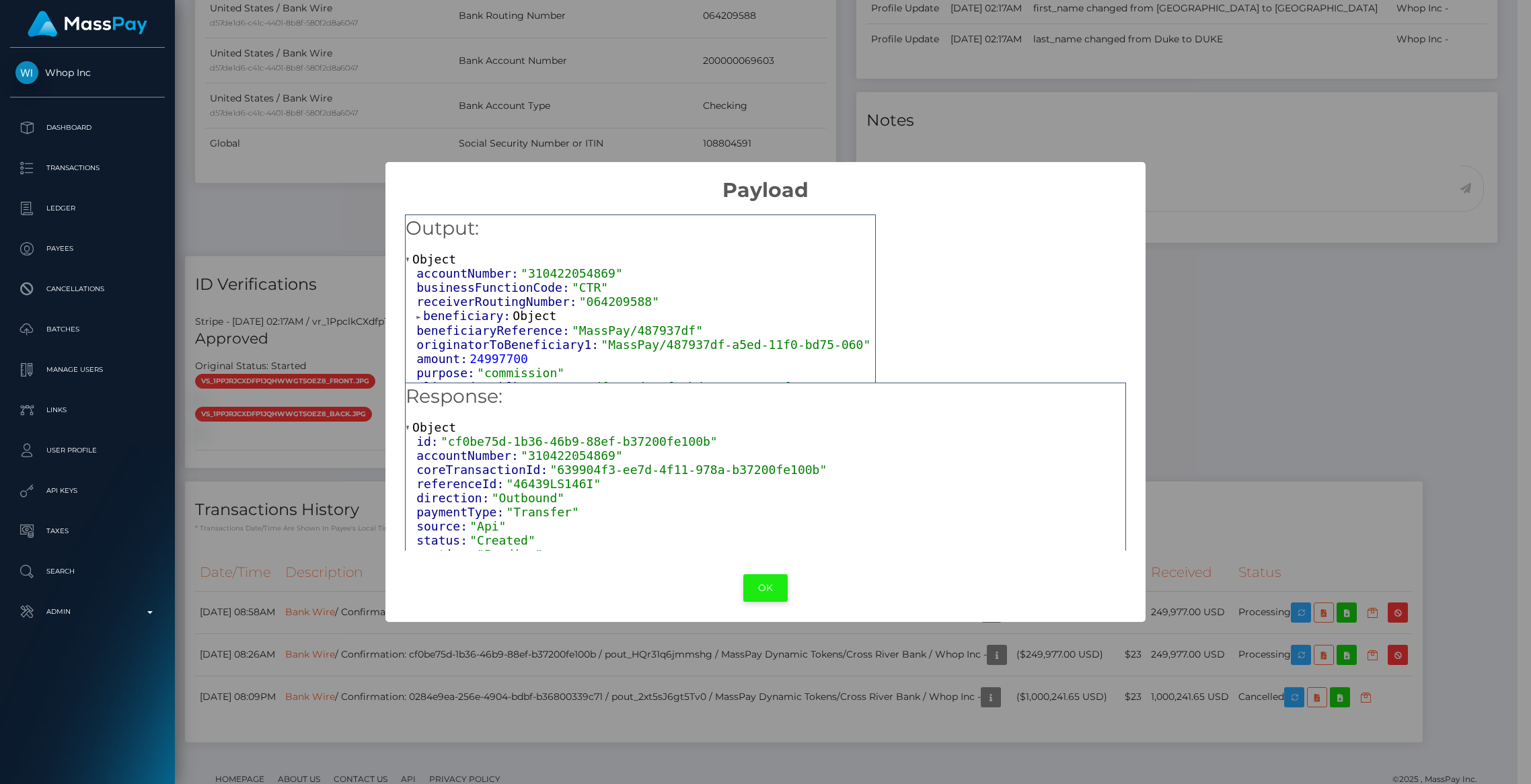
click at [766, 587] on button "OK" at bounding box center [765, 588] width 44 height 27
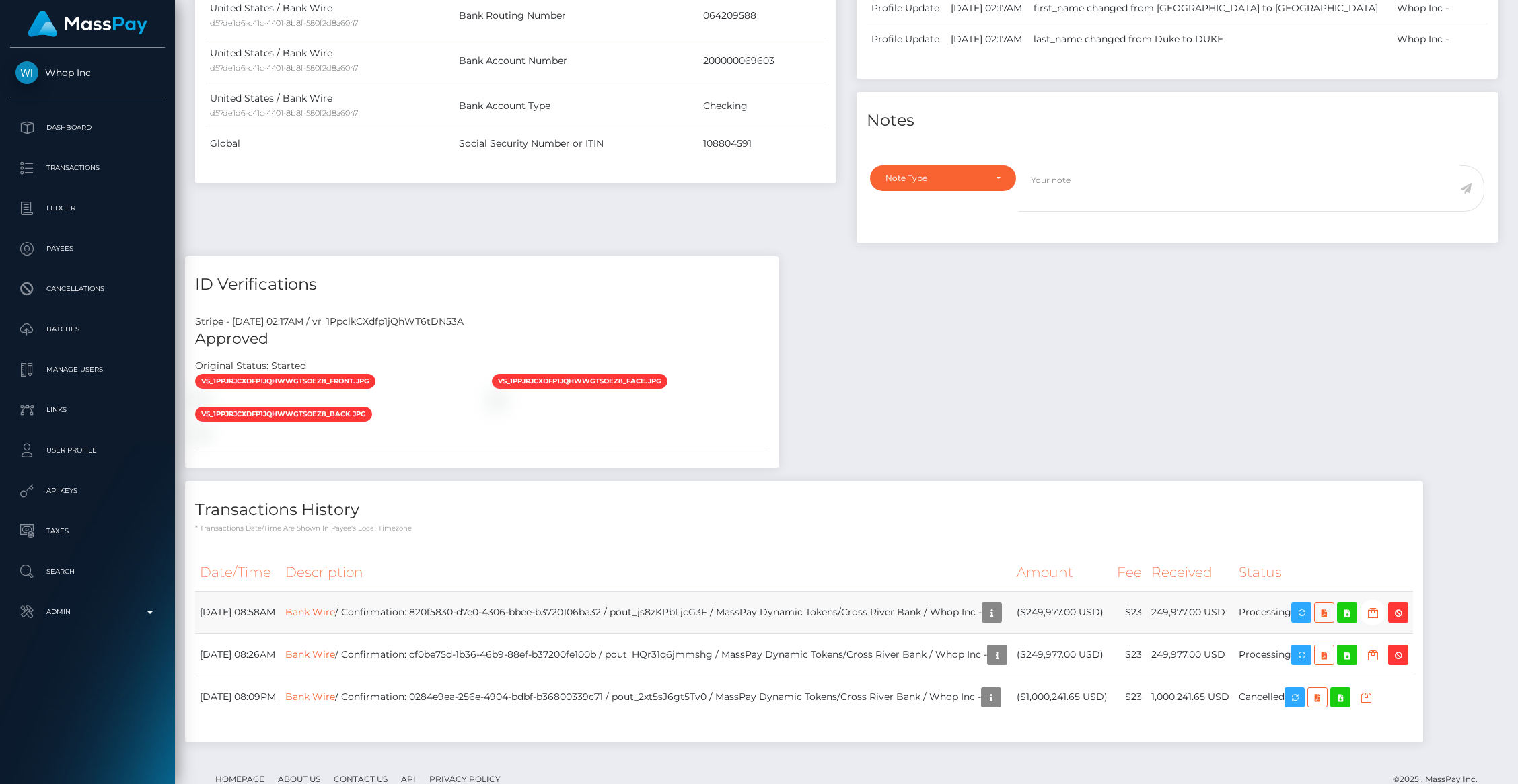
click at [719, 592] on td "Bank Wire / Confirmation: 820f5830-d7e0-4306-bbee-b3720106ba32 / pout_js8zKPbLj…" at bounding box center [646, 612] width 732 height 42
copy td "pout_js8zKPbLjcG3F"
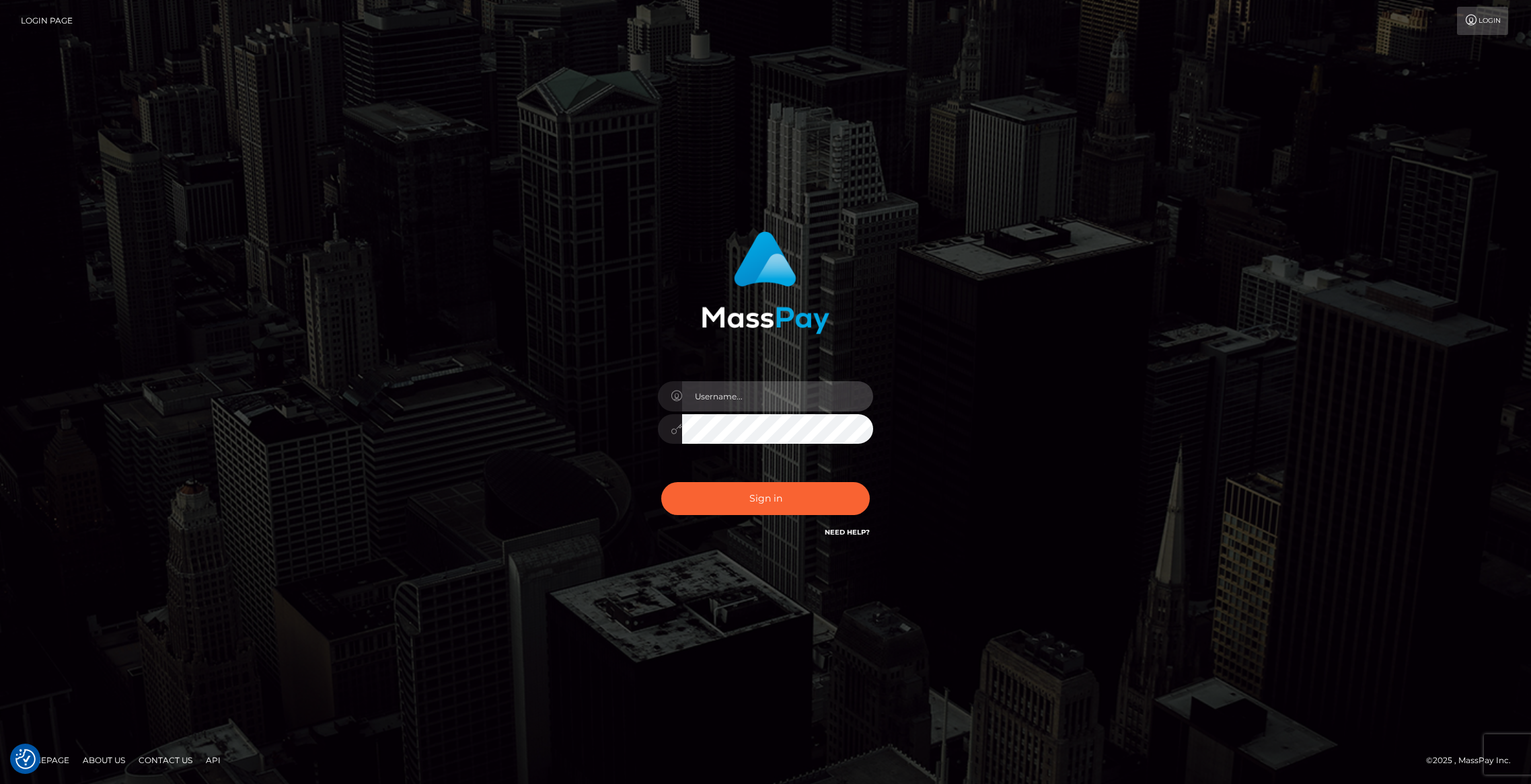
type input "brentg"
click at [724, 497] on button "Sign in" at bounding box center [766, 499] width 209 height 33
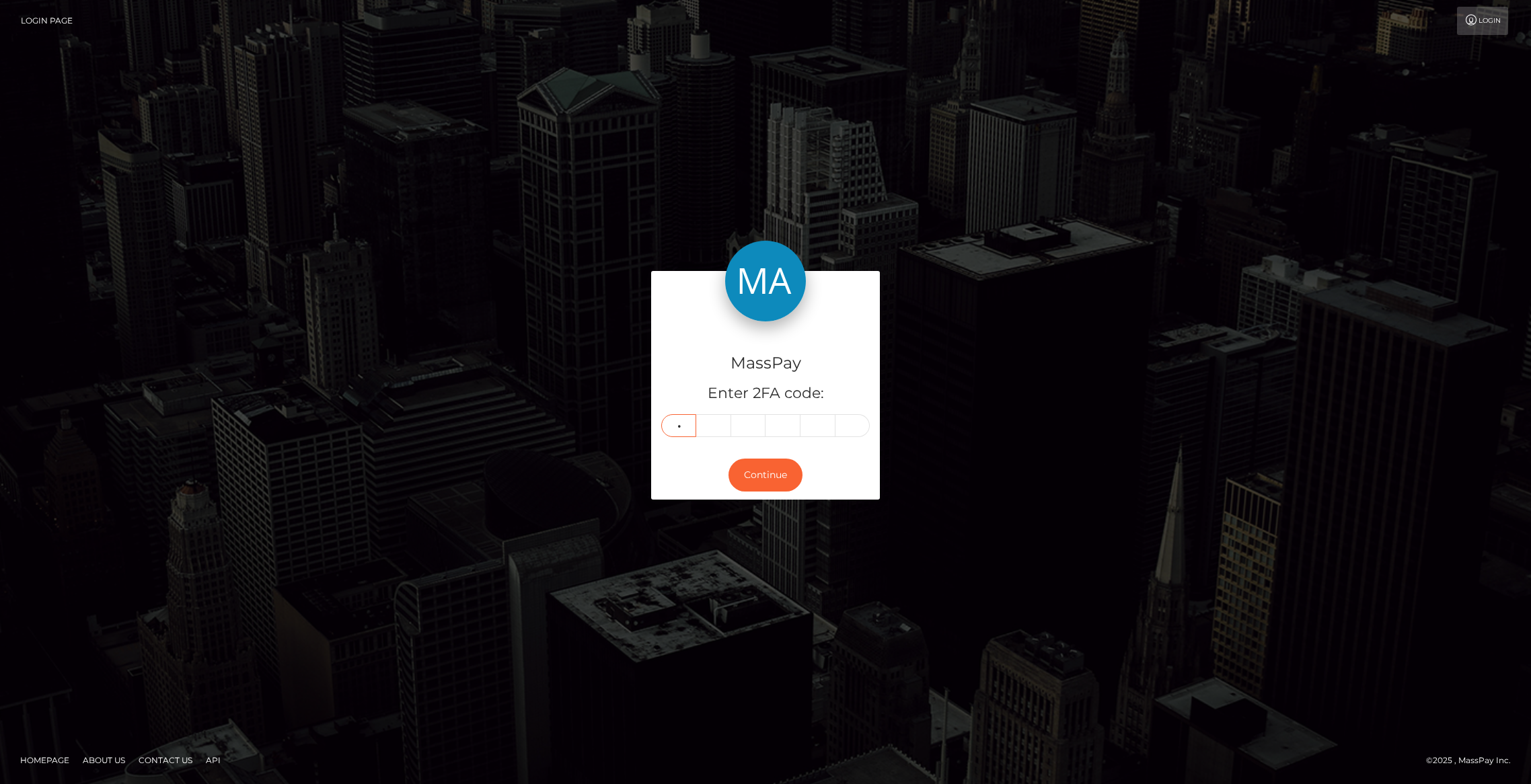
type input "3"
type input "9"
type input "3"
type input "9"
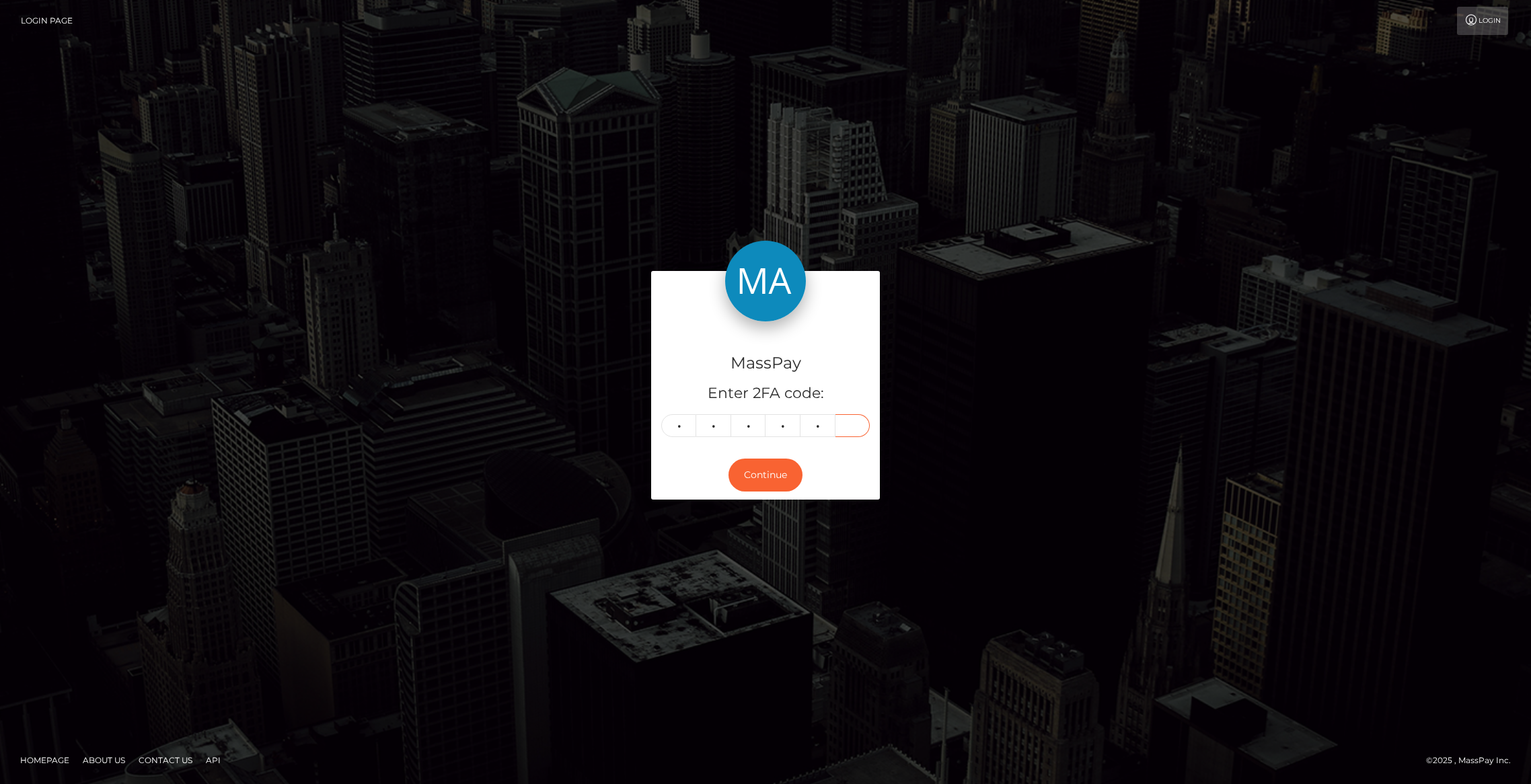
type input "0"
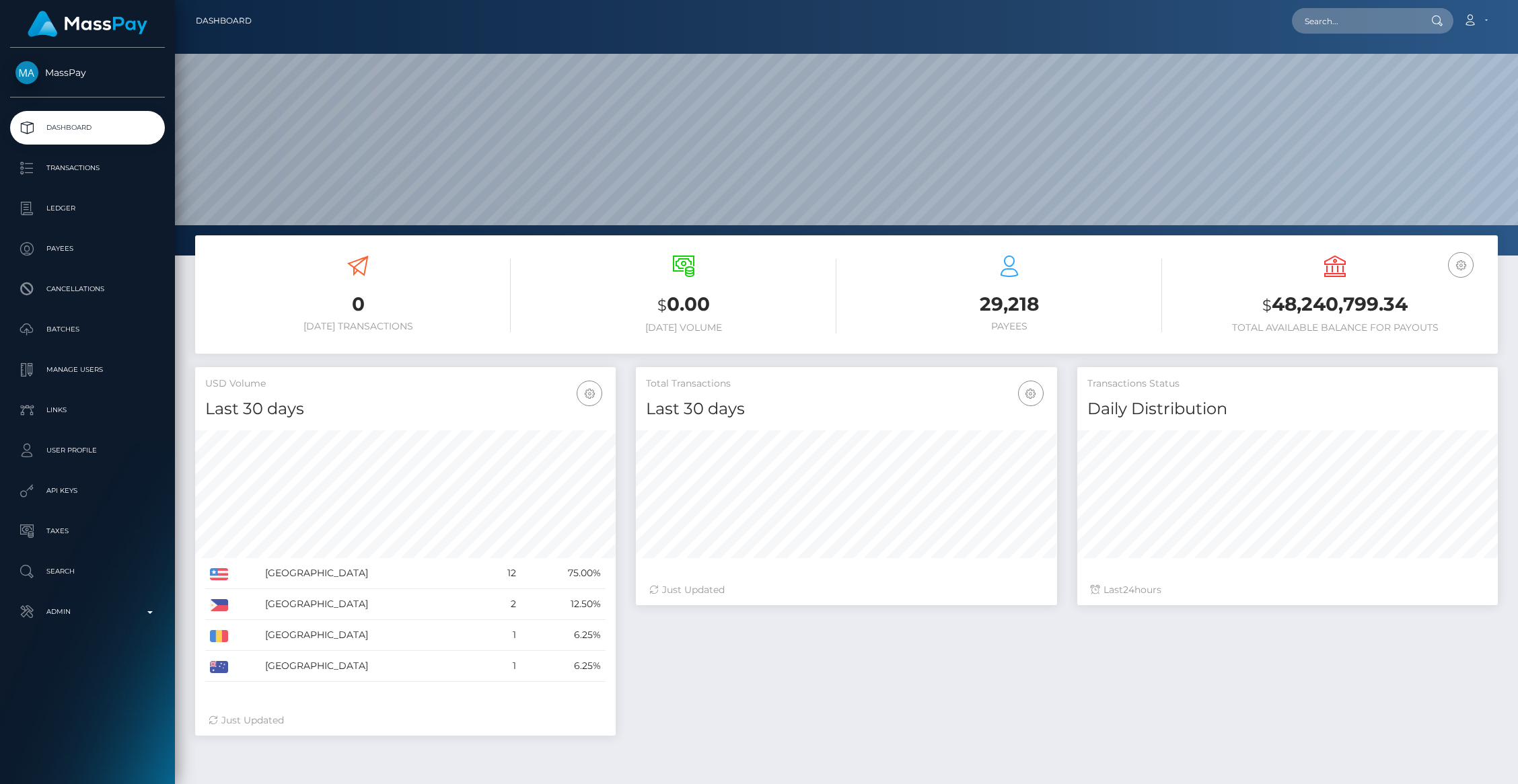
scroll to position [238, 421]
click at [1327, 19] on input "text" at bounding box center [1356, 21] width 127 height 25
paste input "pout_4nIJR86o3xzq5"
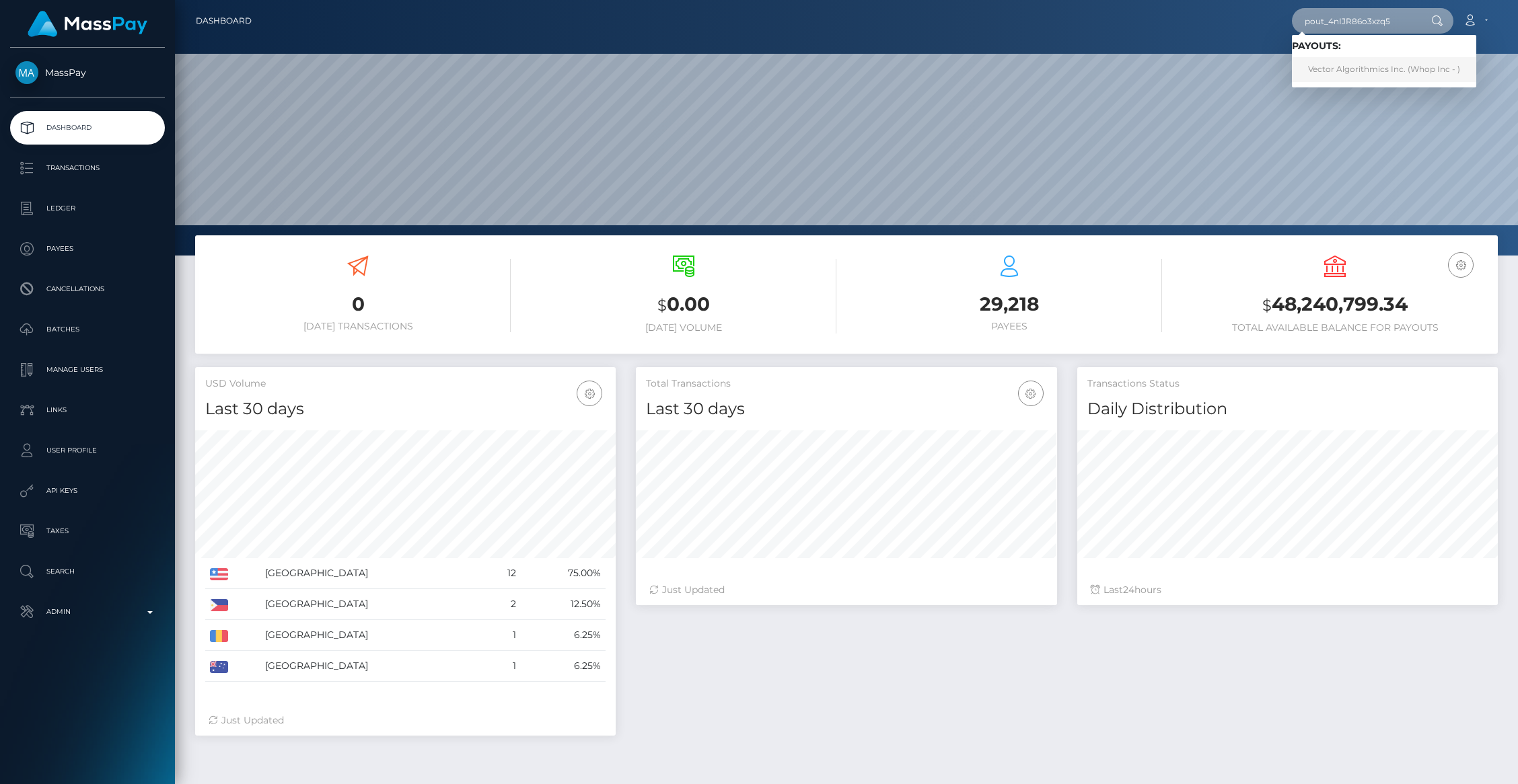
type input "pout_4nIJR86o3xzq5"
click at [1364, 62] on link "Vector Algorithmics Inc. (Whop Inc - )" at bounding box center [1384, 69] width 185 height 24
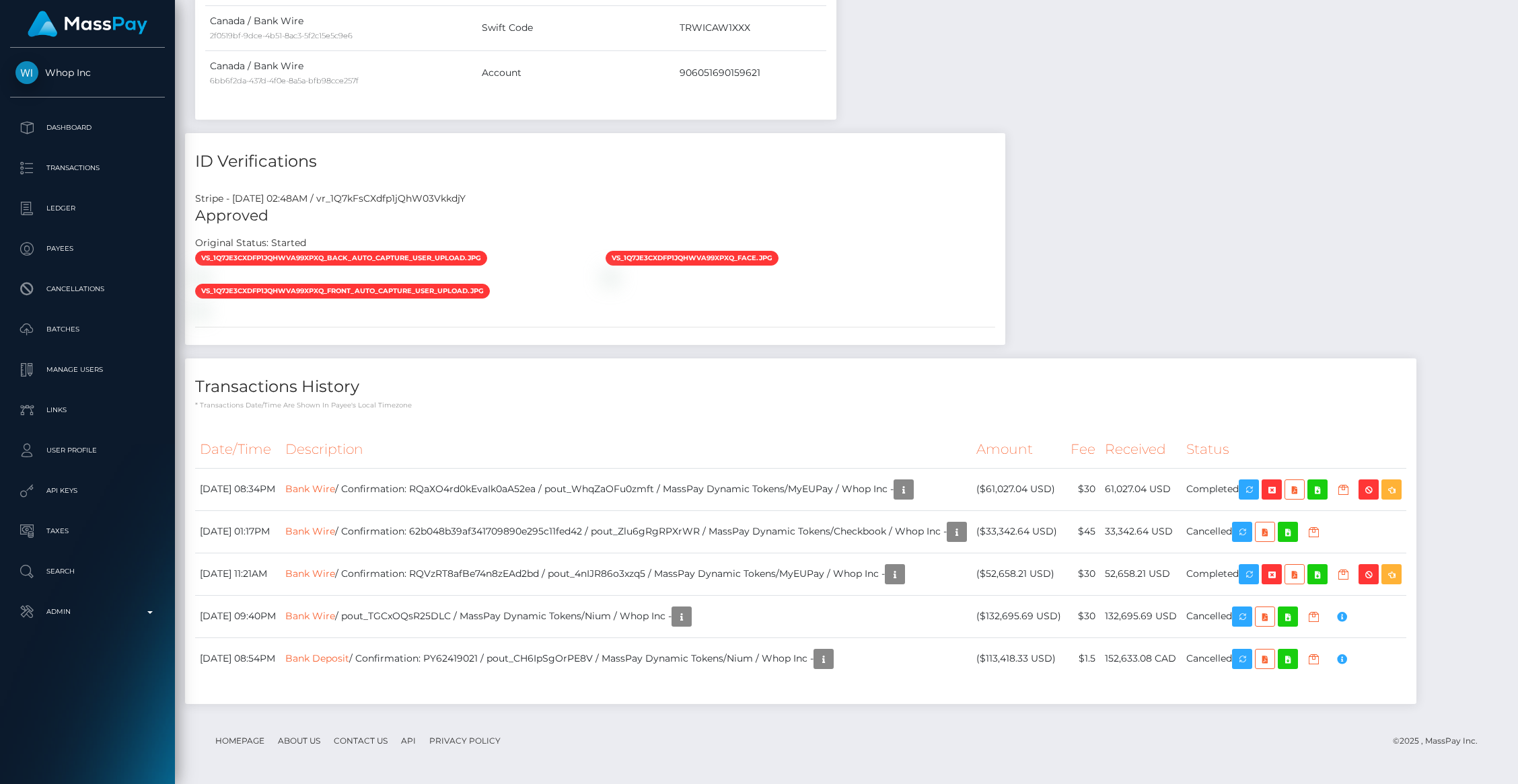
scroll to position [1281, 0]
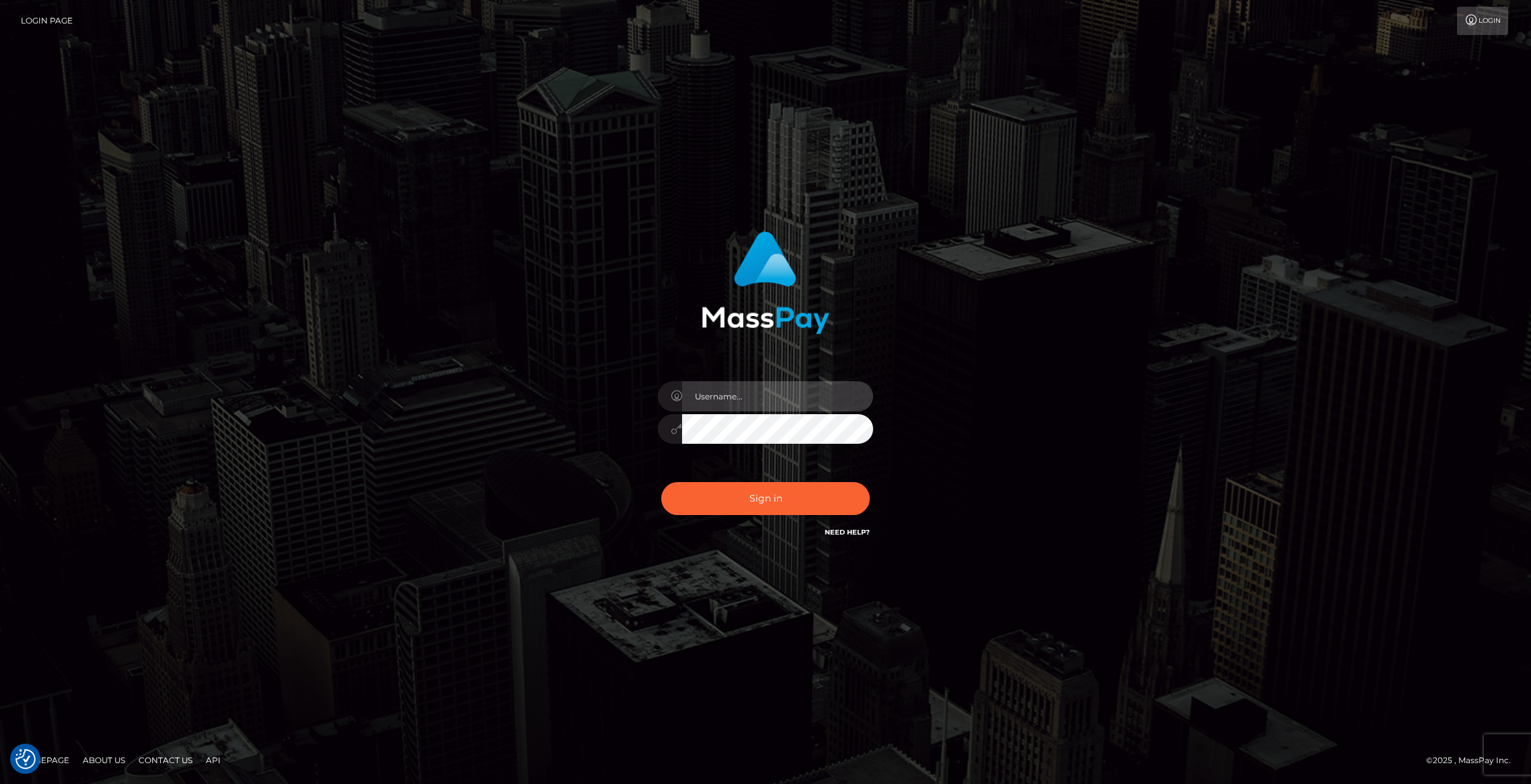
type input "brentg"
click at [798, 507] on button "Sign in" at bounding box center [766, 499] width 209 height 33
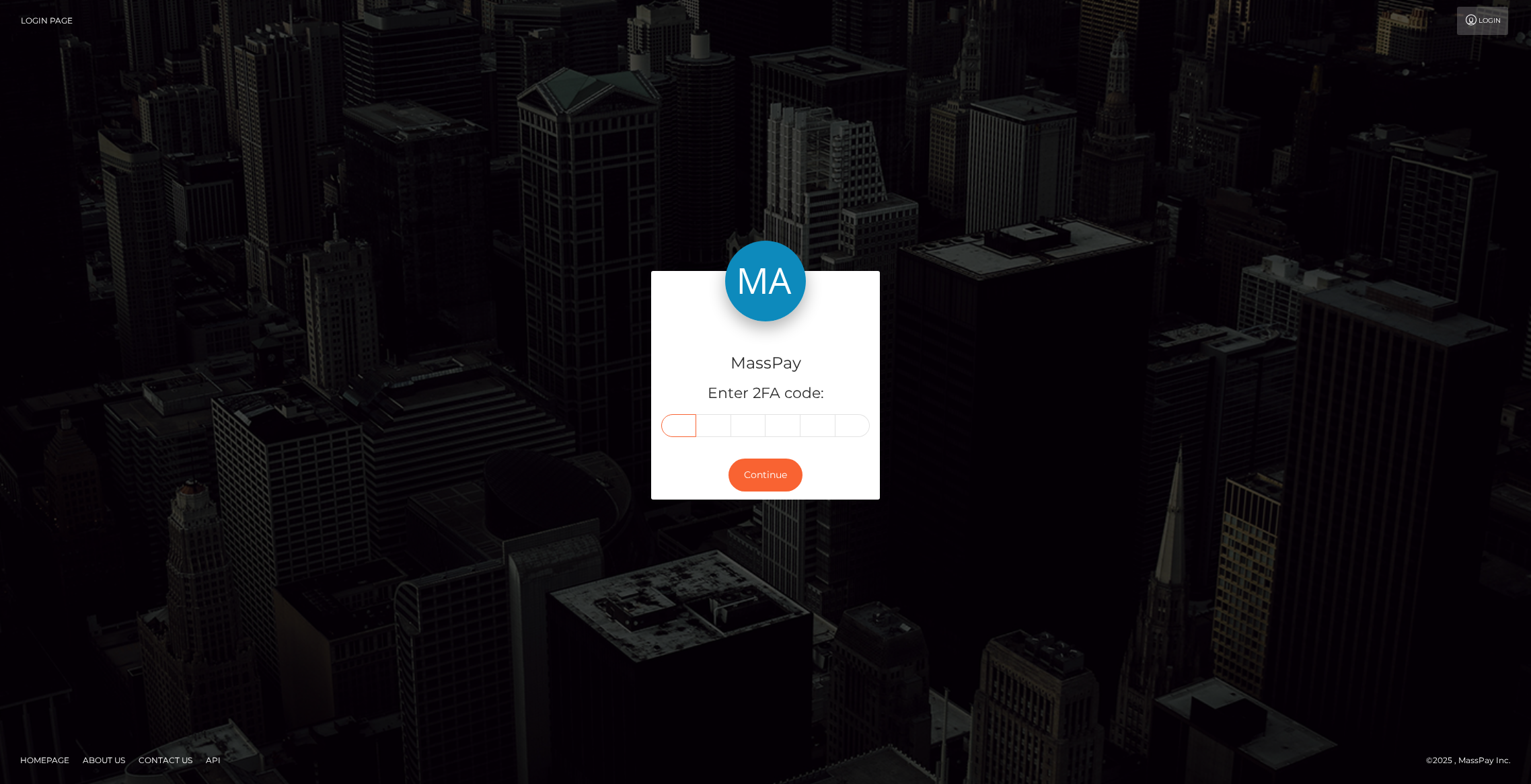
paste input "2"
type input "2"
type input "6"
type input "7"
type input "4"
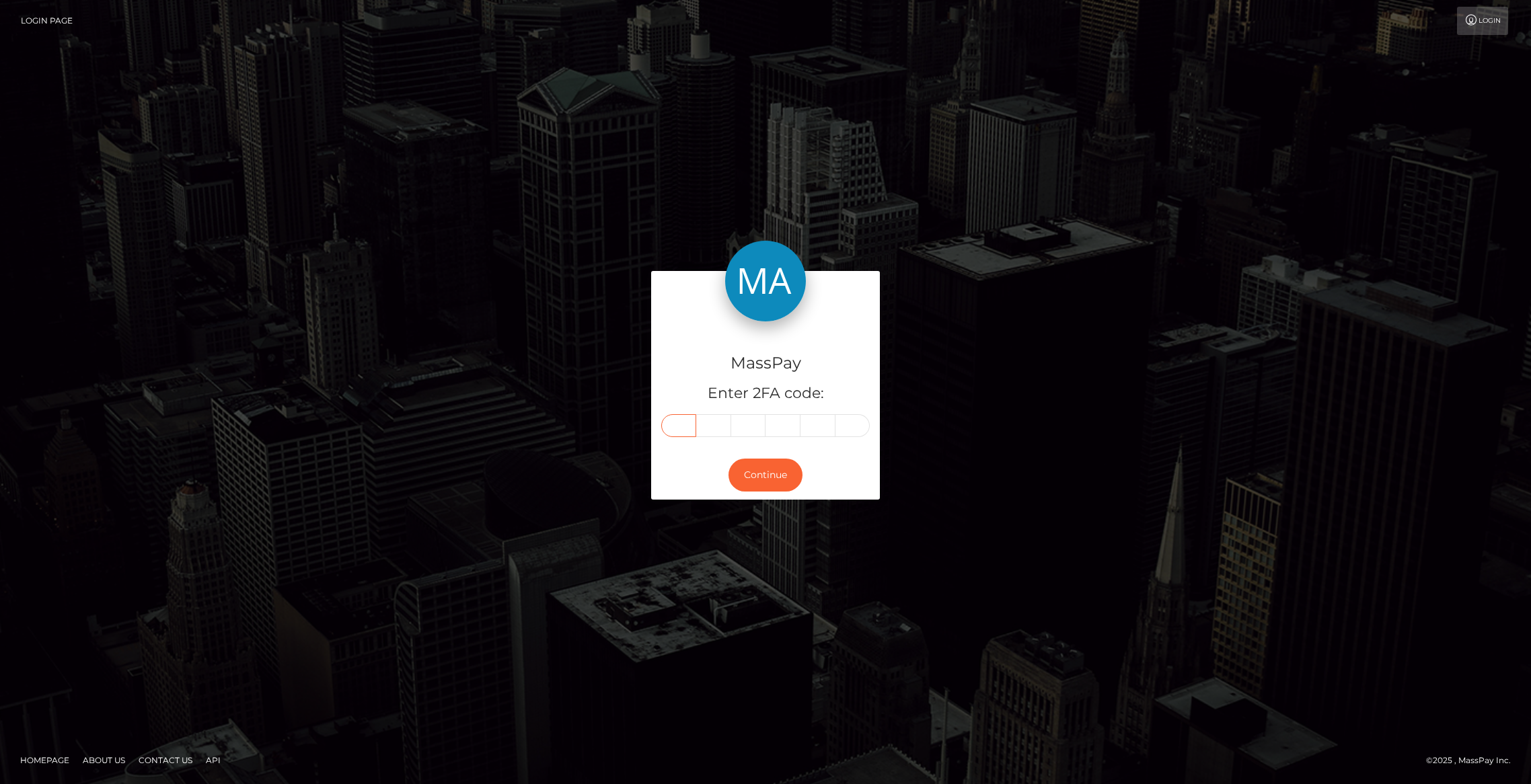
type input "5"
type input "9"
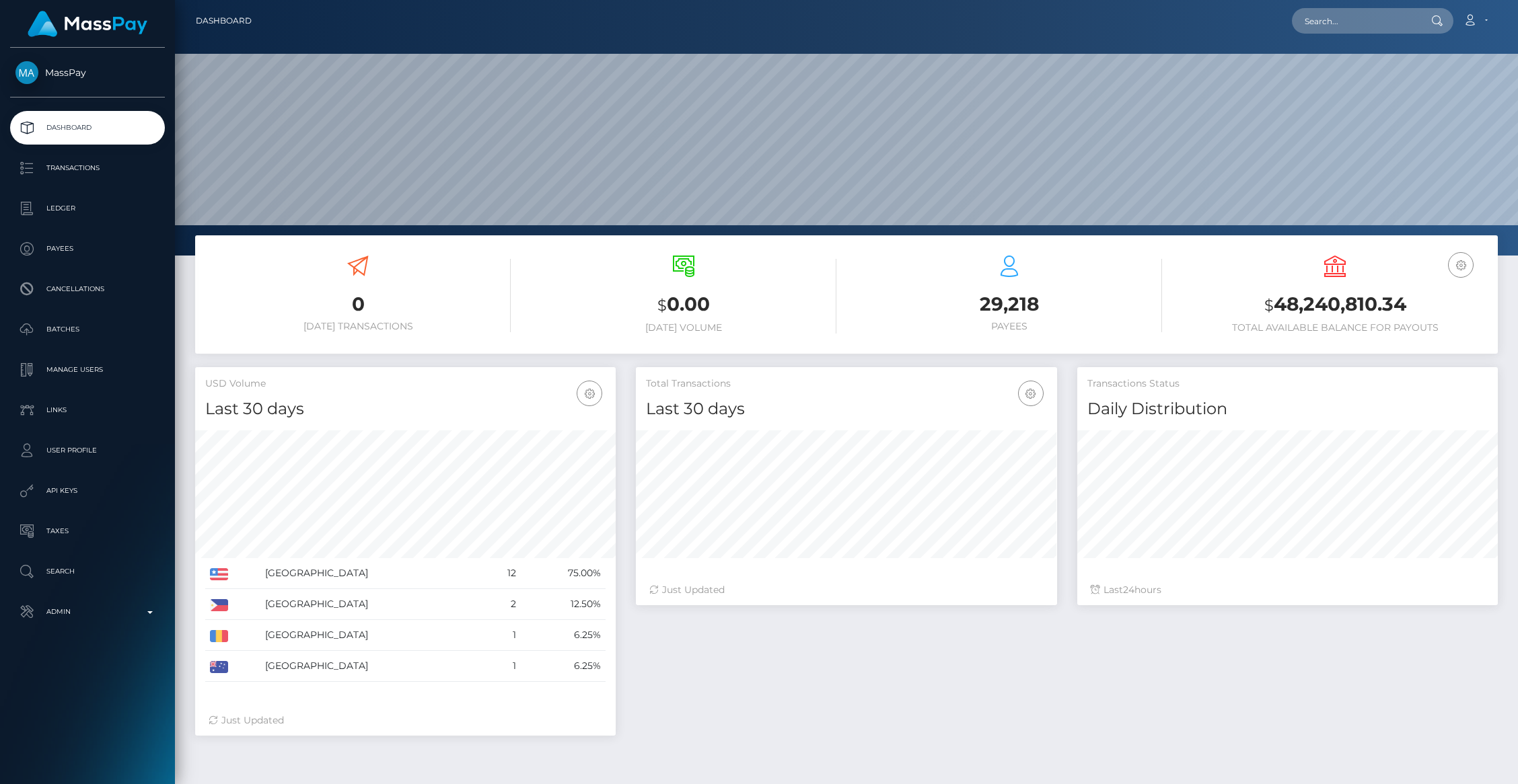
scroll to position [238, 421]
click at [1358, 40] on nav "Dashboard Loading... Loading... Account Edit Profile" at bounding box center [846, 21] width 1343 height 42
click at [1351, 27] on input "text" at bounding box center [1356, 21] width 127 height 25
paste input "pout_ROtcmlC8xxSdT"
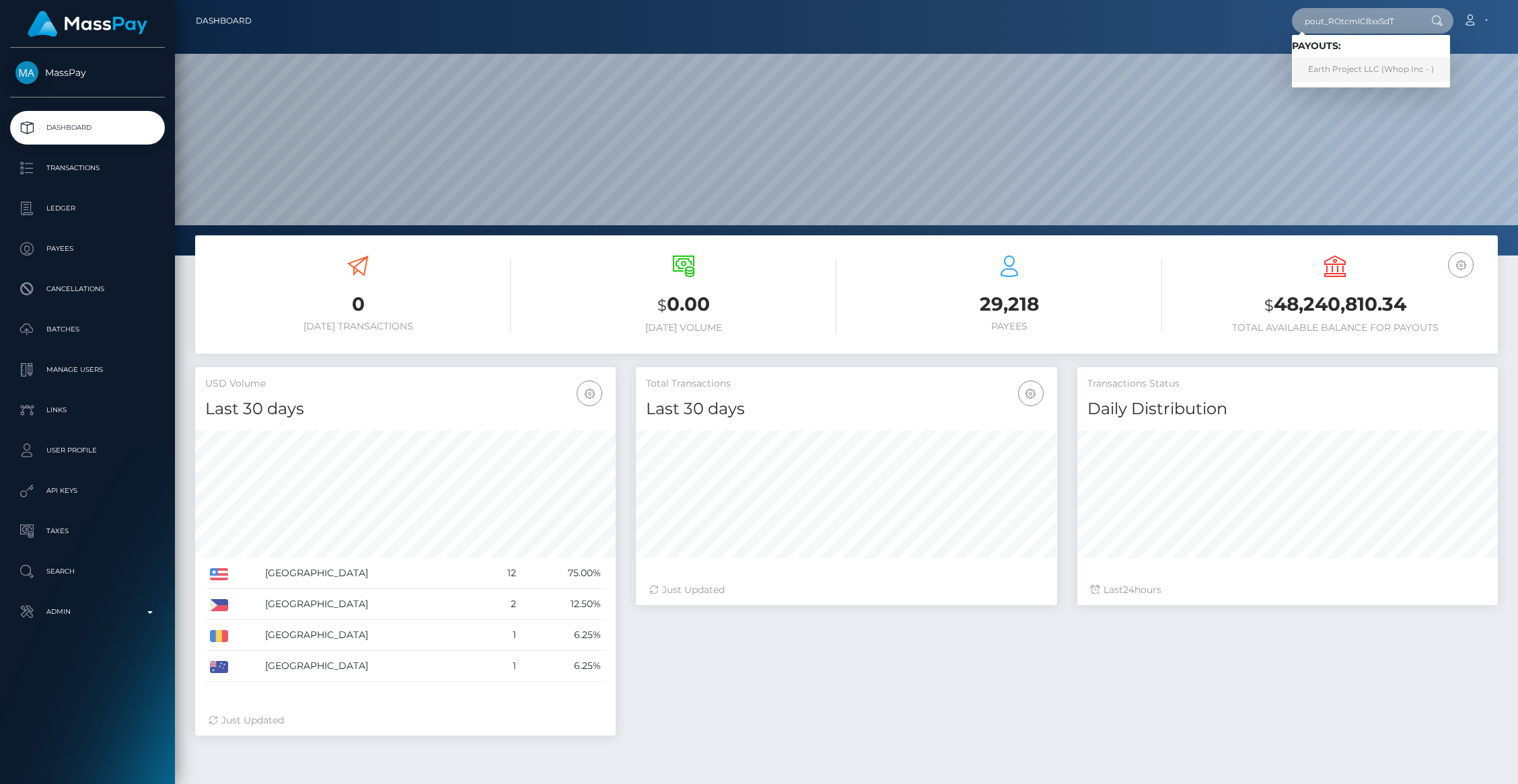
type input "pout_ROtcmlC8xxSdT"
click at [1363, 64] on link "Earth Project LLC (Whop Inc - )" at bounding box center [1371, 69] width 158 height 24
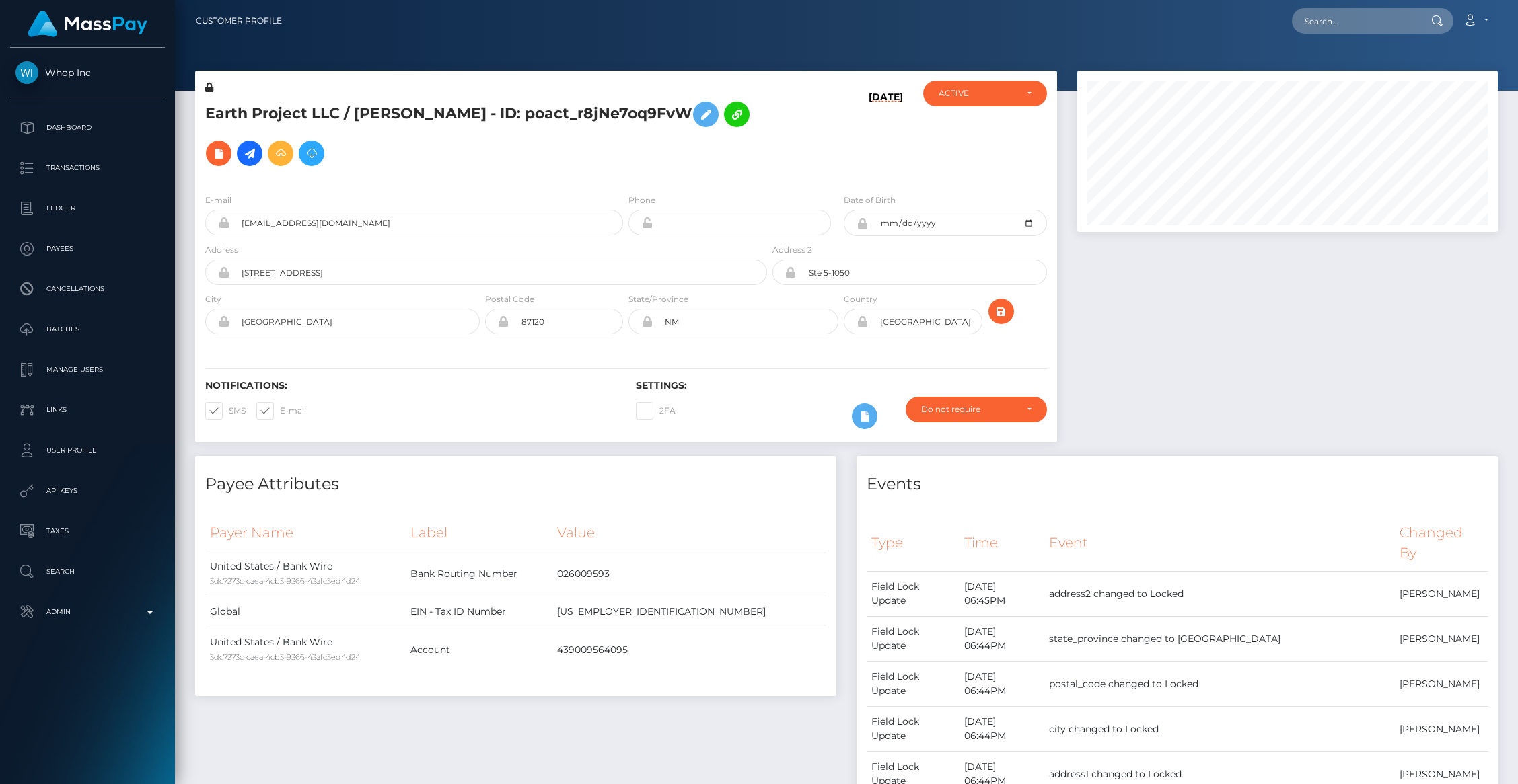
scroll to position [161, 421]
click at [1253, 320] on div at bounding box center [1287, 263] width 441 height 386
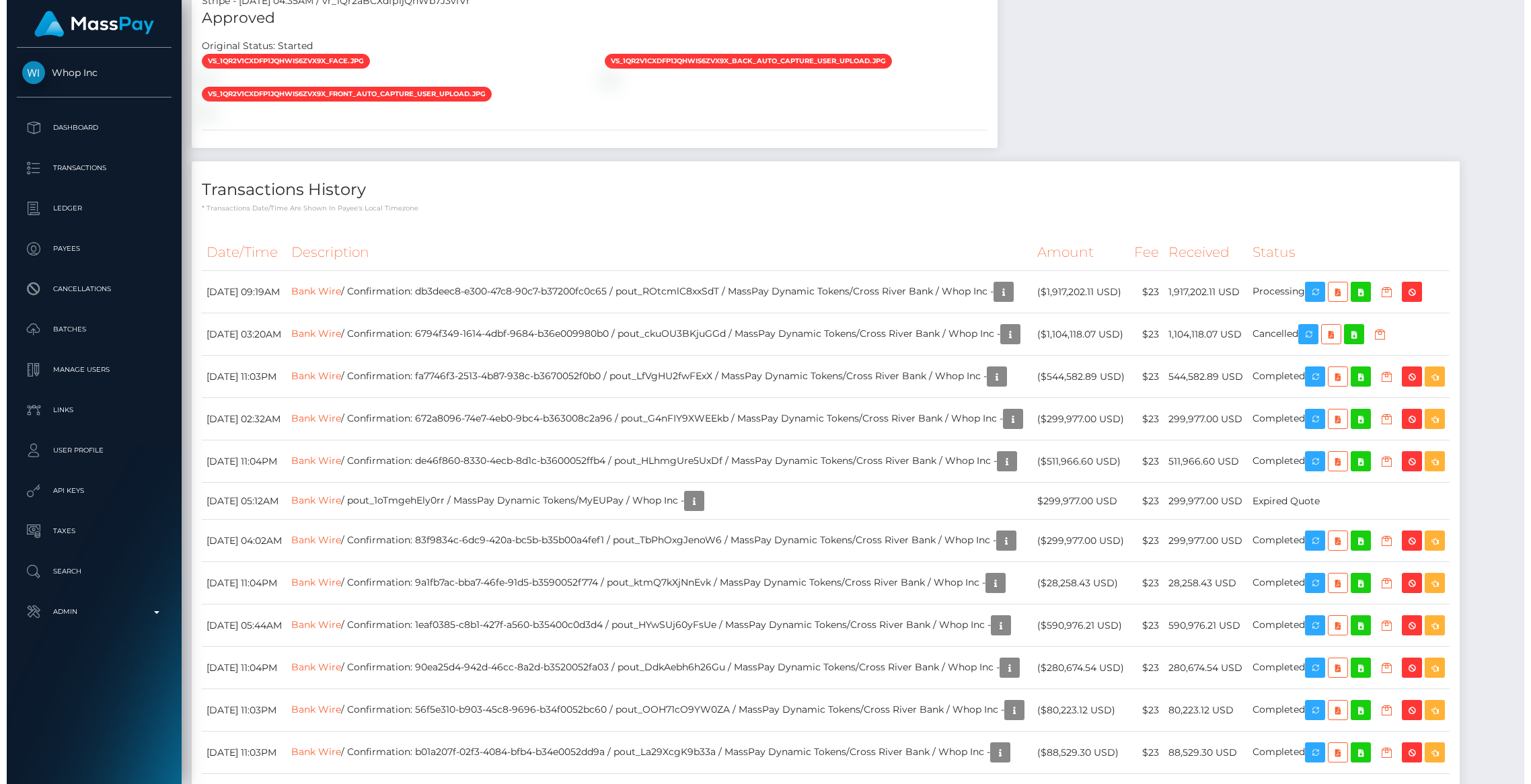
scroll to position [1836, 0]
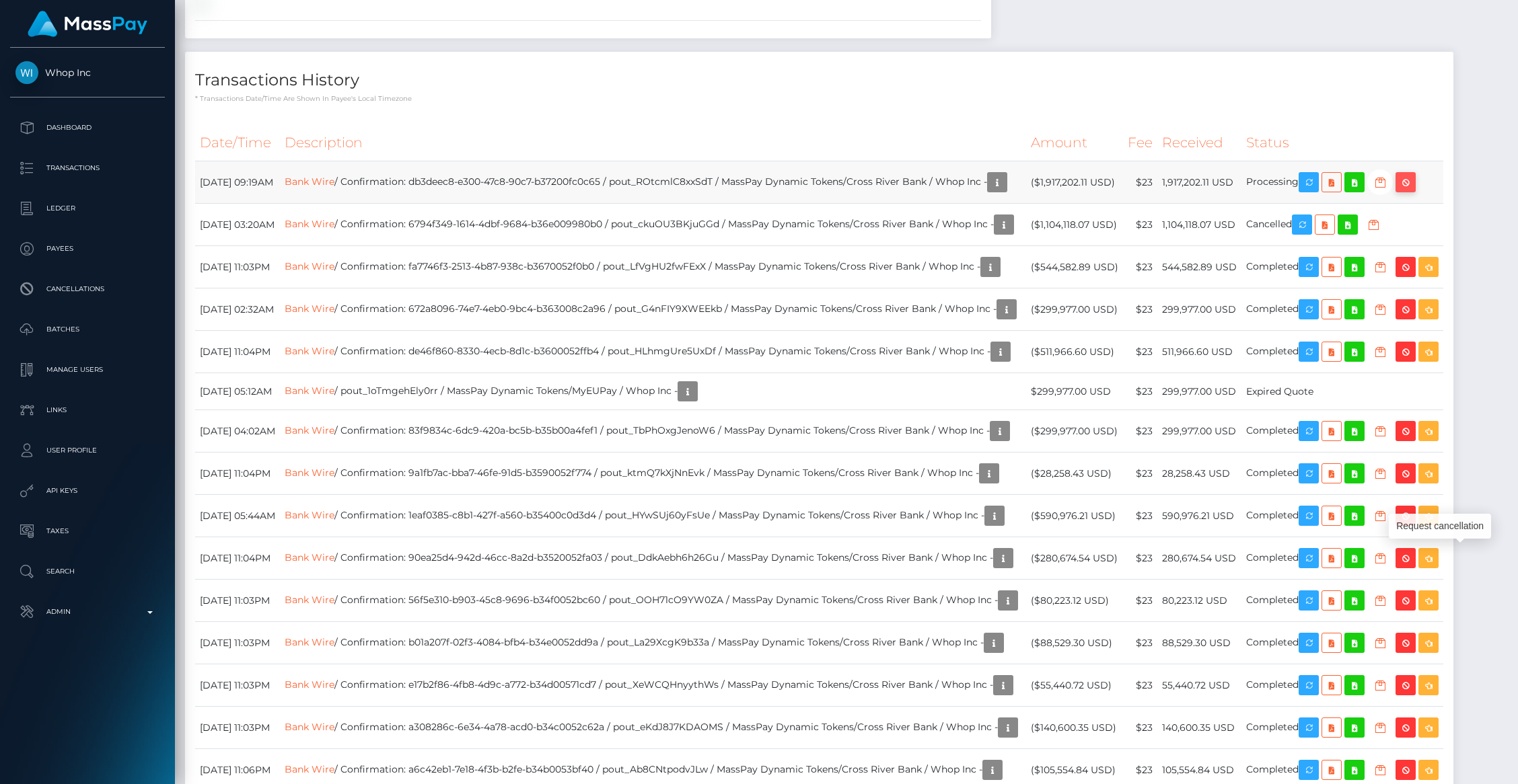
click at [1413, 191] on icon "button" at bounding box center [1406, 182] width 17 height 17
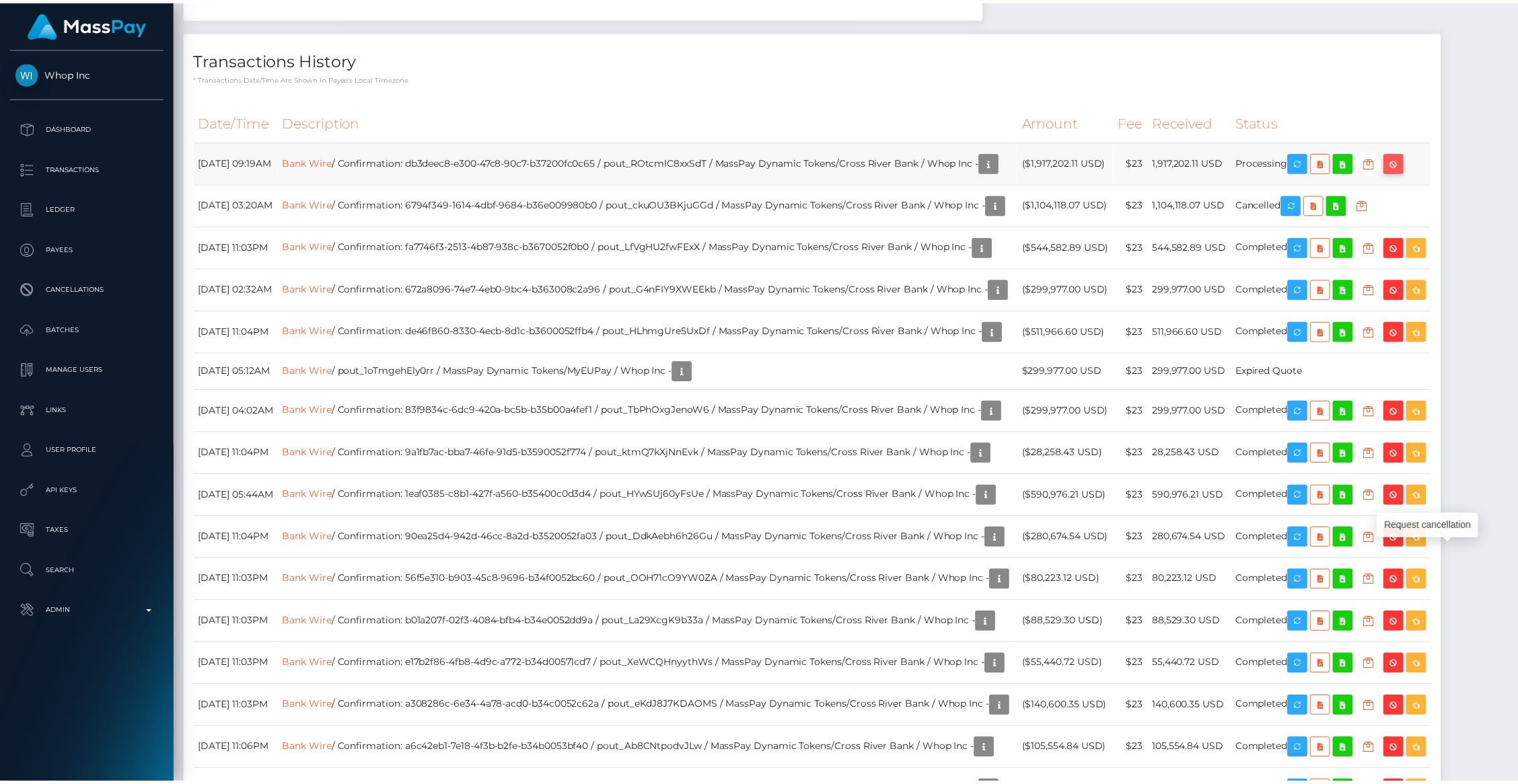
scroll to position [672458, 672539]
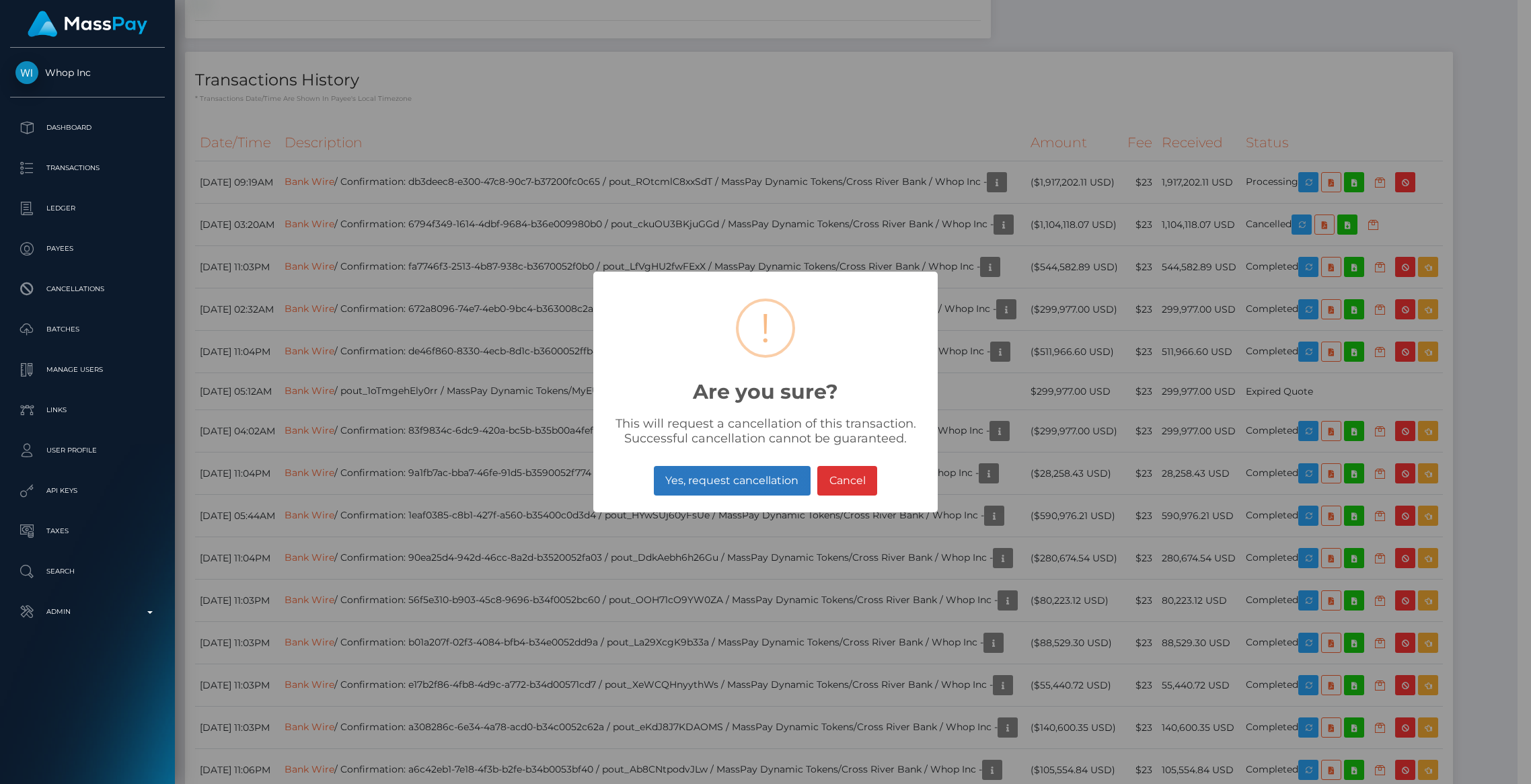
click at [754, 479] on button "Yes, request cancellation" at bounding box center [732, 480] width 157 height 29
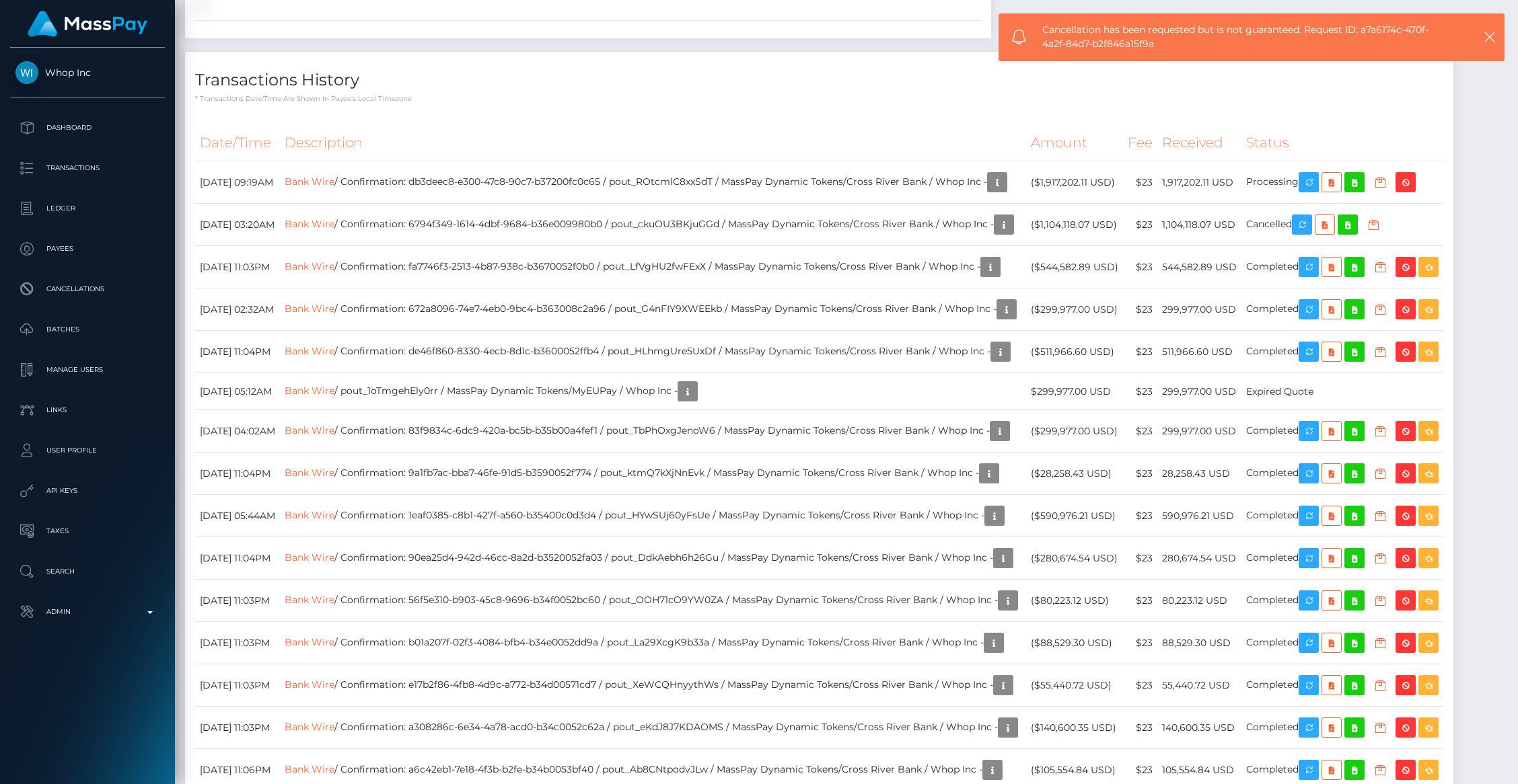
click at [1063, 44] on span "Cancellation has been requested but is not guaranteed. Request ID: a7a6174c-470…" at bounding box center [1242, 36] width 400 height 28
copy span "Cancellation has been requested but is not guaranteed. Request ID: a7a6174c-470…"
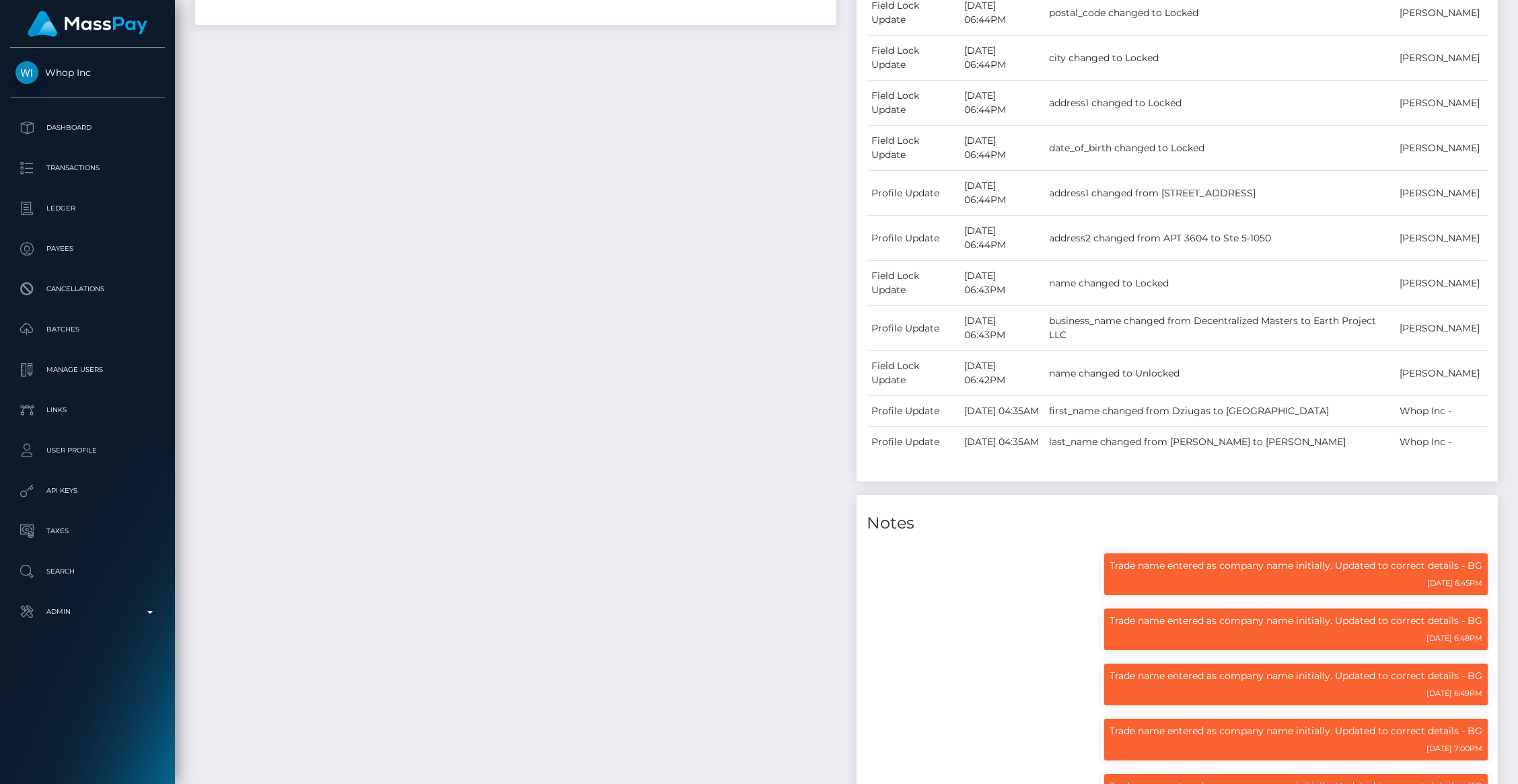
scroll to position [0, 0]
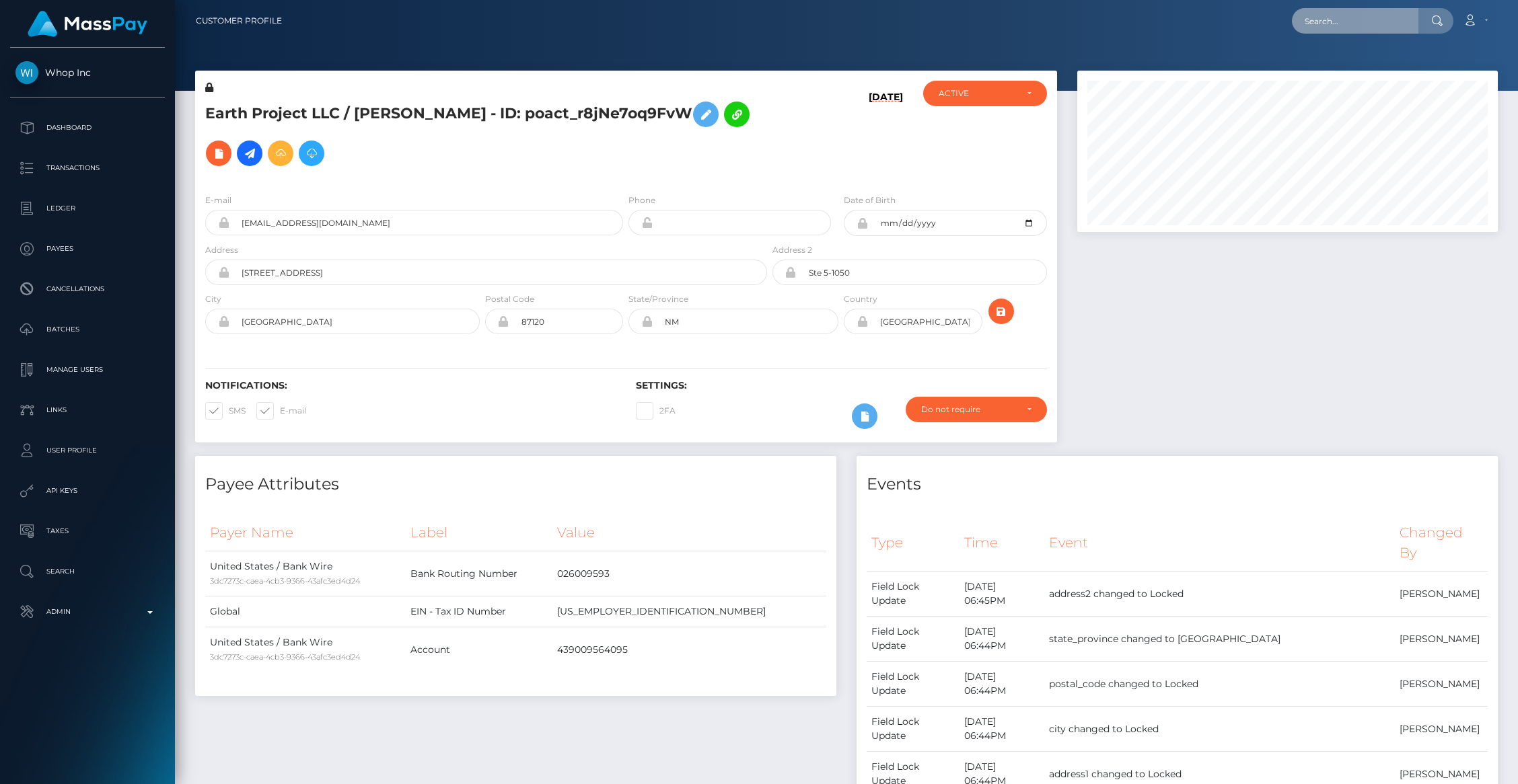
click at [1336, 21] on input "text" at bounding box center [1356, 21] width 127 height 25
paste input "a7a6174c-470f-4a2f-84d7-b2f846a15f9a"
type input "a7a6174c-470f-4a2f-84d7-b2f846a15f9a"
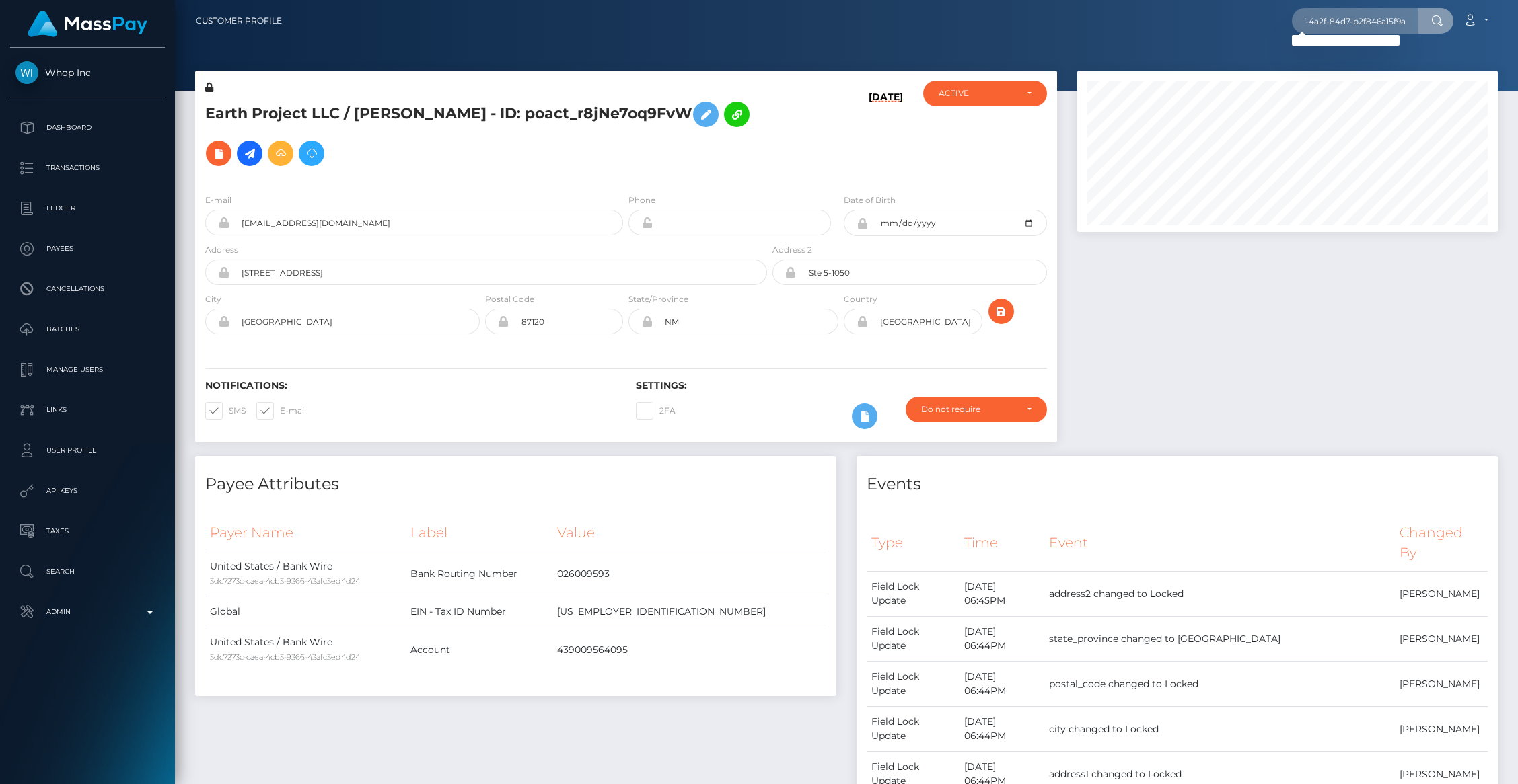
click at [1076, 43] on div at bounding box center [846, 45] width 1343 height 91
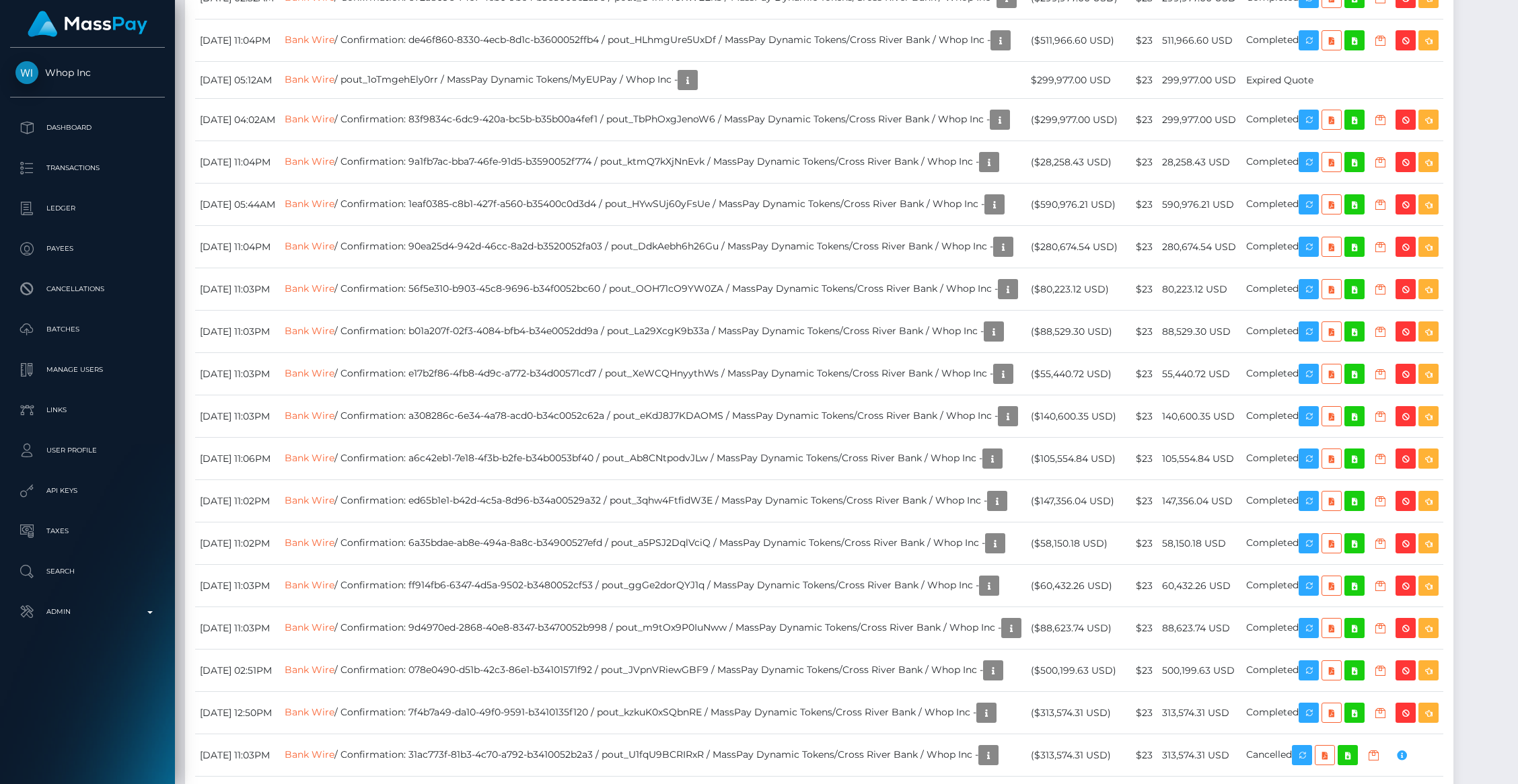
scroll to position [2075, 0]
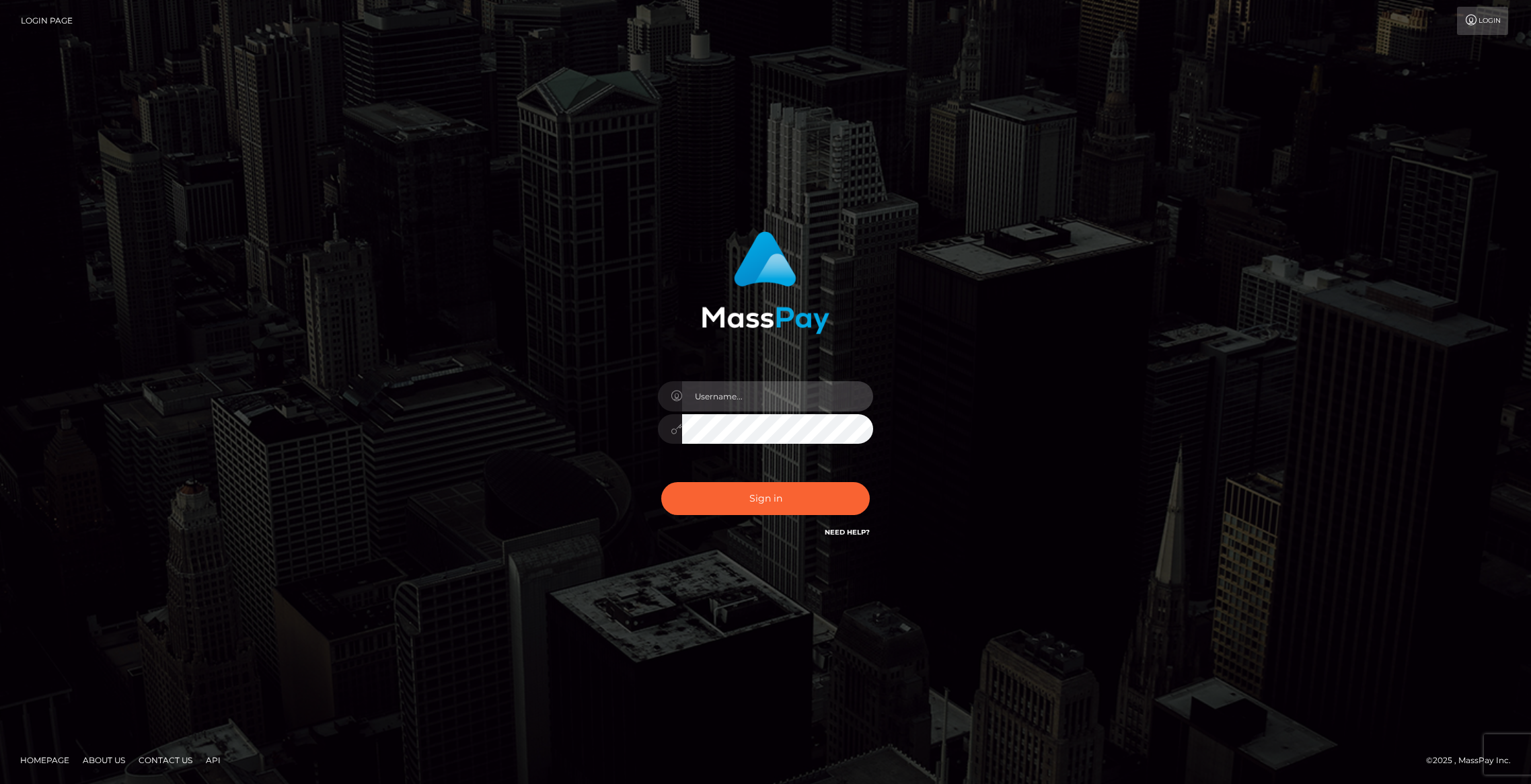
type input "brentg"
click at [735, 475] on div "Sign in Need Help?" at bounding box center [765, 504] width 235 height 60
click at [729, 492] on button "Sign in" at bounding box center [766, 499] width 209 height 33
type input "brentg"
click at [798, 489] on button "Sign in" at bounding box center [766, 499] width 209 height 33
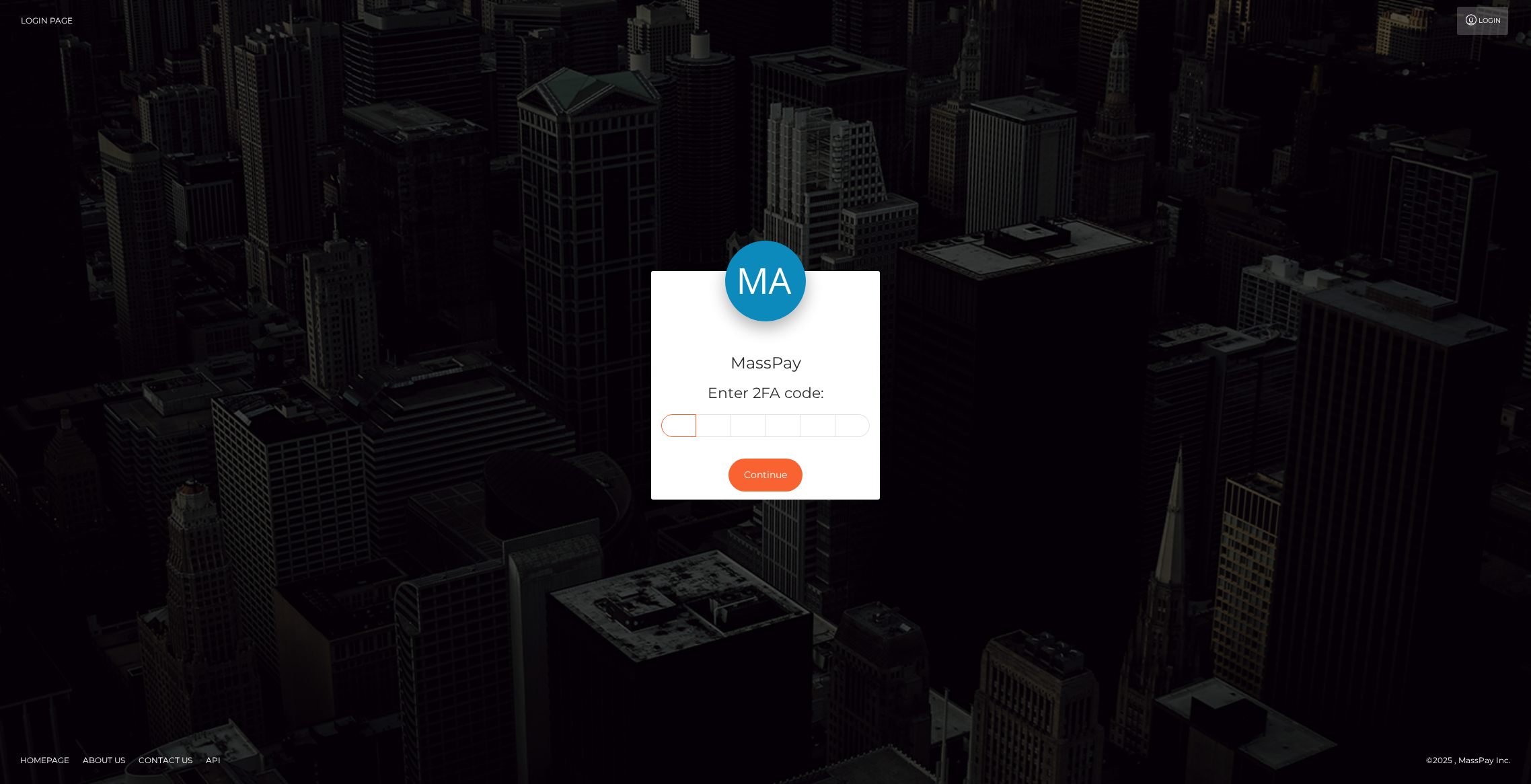
paste input "5"
type input "5"
type input "2"
type input "5"
type input "9"
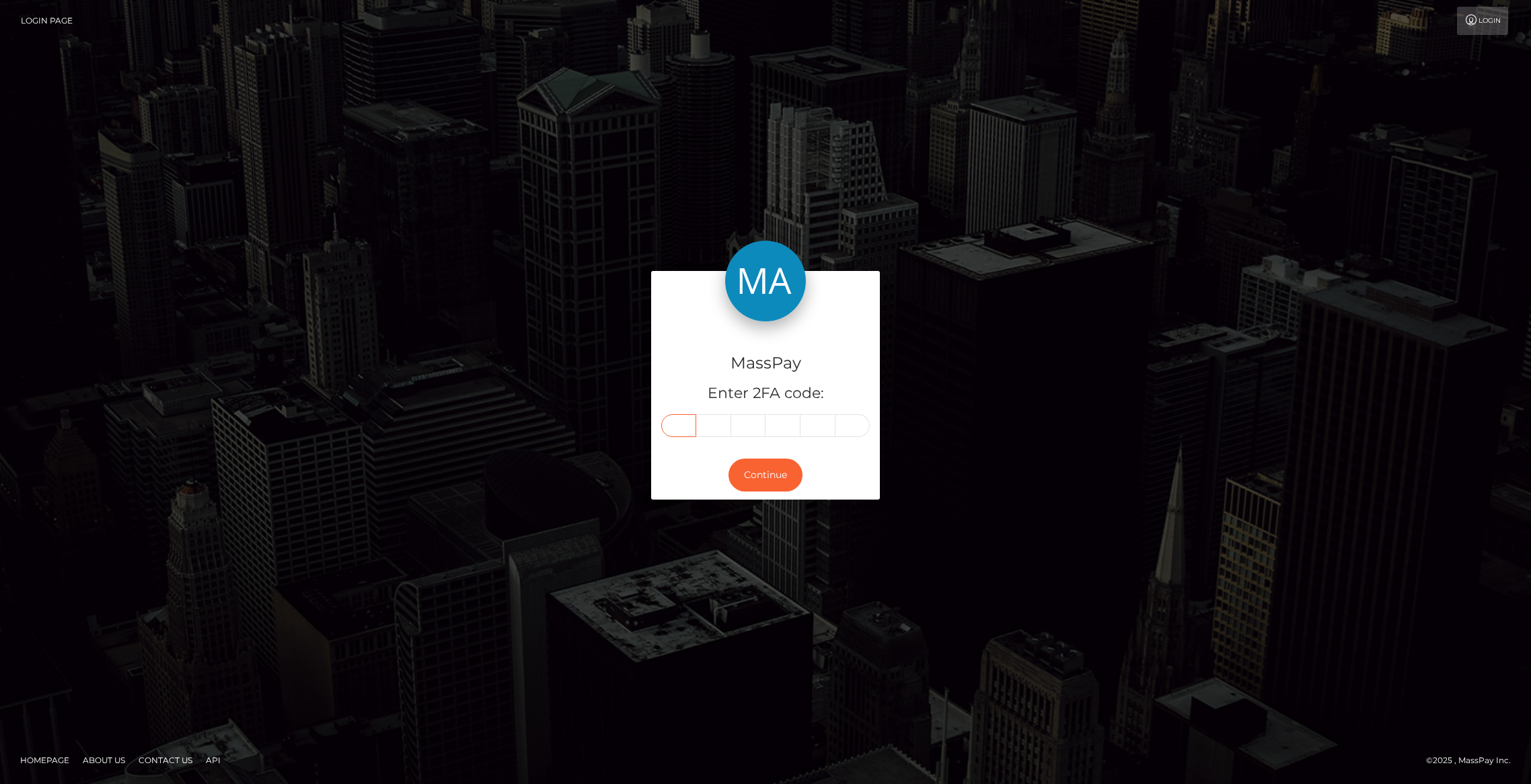
type input "0"
type input "9"
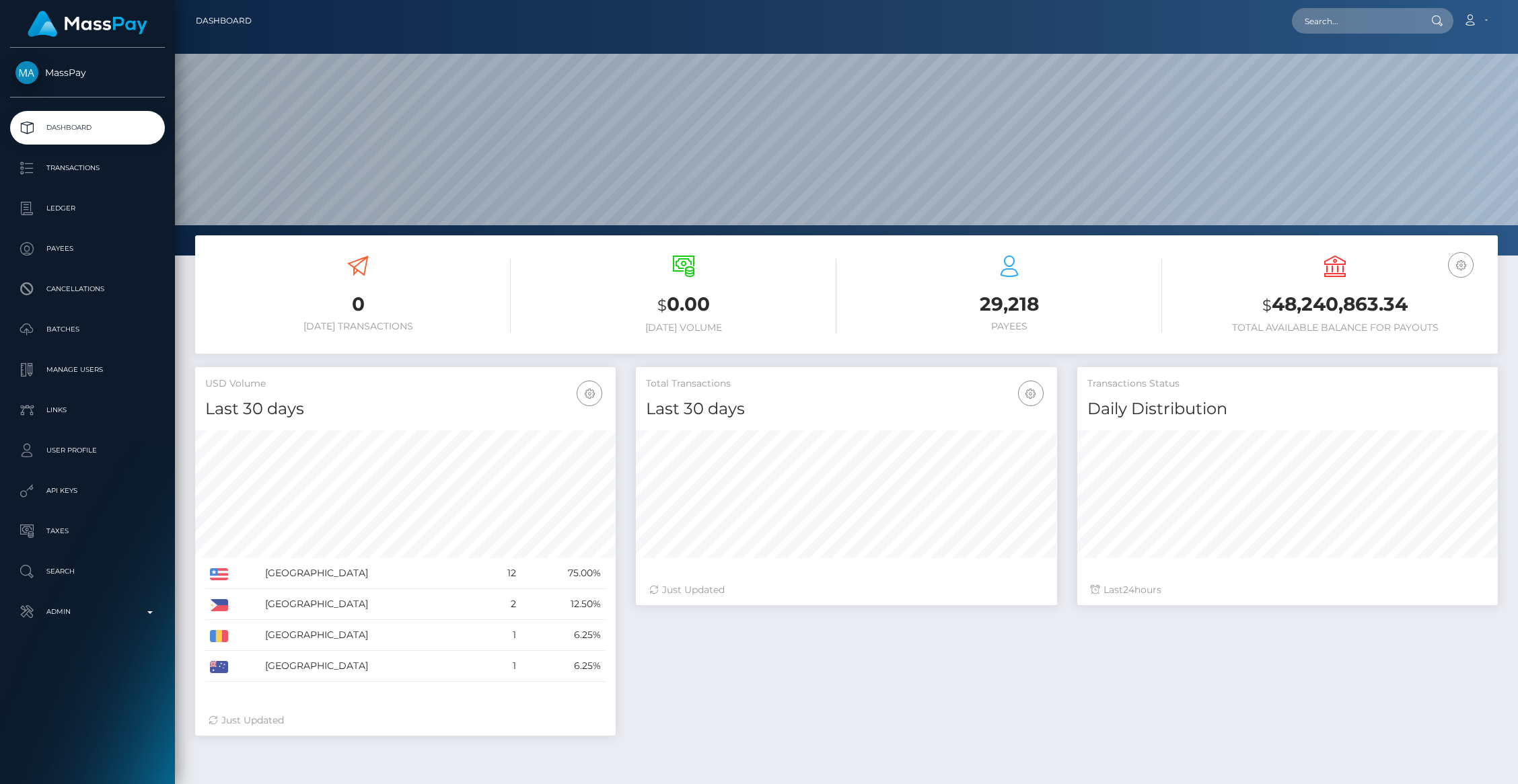
scroll to position [238, 421]
click at [1362, 22] on input "text" at bounding box center [1356, 21] width 127 height 25
paste input "pout_ckuOU3BKjuGGd"
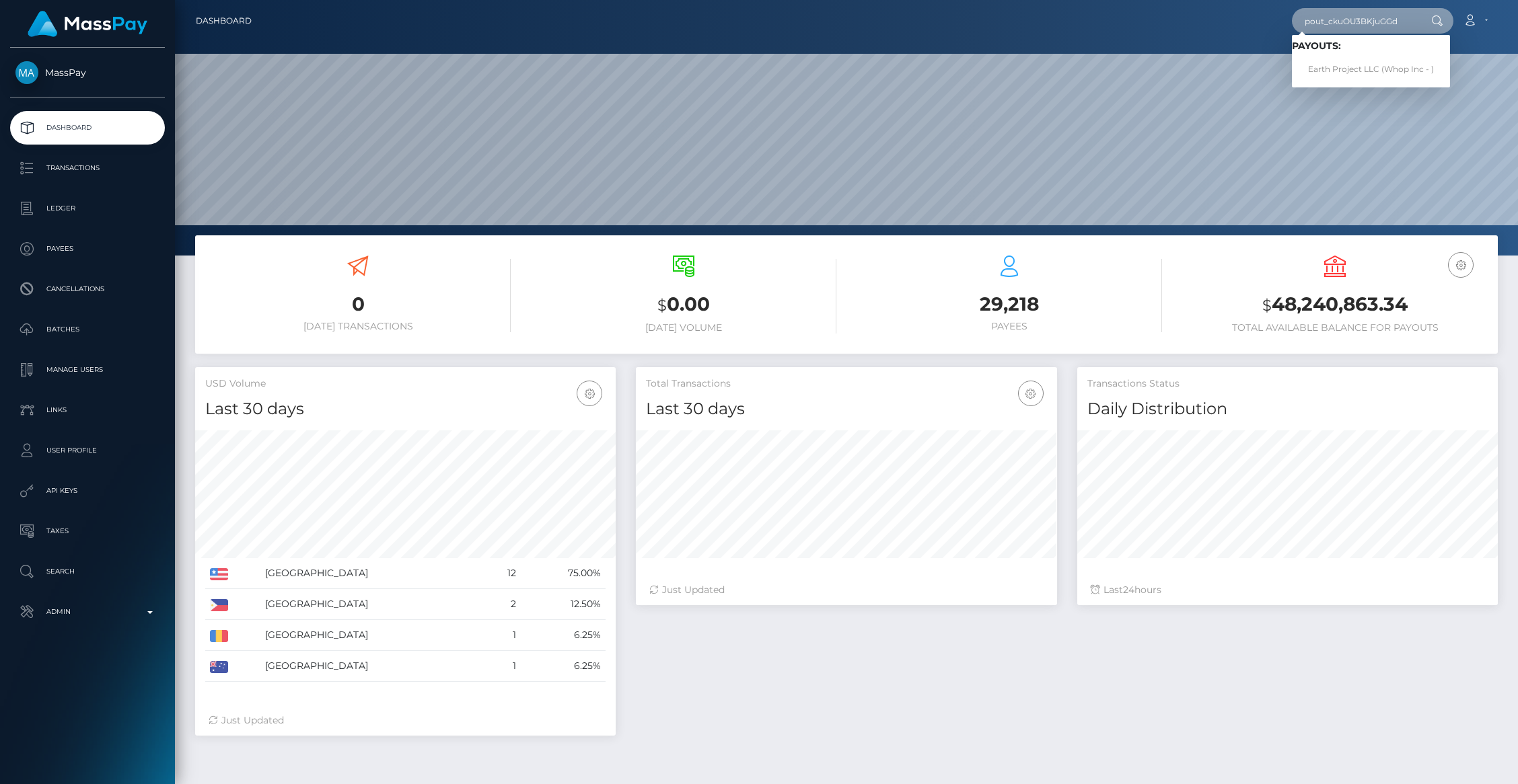
type input "pout_ckuOU3BKjuGGd"
click at [1347, 63] on link "Earth Project LLC (Whop Inc - )" at bounding box center [1371, 69] width 158 height 24
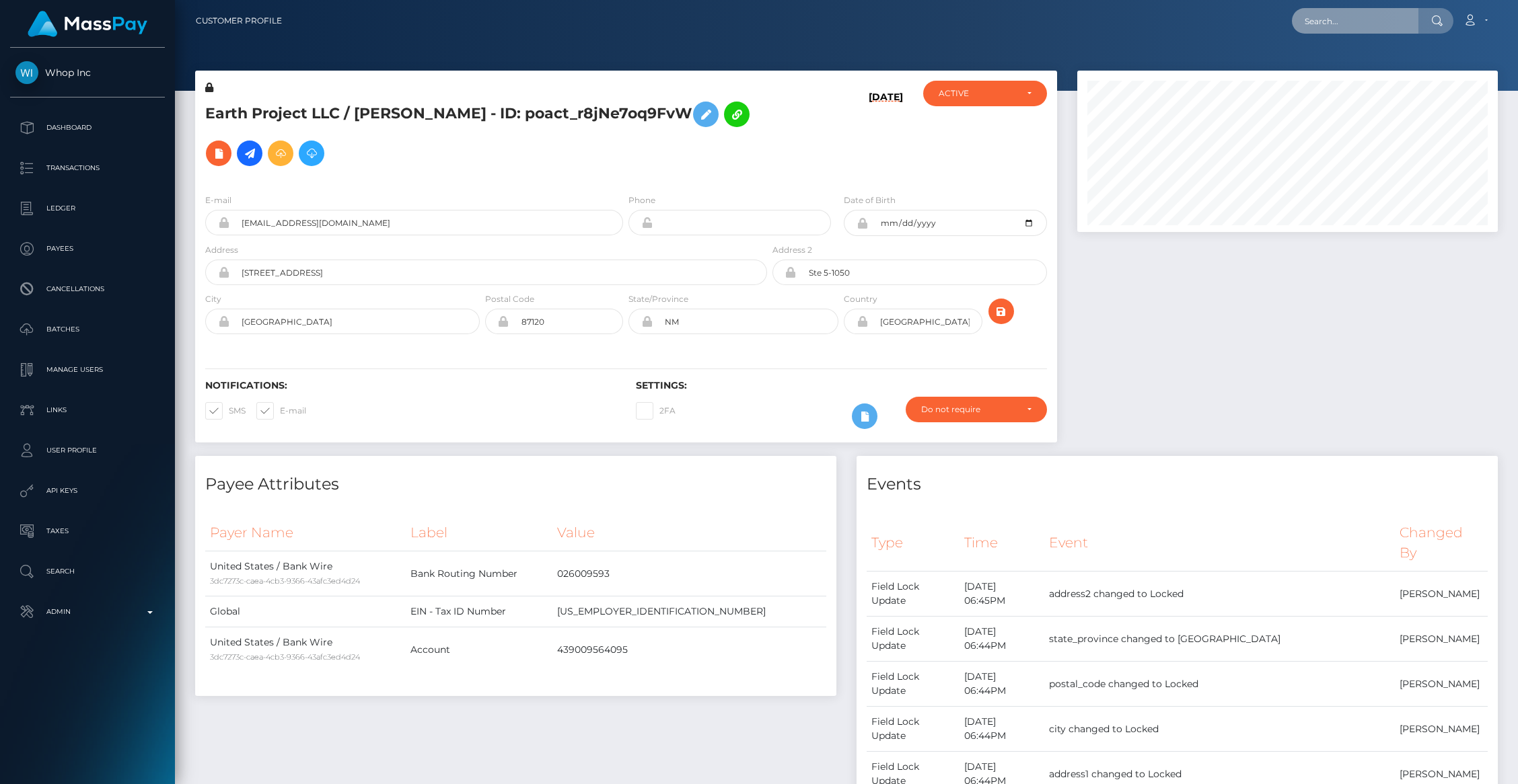
click at [1336, 25] on input "text" at bounding box center [1356, 21] width 127 height 25
paste input "pout_HQr31q6jmmshg"
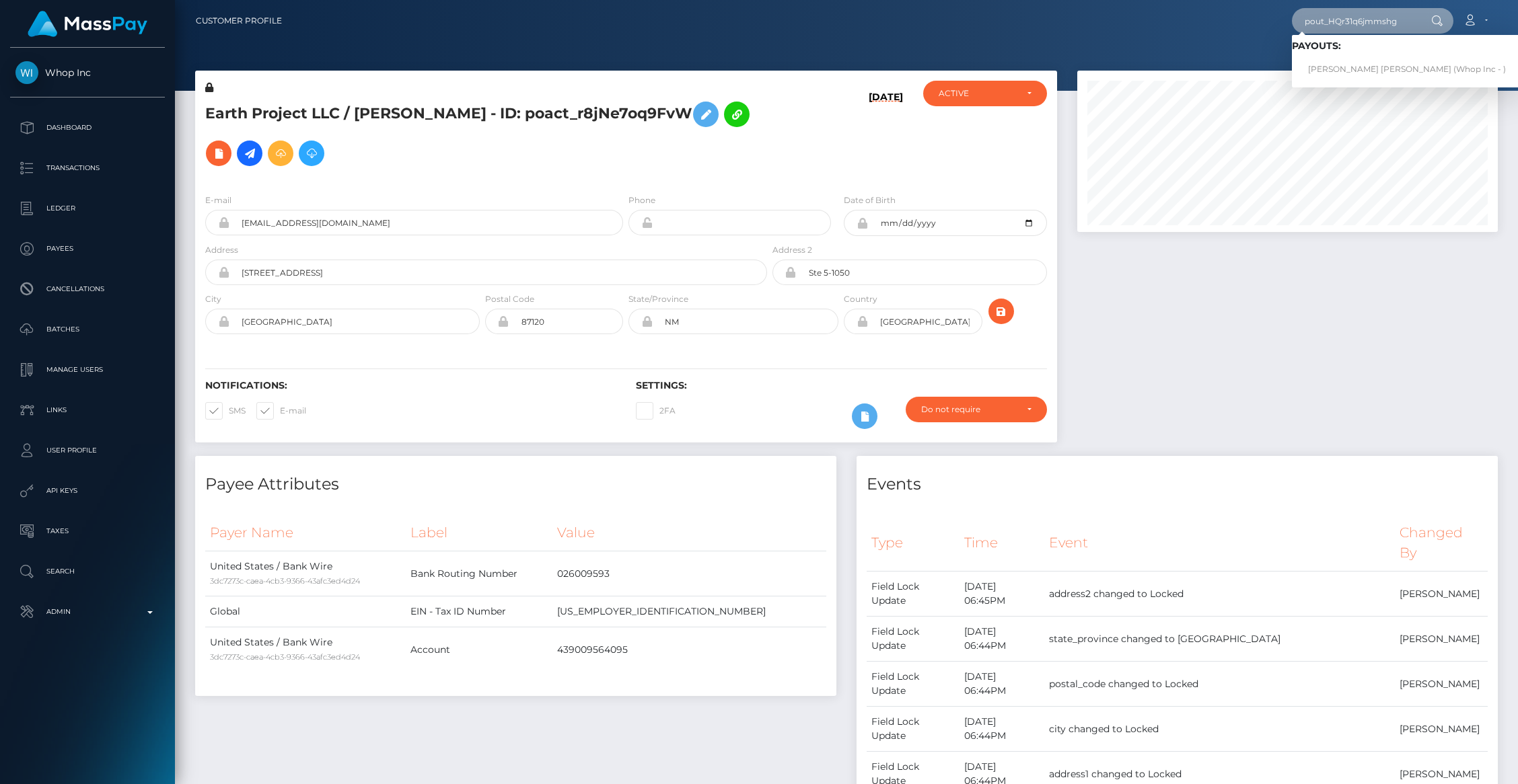
type input "pout_HQr31q6jmmshg"
click at [1351, 70] on link "VICTORIA LEE DUKE (Whop Inc - )" at bounding box center [1408, 69] width 231 height 24
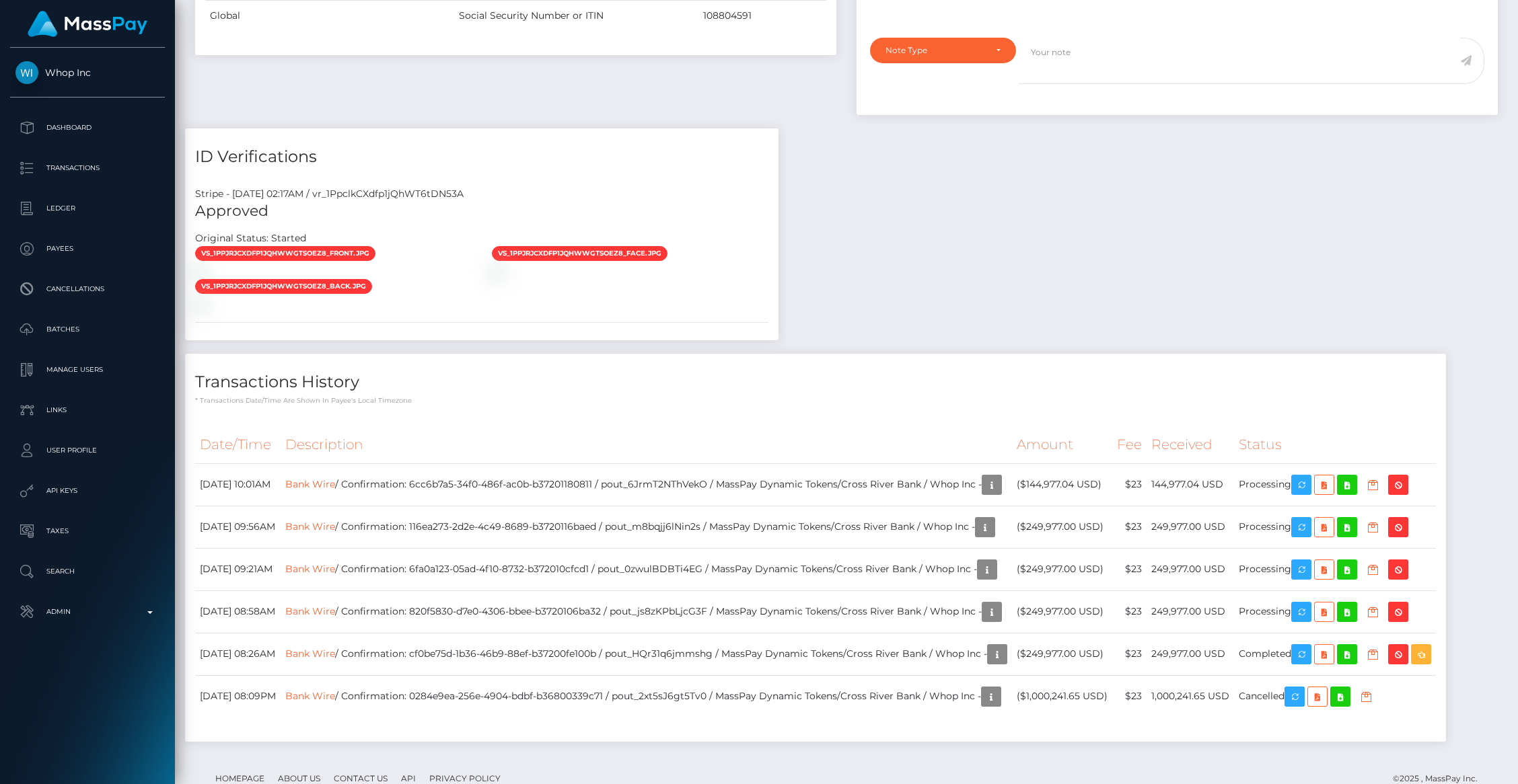
scroll to position [161, 421]
click at [1310, 604] on icon "button" at bounding box center [1301, 612] width 17 height 17
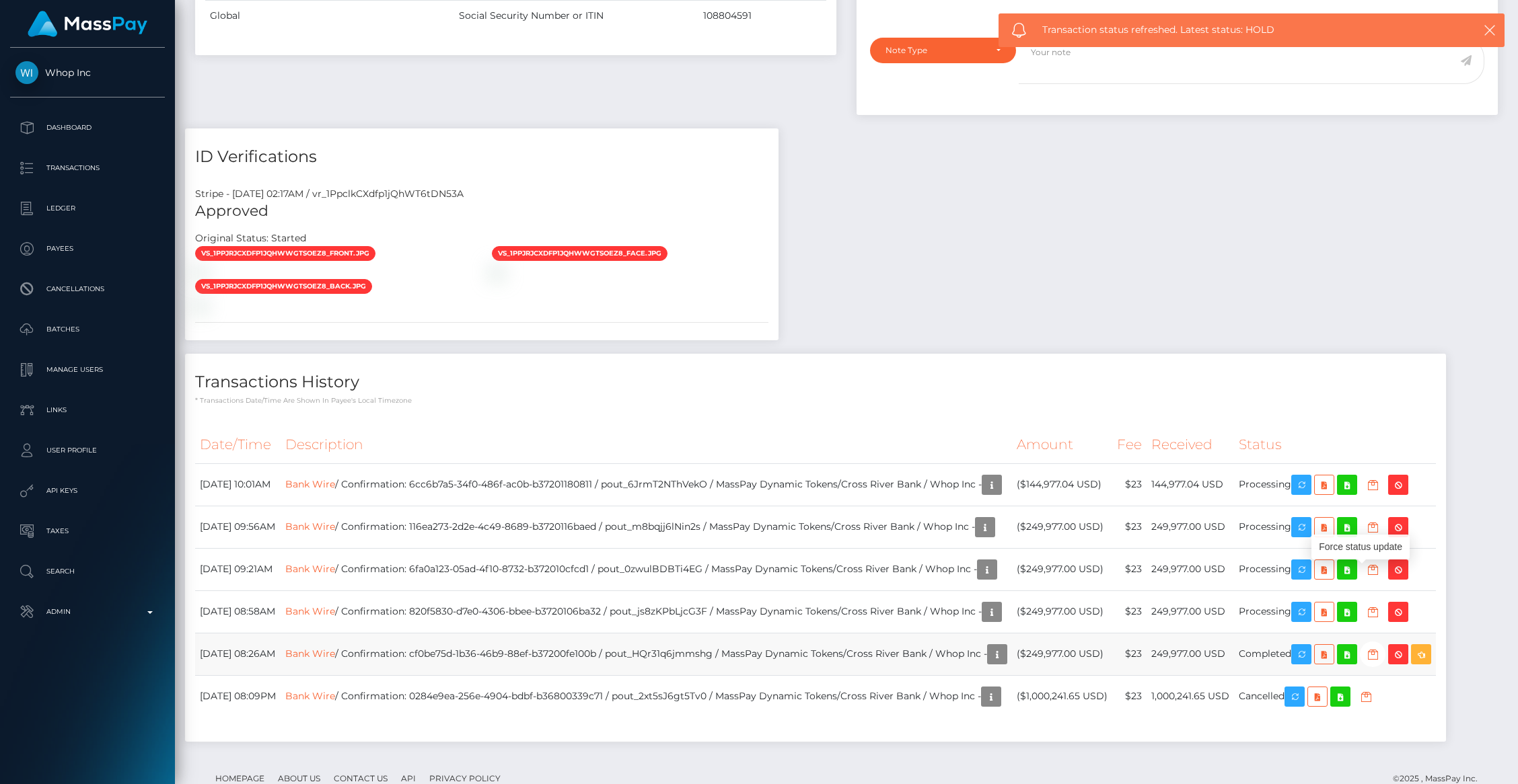
click at [702, 633] on td "Bank Wire / Confirmation: cf0be75d-1b36-46b9-88ef-b37200fe100b / pout_HQr31q6jm…" at bounding box center [646, 653] width 732 height 42
copy td "pout_HQr31q6jmmshg"
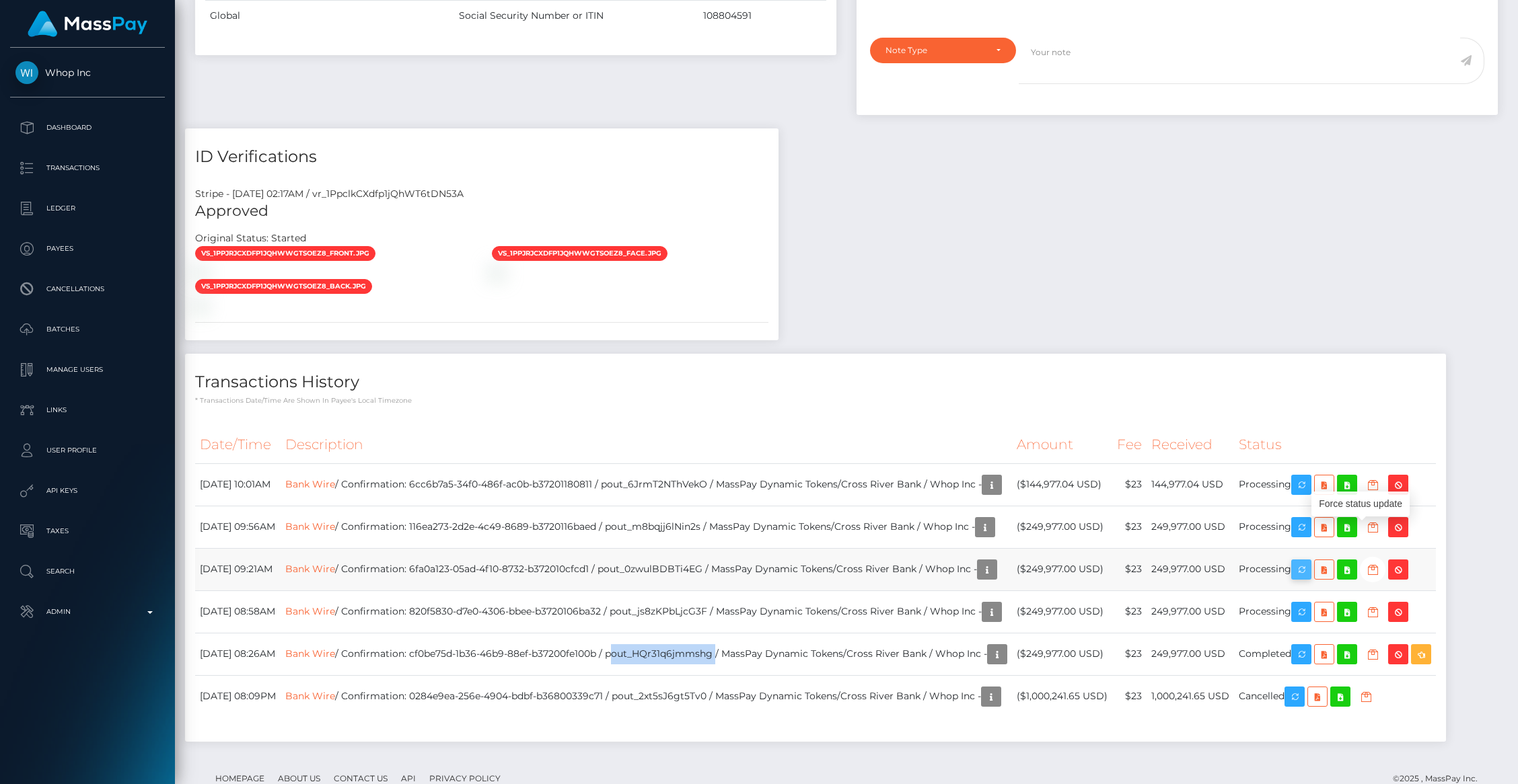
click at [1310, 561] on icon "button" at bounding box center [1301, 569] width 17 height 17
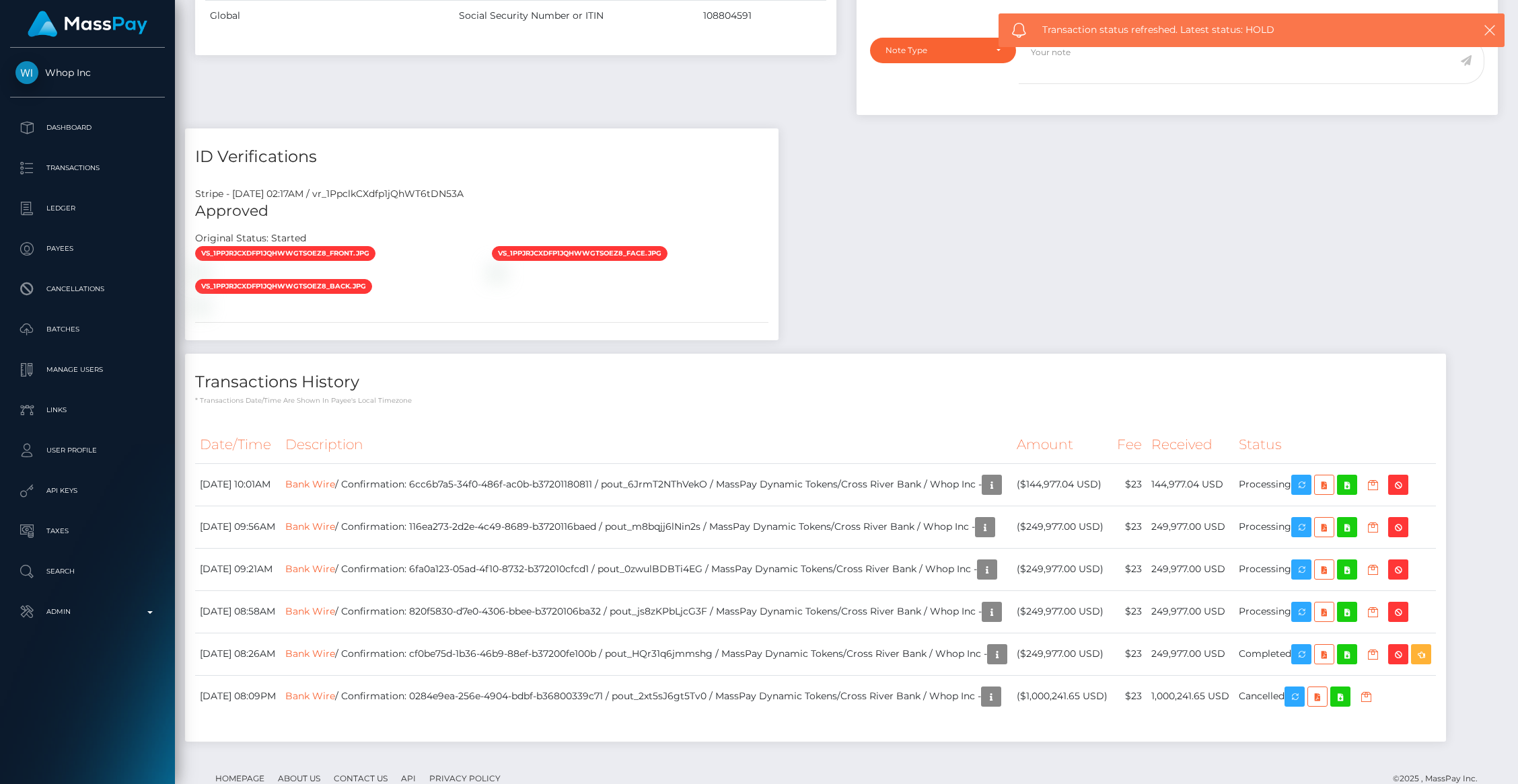
click at [1361, 489] on div "Force status update" at bounding box center [1361, 504] width 99 height 33
click at [1310, 519] on icon "button" at bounding box center [1301, 527] width 17 height 17
click at [1364, 446] on div "Force status update" at bounding box center [1361, 462] width 99 height 33
click at [1310, 476] on icon "button" at bounding box center [1301, 484] width 17 height 17
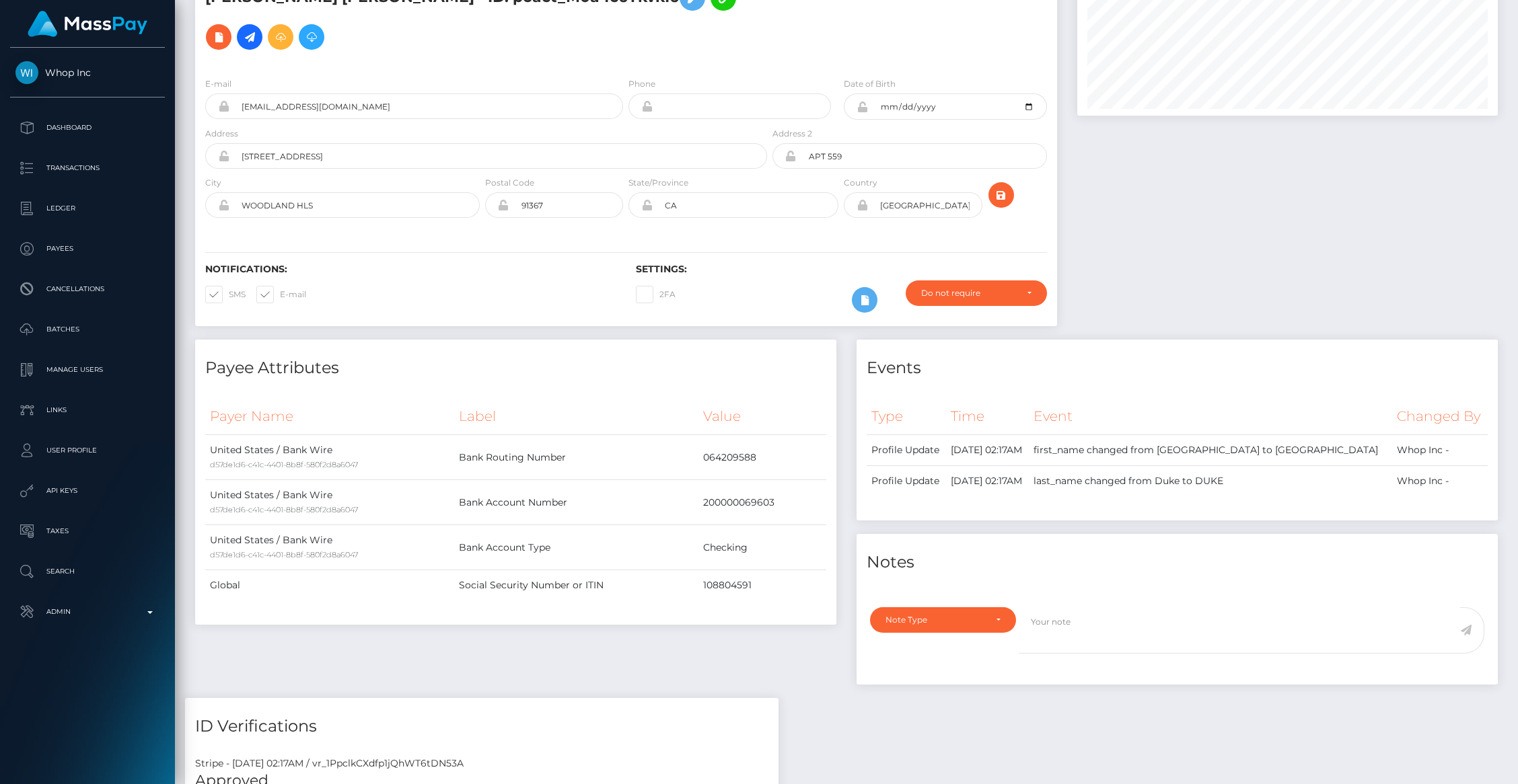
scroll to position [0, 0]
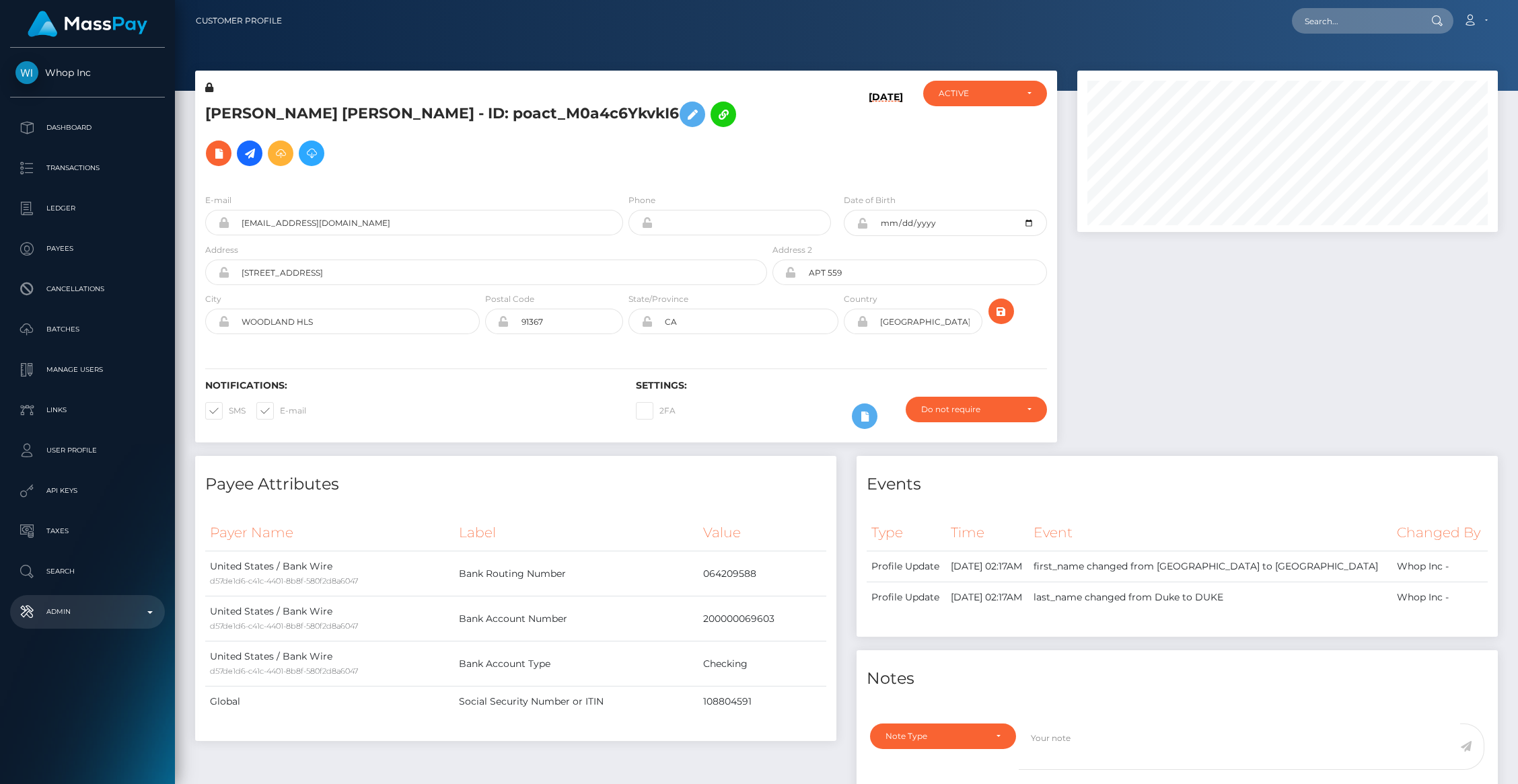
click at [74, 615] on p "Admin" at bounding box center [87, 612] width 144 height 21
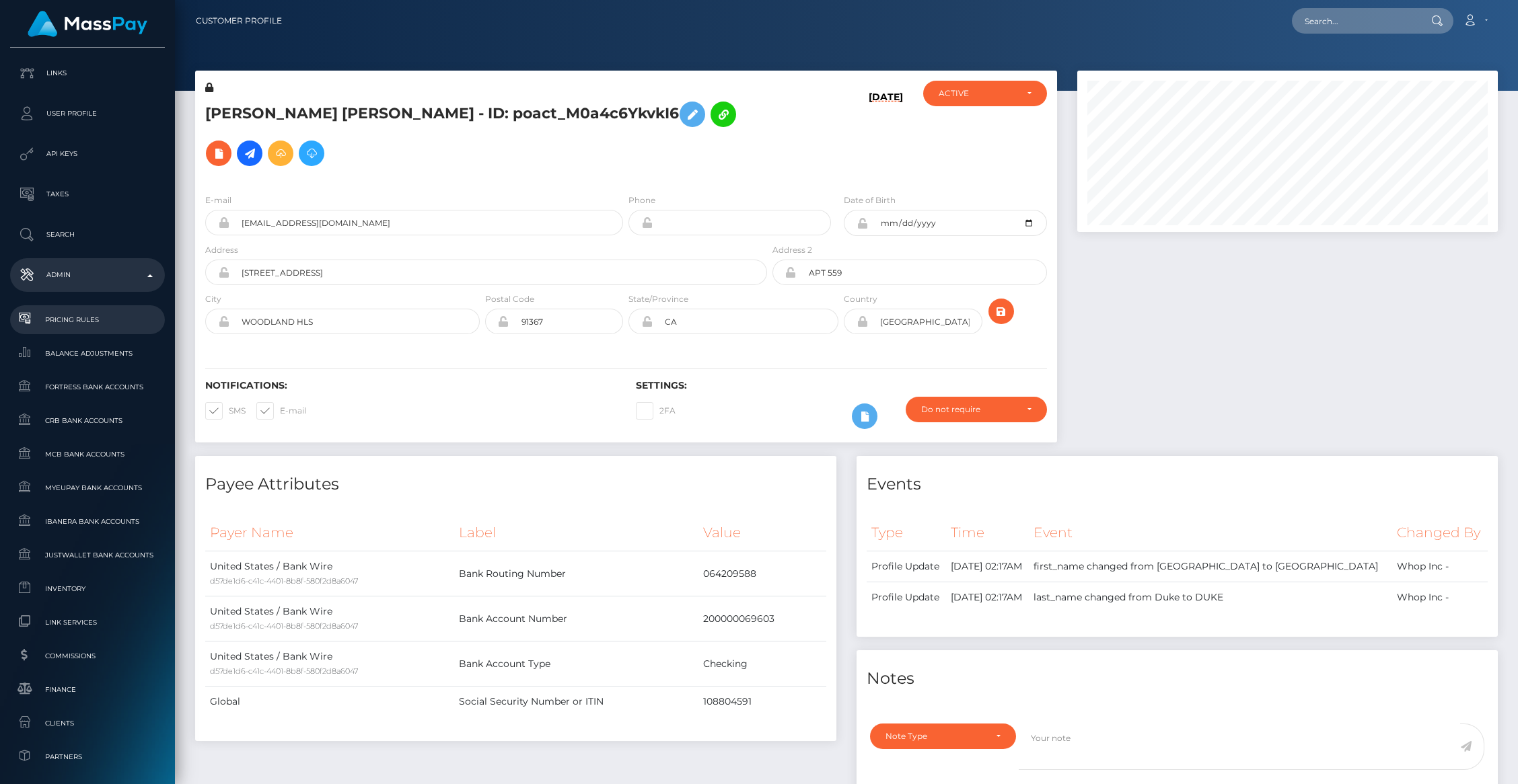
scroll to position [665, 0]
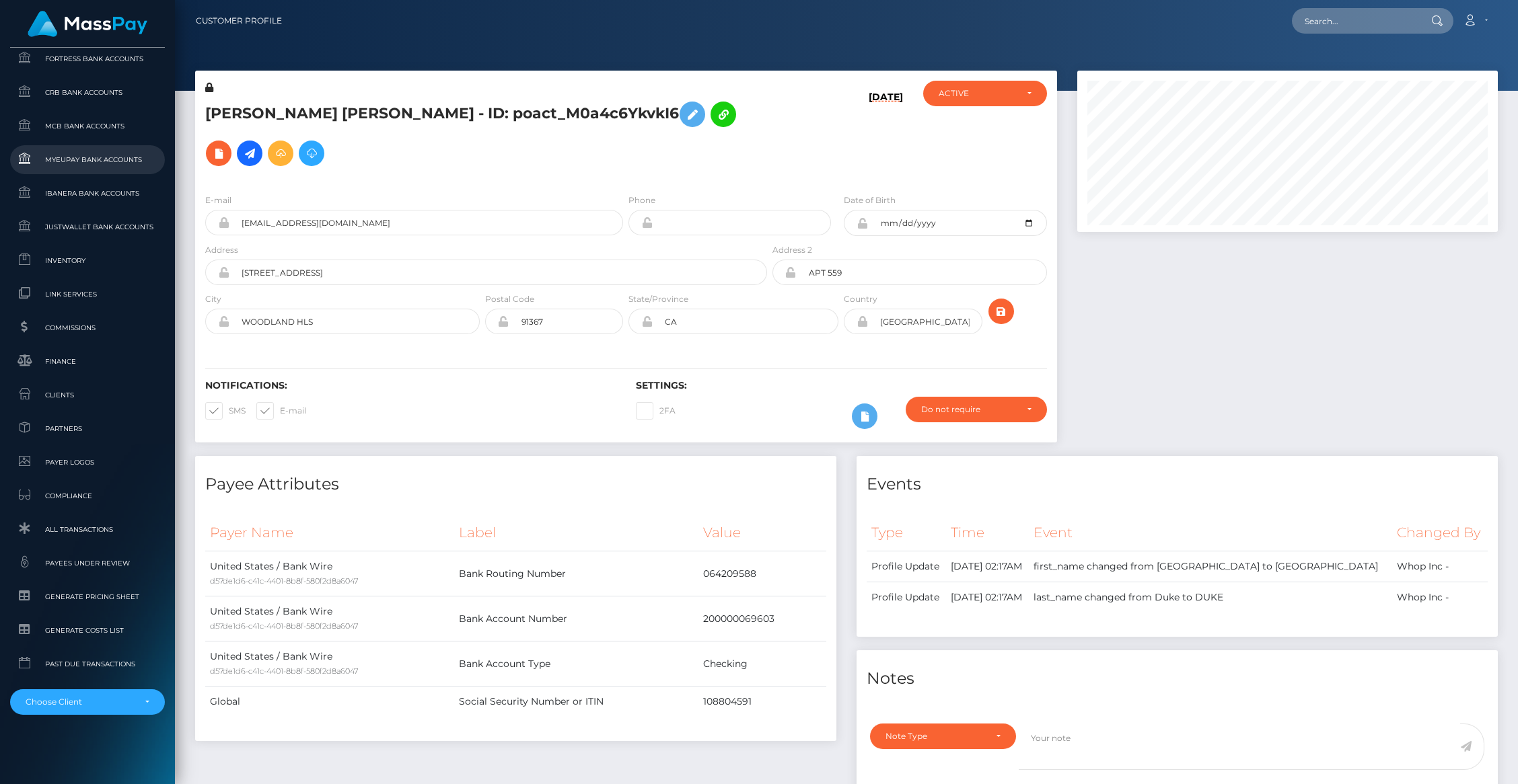
click at [79, 167] on span "MyEUPay Bank Accounts" at bounding box center [87, 160] width 144 height 16
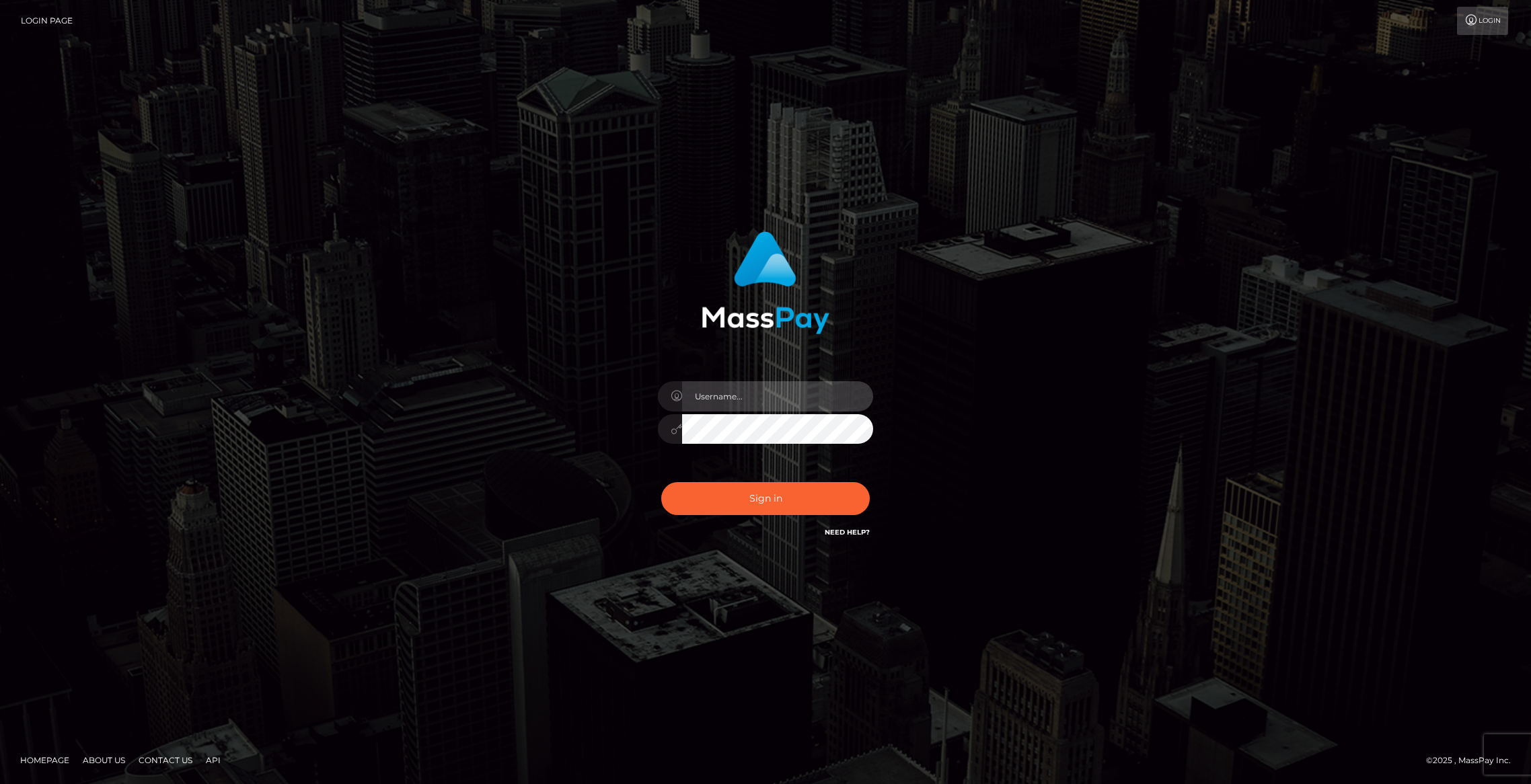
type input "brentg"
click at [743, 514] on button "Sign in" at bounding box center [766, 499] width 209 height 33
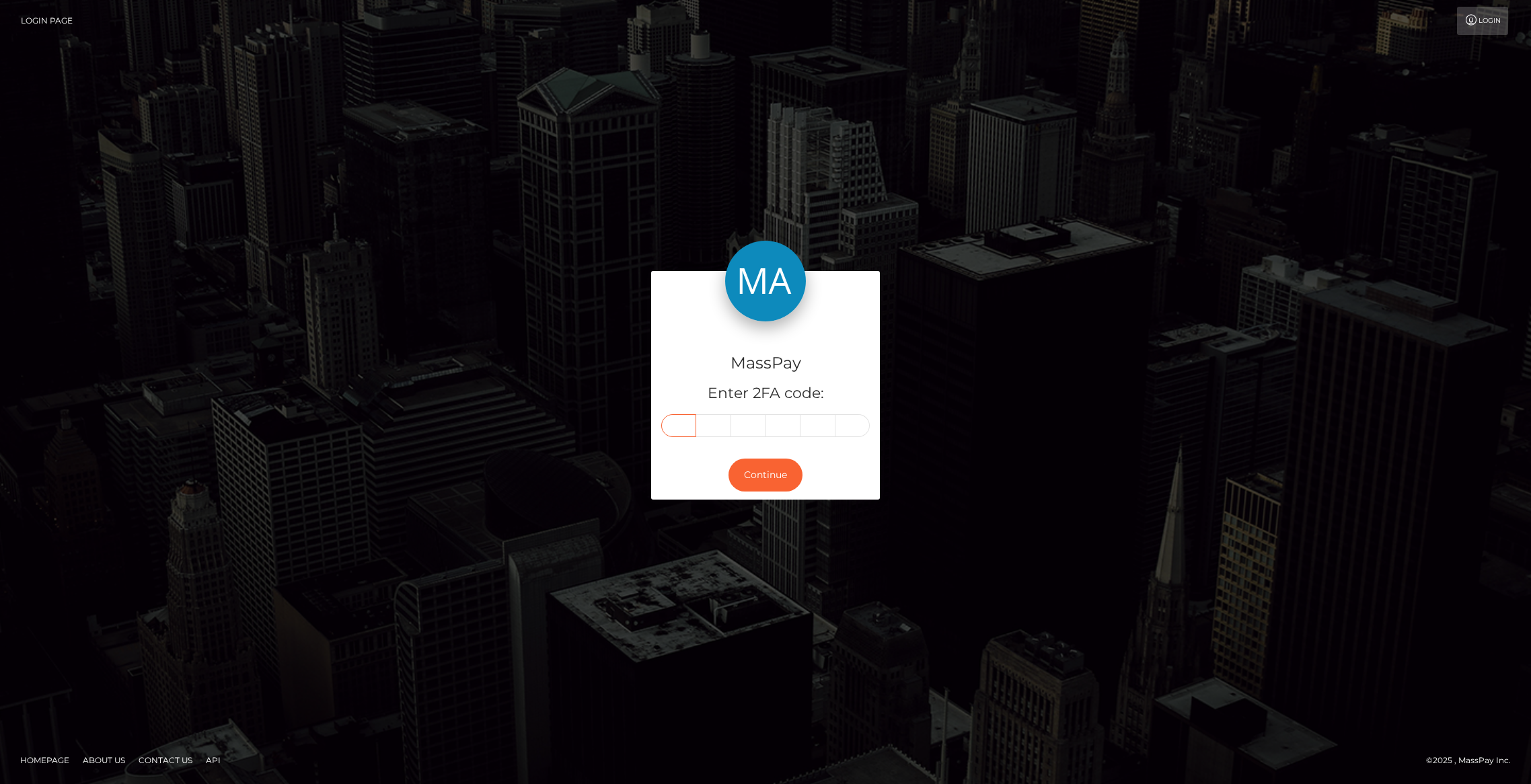
paste input "8"
type input "8"
type input "6"
type input "8"
type input "4"
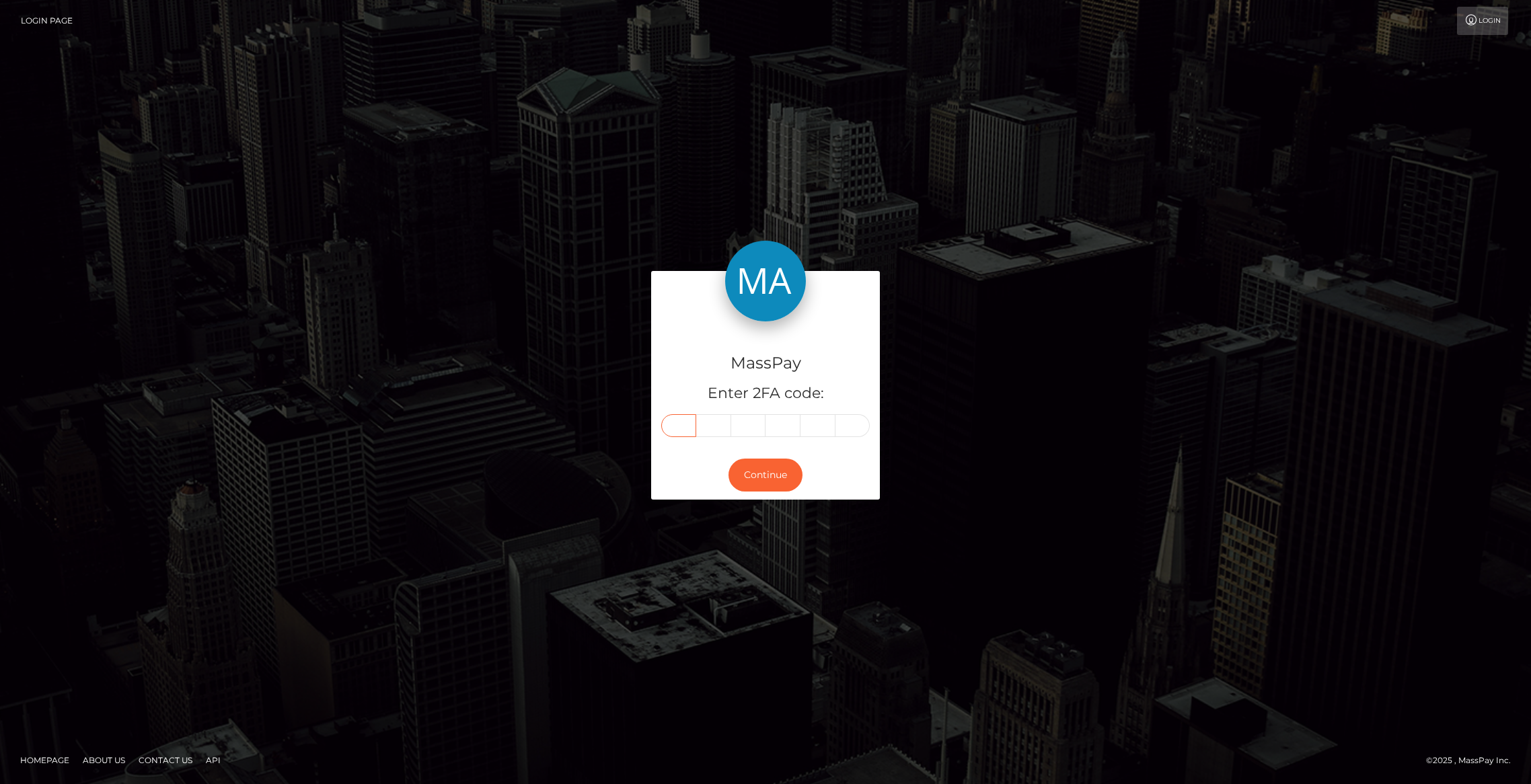
type input "2"
type input "1"
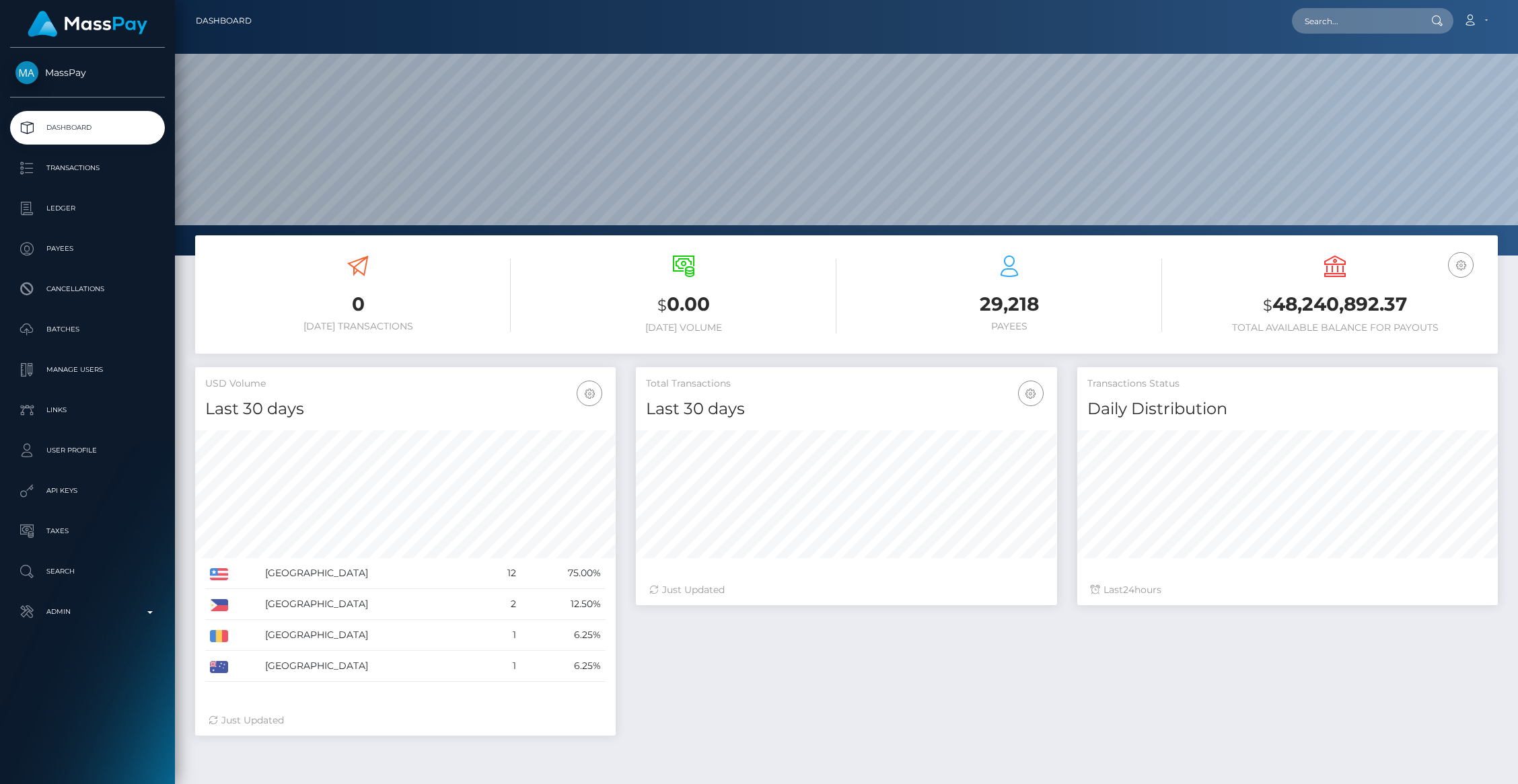
scroll to position [238, 421]
click at [148, 613] on b at bounding box center [150, 612] width 6 height 3
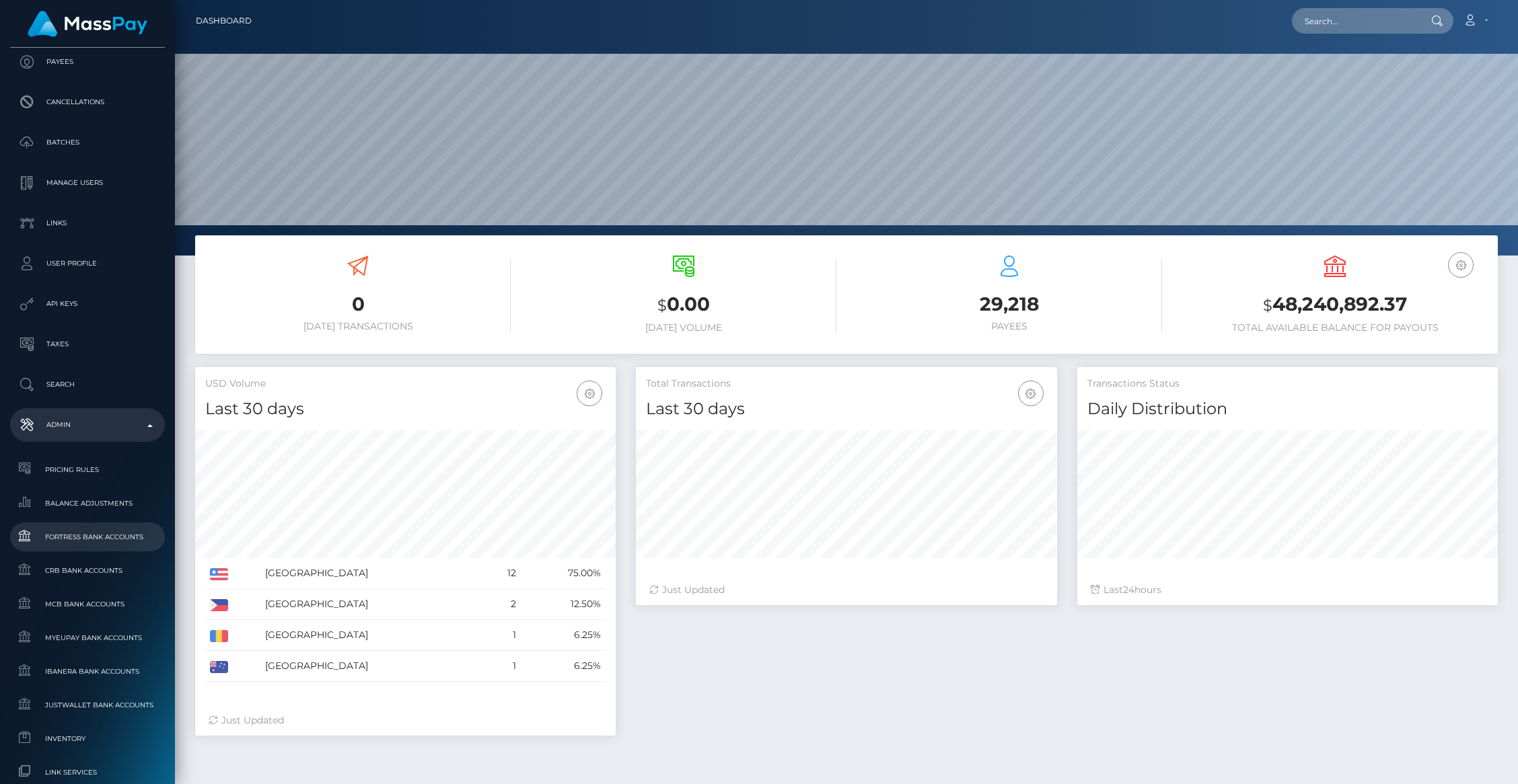
scroll to position [204, 0]
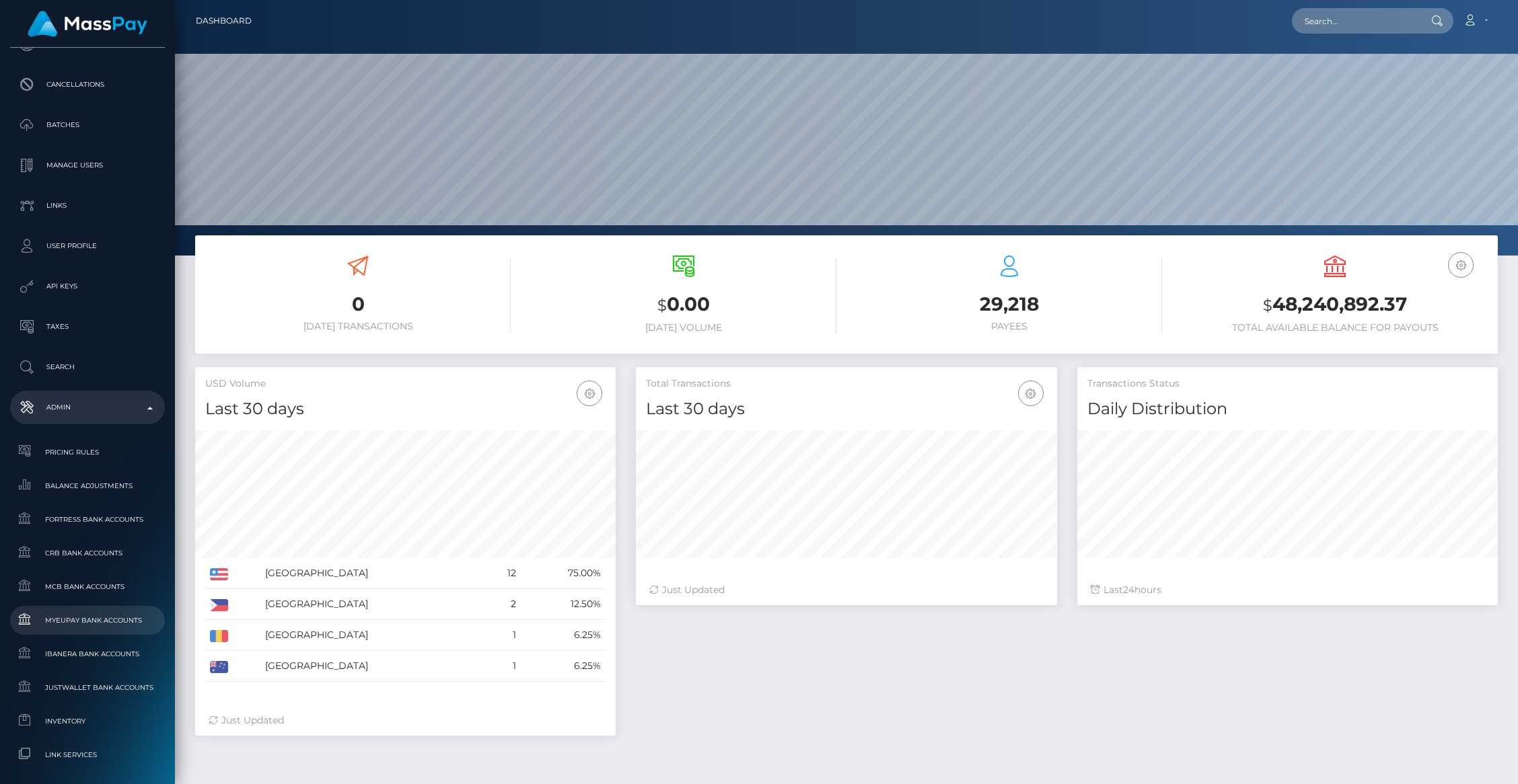
click at [67, 614] on span "MyEUPay Bank Accounts" at bounding box center [87, 621] width 144 height 16
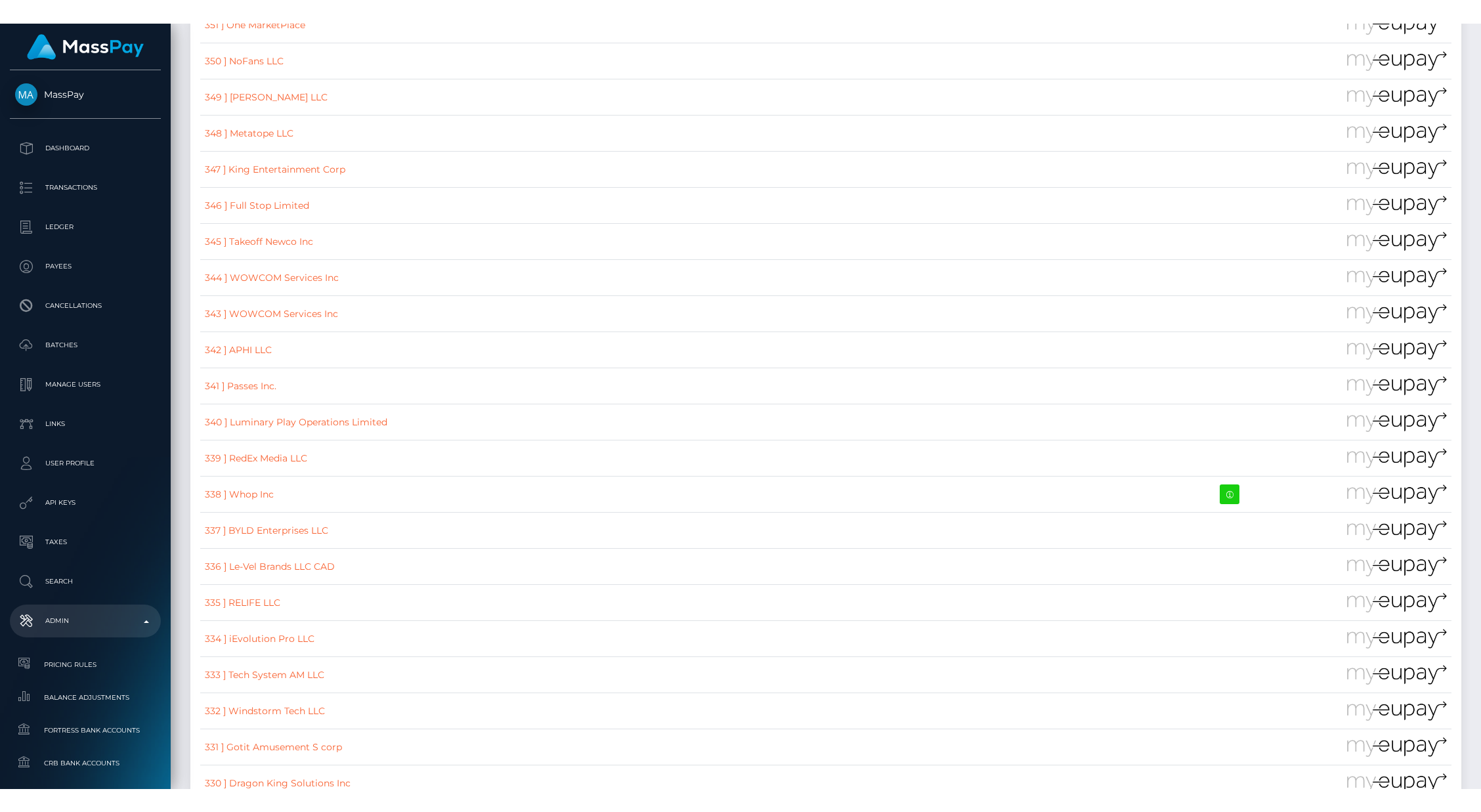
scroll to position [575, 0]
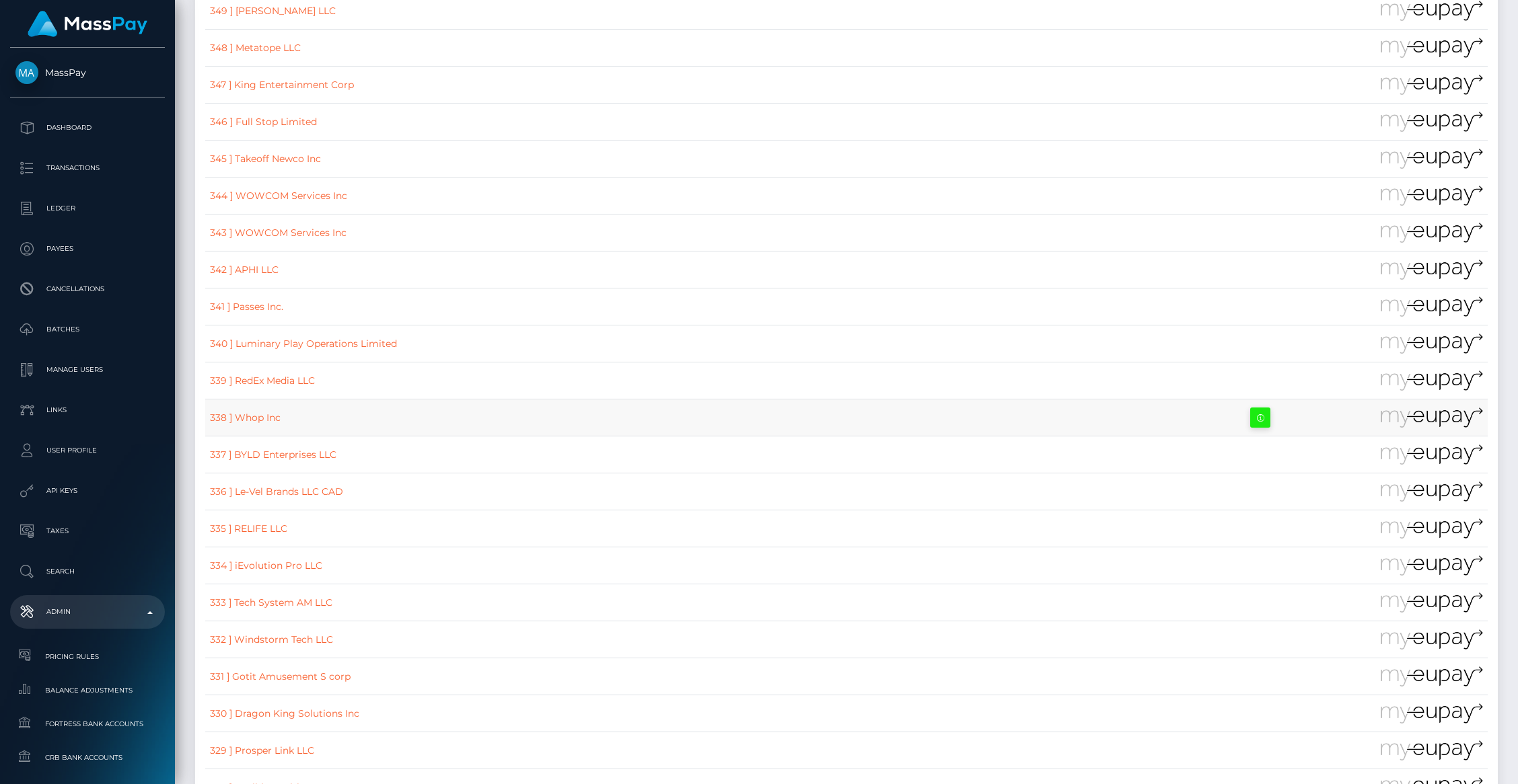
click at [1252, 425] on icon at bounding box center [1260, 418] width 17 height 17
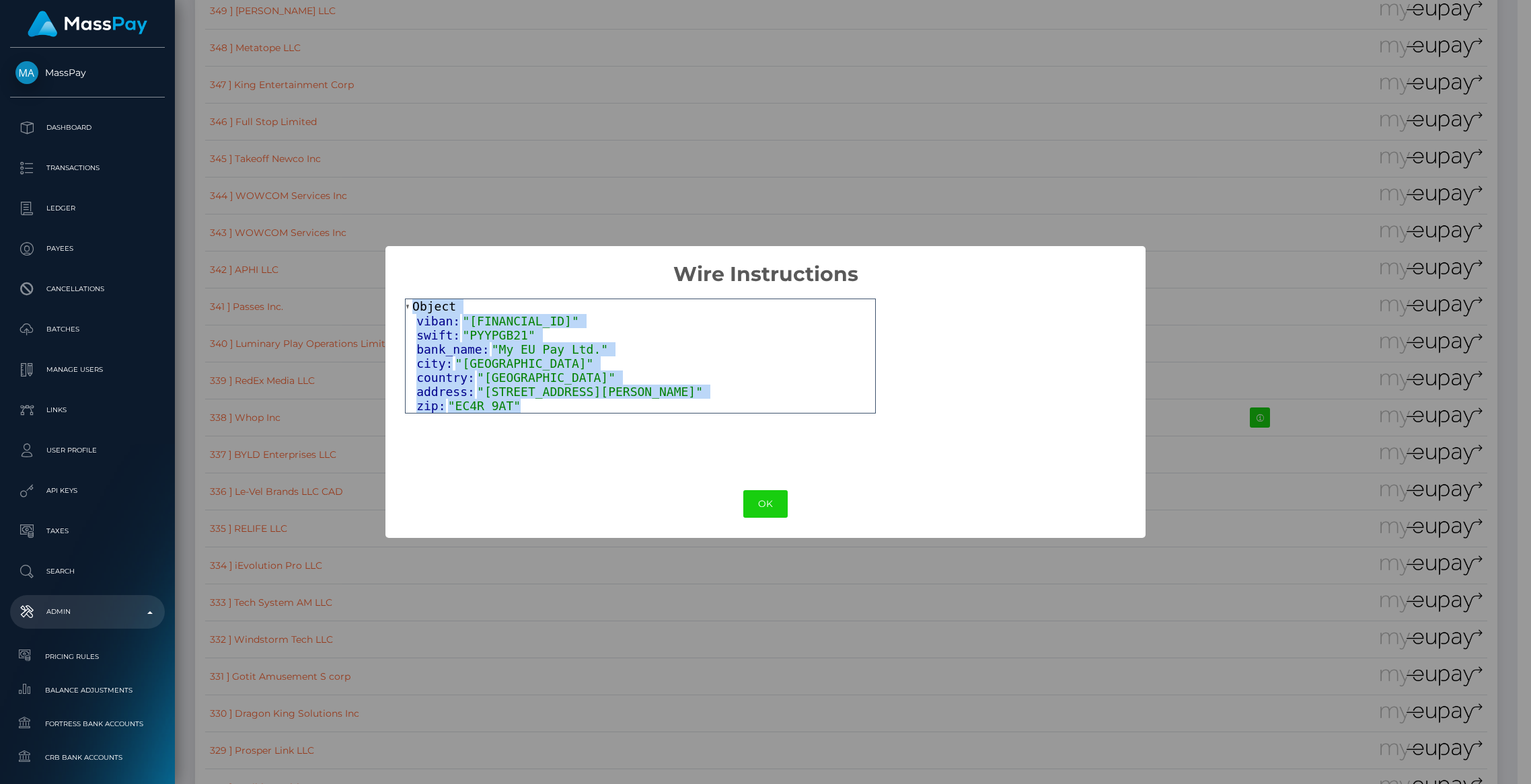
drag, startPoint x: 547, startPoint y: 407, endPoint x: 408, endPoint y: 303, distance: 173.6
click at [408, 303] on div "Object viban: "GB47PYYP00993917000088" swift: "PYYPGB21" bank_name: "My EU Pay …" at bounding box center [640, 356] width 470 height 113
copy div "Object viban: "GB47PYYP00993917000088" swift: "PYYPGB21" bank_name: "My EU Pay …"
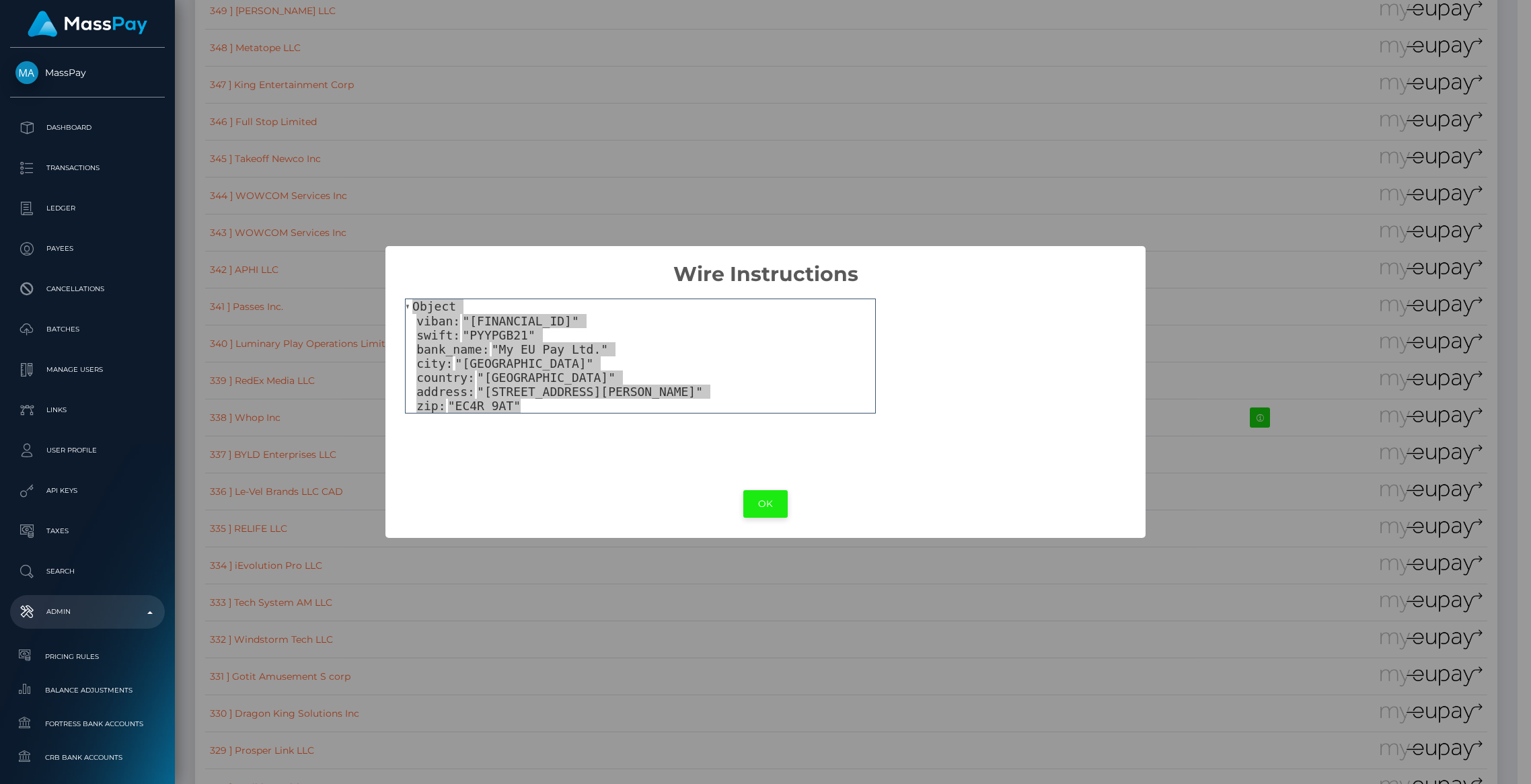
click at [764, 507] on button "OK" at bounding box center [765, 504] width 44 height 27
